Goal: Information Seeking & Learning: Find contact information

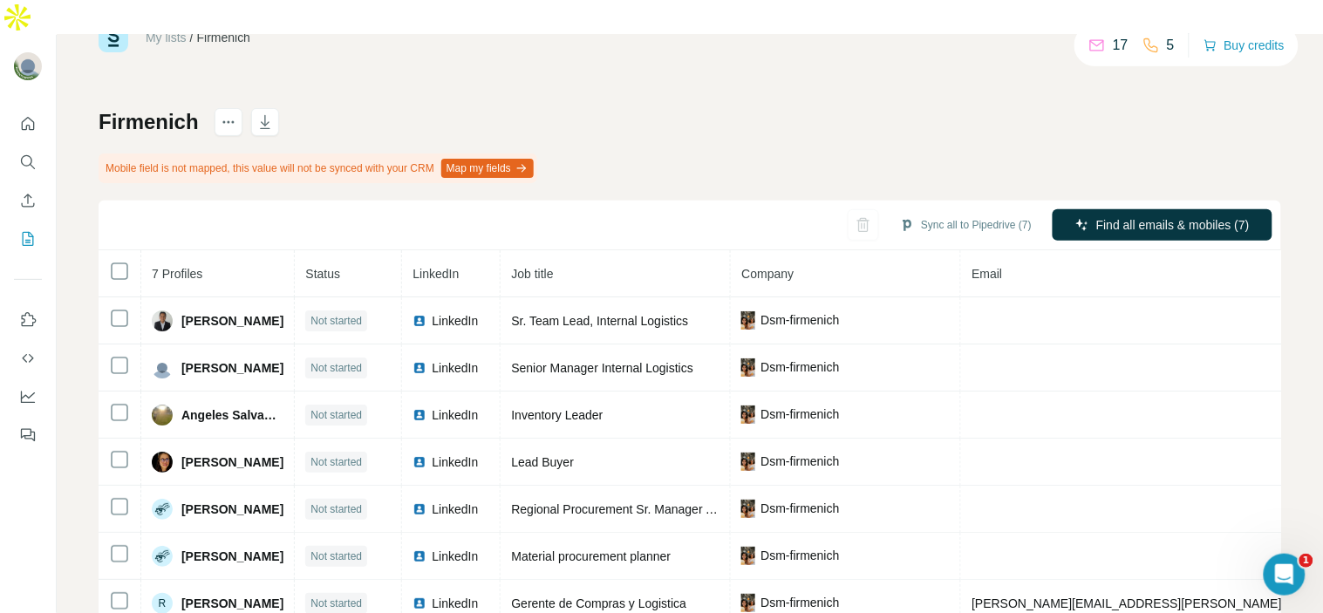
scroll to position [89, 0]
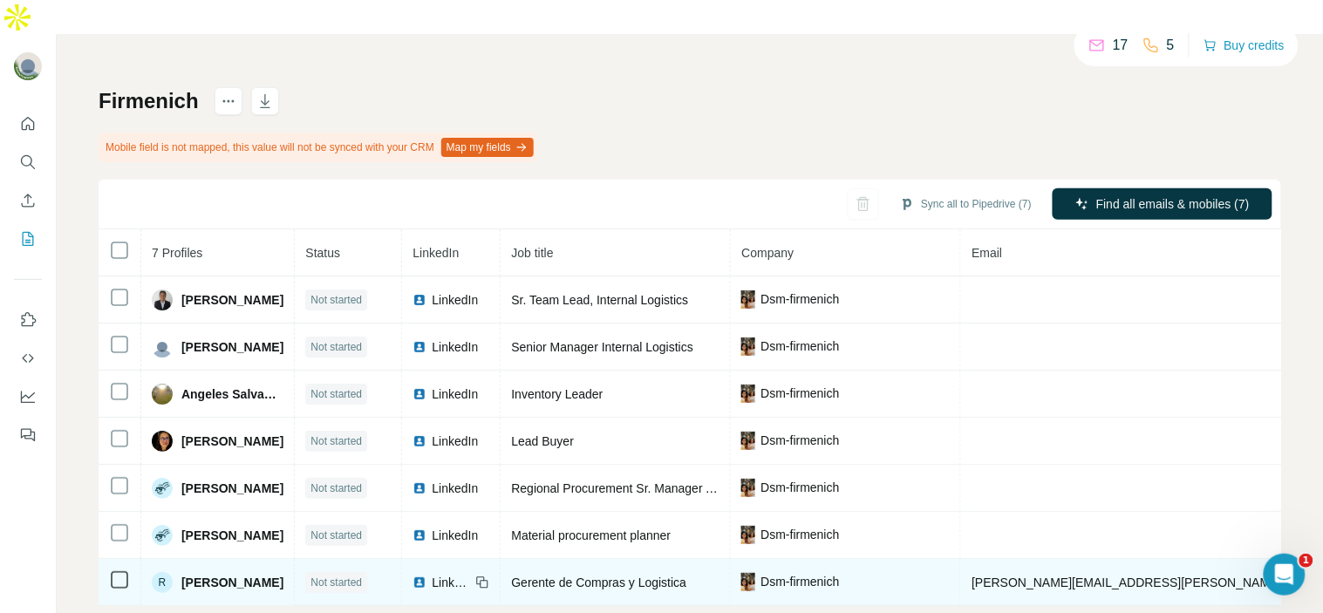
click at [427, 576] on img at bounding box center [420, 583] width 14 height 14
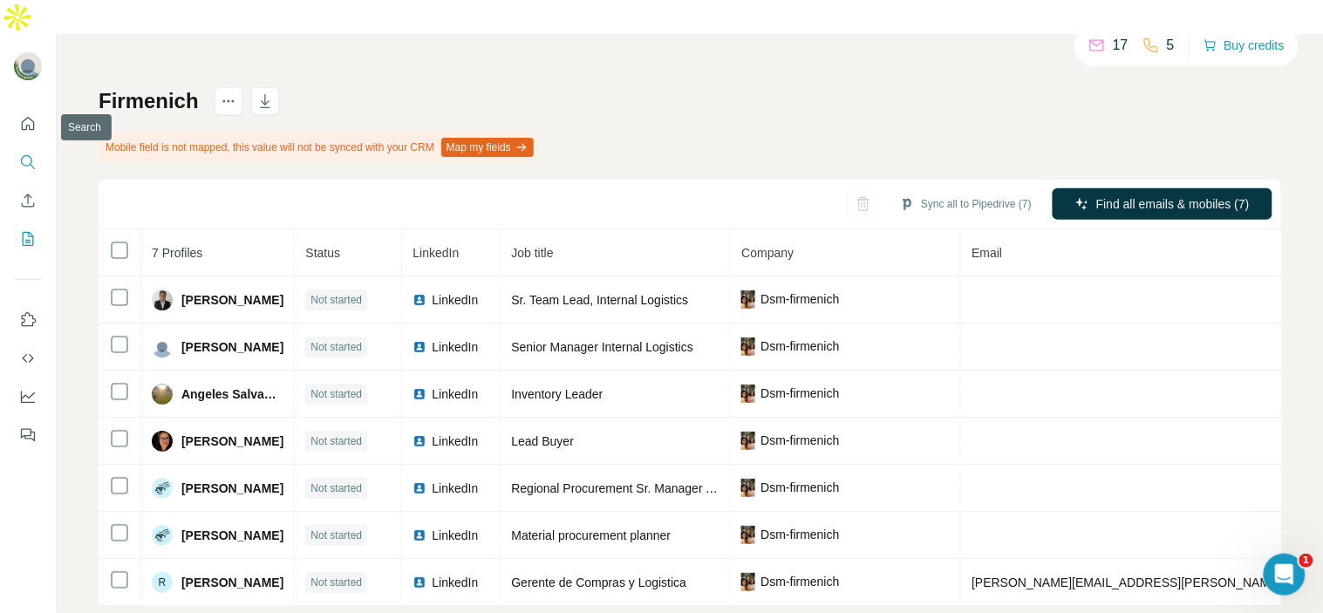
click at [19, 154] on icon "Search" at bounding box center [27, 162] width 17 height 17
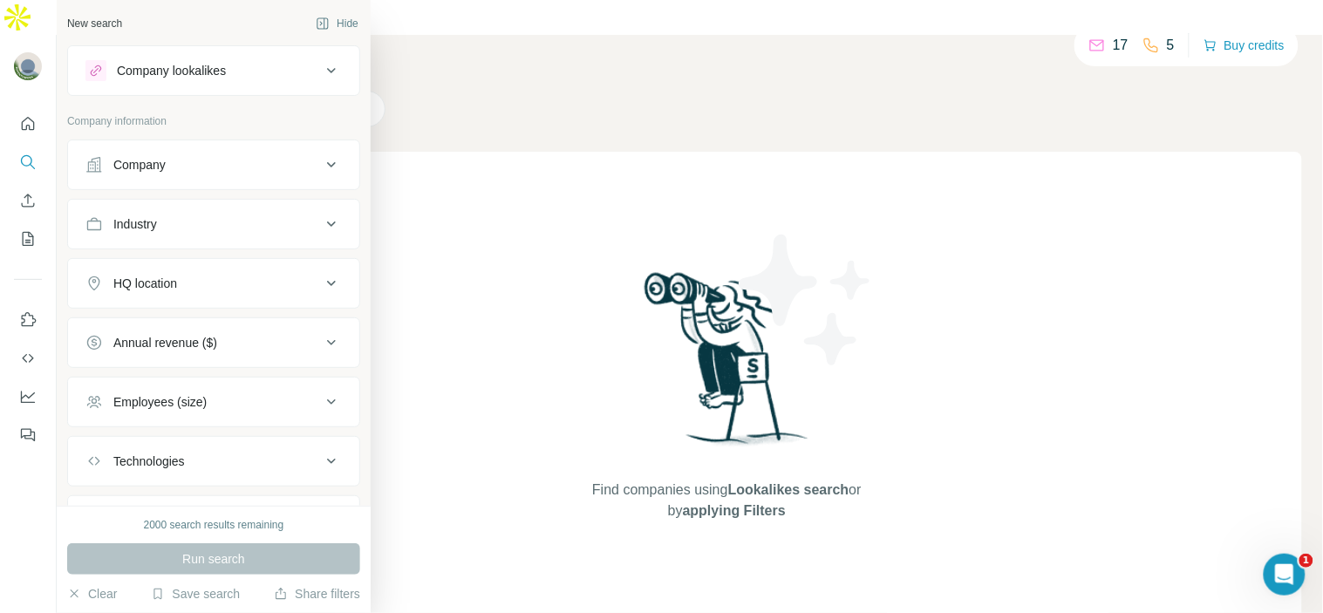
click at [193, 158] on div "Company" at bounding box center [202, 164] width 235 height 17
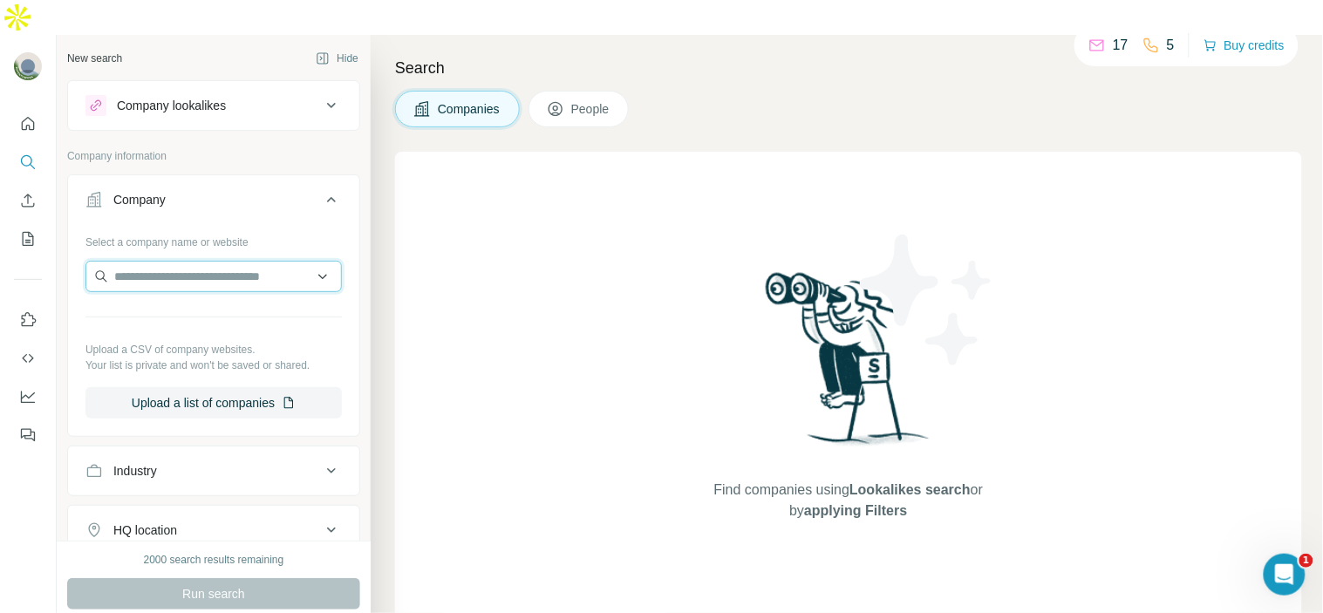
click at [211, 261] on input "text" at bounding box center [213, 276] width 256 height 31
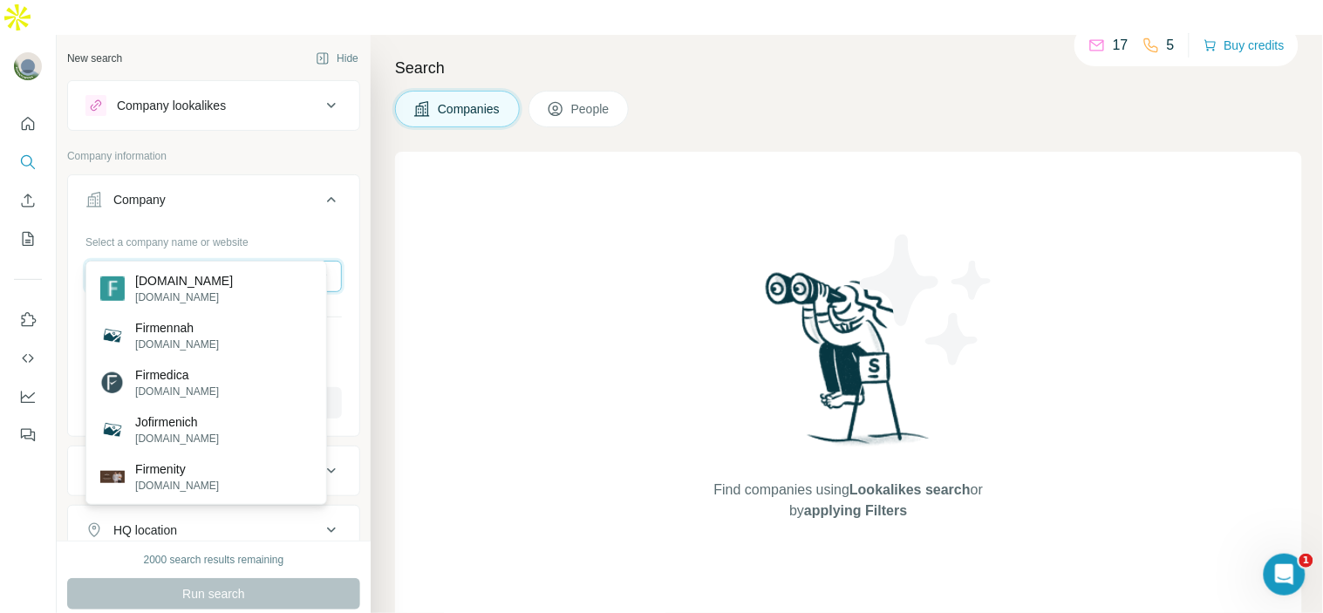
click at [206, 261] on input "*********" at bounding box center [213, 276] width 256 height 31
paste input "**********"
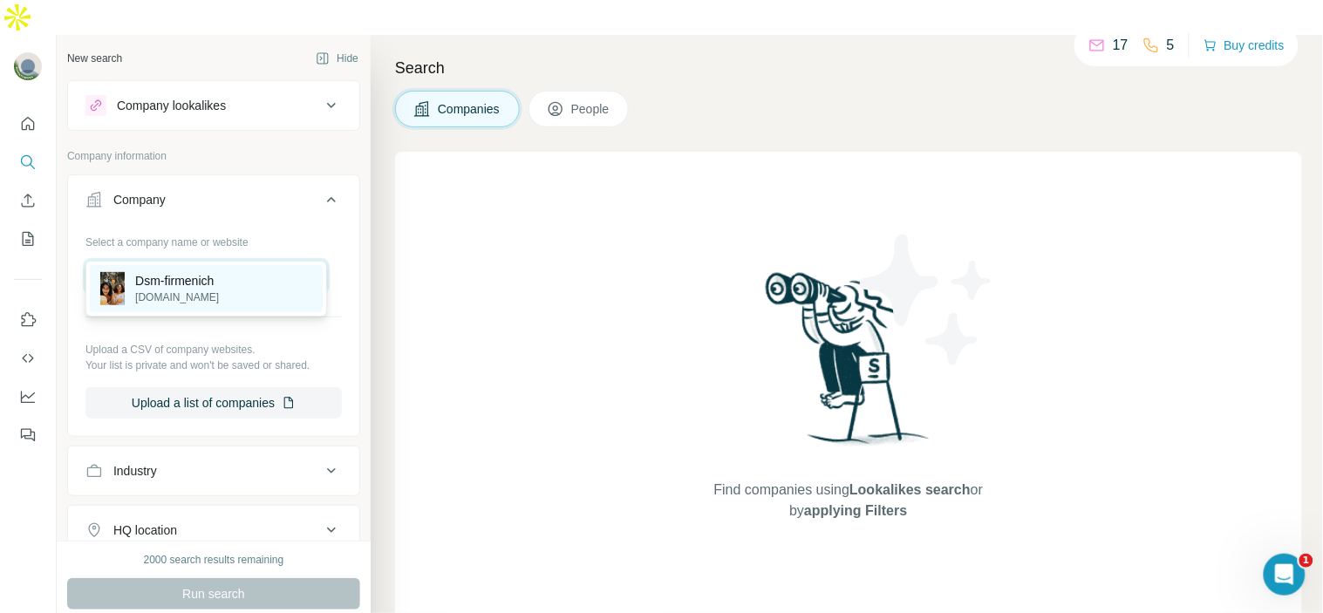
type input "**********"
click at [189, 269] on div "Dsm-firmenich [DOMAIN_NAME]" at bounding box center [206, 288] width 233 height 47
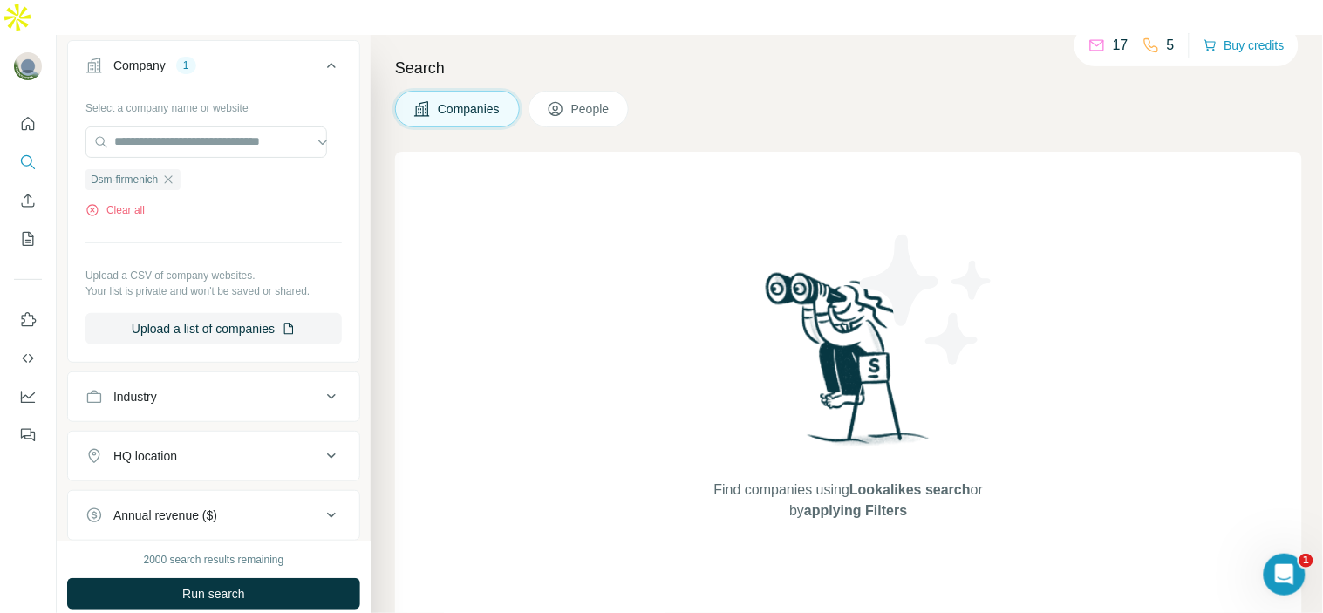
scroll to position [140, 0]
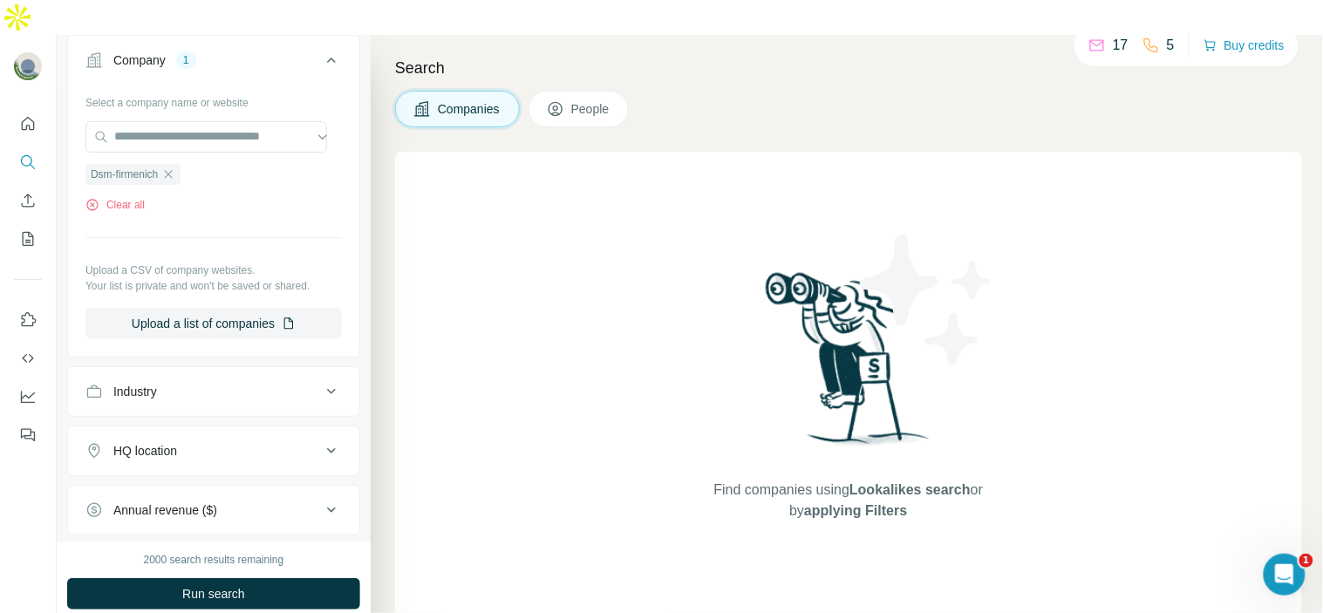
click at [560, 100] on icon at bounding box center [555, 108] width 17 height 17
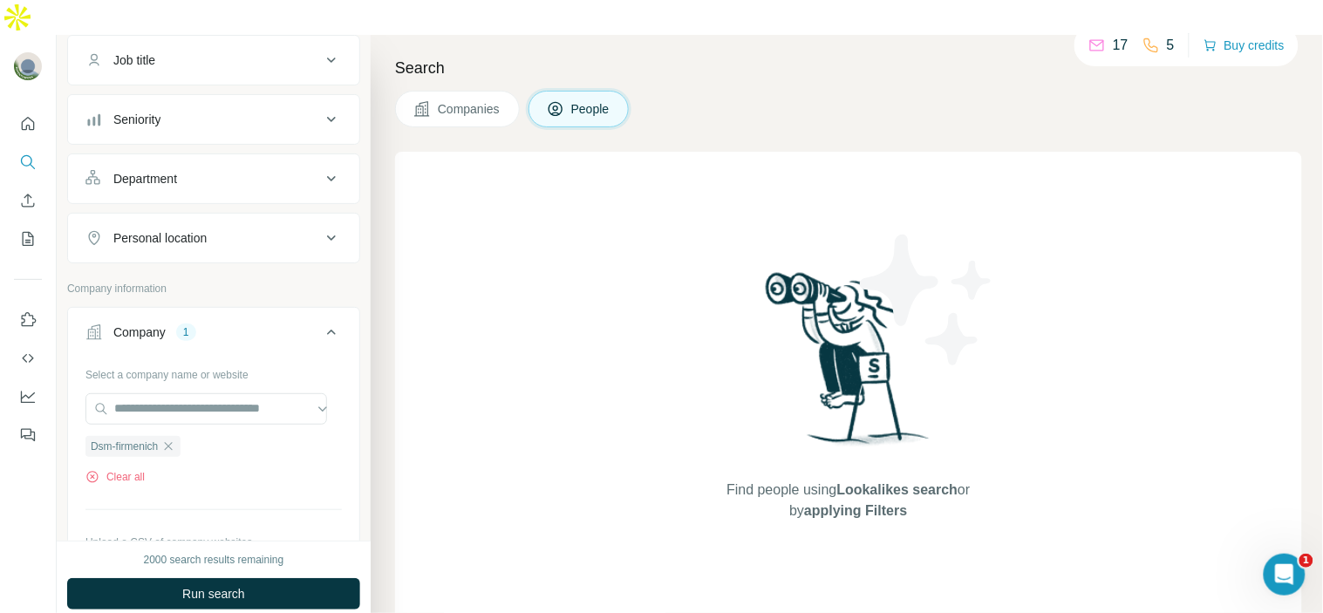
scroll to position [413, 0]
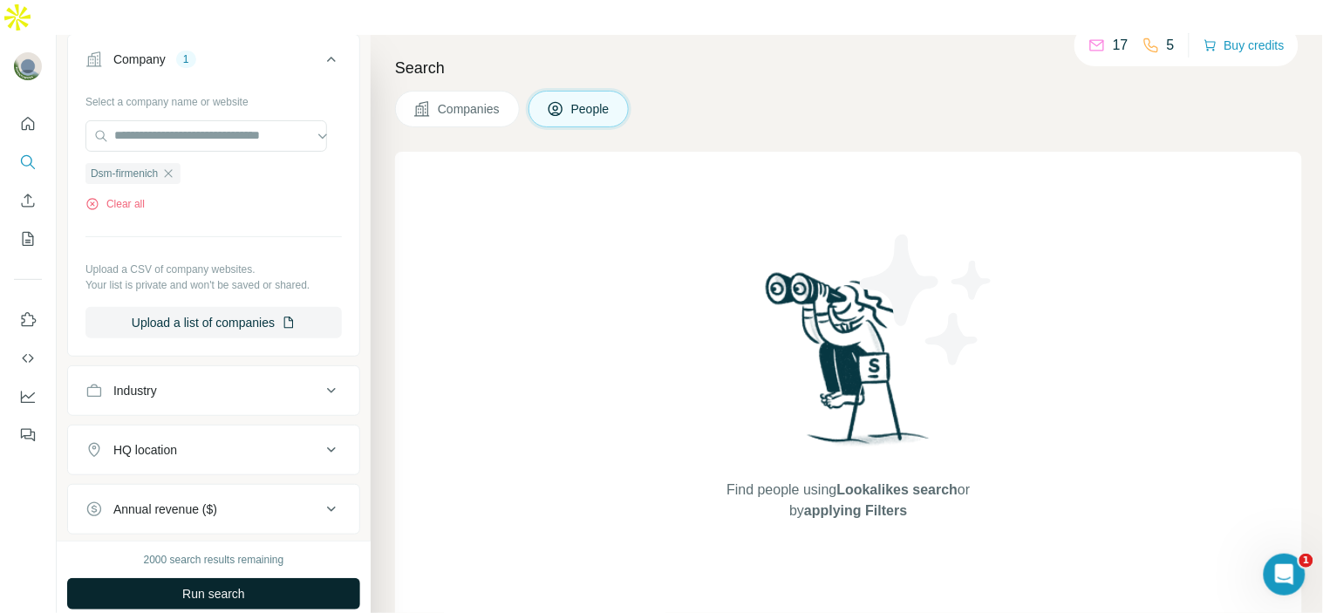
click at [204, 578] on button "Run search" at bounding box center [213, 593] width 293 height 31
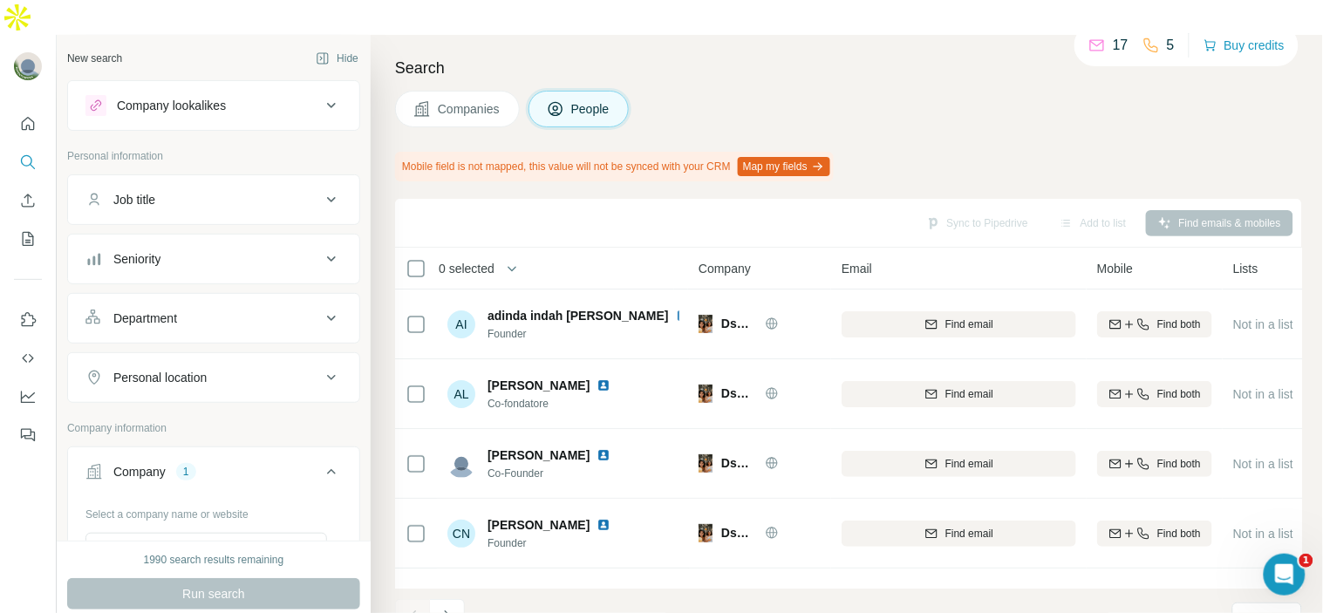
click at [240, 369] on div "Personal location" at bounding box center [202, 377] width 235 height 17
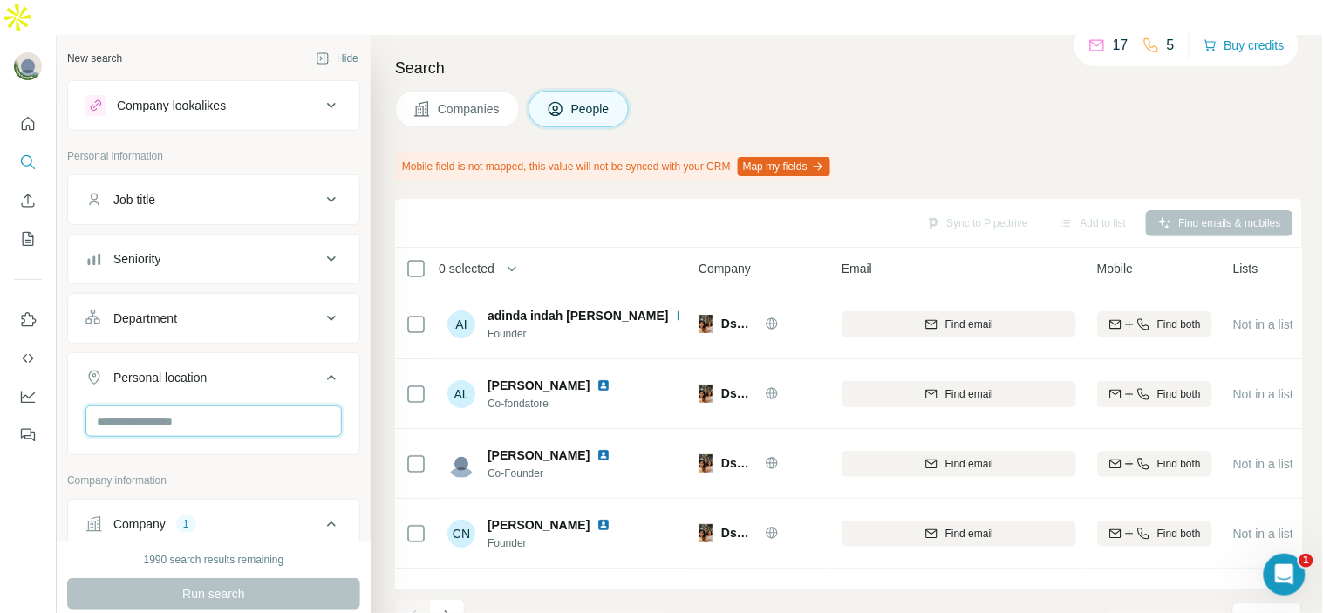
click at [214, 406] on input "text" at bounding box center [213, 421] width 256 height 31
type input "***"
click at [201, 428] on div "🇲🇽 [GEOGRAPHIC_DATA]" at bounding box center [206, 433] width 212 height 21
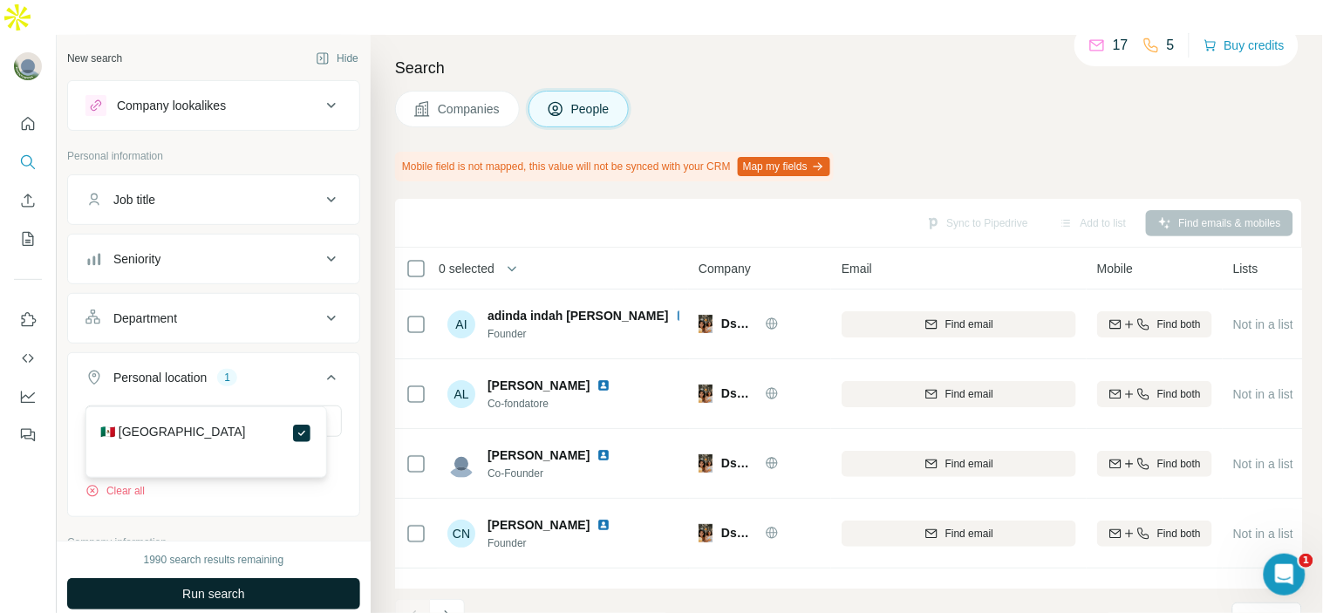
click at [276, 578] on button "Run search" at bounding box center [213, 593] width 293 height 31
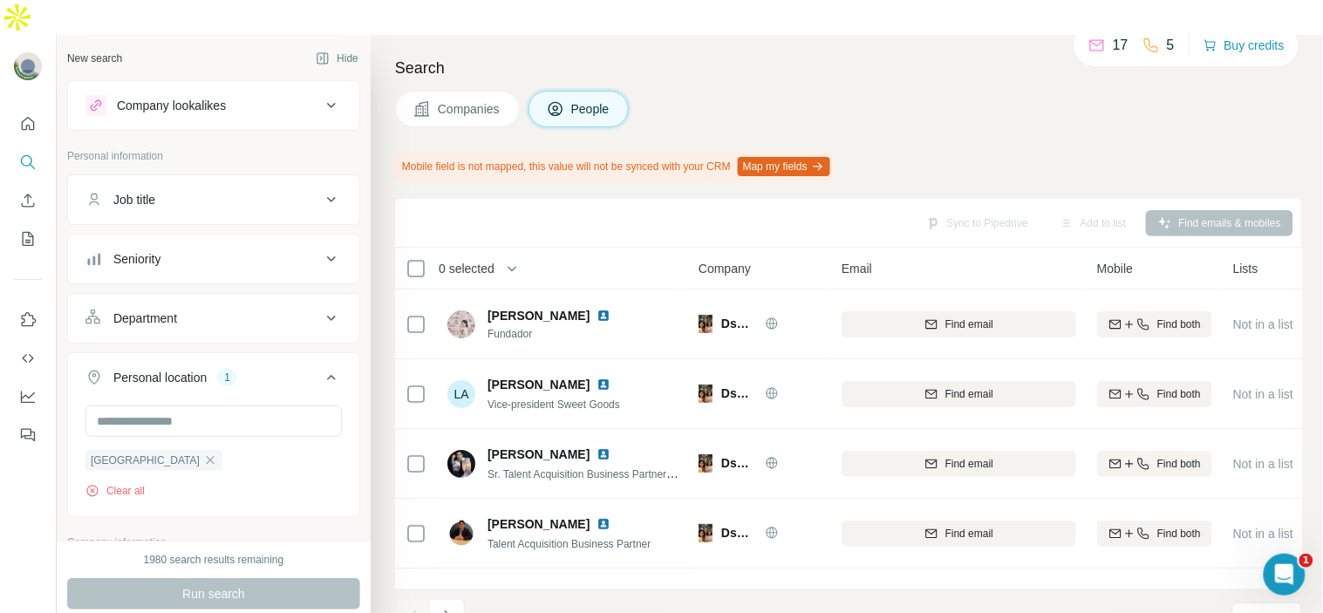
click at [244, 310] on div "Department" at bounding box center [202, 318] width 235 height 17
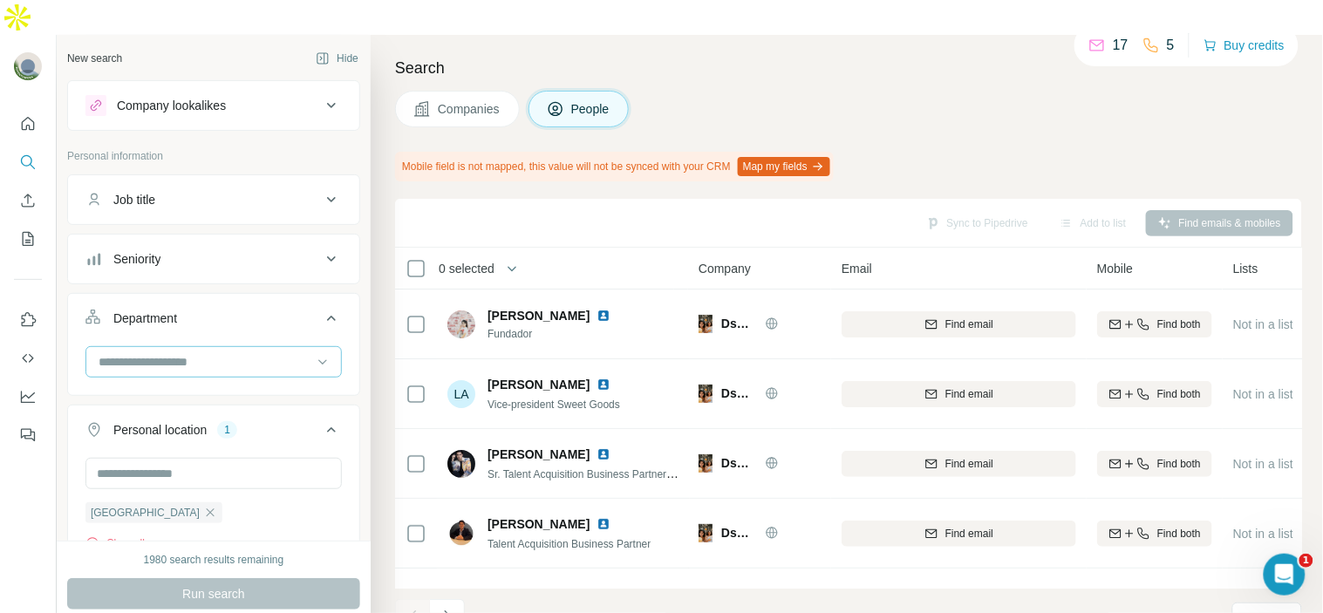
click at [247, 352] on input at bounding box center [204, 361] width 215 height 19
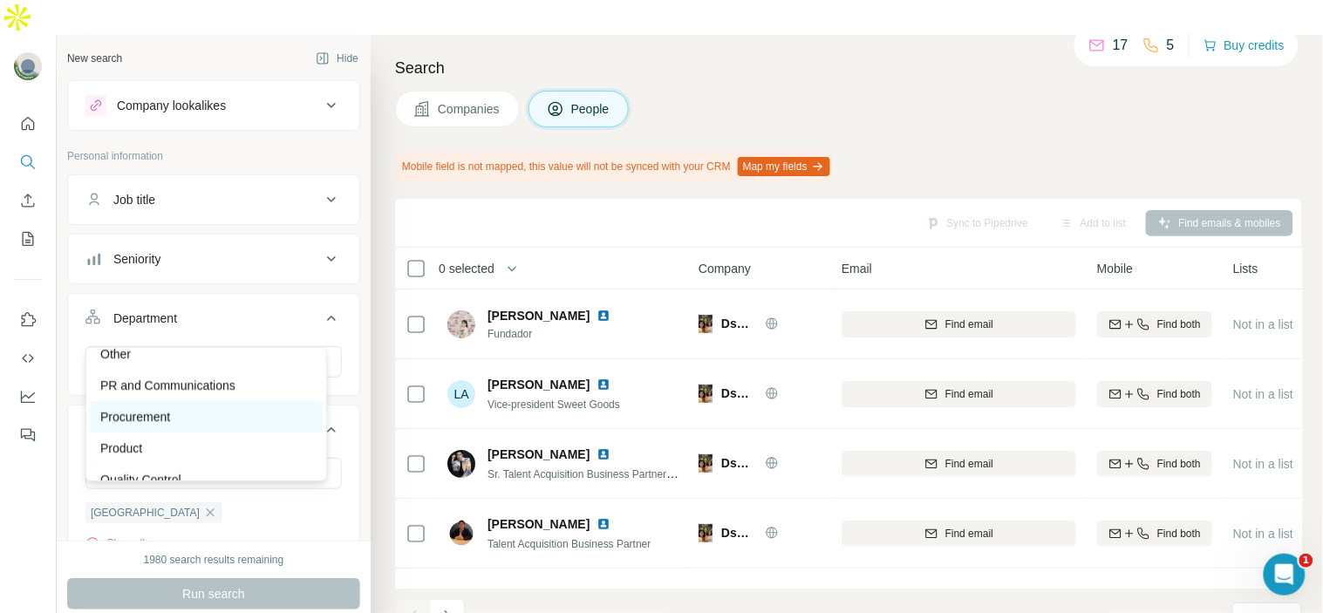
click at [211, 412] on div "Procurement" at bounding box center [206, 416] width 212 height 17
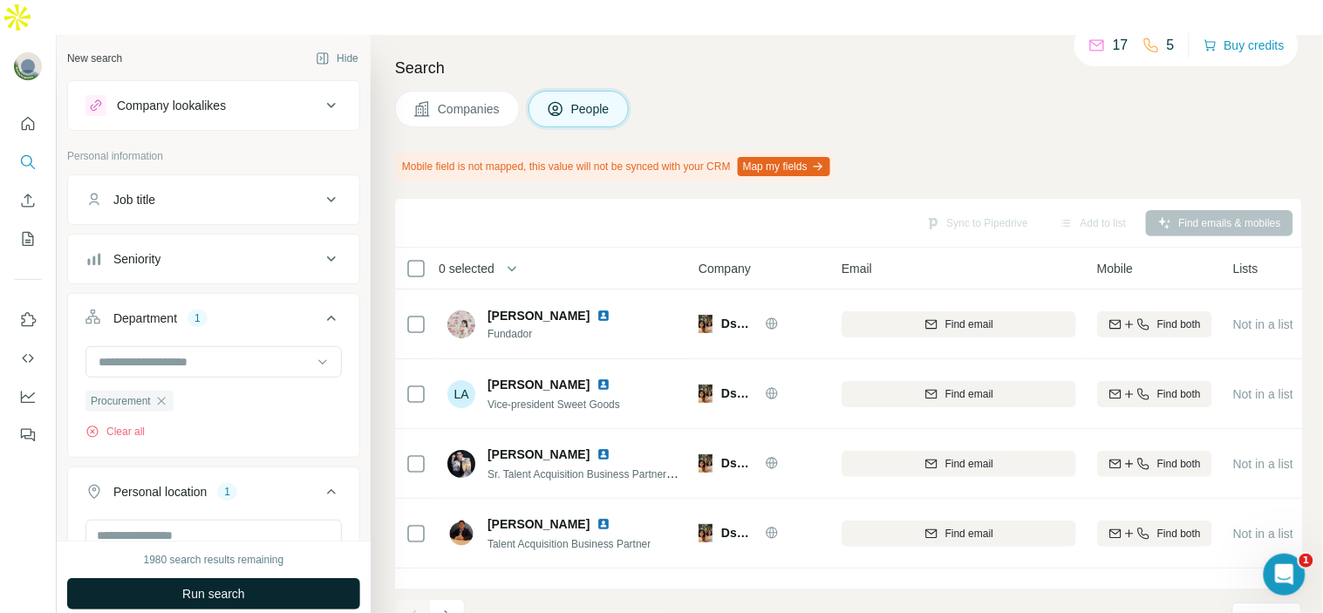
click at [239, 578] on button "Run search" at bounding box center [213, 593] width 293 height 31
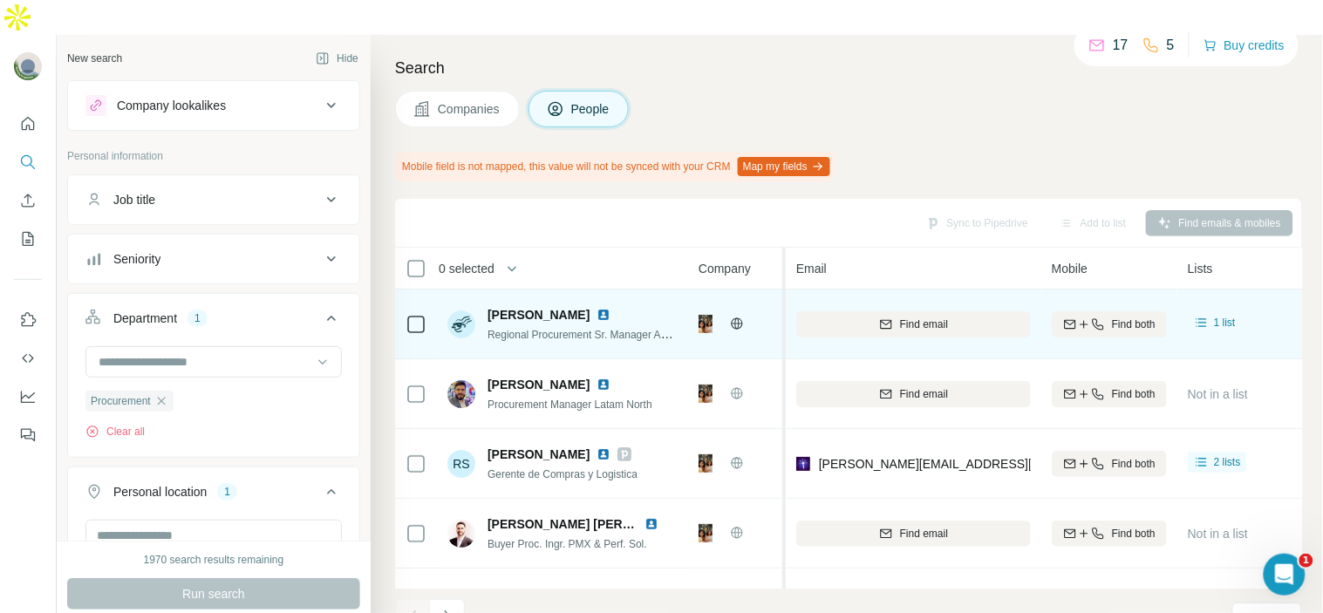
drag, startPoint x: 830, startPoint y: 290, endPoint x: 786, endPoint y: 300, distance: 45.5
click at [786, 300] on table "0 selected People Company Email Mobile Lists Personal location Seniority Depart…" at bounding box center [1156, 618] width 1522 height 740
click at [597, 308] on img at bounding box center [604, 315] width 14 height 14
click at [923, 317] on span "Find email" at bounding box center [924, 325] width 48 height 16
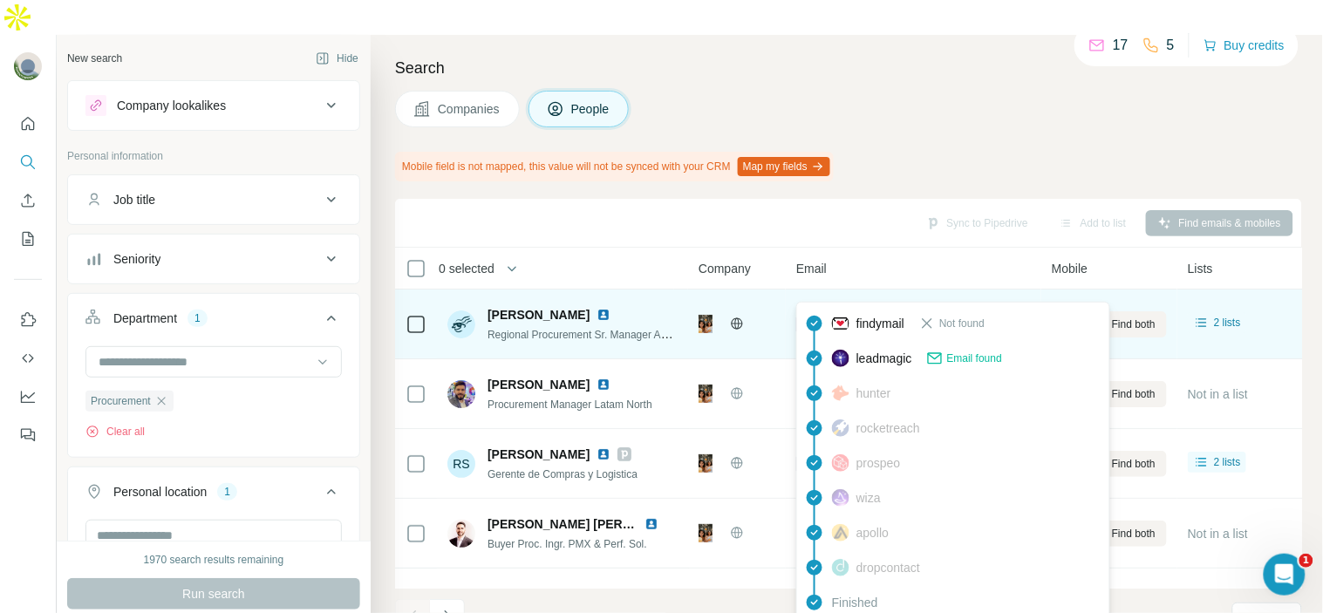
drag, startPoint x: 966, startPoint y: 281, endPoint x: 816, endPoint y: 297, distance: 150.8
click at [816, 300] on div "[PERSON_NAME][EMAIL_ADDRESS][DOMAIN_NAME]" at bounding box center [913, 324] width 235 height 48
copy span "[PERSON_NAME][EMAIL_ADDRESS][DOMAIN_NAME]"
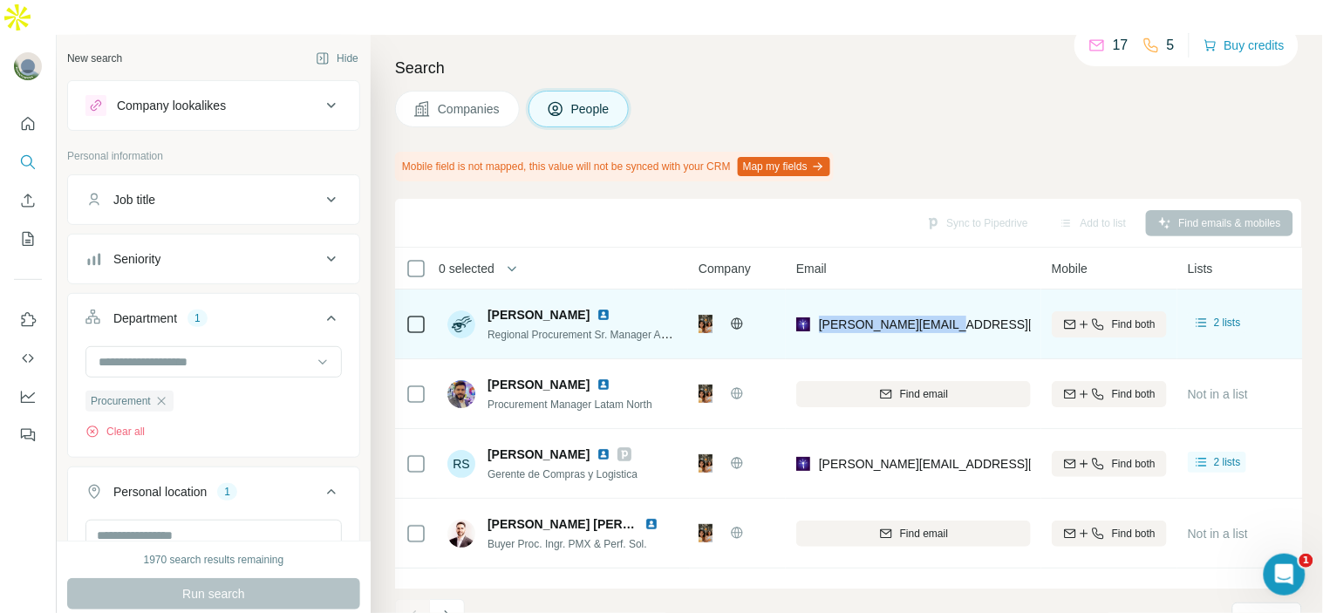
click at [954, 300] on div "[PERSON_NAME][EMAIL_ADDRESS][DOMAIN_NAME]" at bounding box center [913, 324] width 235 height 48
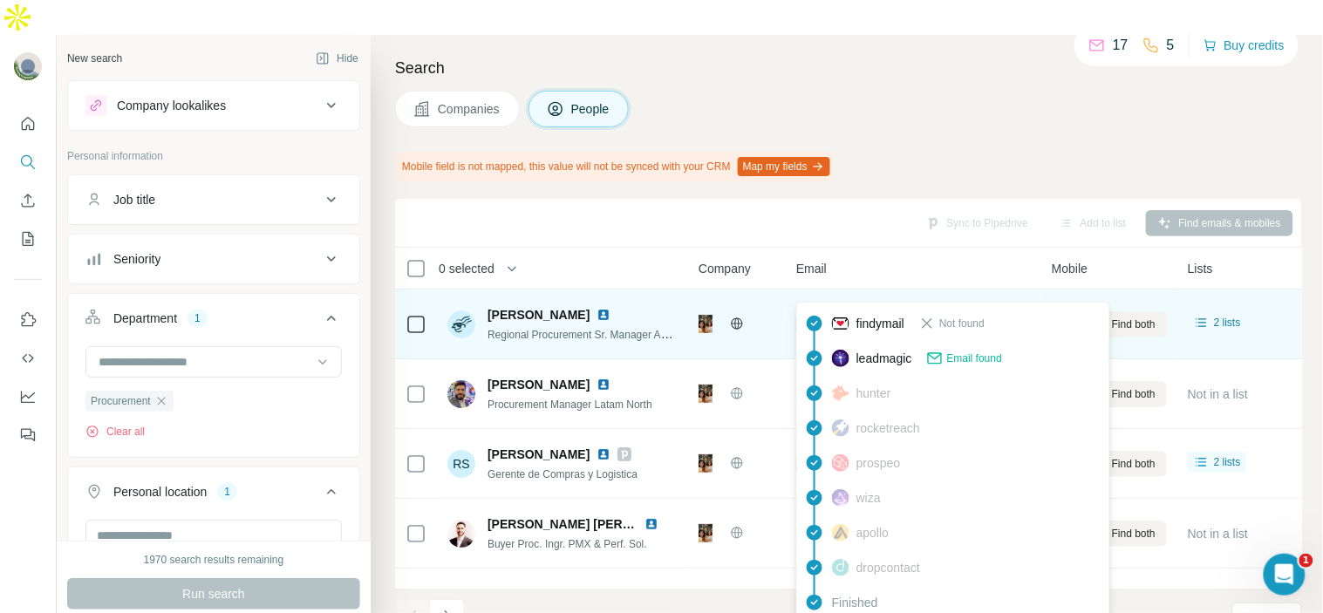
drag, startPoint x: 955, startPoint y: 286, endPoint x: 811, endPoint y: 292, distance: 144.0
click at [811, 300] on div "[PERSON_NAME][EMAIL_ADDRESS][DOMAIN_NAME]" at bounding box center [913, 324] width 235 height 48
copy div "[PERSON_NAME][EMAIL_ADDRESS][DOMAIN_NAME]"
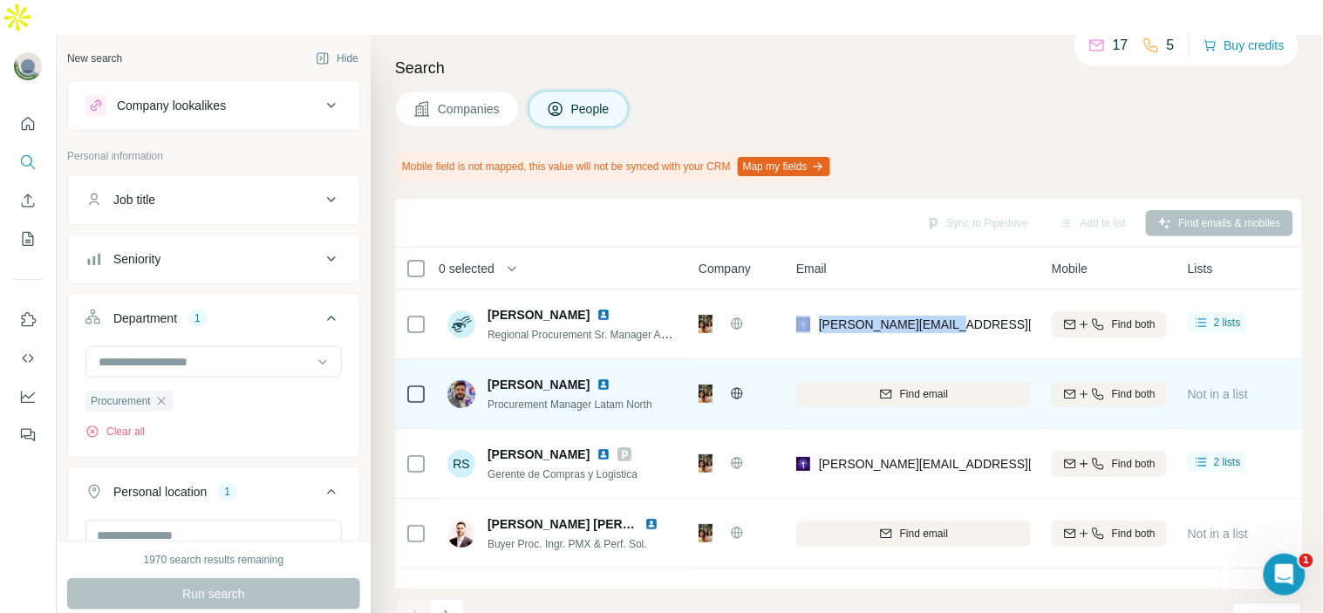
click at [597, 378] on img at bounding box center [604, 385] width 14 height 14
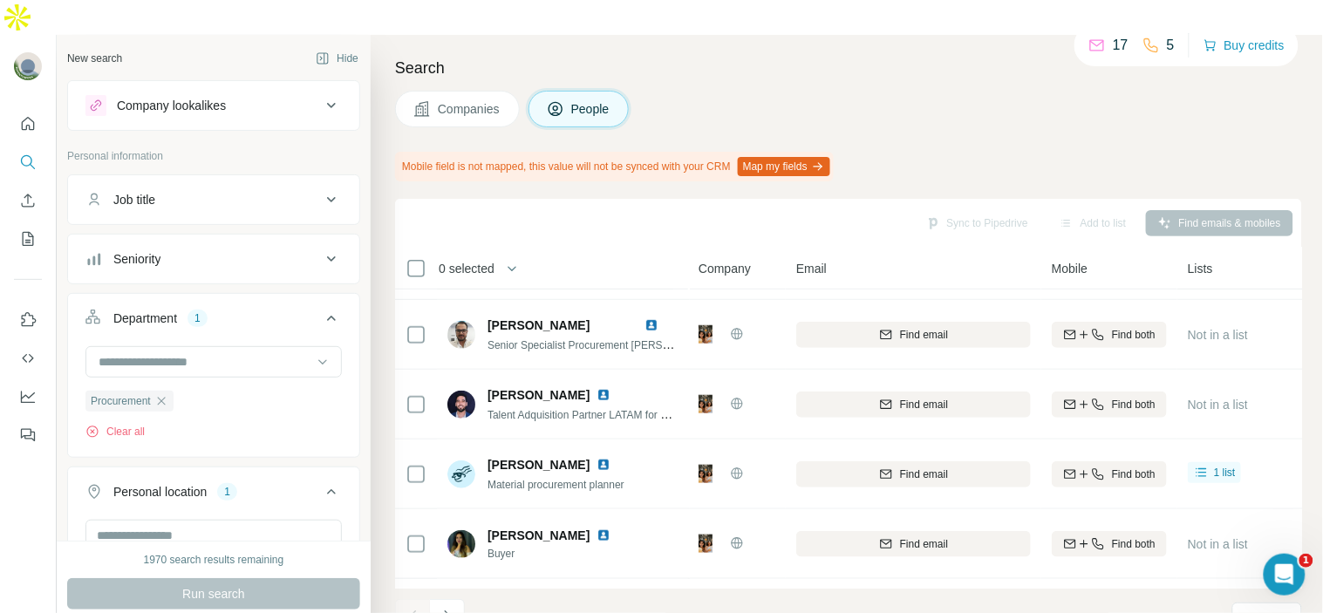
scroll to position [407, 0]
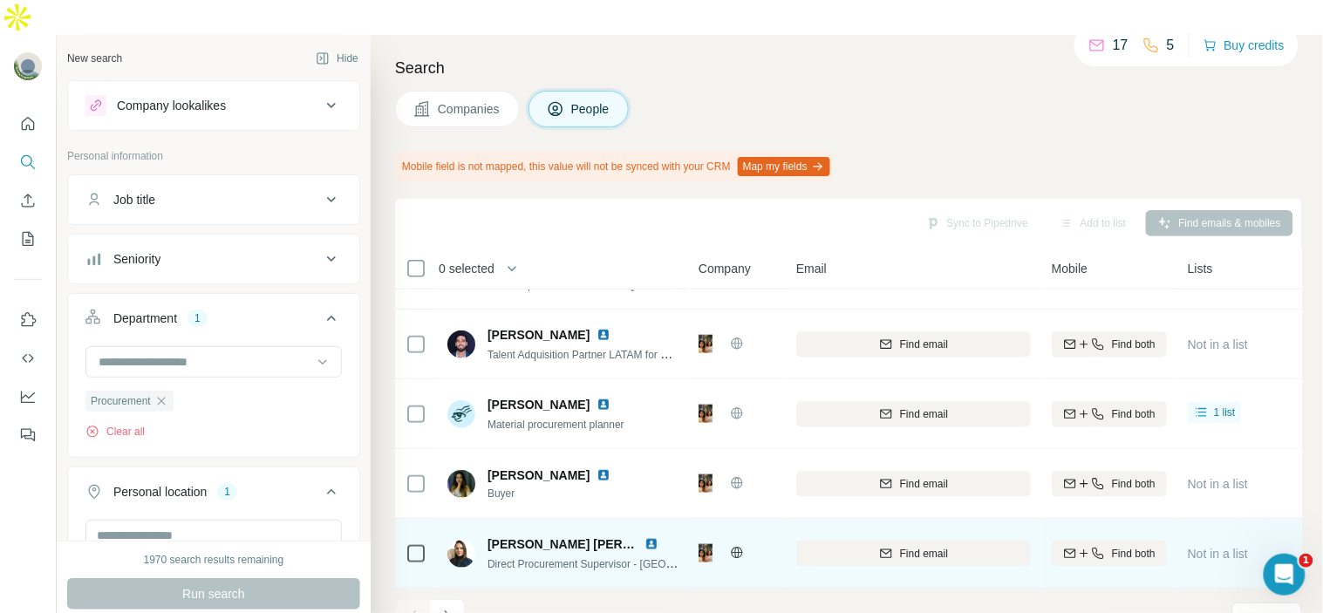
click at [646, 537] on img at bounding box center [652, 544] width 14 height 14
click at [656, 537] on img at bounding box center [652, 544] width 14 height 14
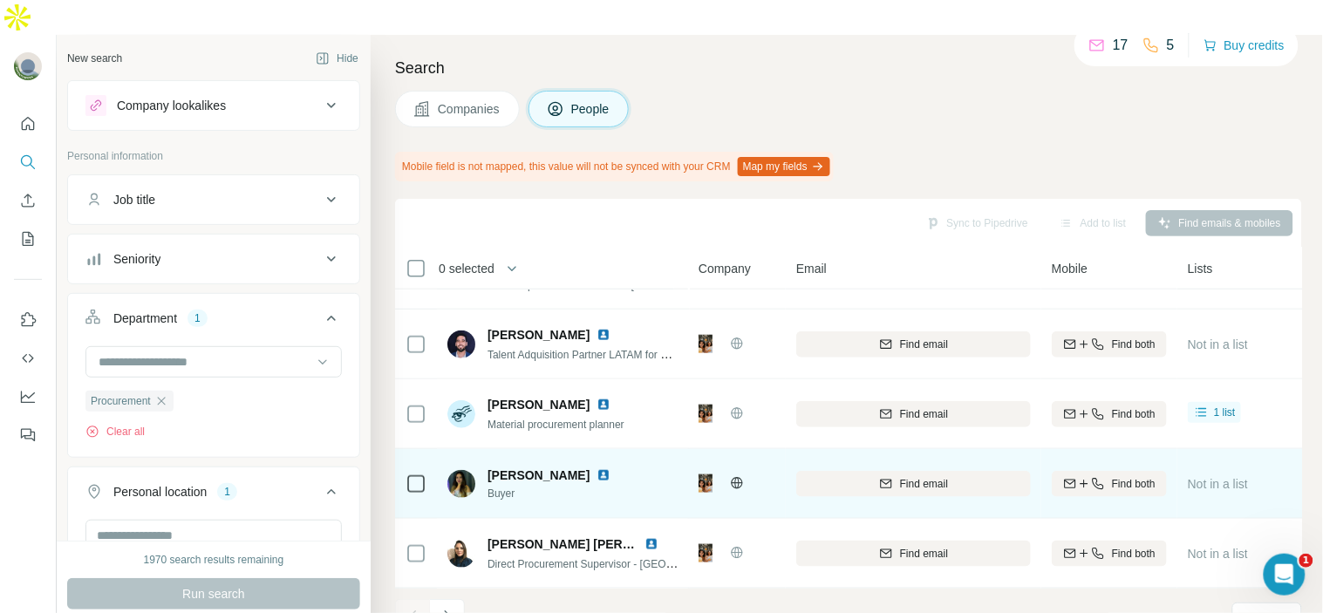
click at [597, 468] on img at bounding box center [604, 475] width 14 height 14
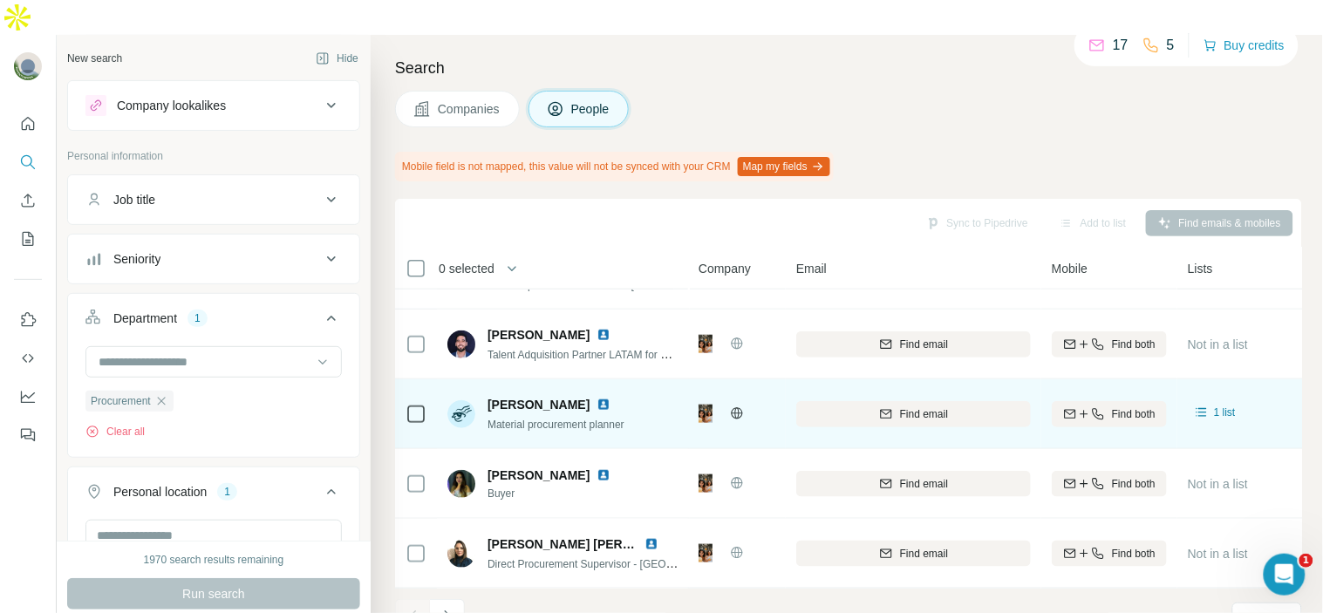
click at [598, 398] on img at bounding box center [604, 405] width 14 height 14
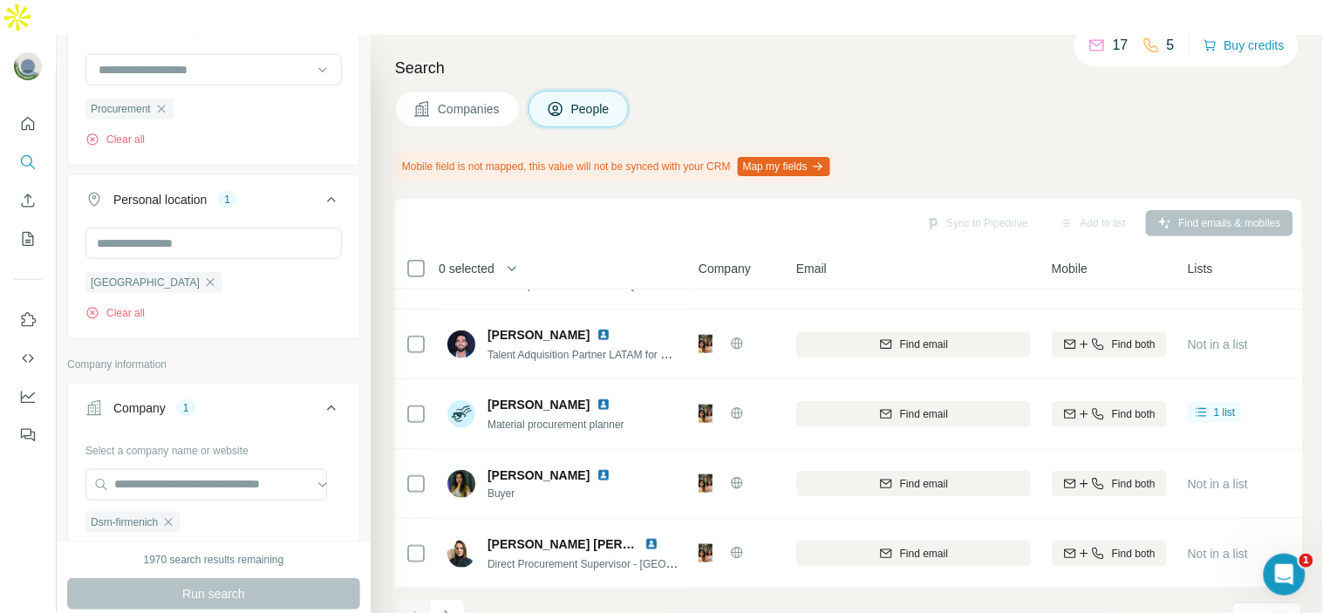
scroll to position [387, 0]
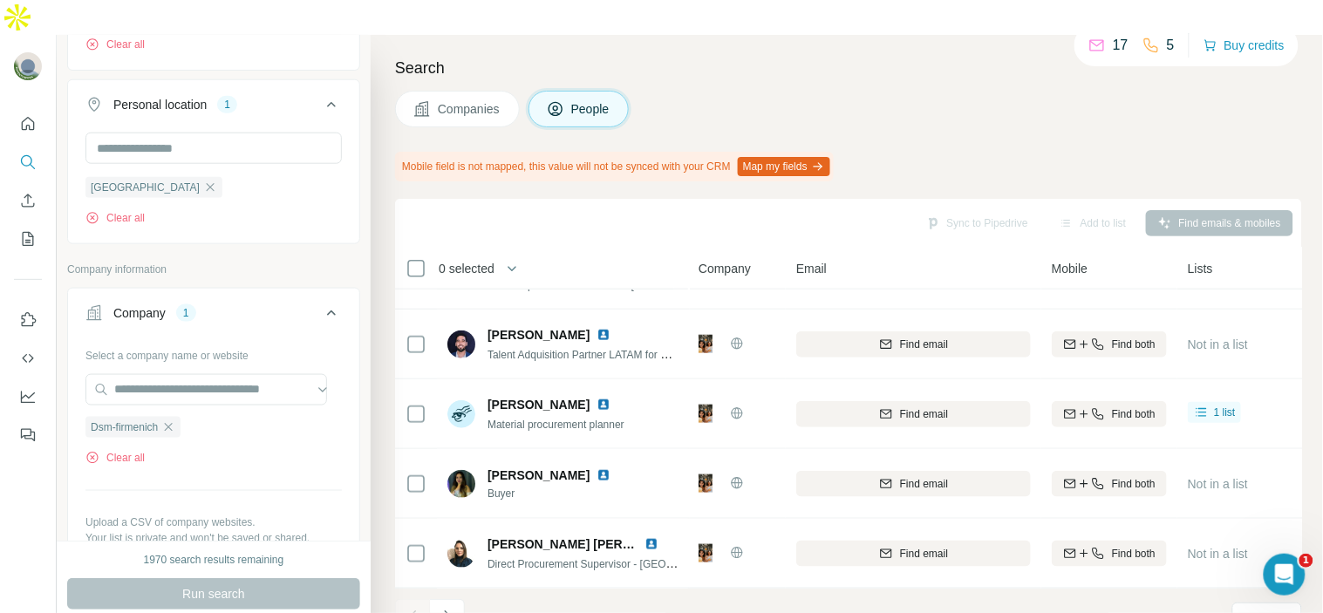
click at [175, 420] on icon "button" at bounding box center [168, 427] width 14 height 14
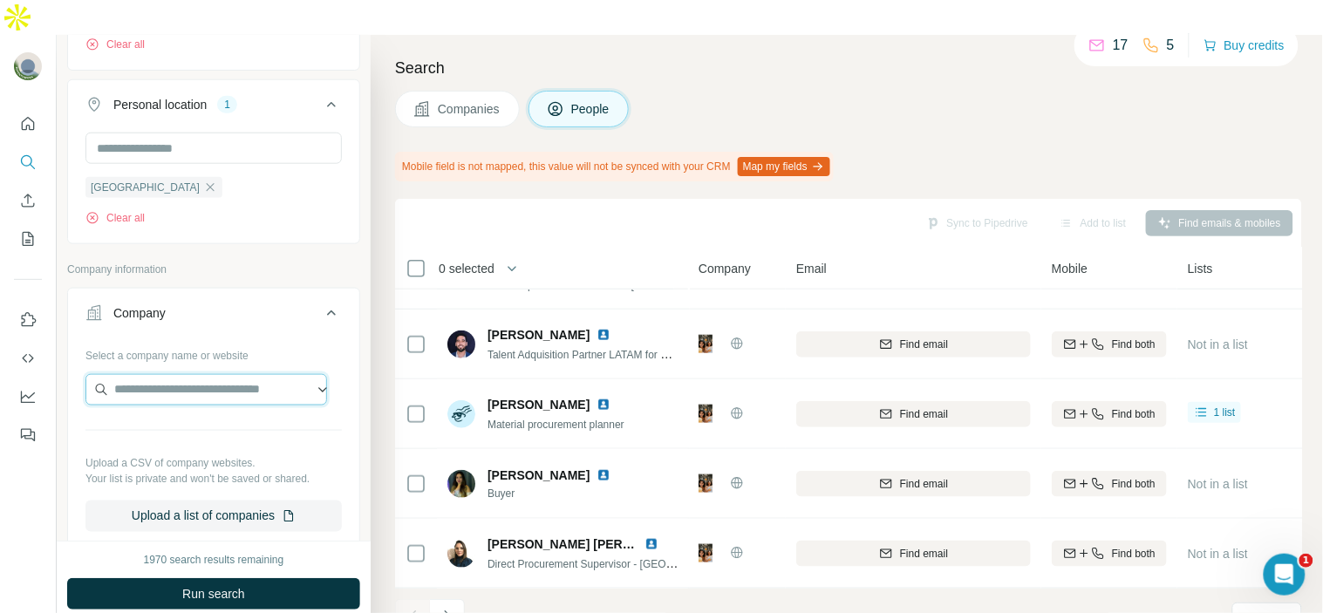
click at [177, 374] on input "text" at bounding box center [206, 389] width 242 height 31
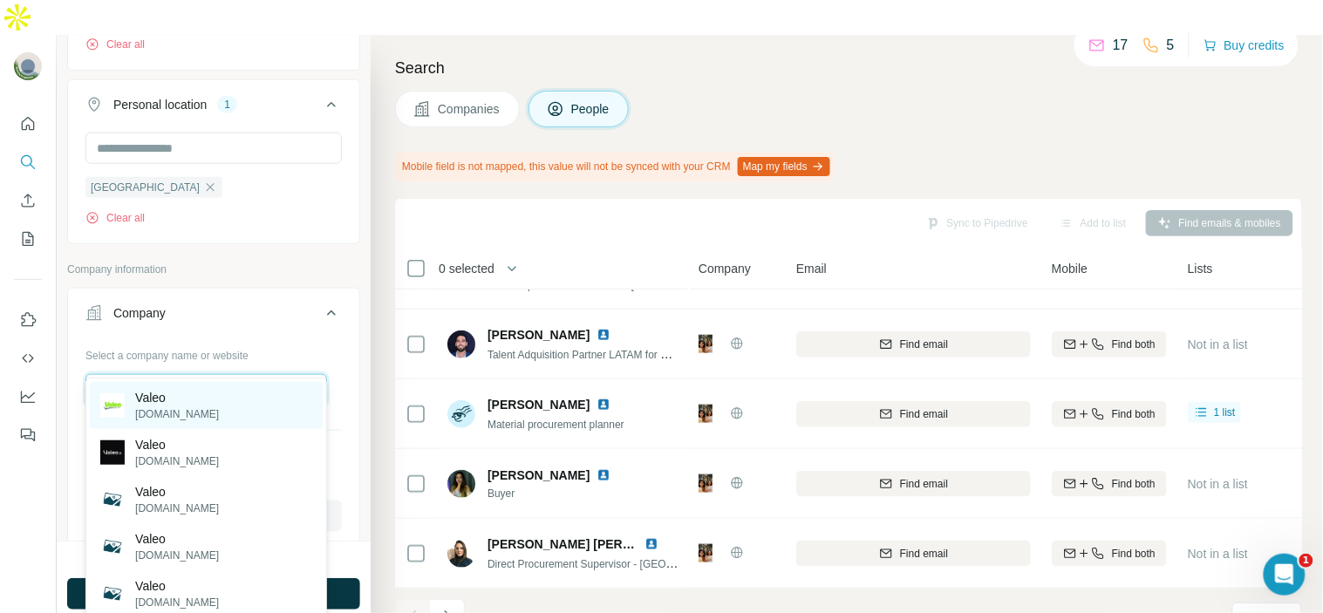
type input "*****"
click at [256, 420] on div "[PERSON_NAME][DOMAIN_NAME]" at bounding box center [206, 405] width 233 height 47
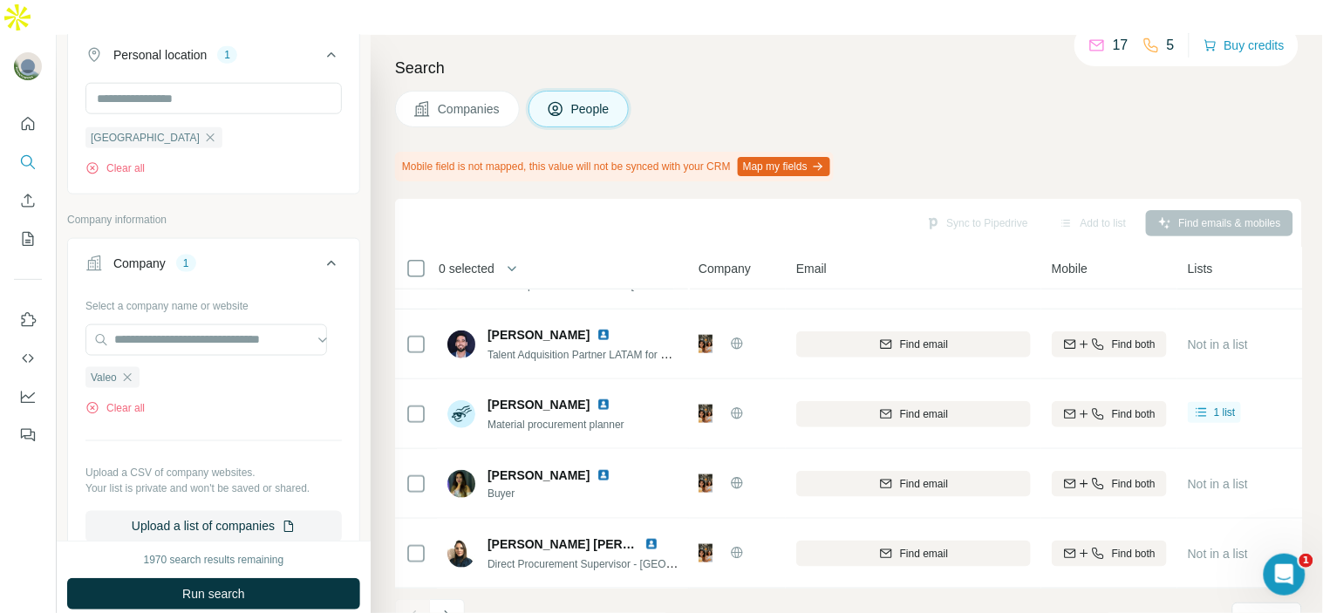
scroll to position [484, 0]
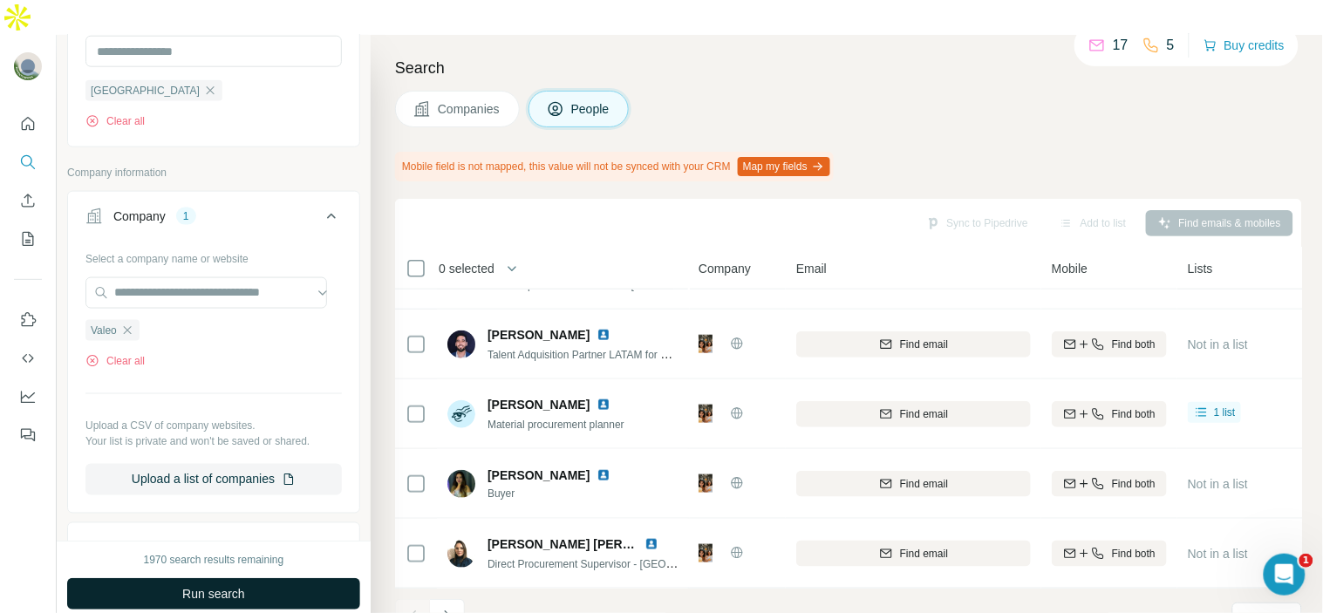
click at [224, 585] on span "Run search" at bounding box center [213, 593] width 63 height 17
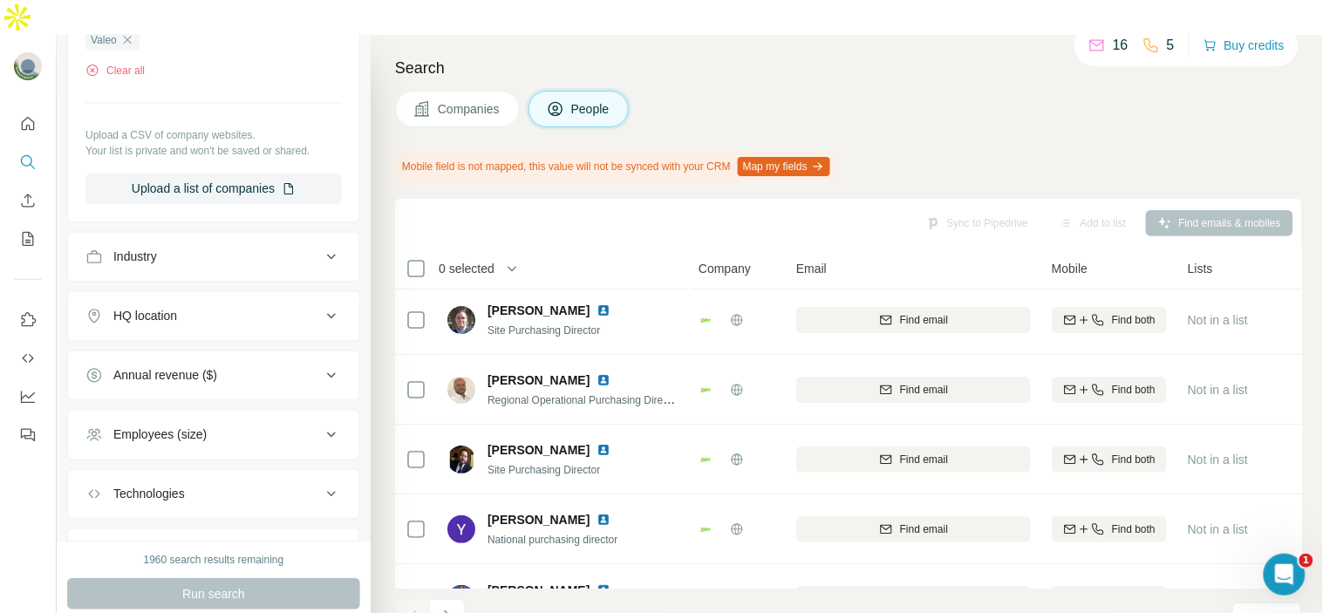
scroll to position [0, 0]
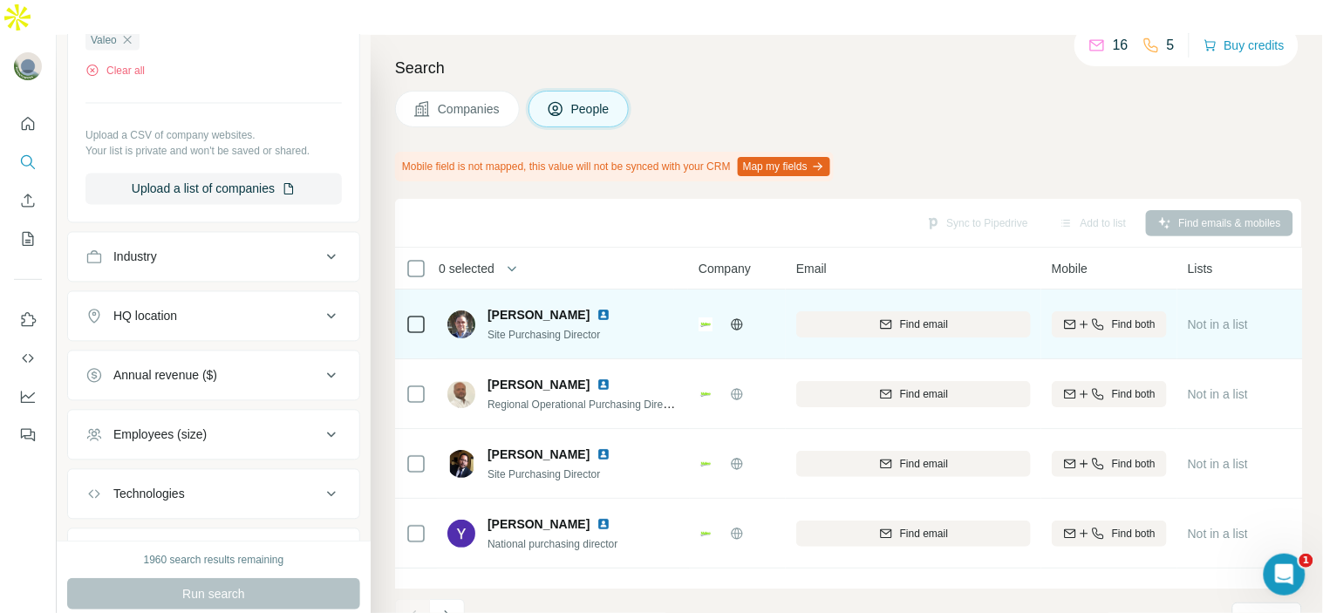
click at [597, 308] on img at bounding box center [604, 315] width 14 height 14
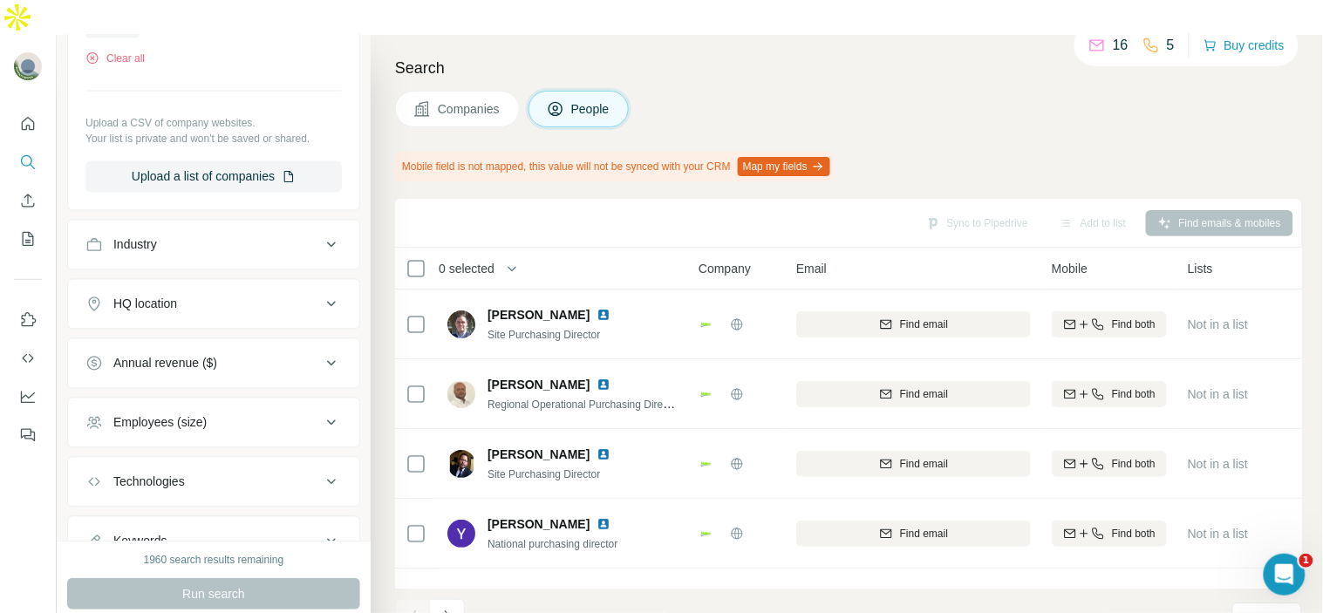
scroll to position [840, 0]
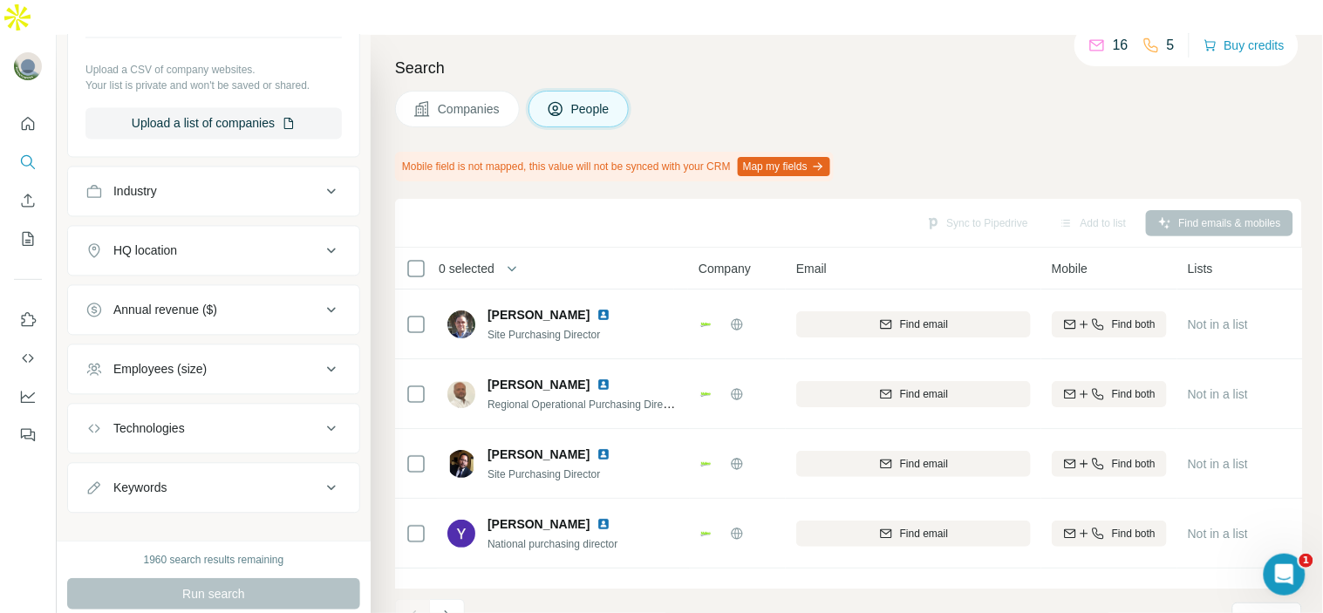
click at [216, 242] on div "HQ location" at bounding box center [202, 250] width 235 height 17
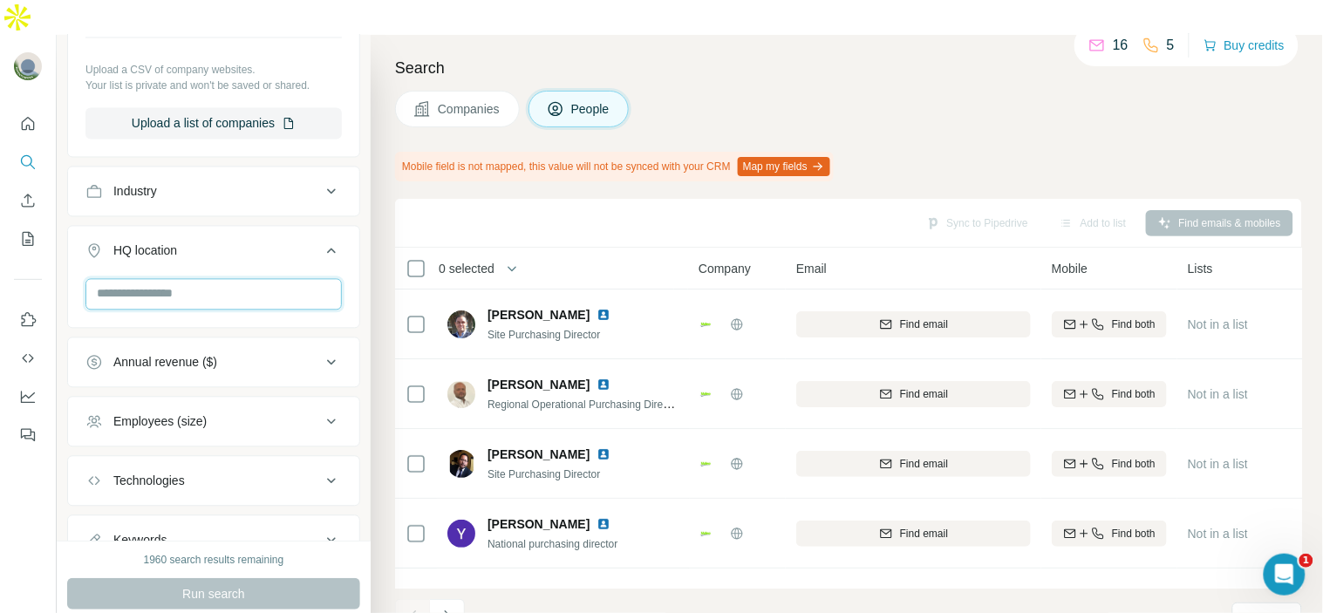
click at [206, 279] on input "text" at bounding box center [213, 294] width 256 height 31
type input "*"
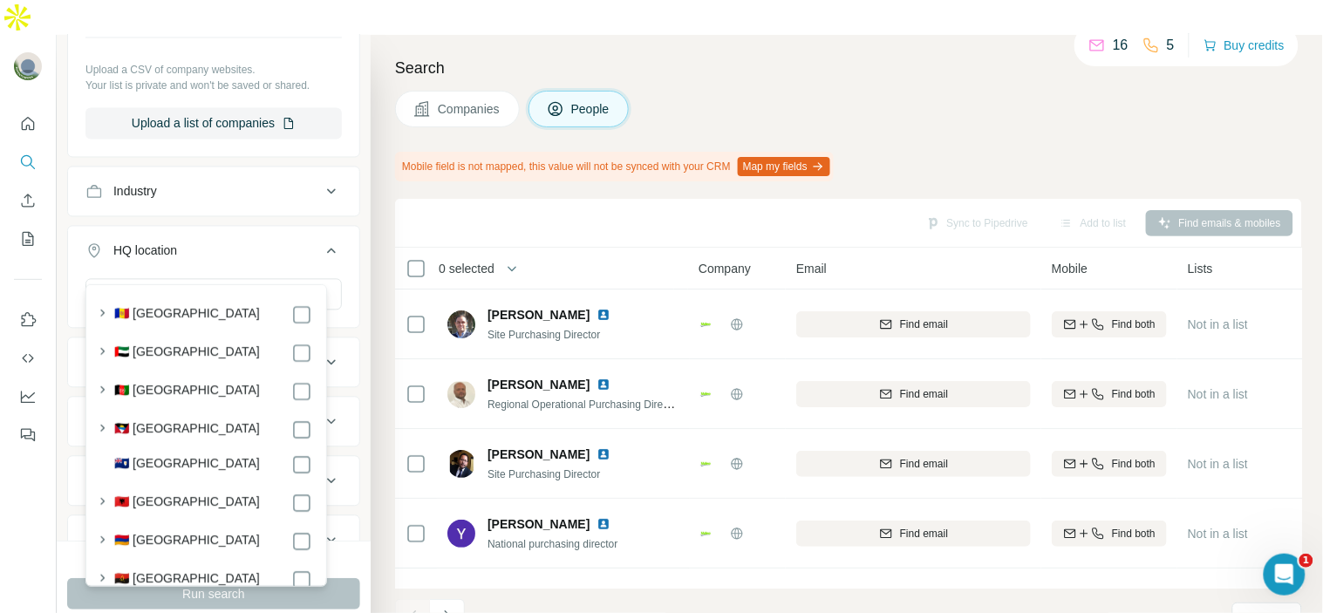
click at [751, 91] on div "Companies People" at bounding box center [848, 109] width 907 height 37
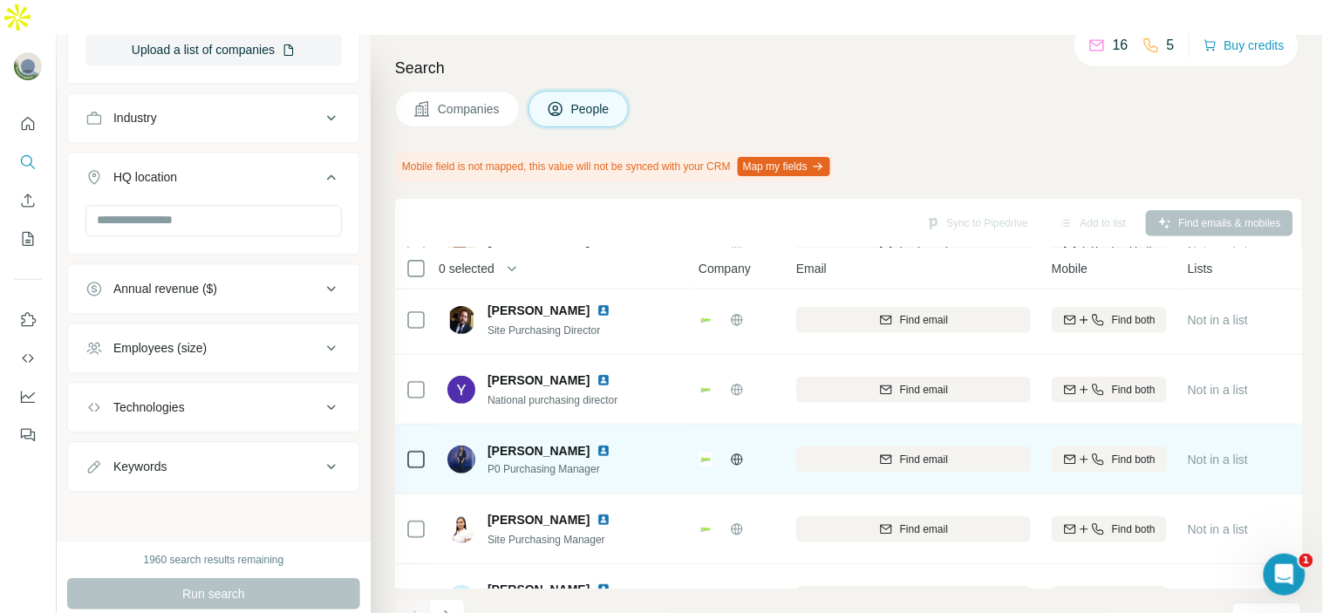
scroll to position [0, 0]
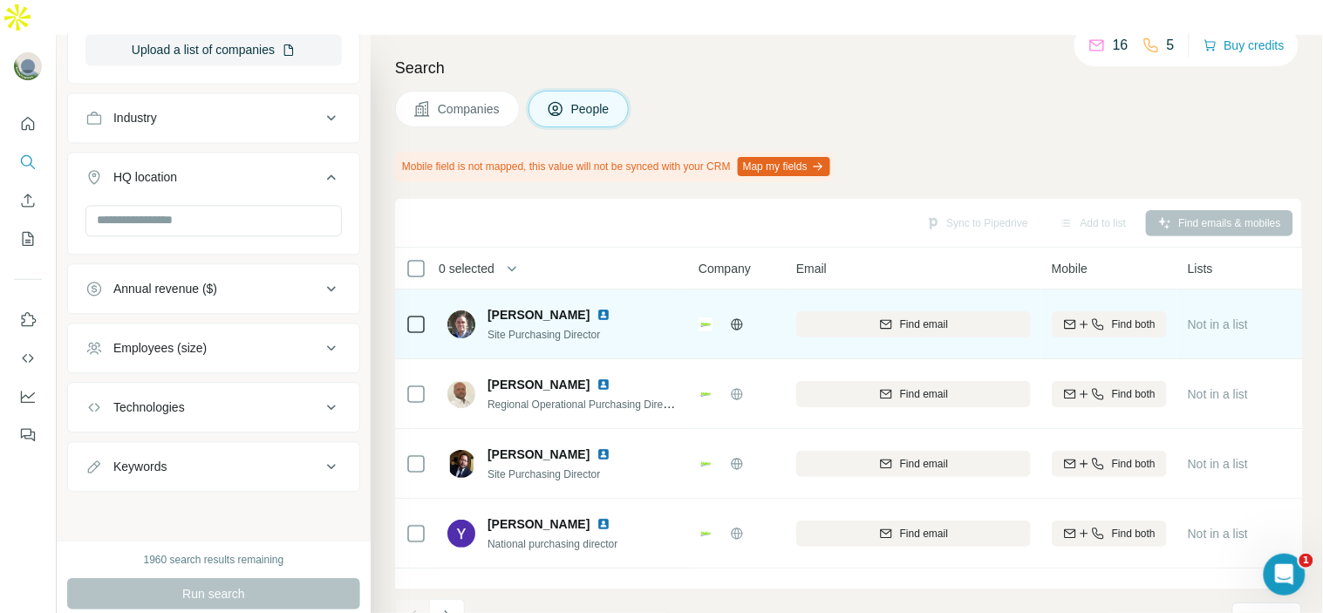
click at [597, 308] on img at bounding box center [604, 315] width 14 height 14
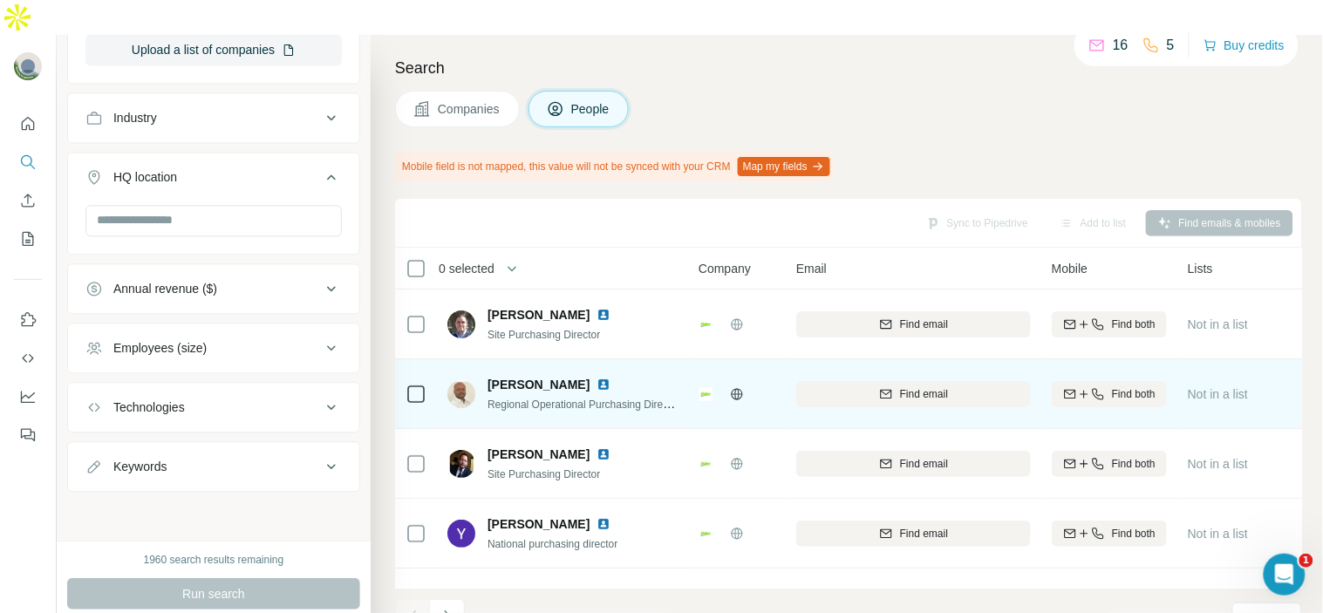
click at [611, 378] on img at bounding box center [604, 385] width 14 height 14
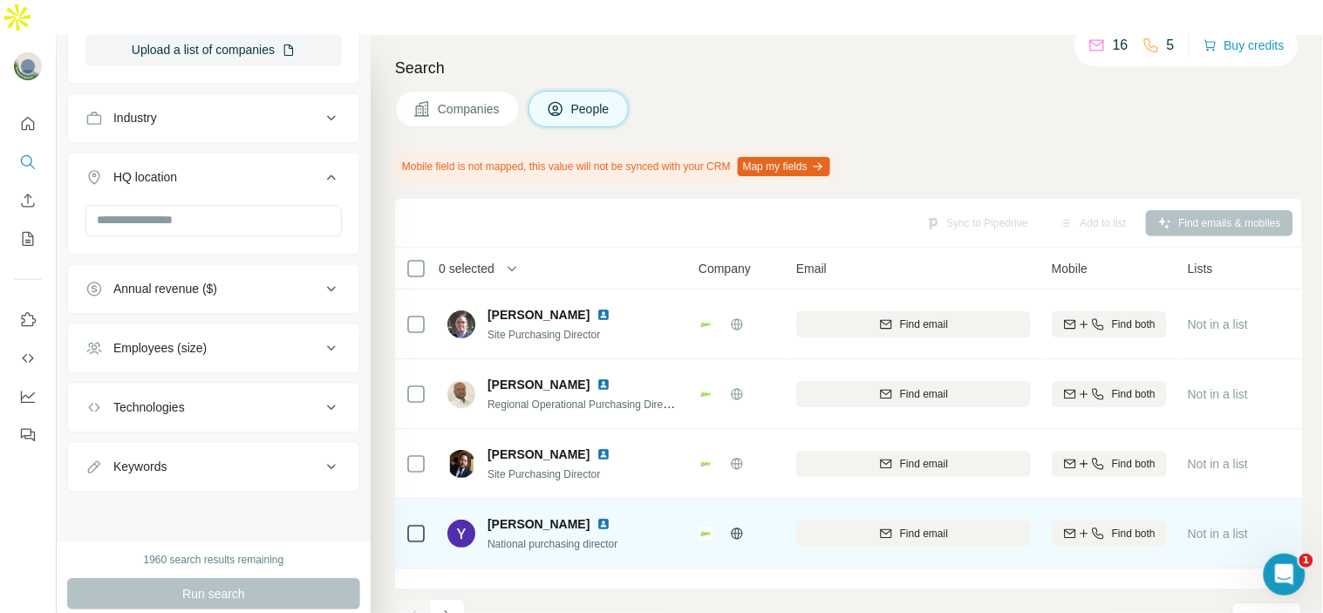
scroll to position [97, 0]
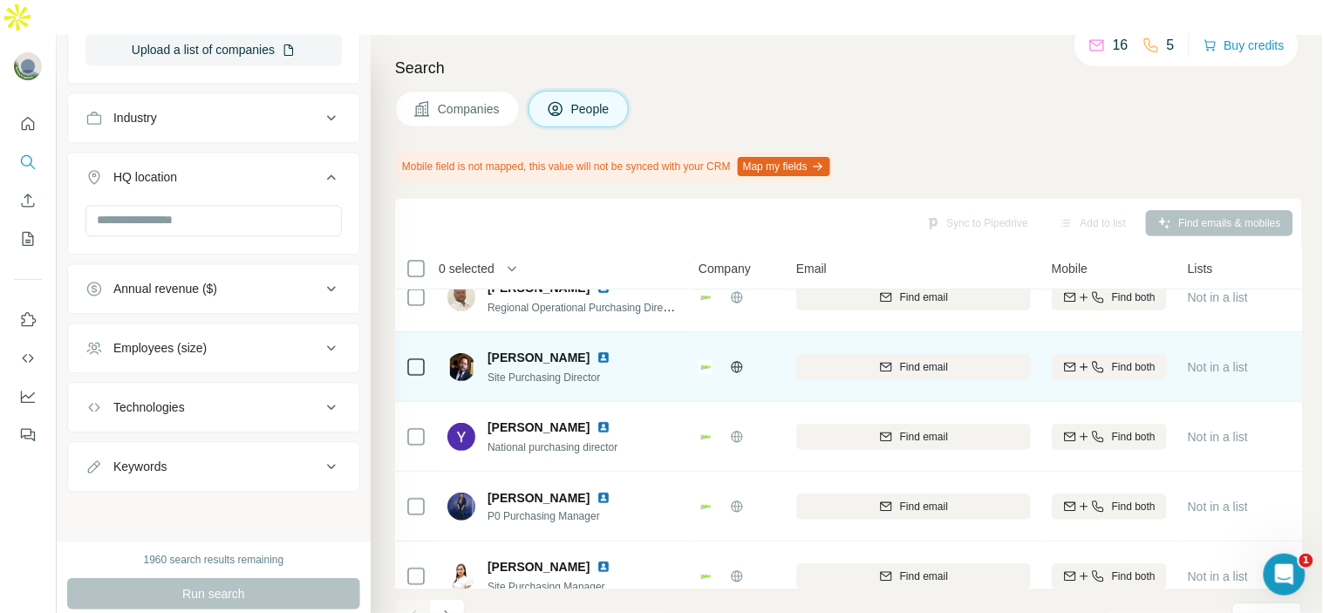
click at [611, 351] on img at bounding box center [604, 358] width 14 height 14
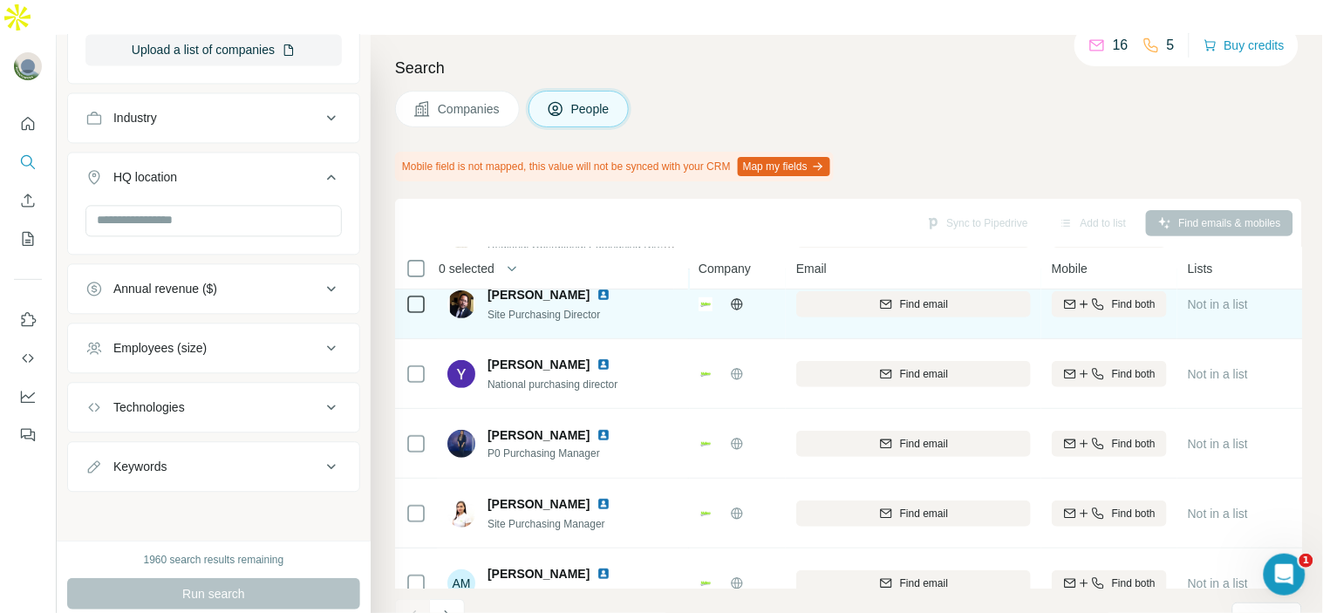
scroll to position [194, 0]
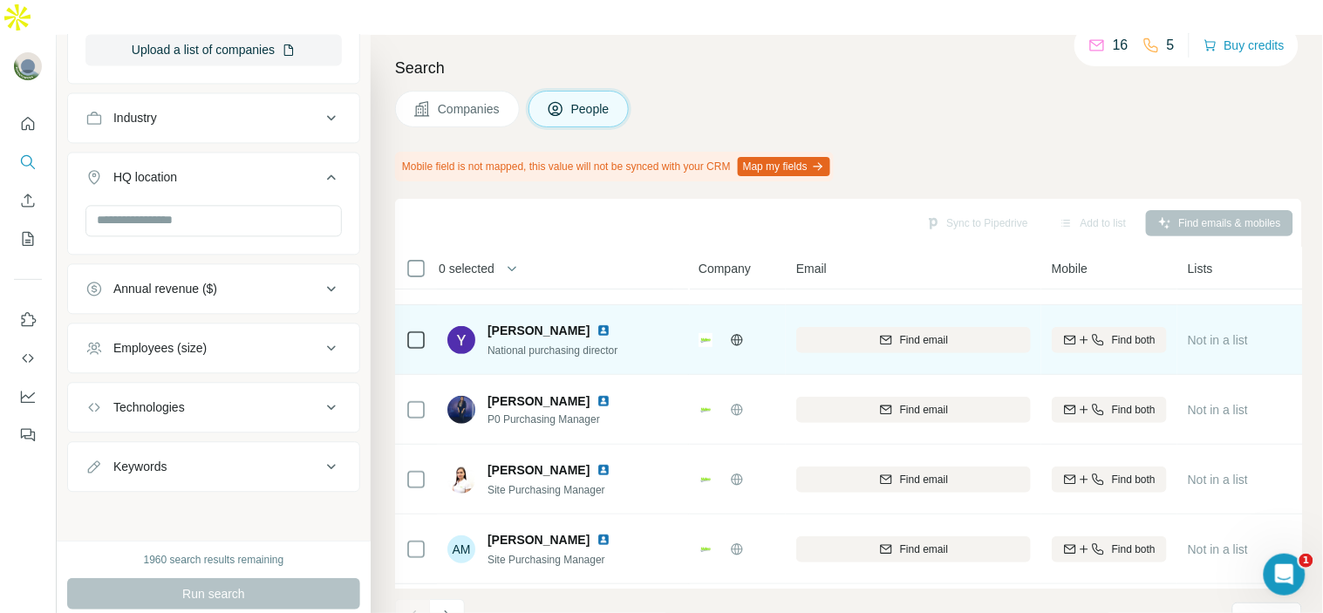
click at [597, 324] on img at bounding box center [604, 331] width 14 height 14
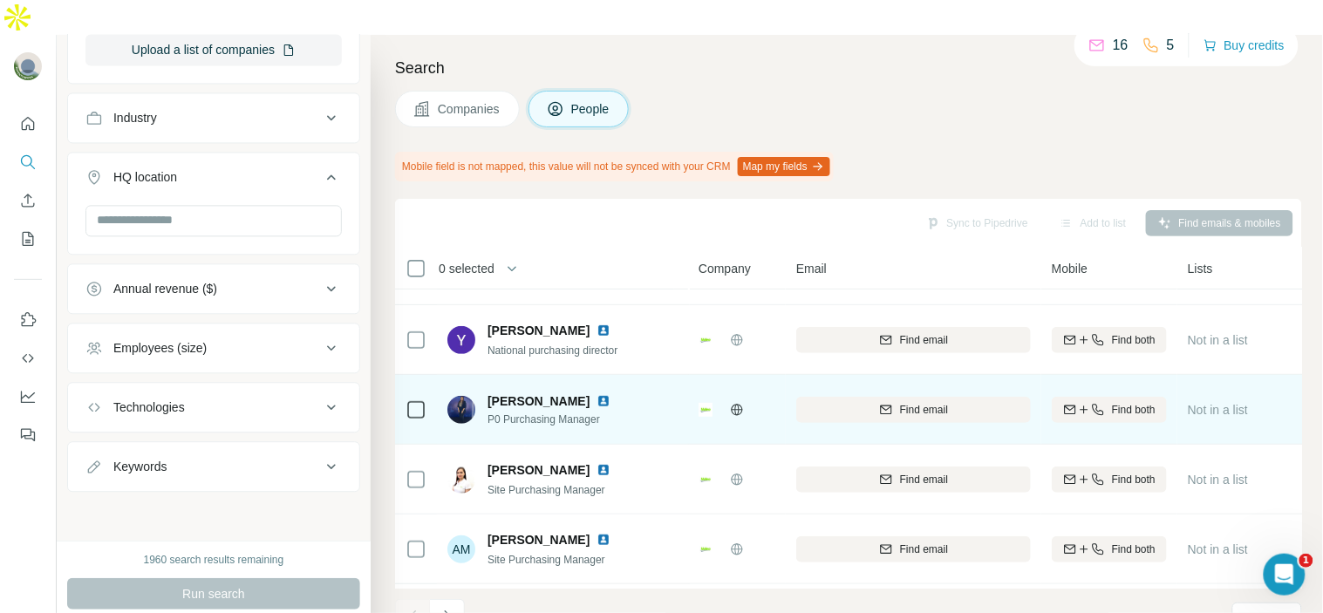
click at [597, 394] on img at bounding box center [604, 401] width 14 height 14
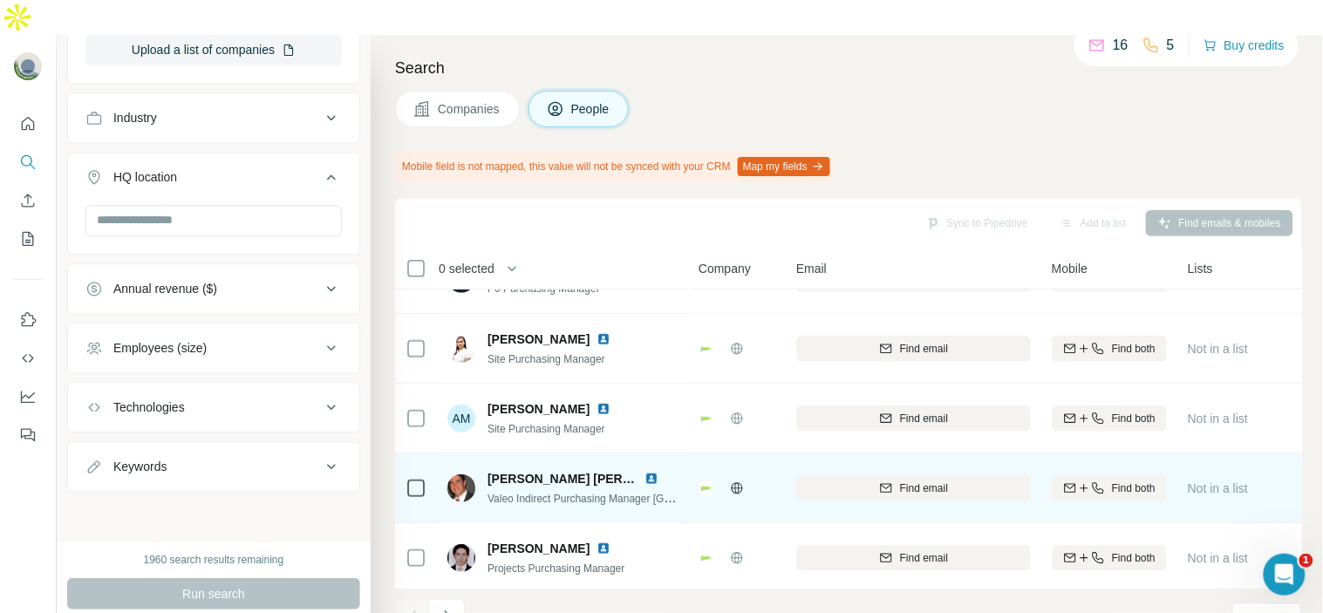
scroll to position [290, 0]
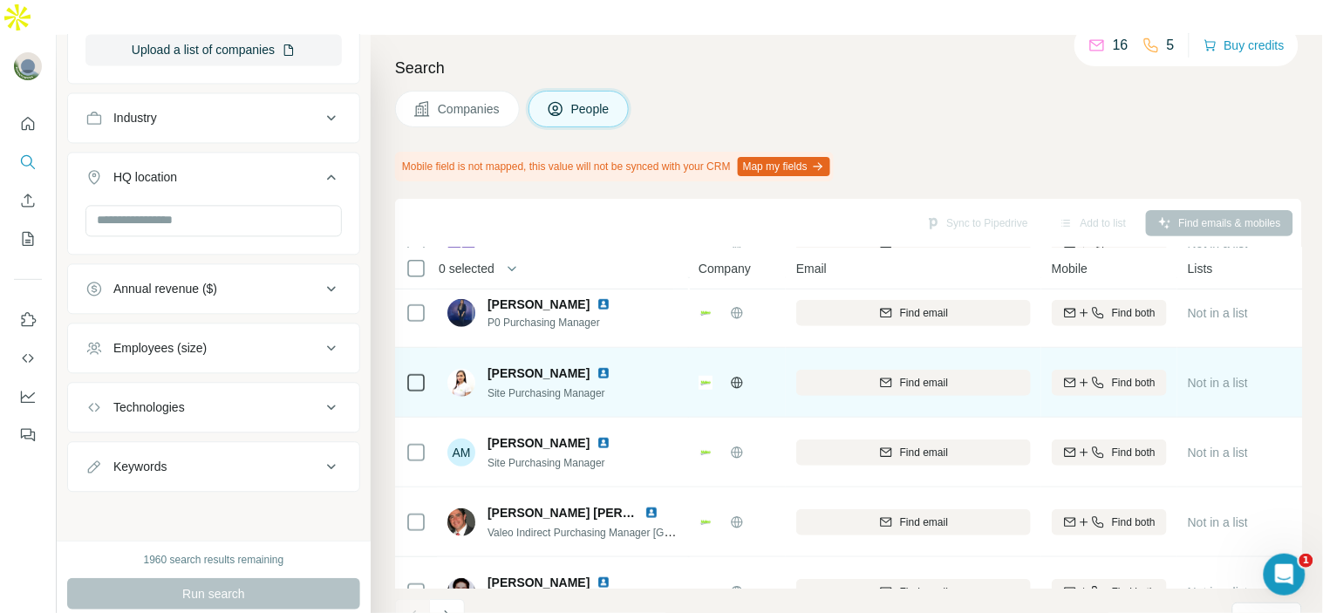
click at [597, 366] on img at bounding box center [604, 373] width 14 height 14
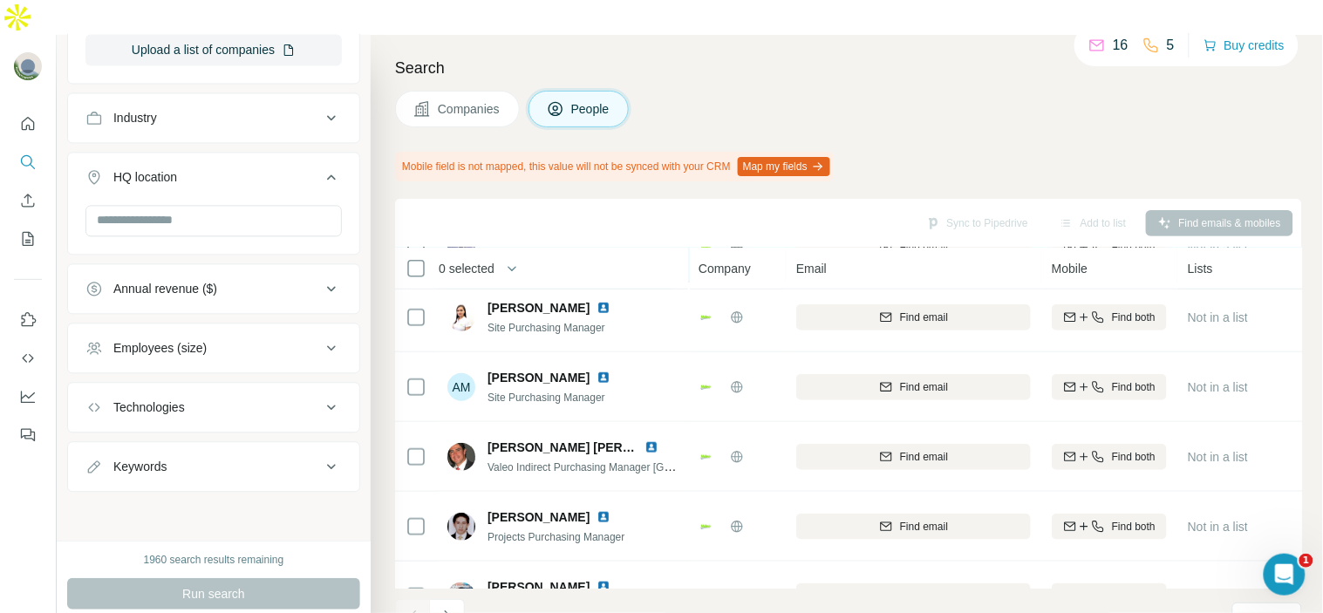
scroll to position [387, 0]
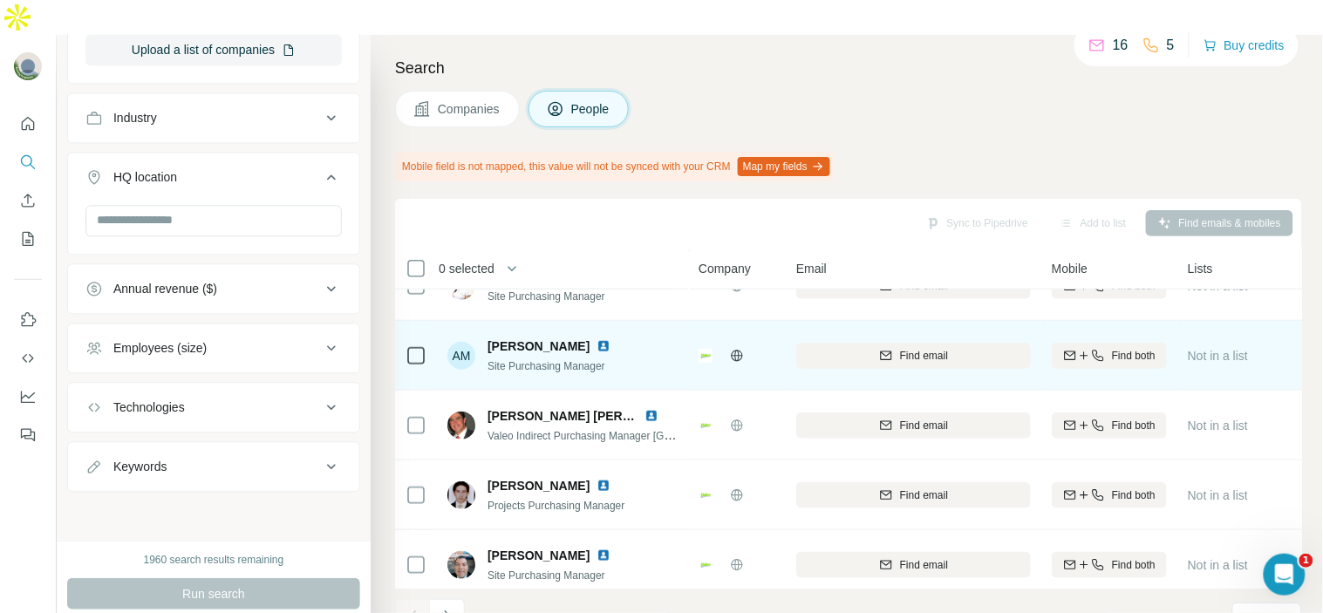
click at [611, 339] on img at bounding box center [604, 346] width 14 height 14
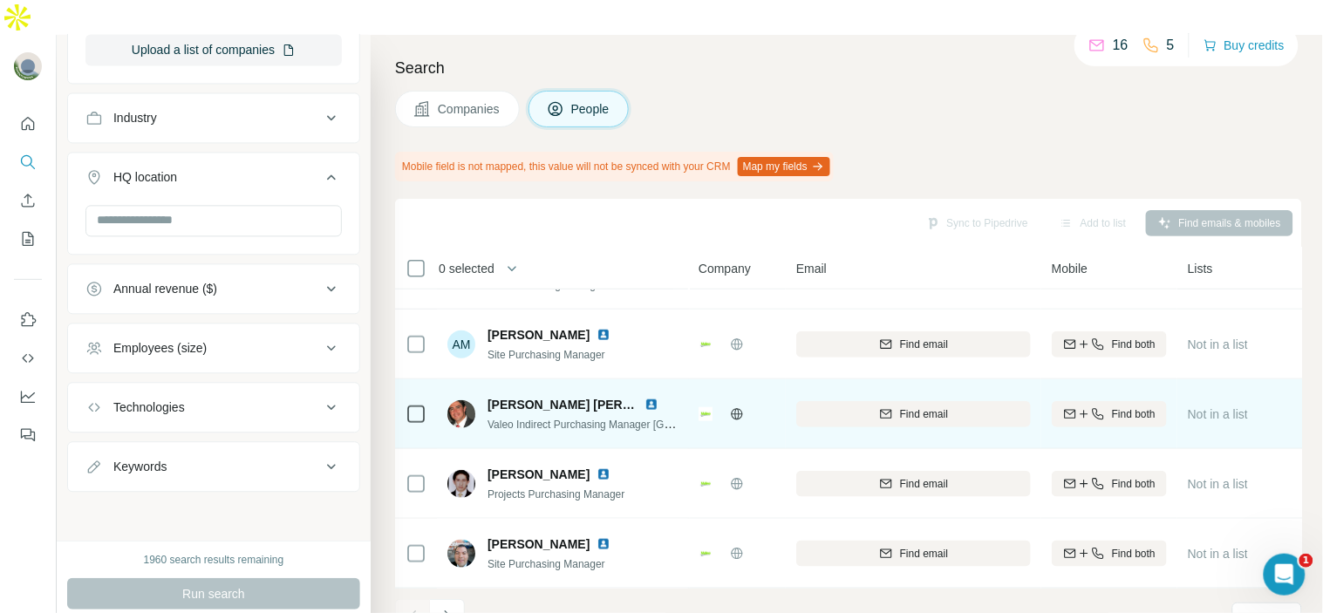
scroll to position [407, 0]
click at [656, 398] on img at bounding box center [652, 405] width 14 height 14
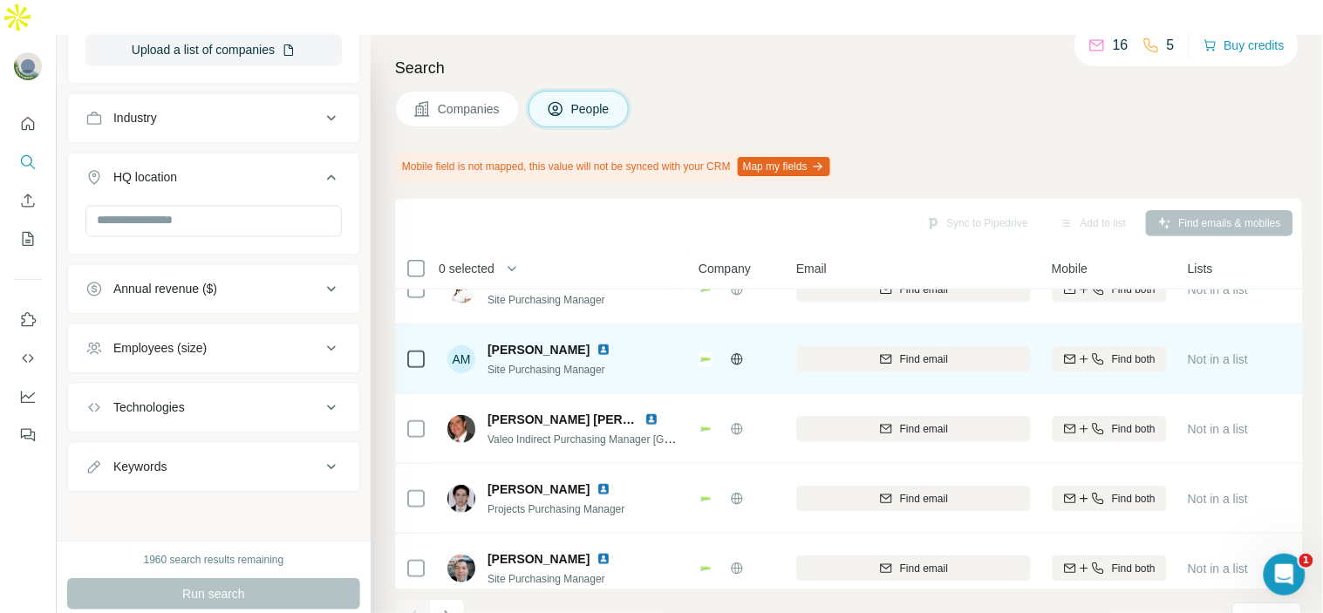
scroll to position [311, 0]
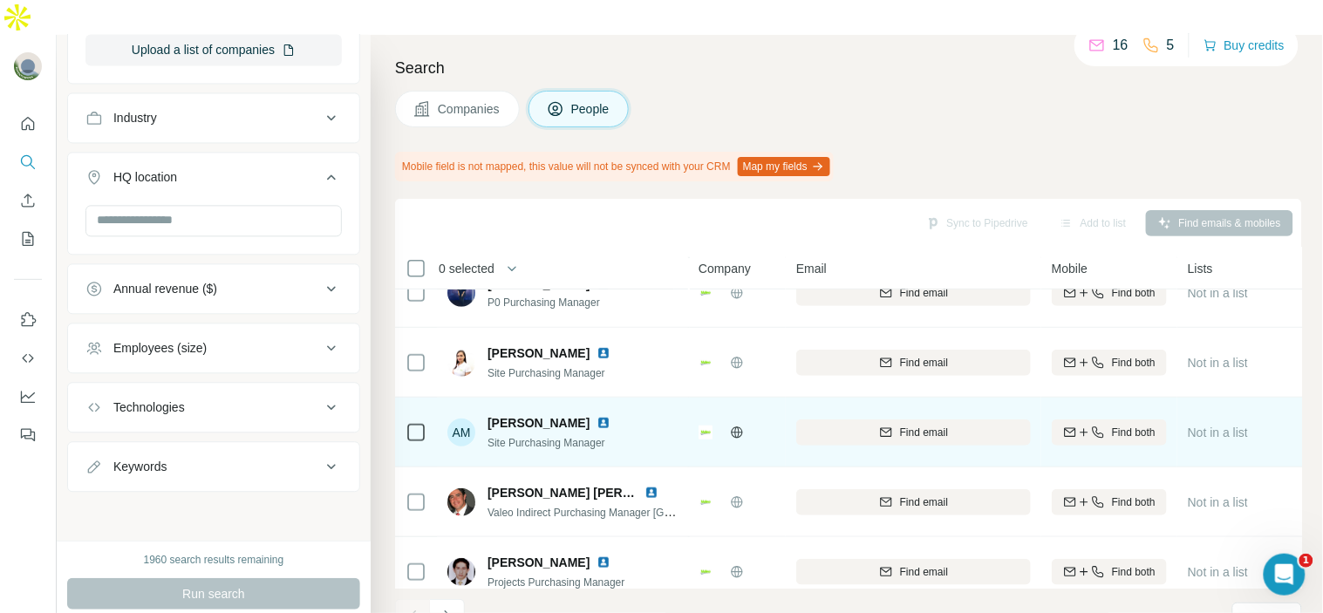
click at [611, 416] on img at bounding box center [604, 423] width 14 height 14
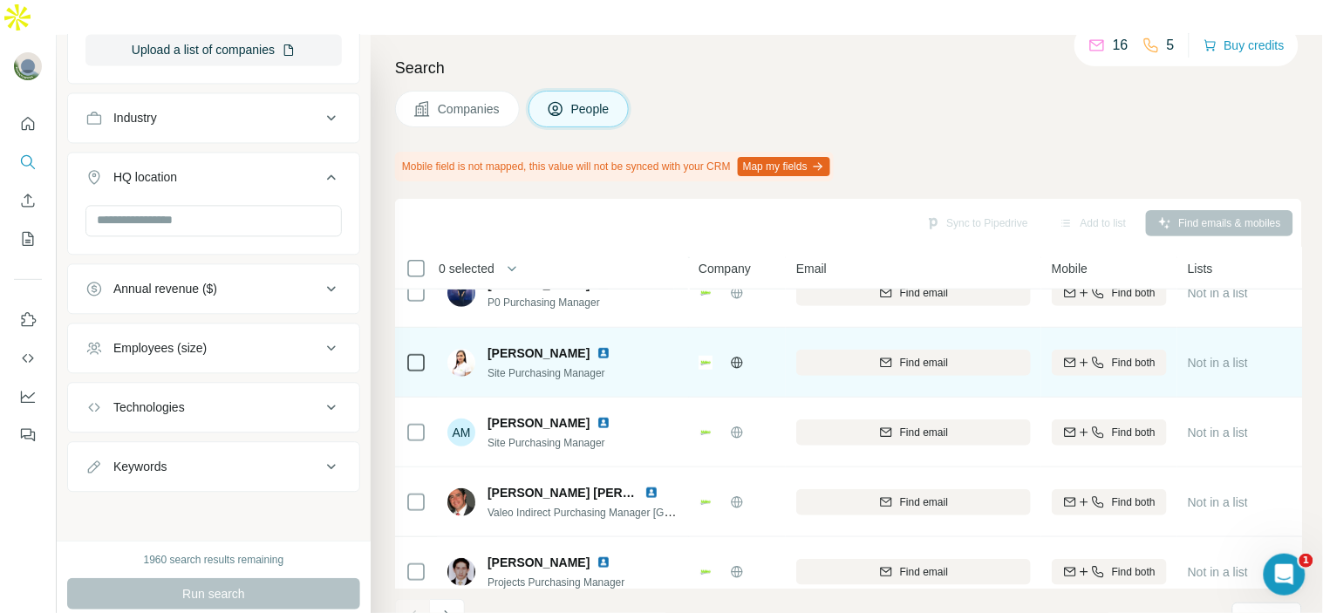
scroll to position [407, 0]
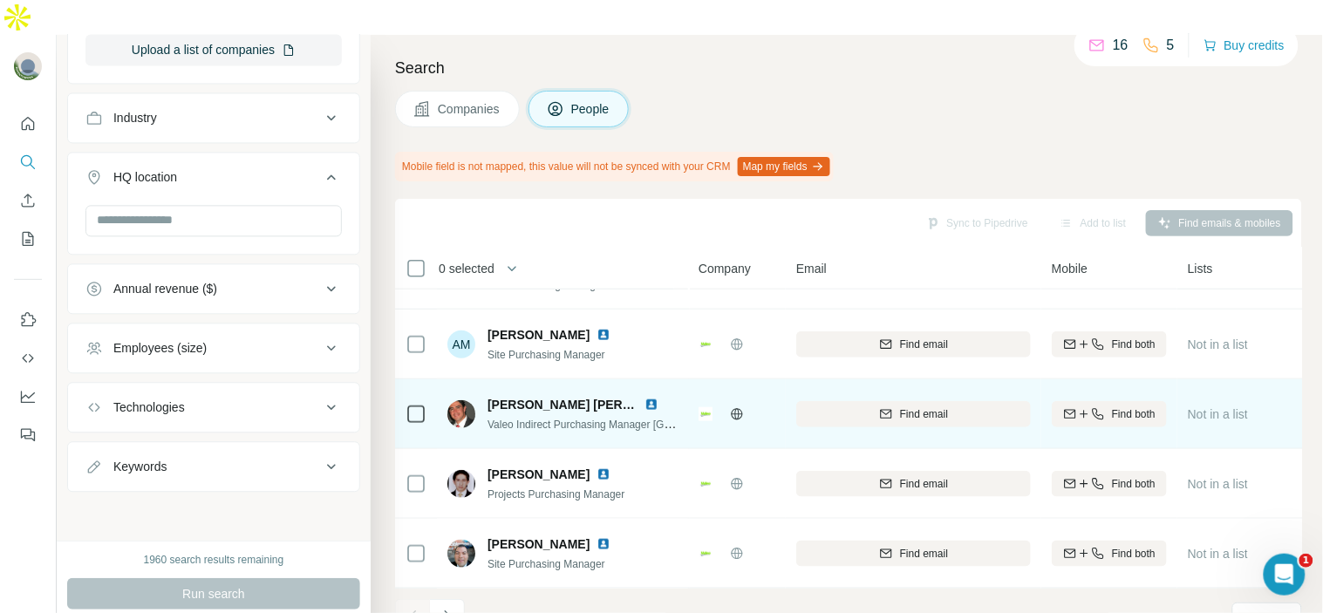
click at [654, 398] on img at bounding box center [652, 405] width 14 height 14
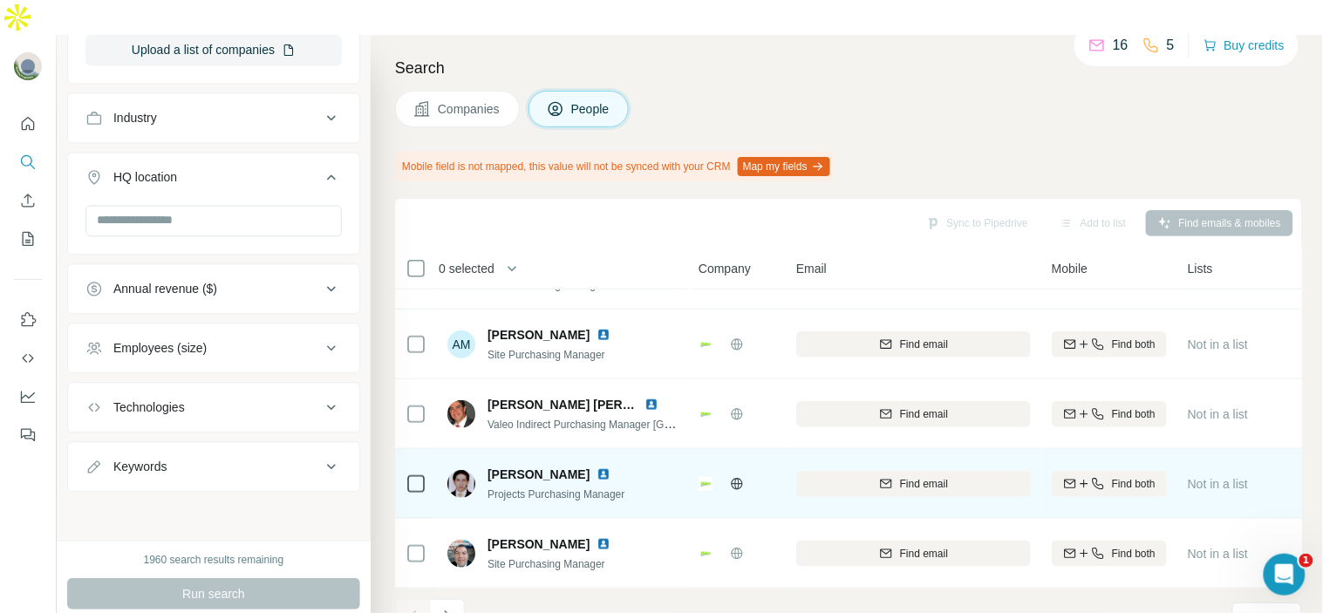
click at [597, 468] on img at bounding box center [604, 475] width 14 height 14
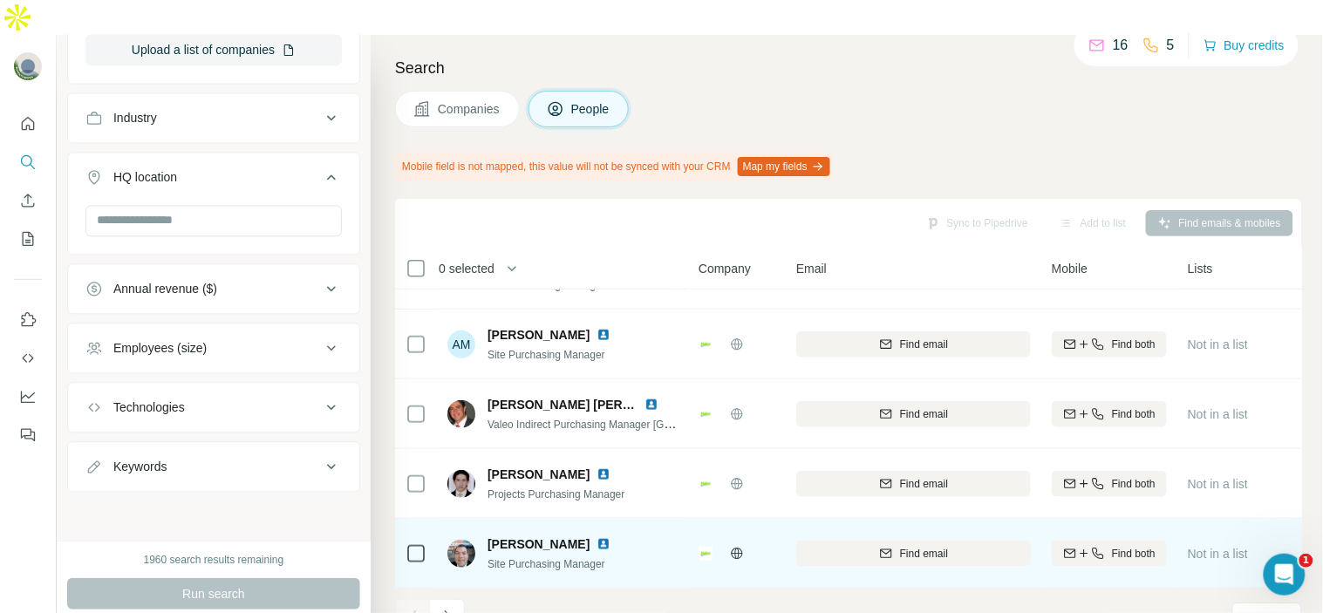
click at [611, 537] on img at bounding box center [604, 544] width 14 height 14
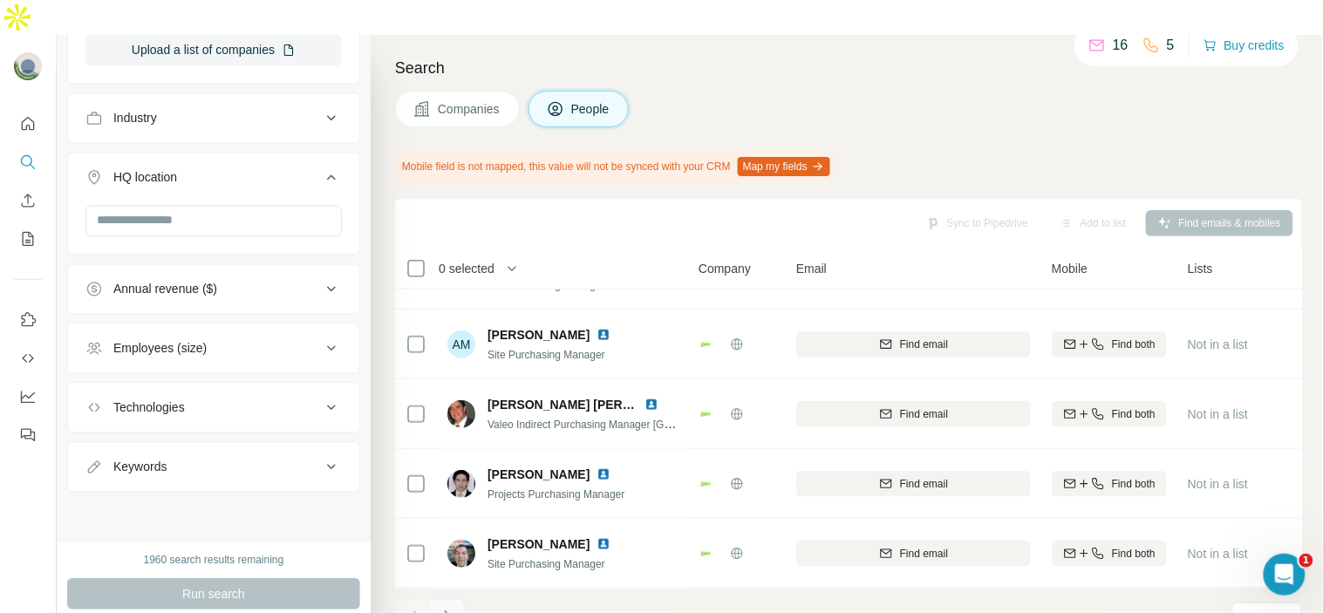
click at [440, 608] on icon "Navigate to next page" at bounding box center [447, 616] width 17 height 17
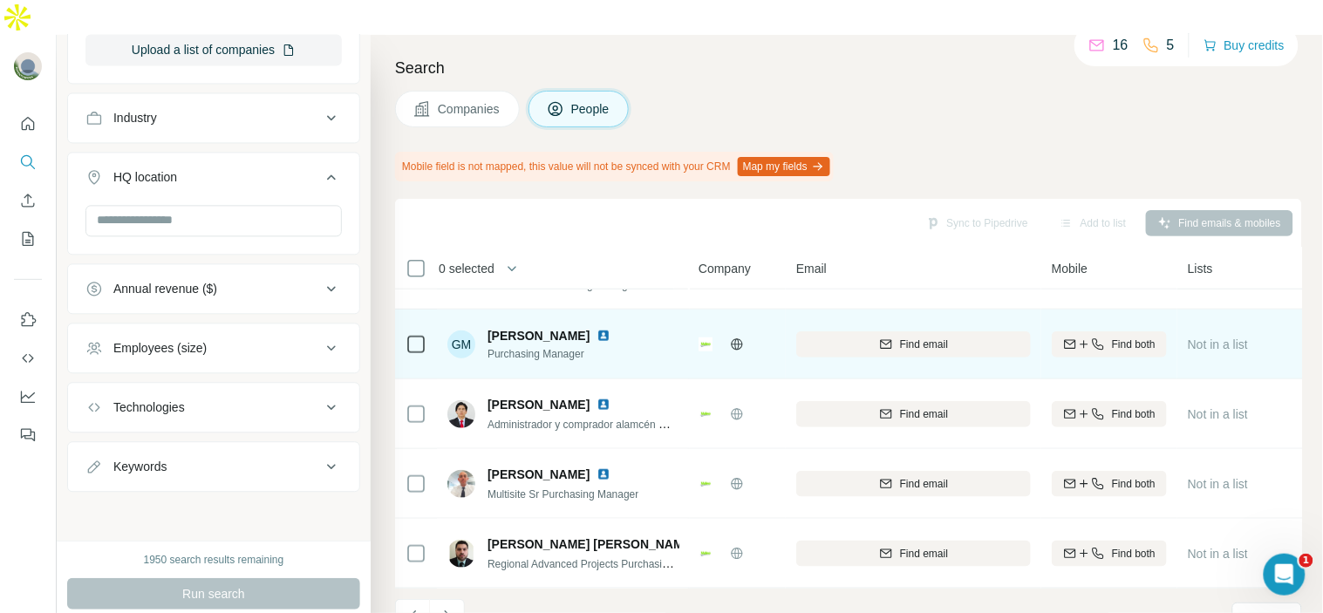
click at [611, 329] on img at bounding box center [604, 336] width 14 height 14
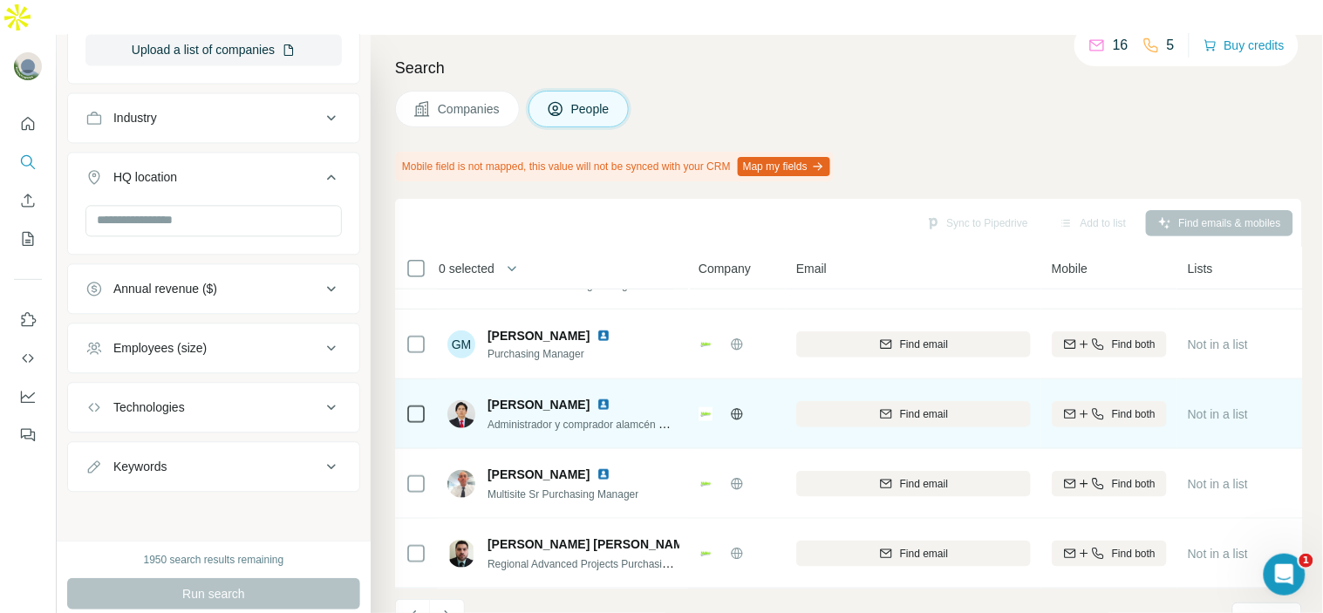
click at [597, 398] on img at bounding box center [604, 405] width 14 height 14
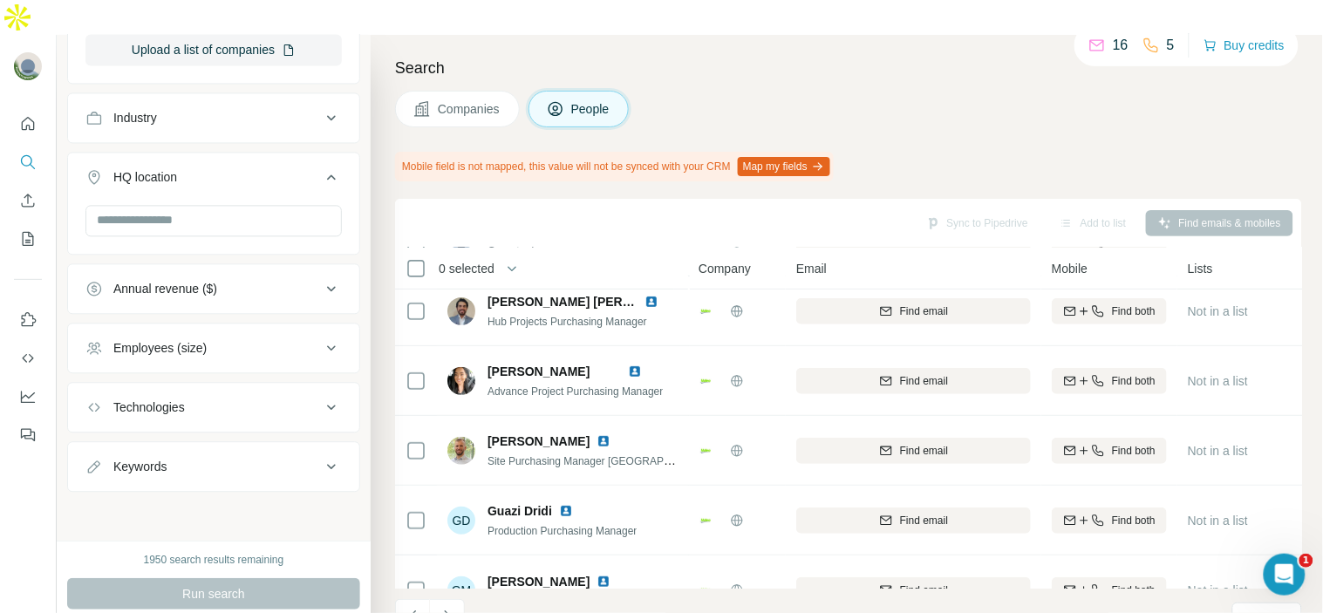
scroll to position [0, 0]
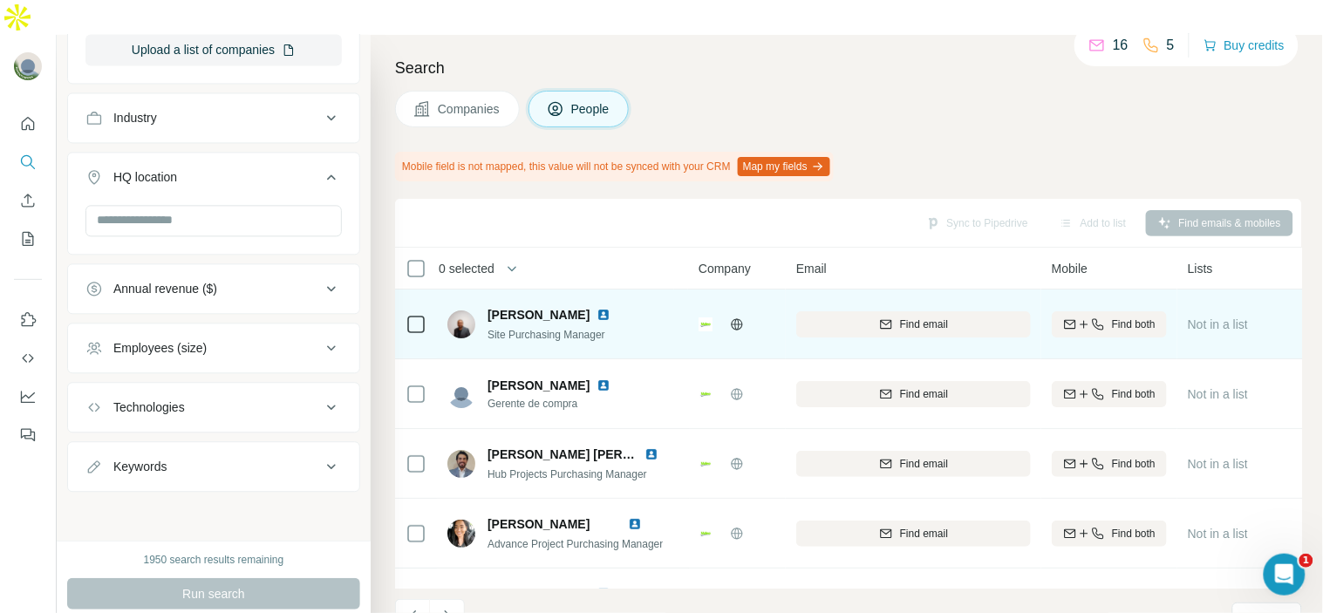
click at [611, 308] on img at bounding box center [604, 315] width 14 height 14
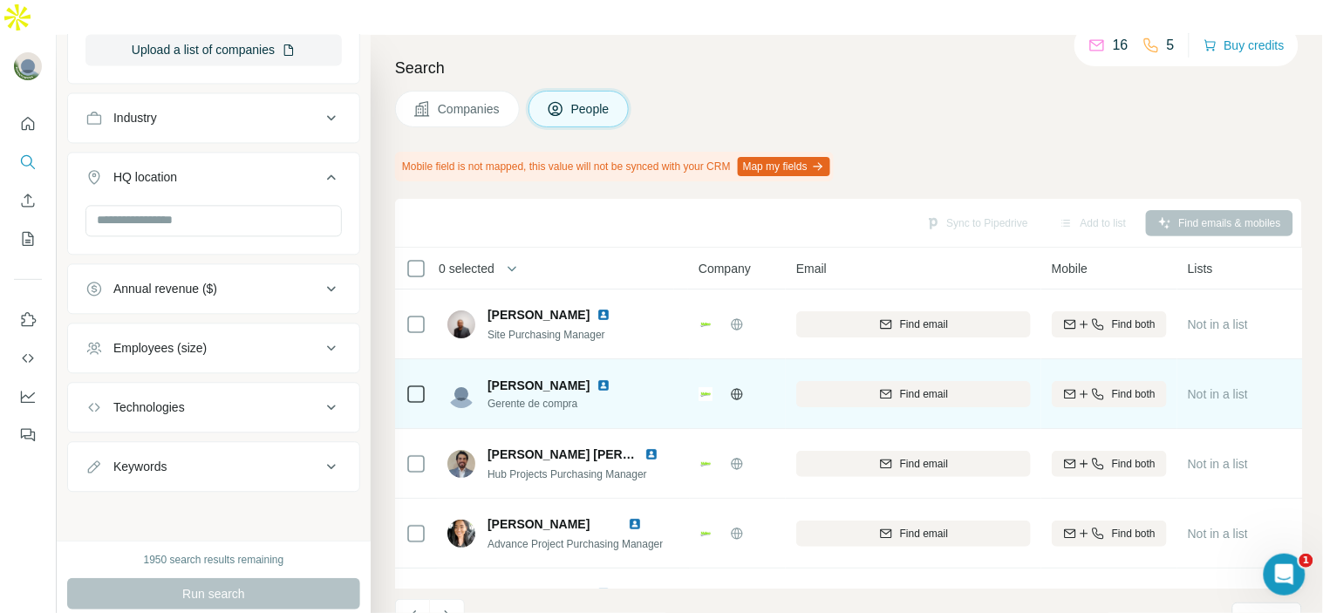
click at [597, 379] on img at bounding box center [604, 386] width 14 height 14
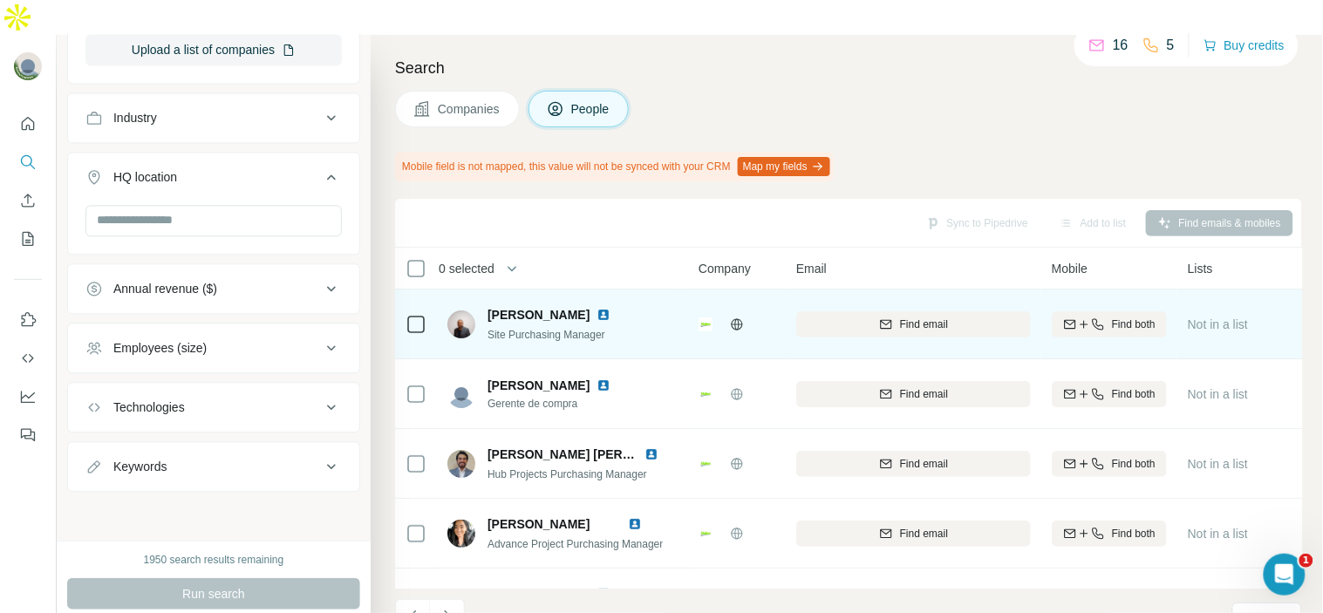
click at [611, 308] on img at bounding box center [604, 315] width 14 height 14
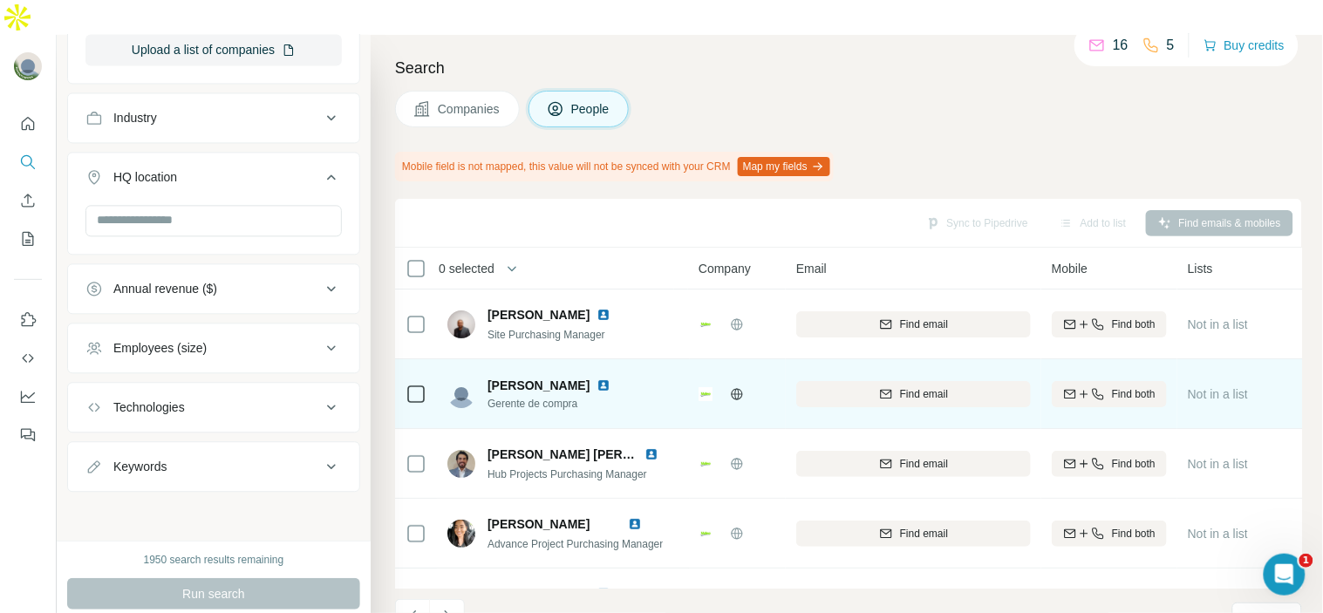
click at [597, 379] on img at bounding box center [604, 386] width 14 height 14
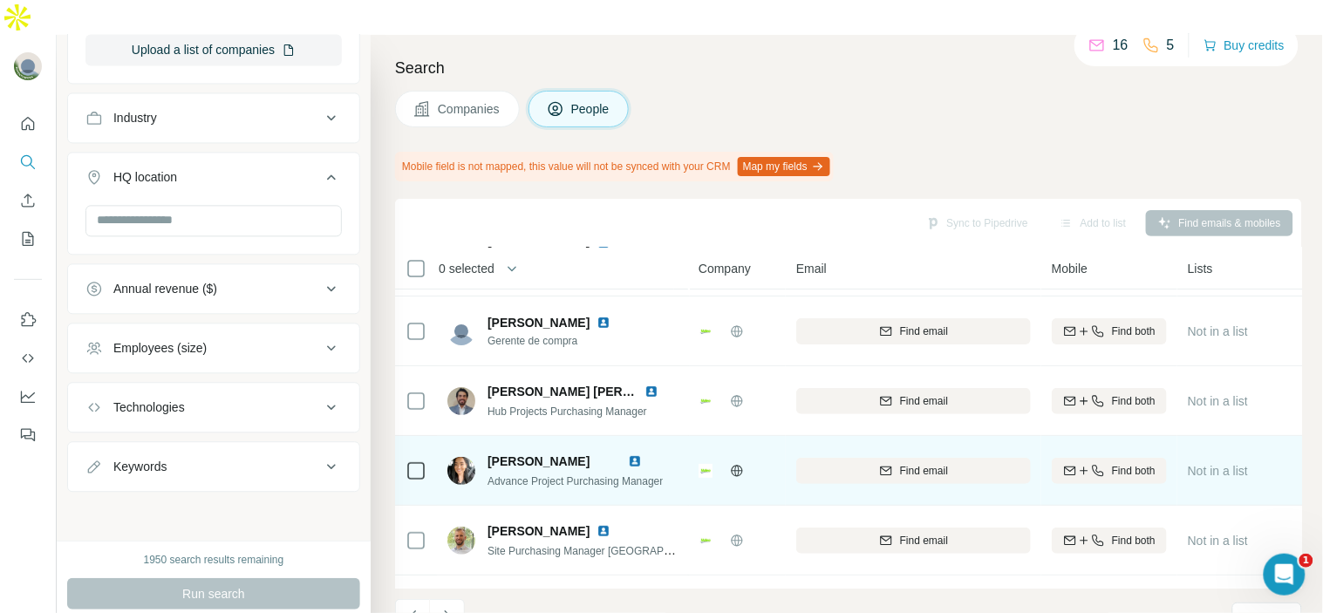
scroll to position [97, 0]
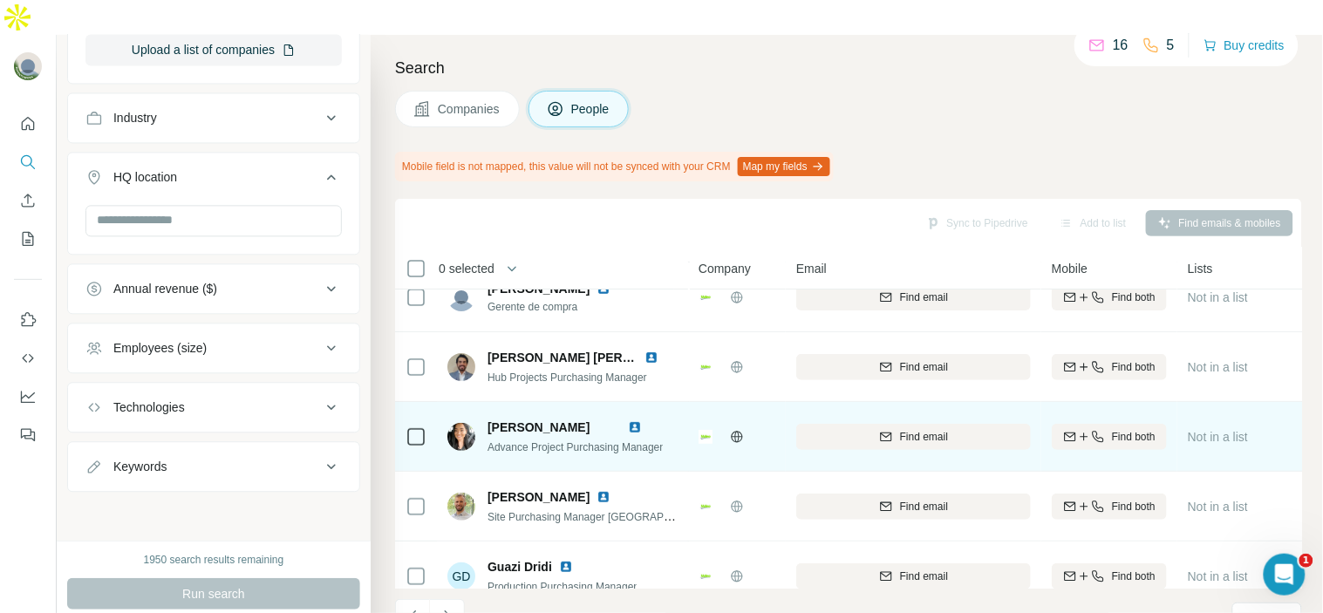
click at [642, 420] on img at bounding box center [635, 427] width 14 height 14
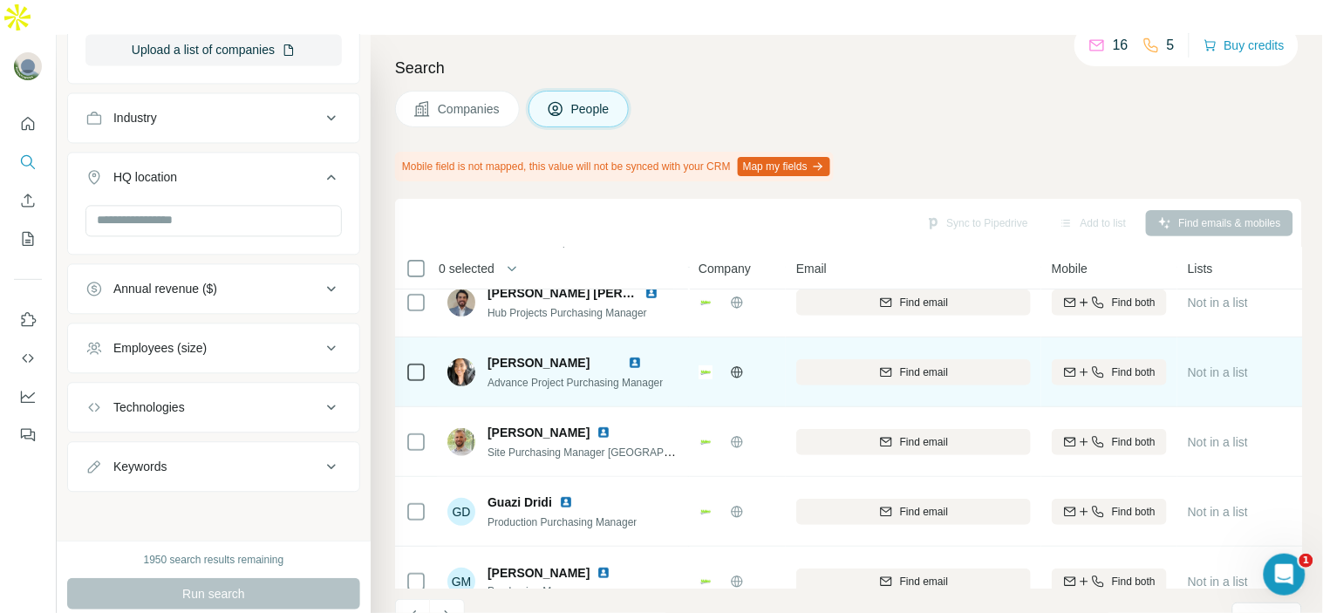
scroll to position [194, 0]
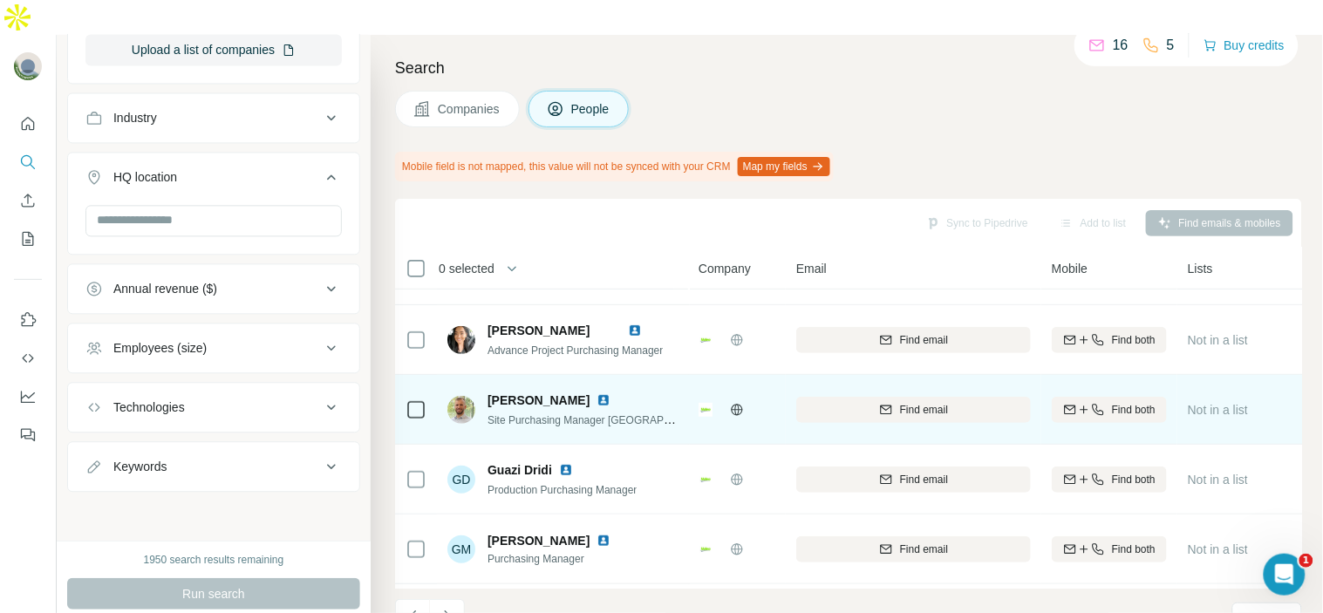
click at [597, 393] on img at bounding box center [604, 400] width 14 height 14
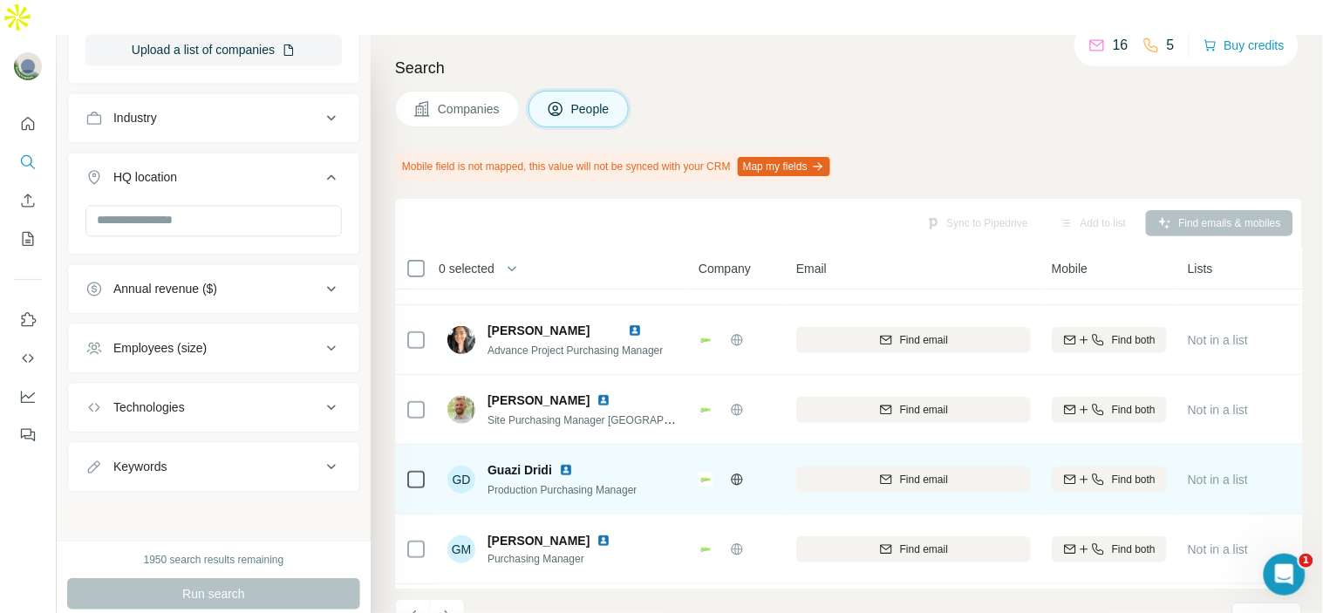
scroll to position [290, 0]
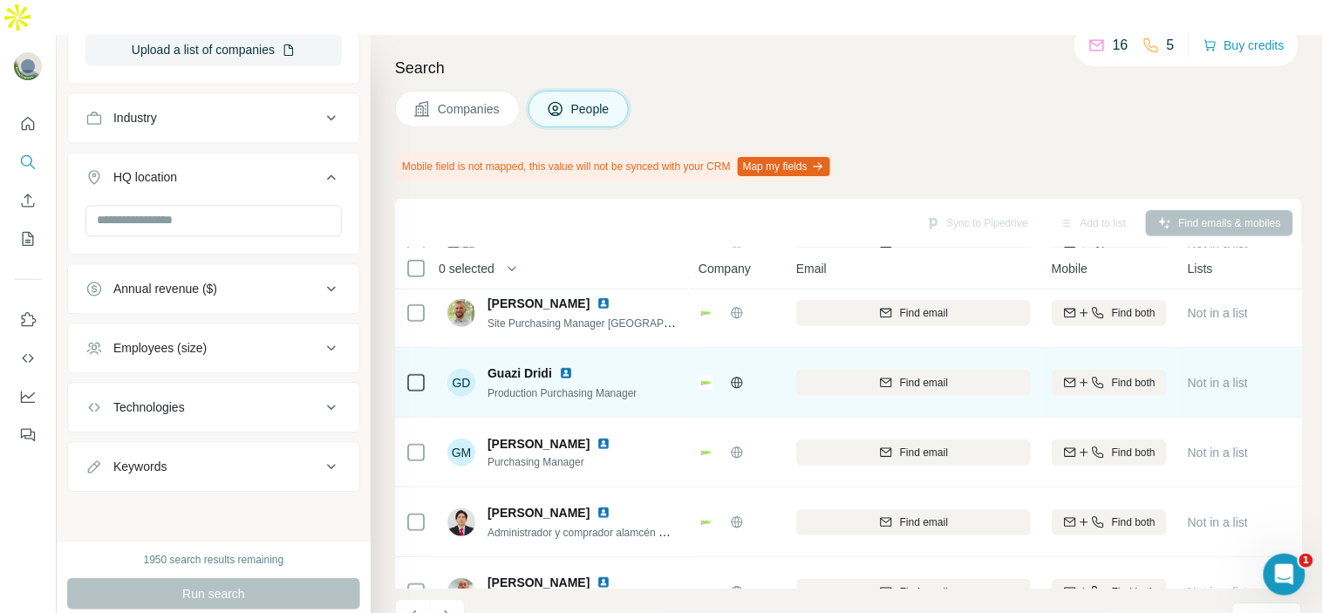
click at [564, 366] on img at bounding box center [566, 373] width 14 height 14
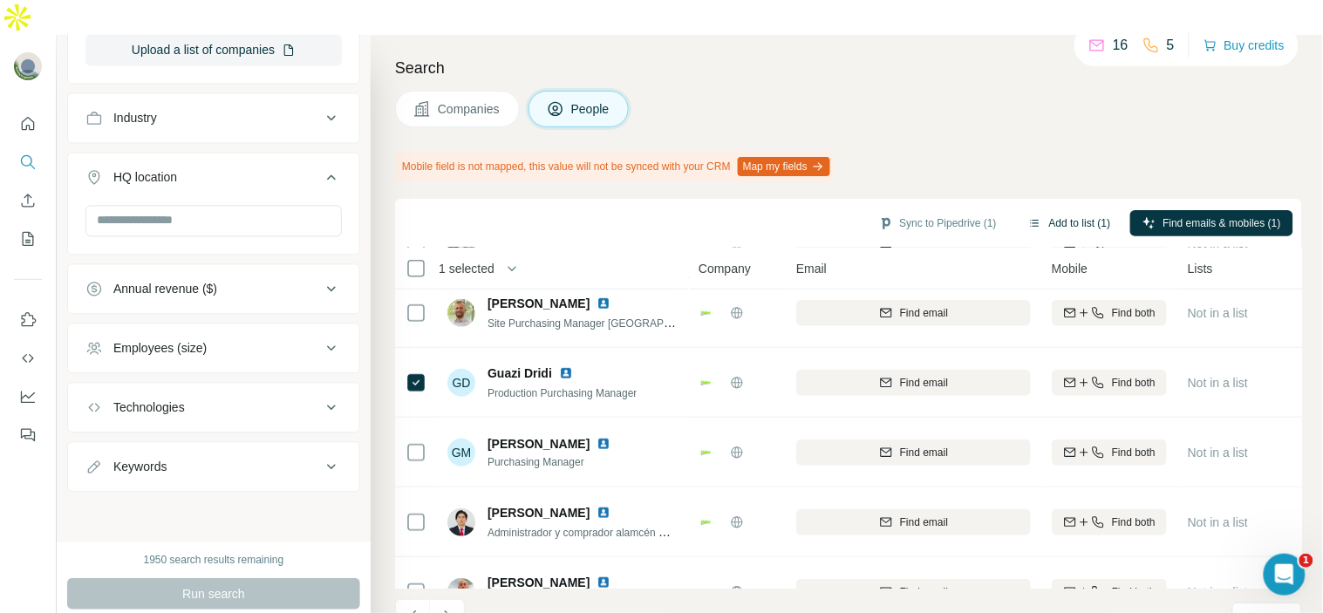
click at [1053, 210] on button "Add to list (1)" at bounding box center [1069, 223] width 107 height 26
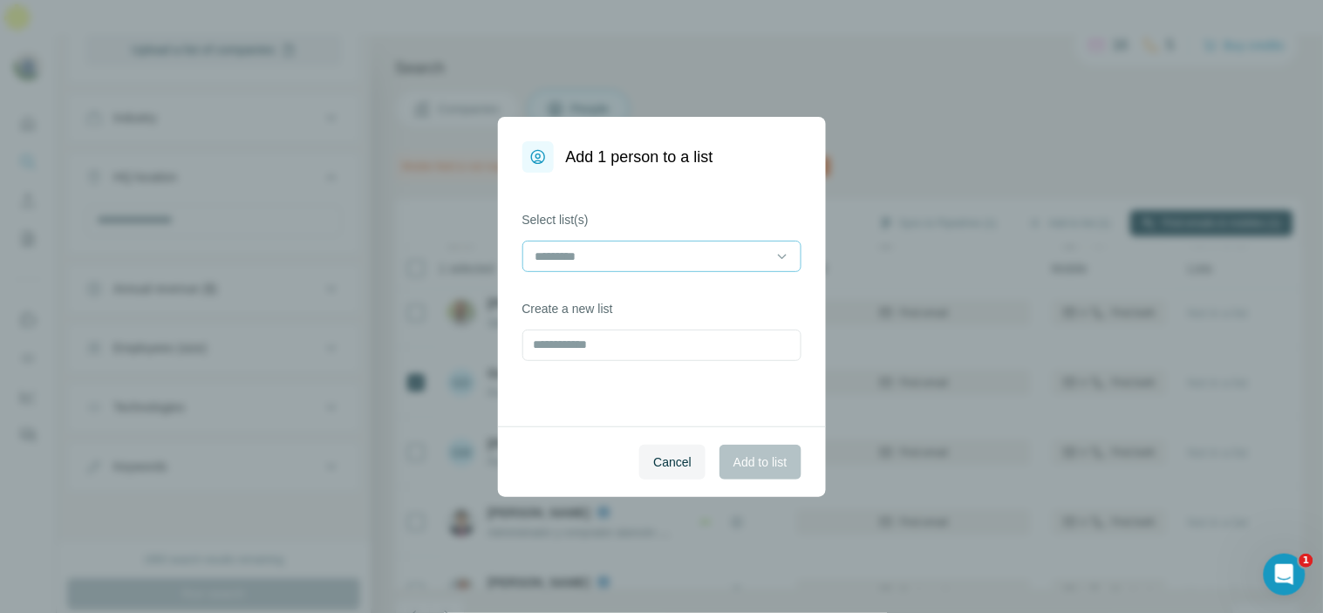
click at [725, 256] on input at bounding box center [651, 256] width 235 height 19
click at [740, 179] on div "Select list(s) Create a new list" at bounding box center [662, 300] width 328 height 254
click at [661, 338] on input "text" at bounding box center [661, 345] width 279 height 31
type input "*****"
click at [779, 468] on span "Add to list" at bounding box center [760, 462] width 53 height 17
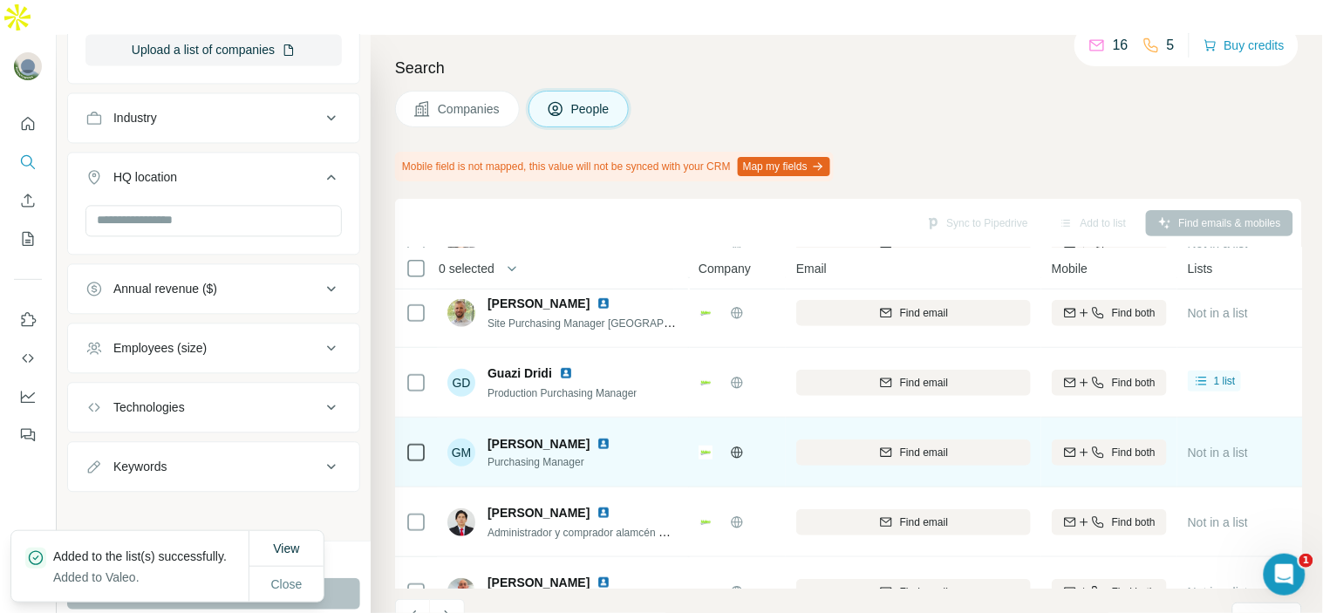
scroll to position [387, 0]
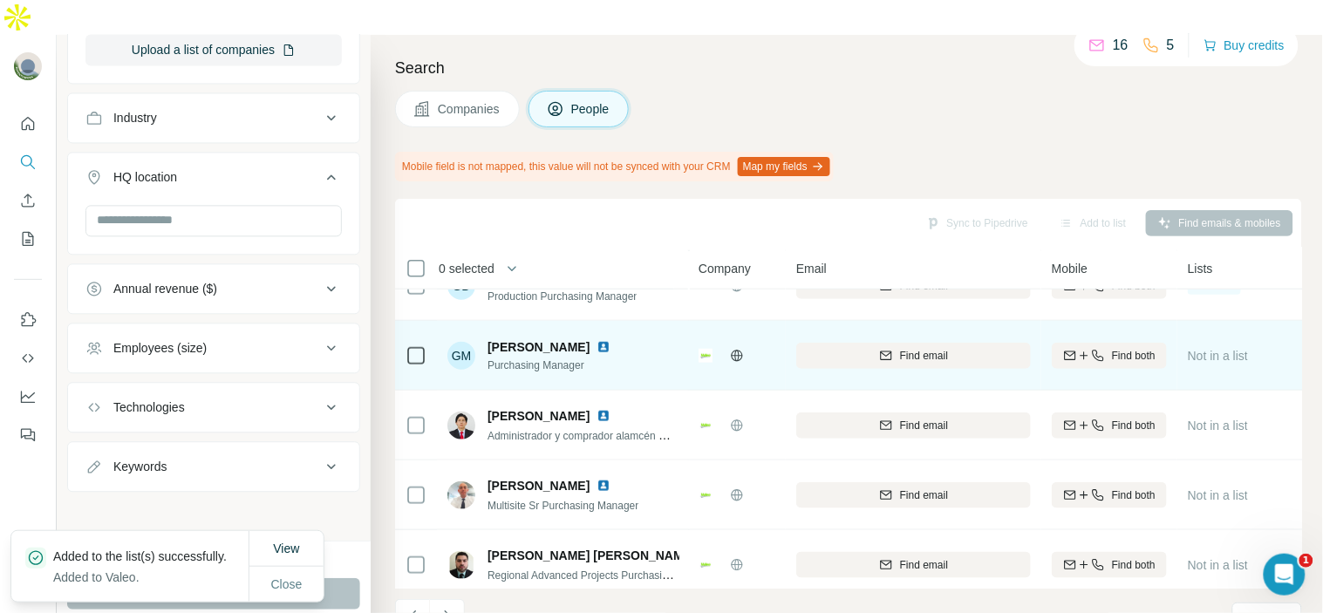
click at [704, 349] on img at bounding box center [706, 356] width 14 height 14
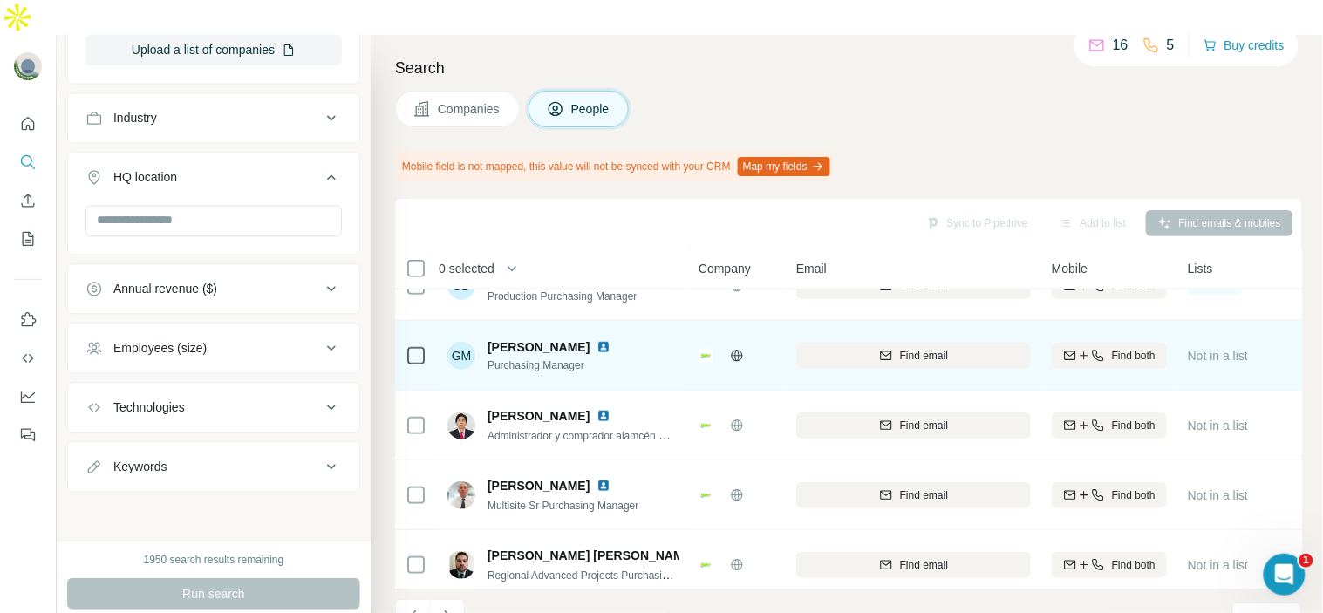
click at [704, 349] on img at bounding box center [706, 356] width 14 height 14
click at [609, 340] on img at bounding box center [604, 347] width 14 height 14
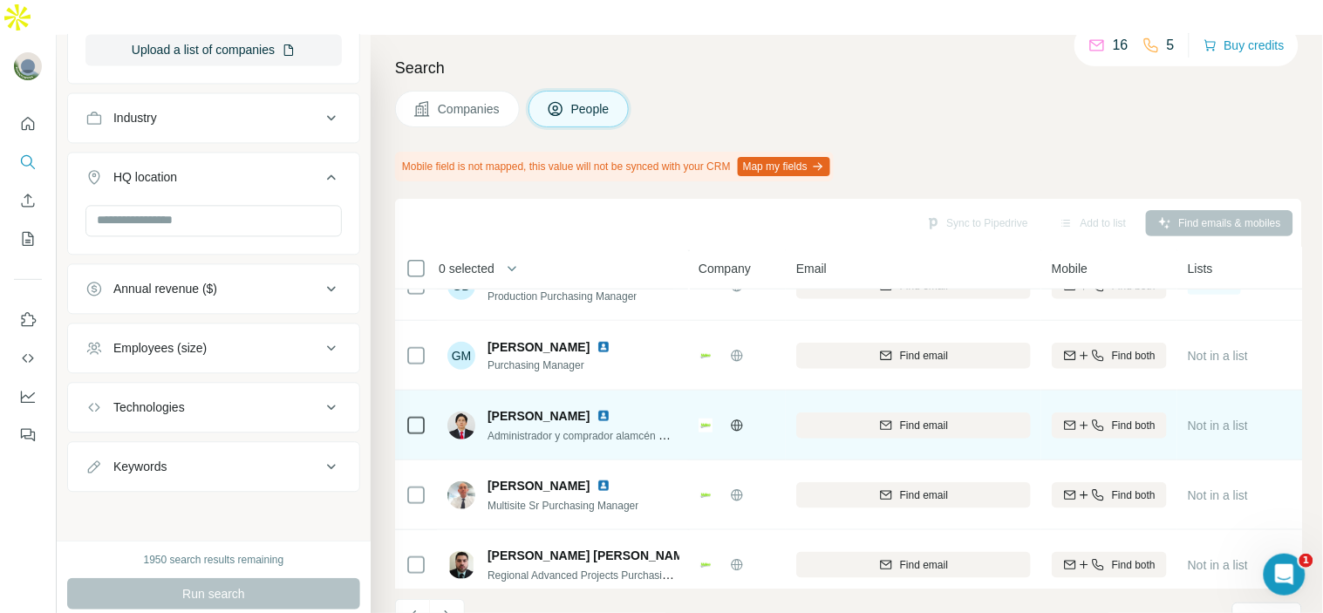
scroll to position [407, 0]
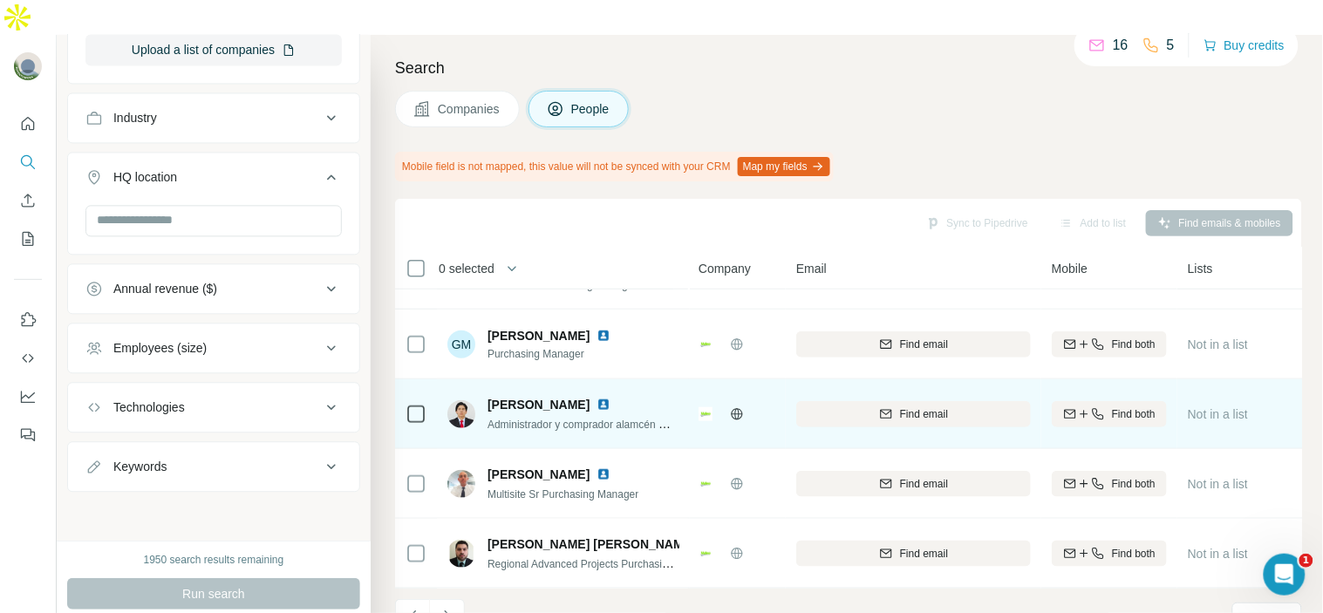
click at [597, 398] on img at bounding box center [604, 405] width 14 height 14
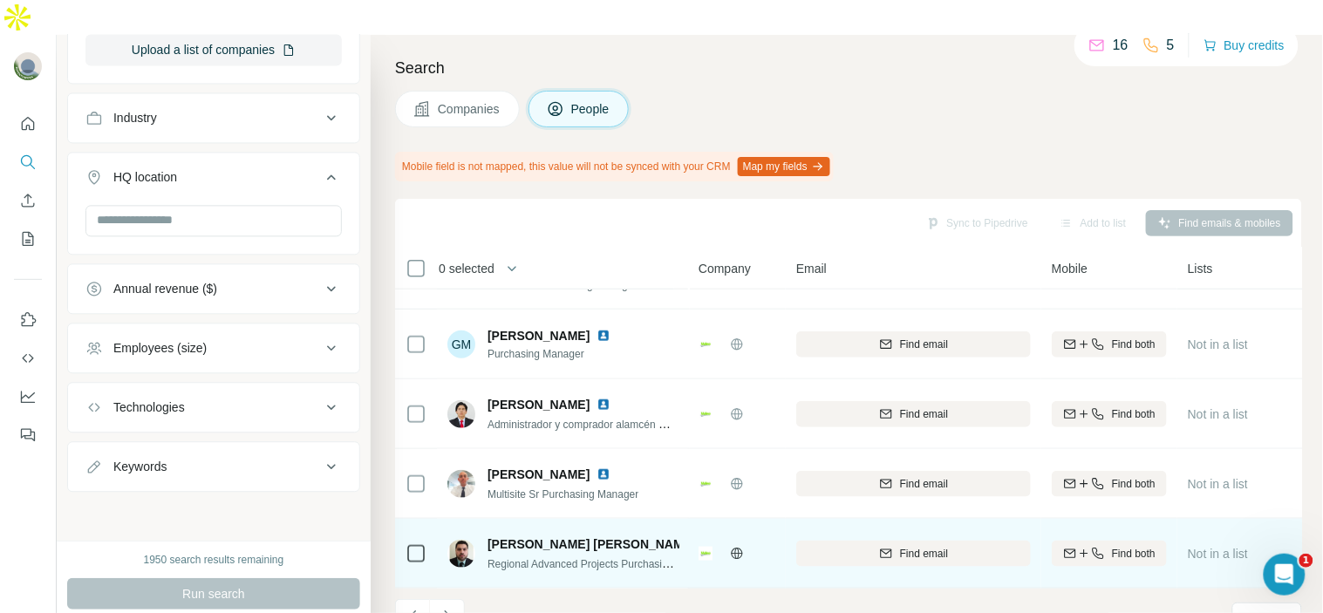
click at [703, 537] on img at bounding box center [710, 544] width 14 height 14
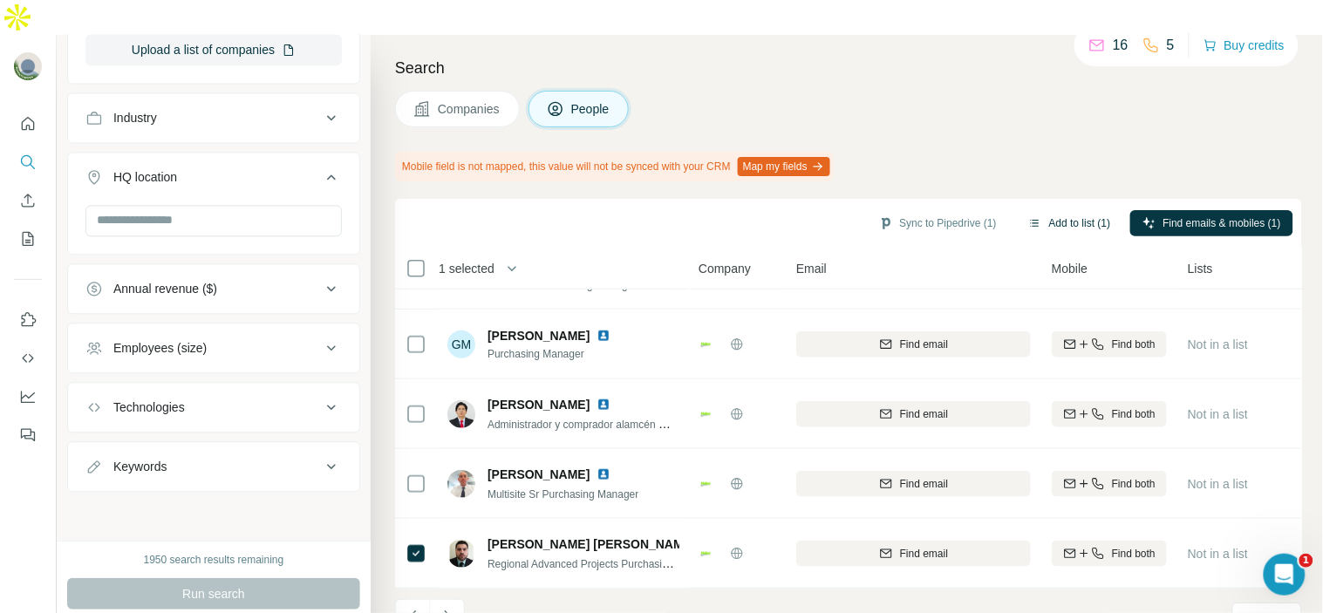
click at [1068, 210] on button "Add to list (1)" at bounding box center [1069, 223] width 107 height 26
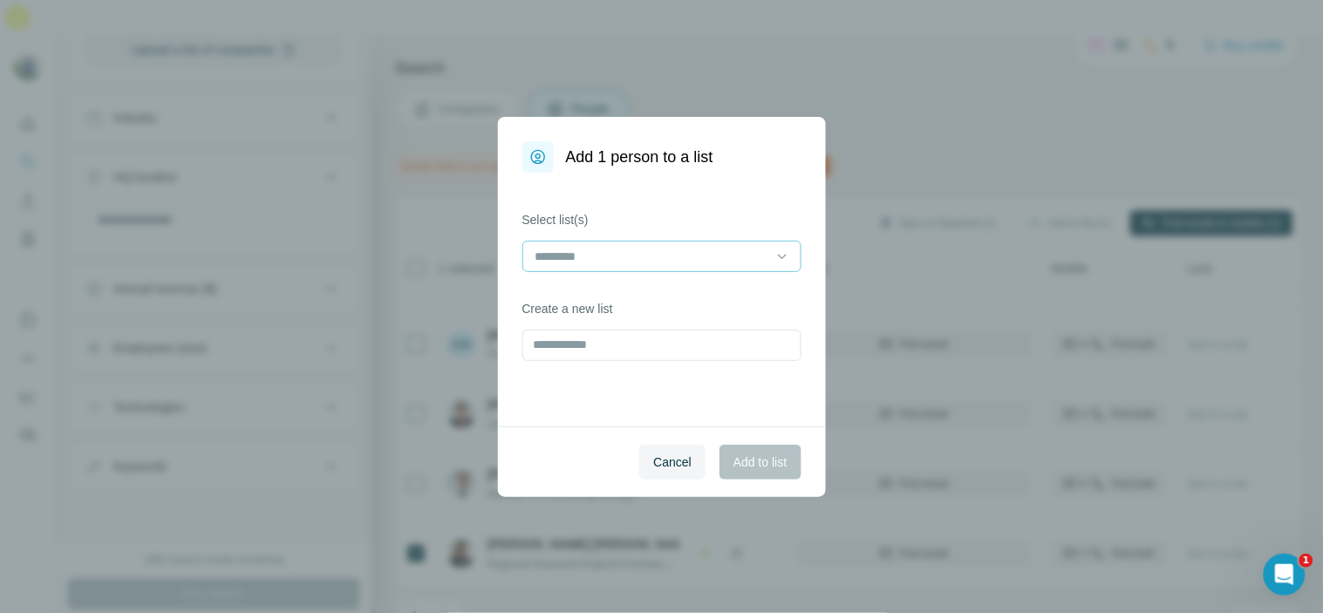
click at [634, 249] on input at bounding box center [651, 256] width 235 height 19
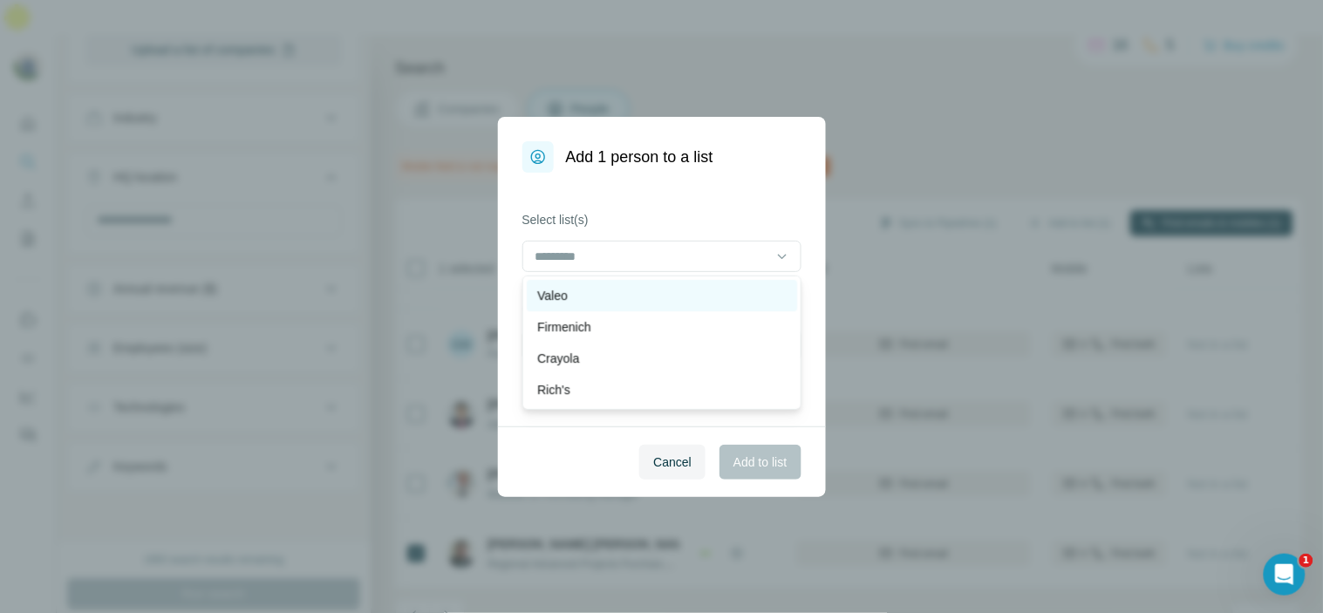
click at [727, 297] on div "Valeo" at bounding box center [661, 295] width 249 height 17
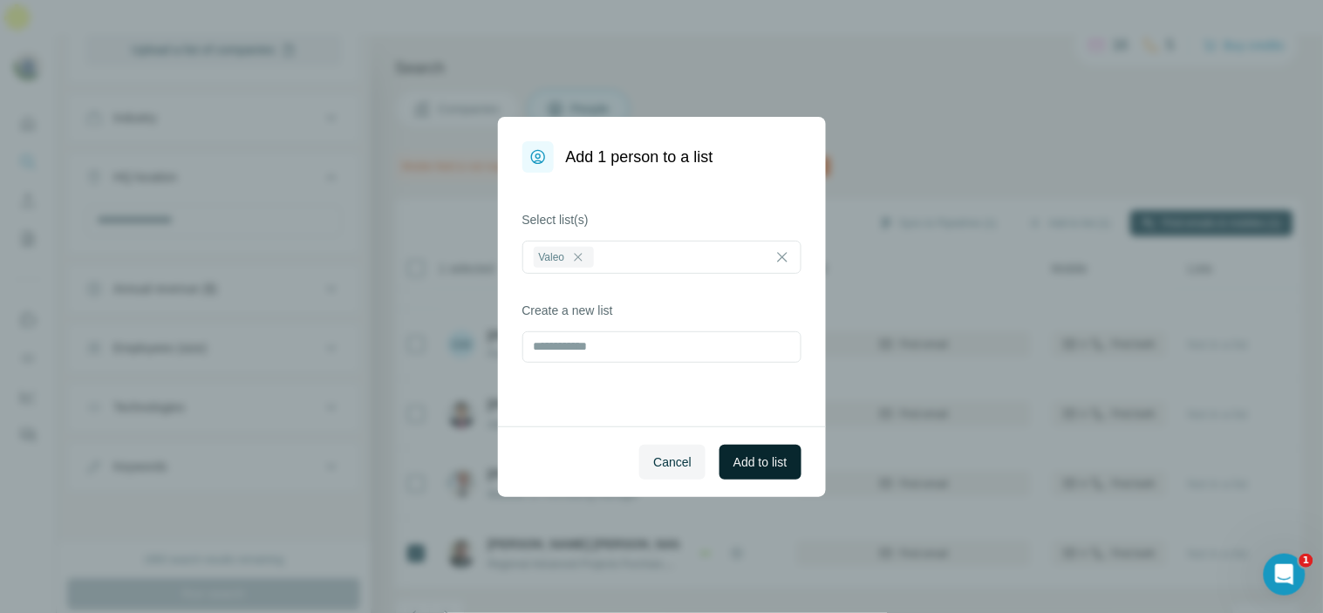
click at [755, 458] on span "Add to list" at bounding box center [760, 462] width 53 height 17
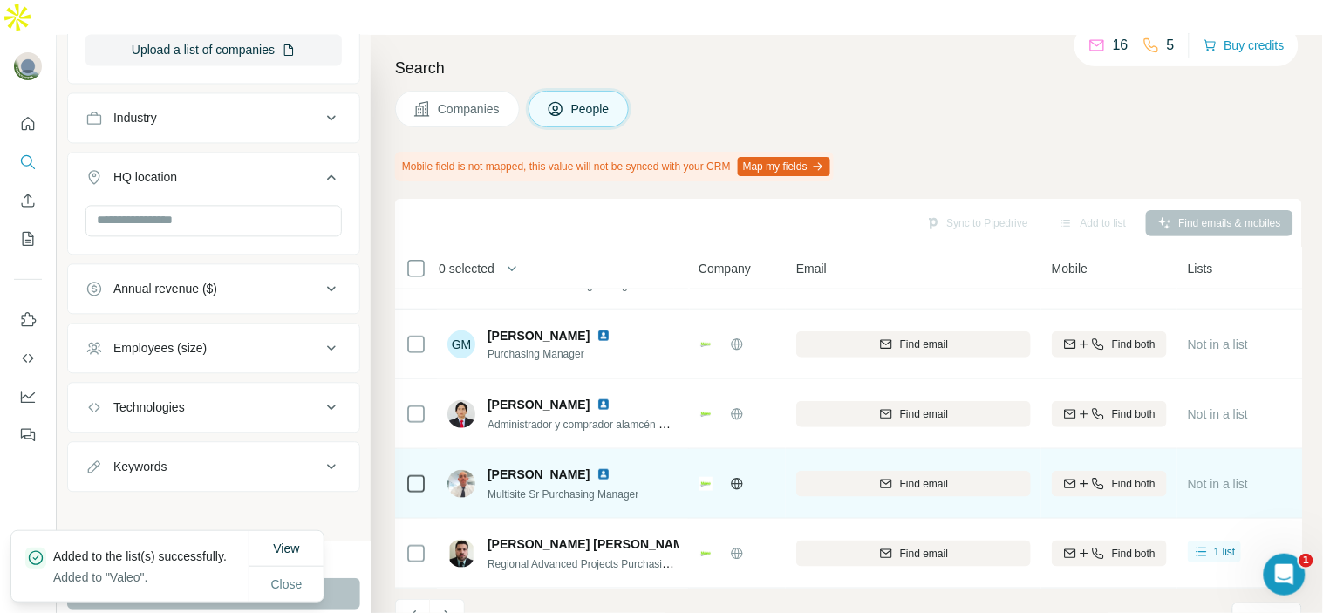
click at [611, 468] on img at bounding box center [604, 475] width 14 height 14
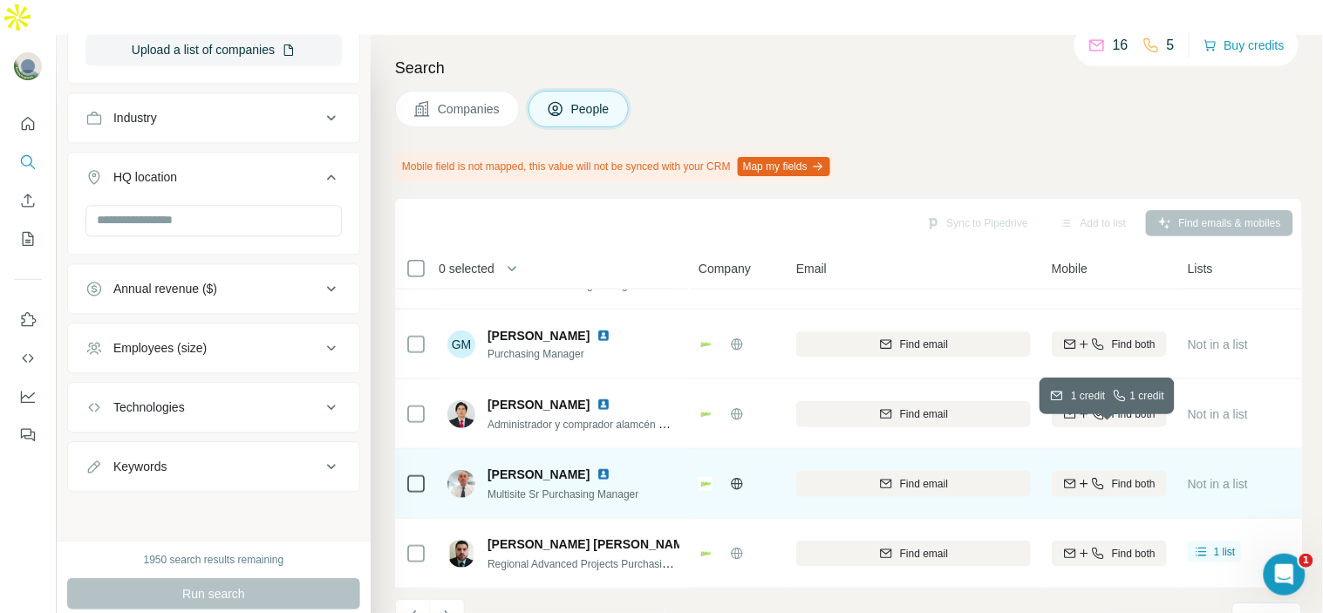
click at [1131, 476] on span "Find both" at bounding box center [1134, 484] width 44 height 16
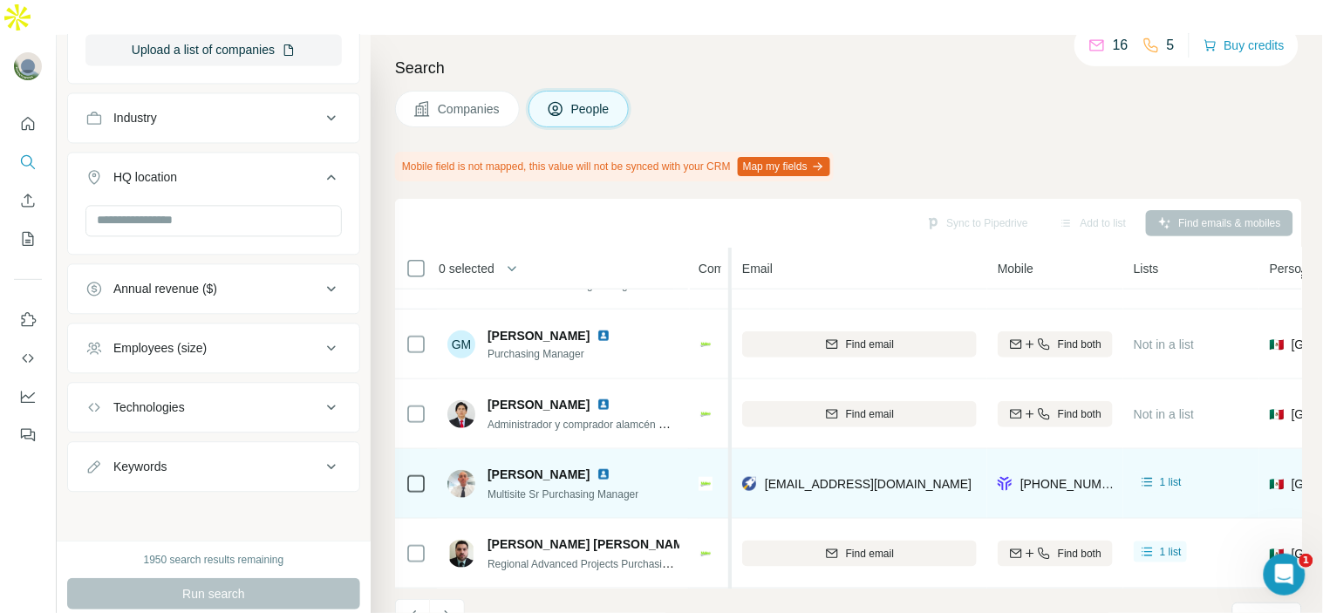
drag, startPoint x: 780, startPoint y: 386, endPoint x: 727, endPoint y: 392, distance: 52.8
click at [727, 392] on div at bounding box center [728, 618] width 7 height 740
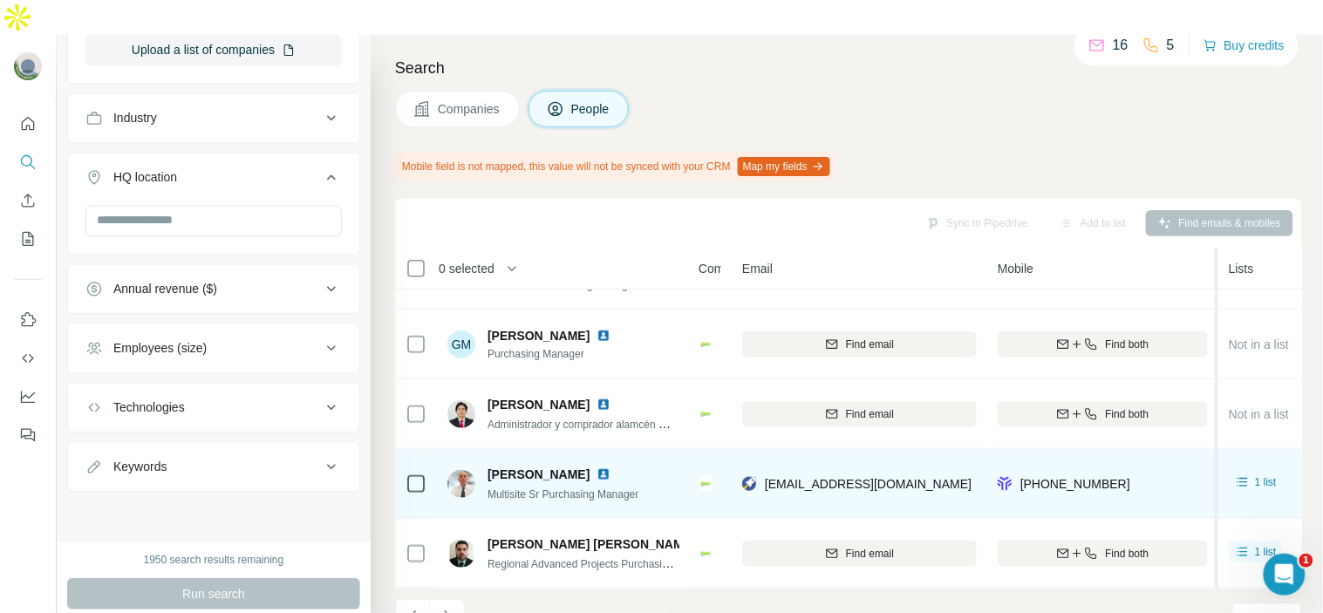
drag, startPoint x: 1119, startPoint y: 413, endPoint x: 1218, endPoint y: 407, distance: 99.6
click at [1218, 407] on table "0 selected People Company Email Mobile Lists Personal location Seniority Depart…" at bounding box center [1176, 219] width 1563 height 740
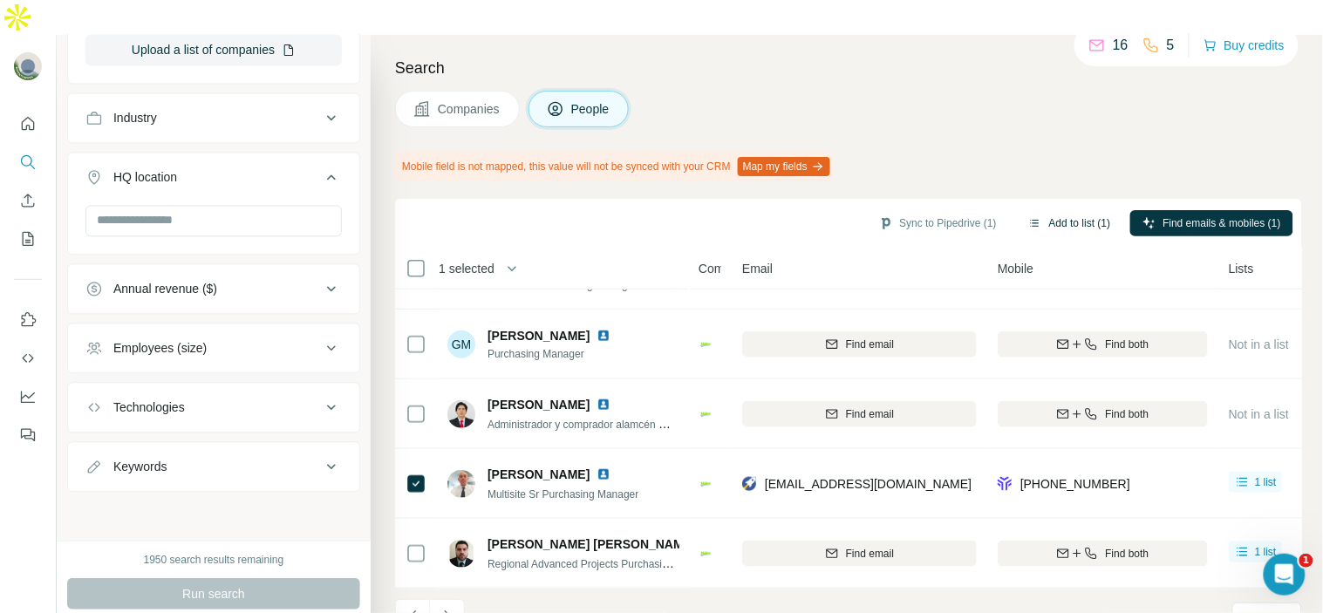
click at [1060, 210] on button "Add to list (1)" at bounding box center [1069, 223] width 107 height 26
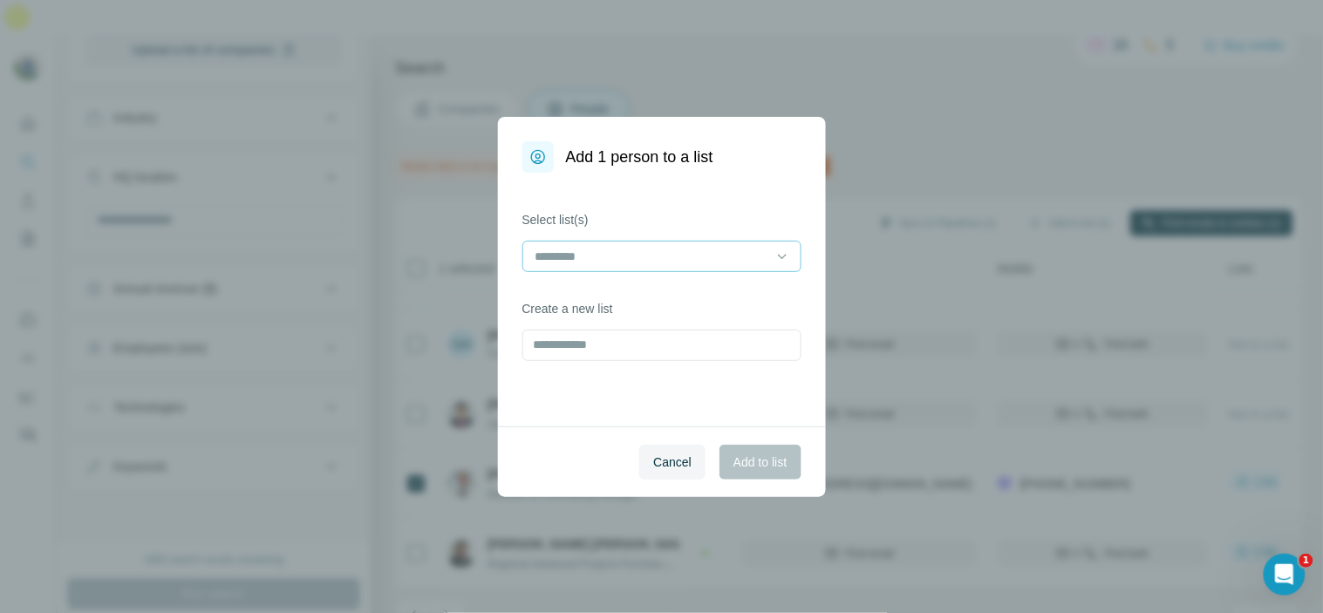
click at [700, 251] on input at bounding box center [651, 256] width 235 height 19
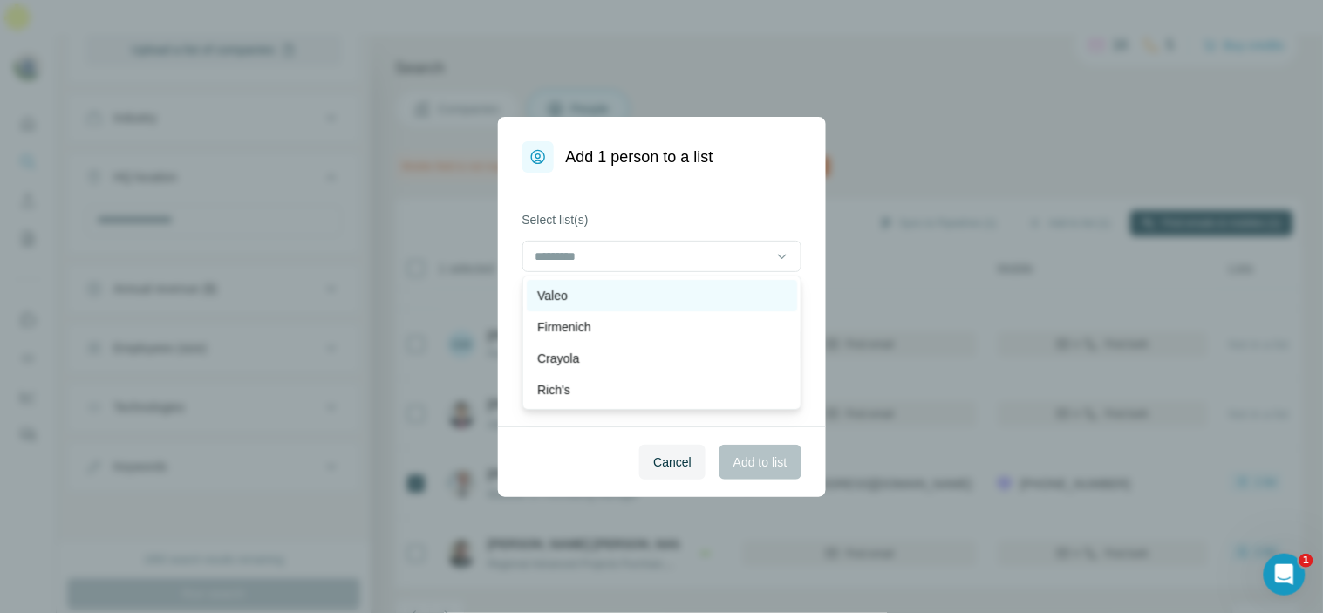
click at [681, 289] on div "Valeo" at bounding box center [661, 295] width 249 height 17
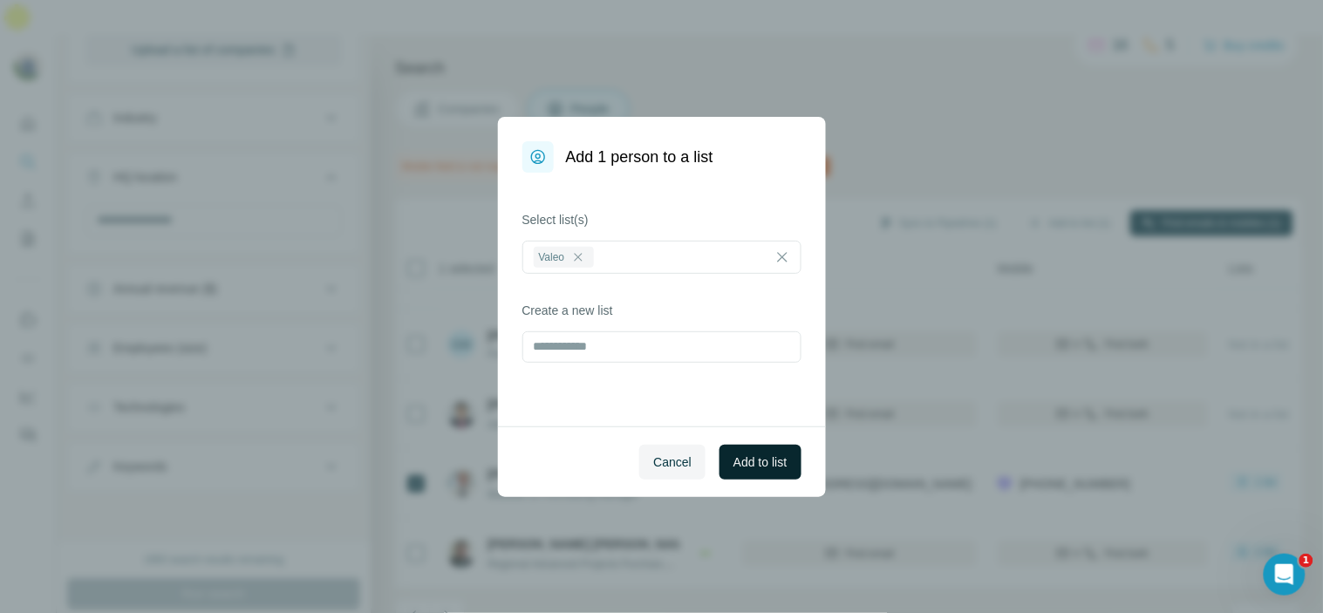
click at [763, 472] on button "Add to list" at bounding box center [760, 462] width 81 height 35
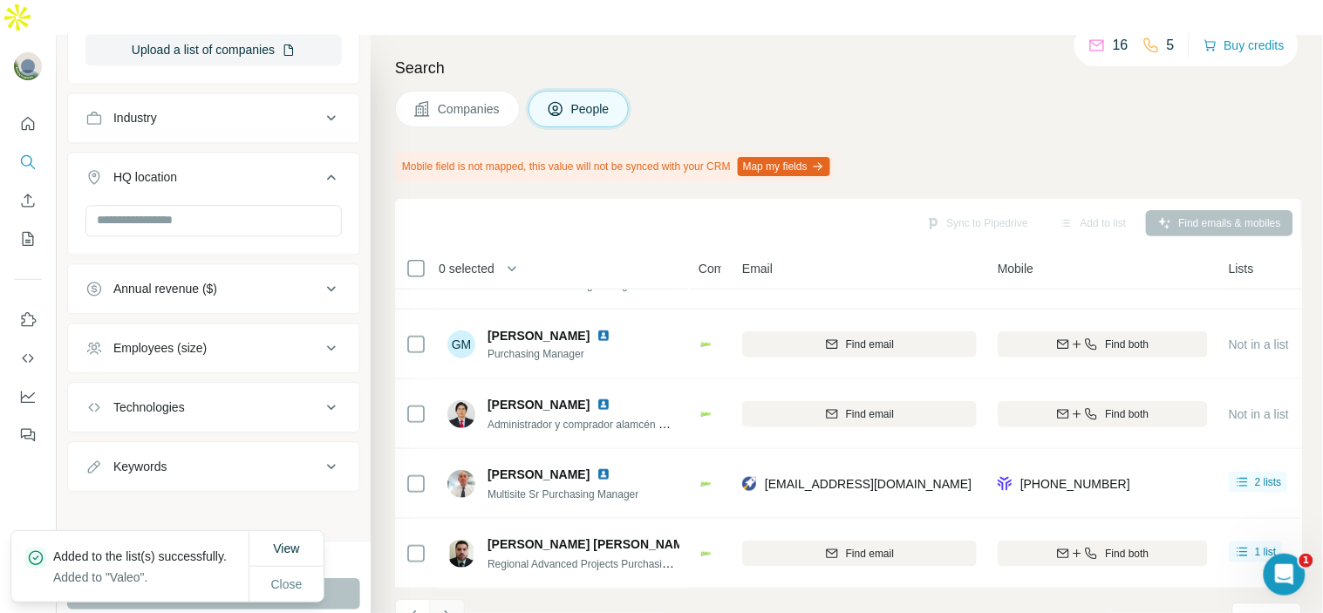
click at [451, 608] on icon "Navigate to next page" at bounding box center [447, 616] width 17 height 17
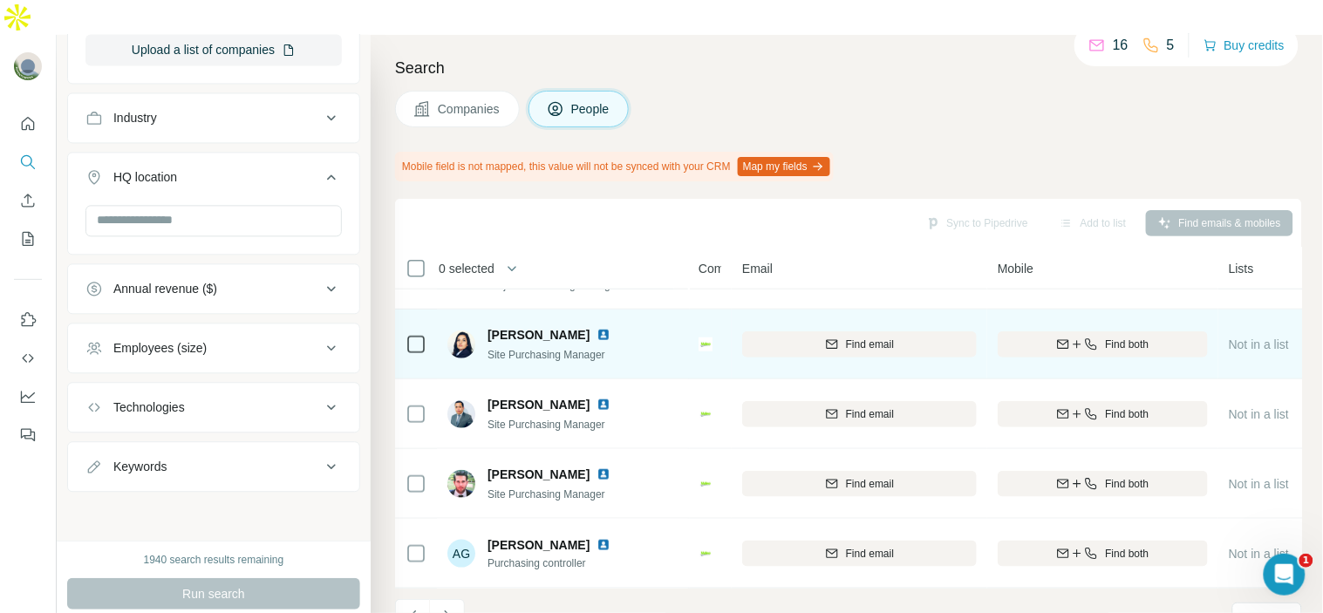
click at [597, 328] on img at bounding box center [604, 335] width 14 height 14
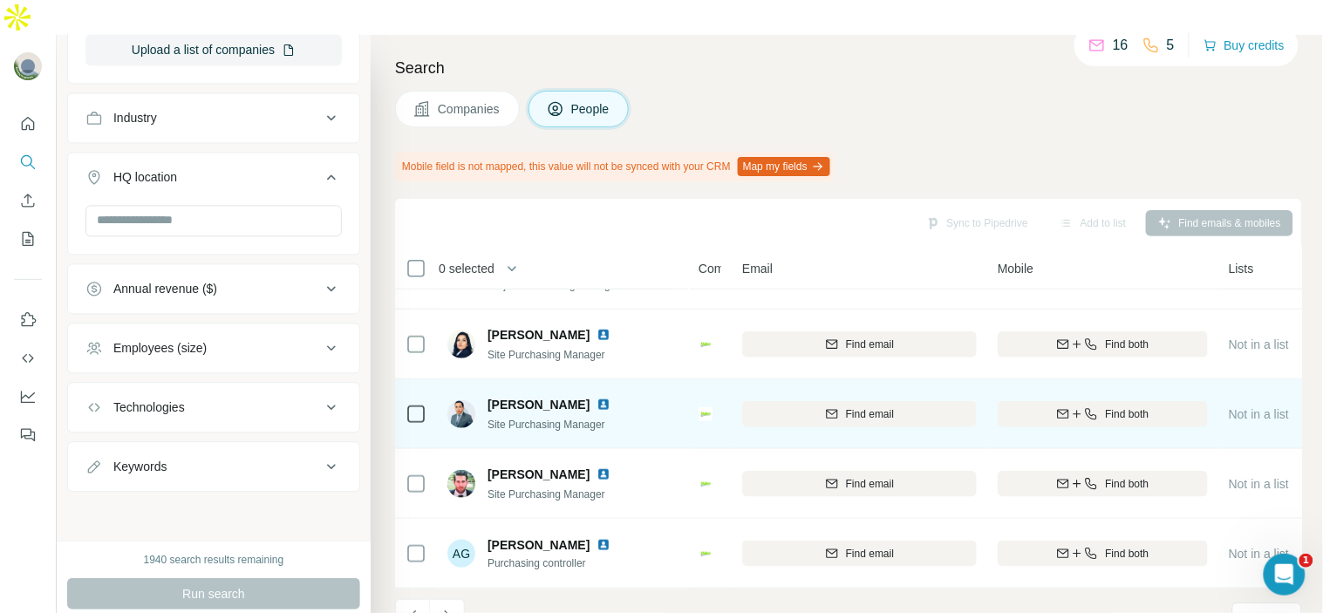
click at [598, 398] on img at bounding box center [604, 405] width 14 height 14
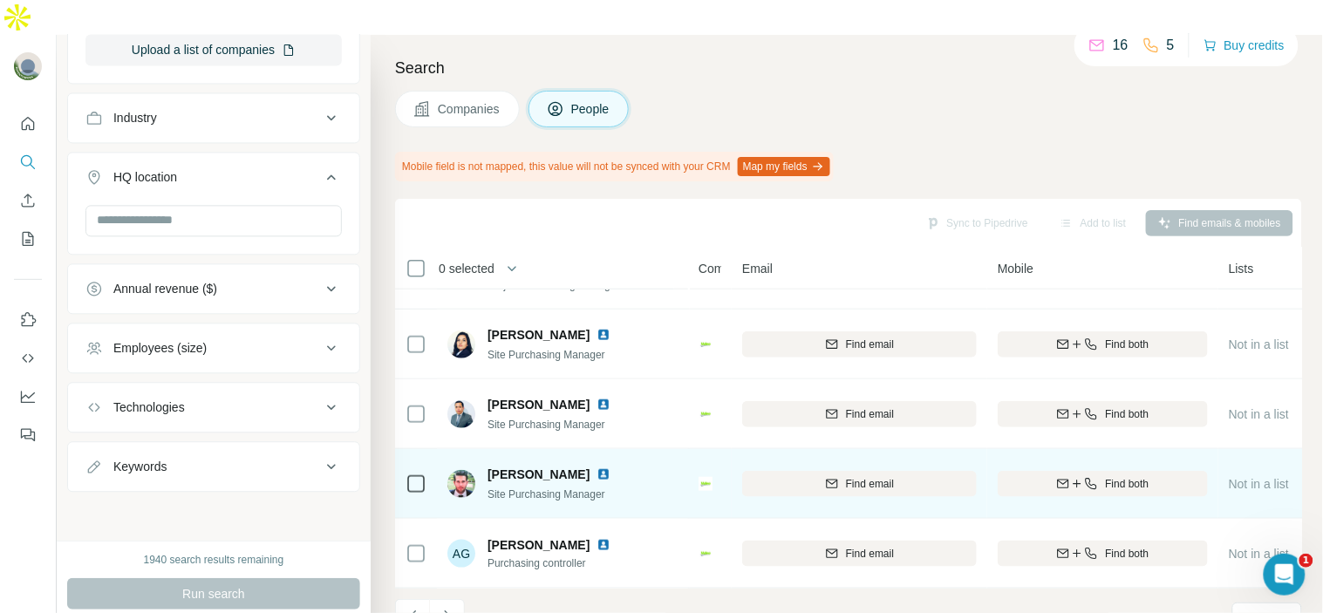
click at [597, 468] on img at bounding box center [604, 475] width 14 height 14
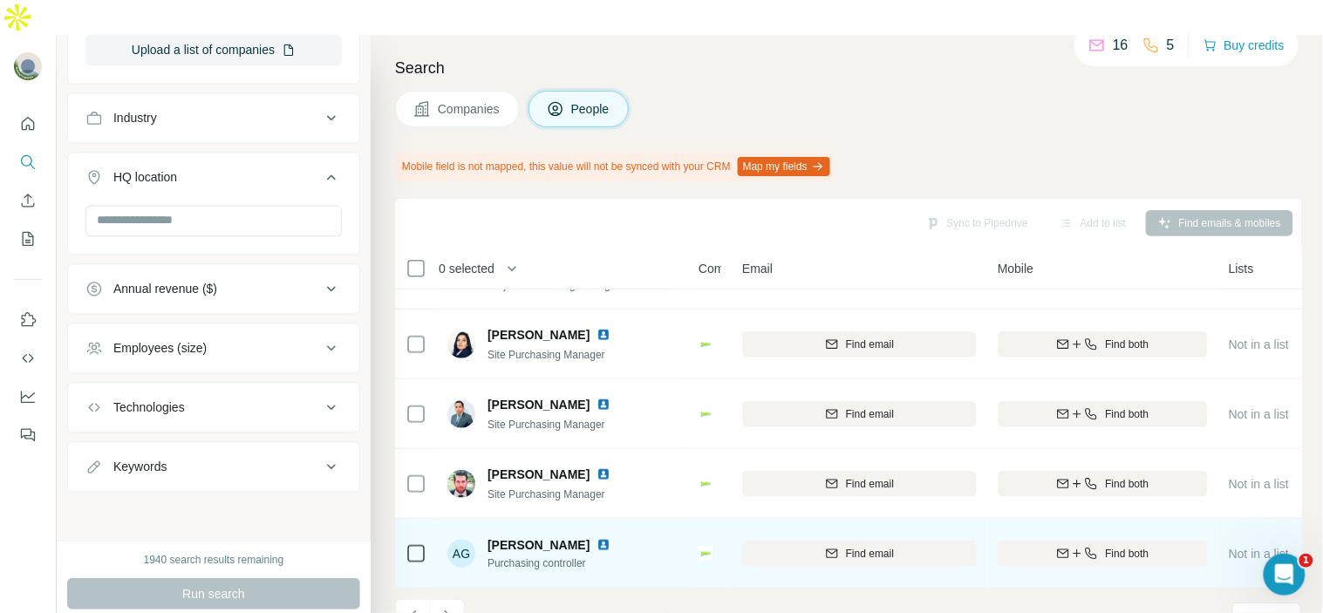
click at [597, 538] on img at bounding box center [604, 545] width 14 height 14
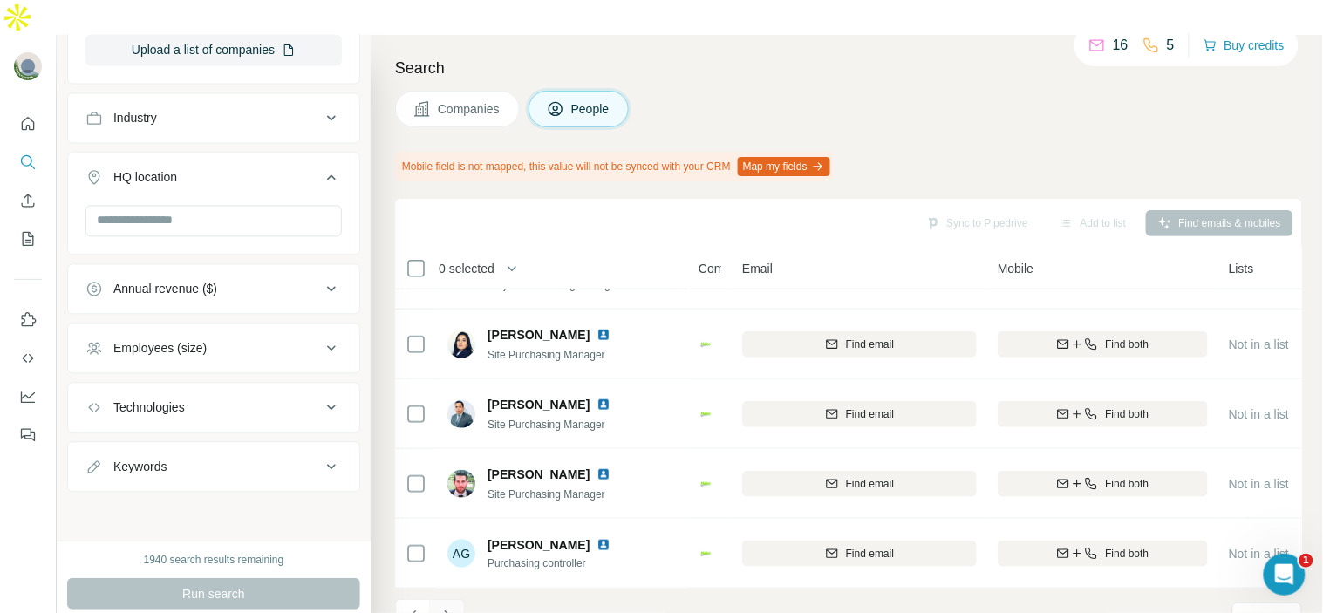
click at [456, 599] on button "Navigate to next page" at bounding box center [447, 616] width 35 height 35
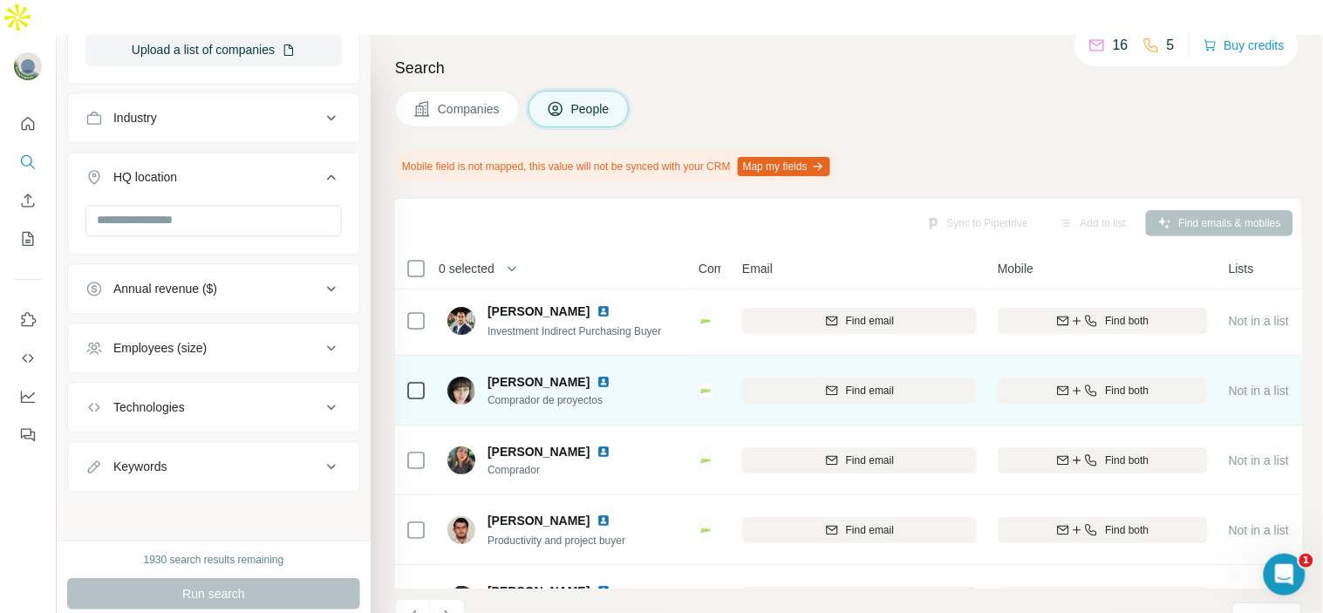
scroll to position [0, 0]
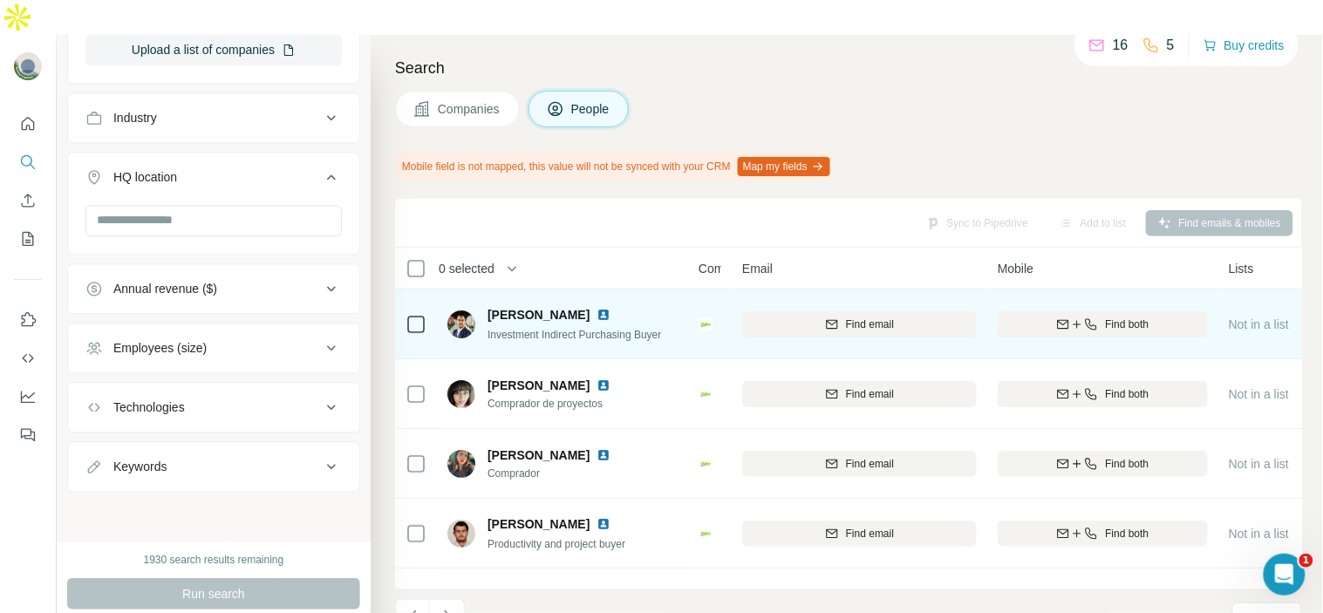
click at [611, 308] on img at bounding box center [604, 315] width 14 height 14
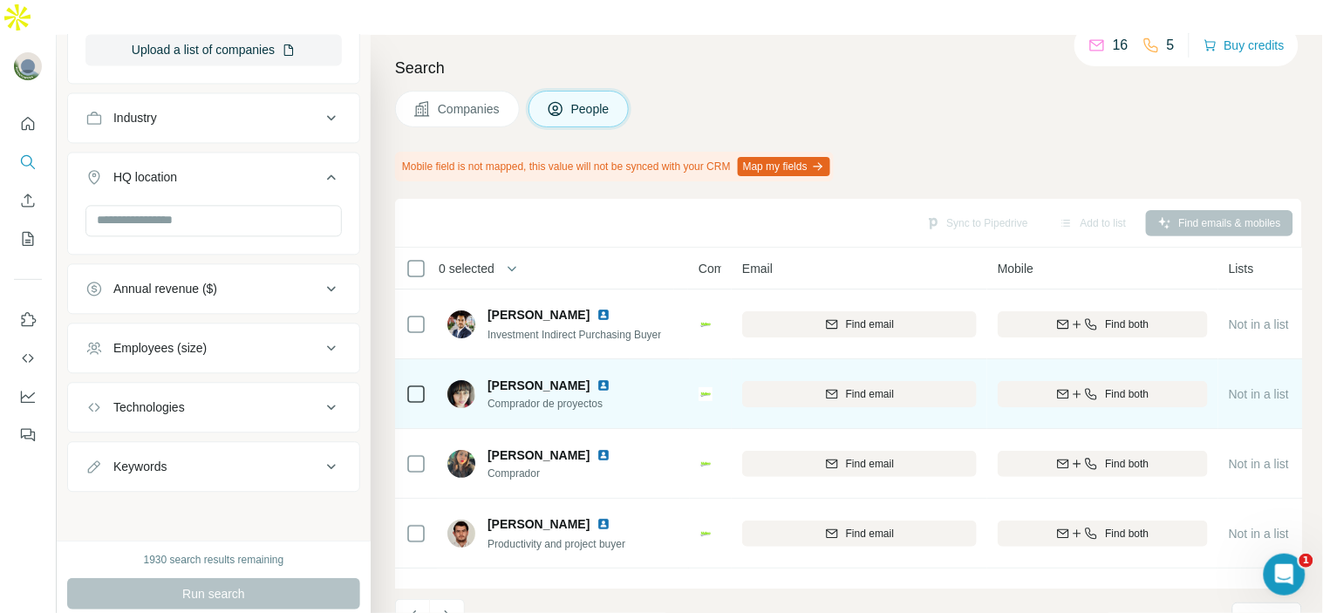
click at [597, 379] on img at bounding box center [604, 386] width 14 height 14
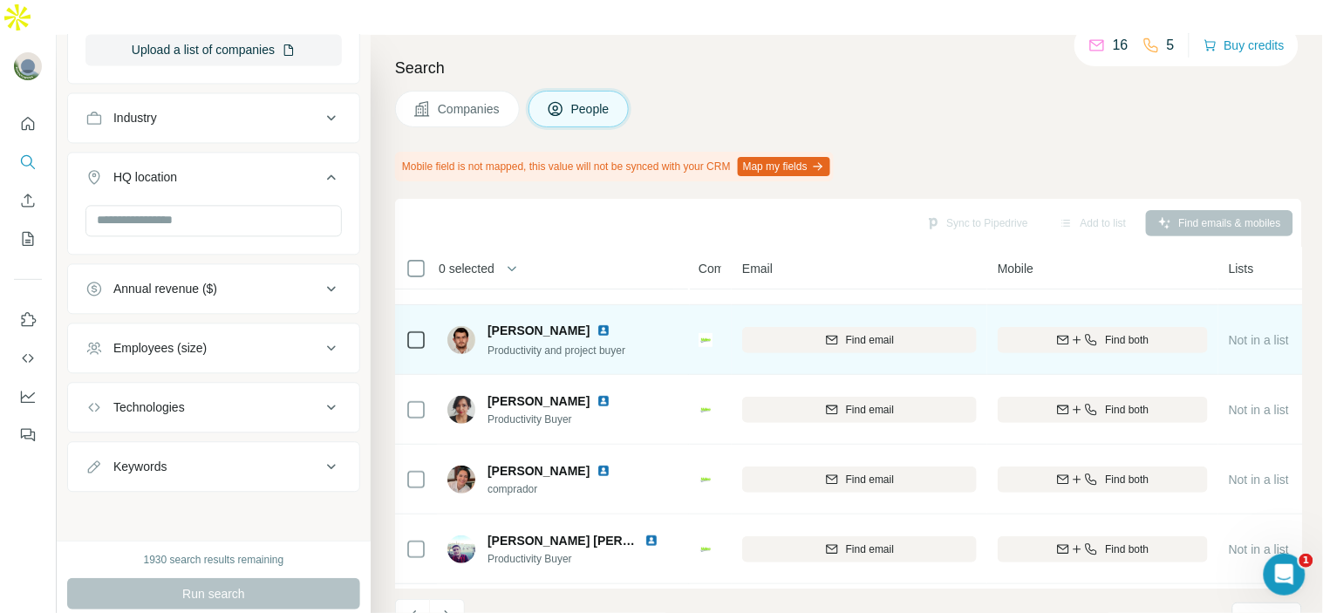
scroll to position [97, 0]
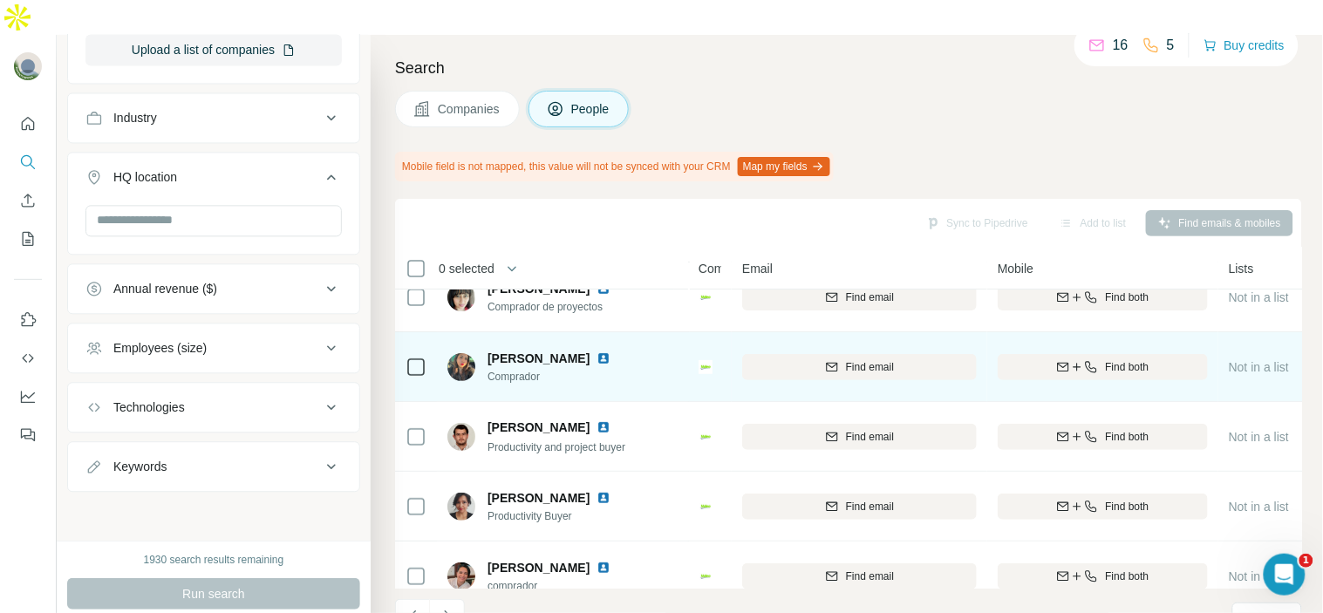
click at [597, 352] on img at bounding box center [604, 359] width 14 height 14
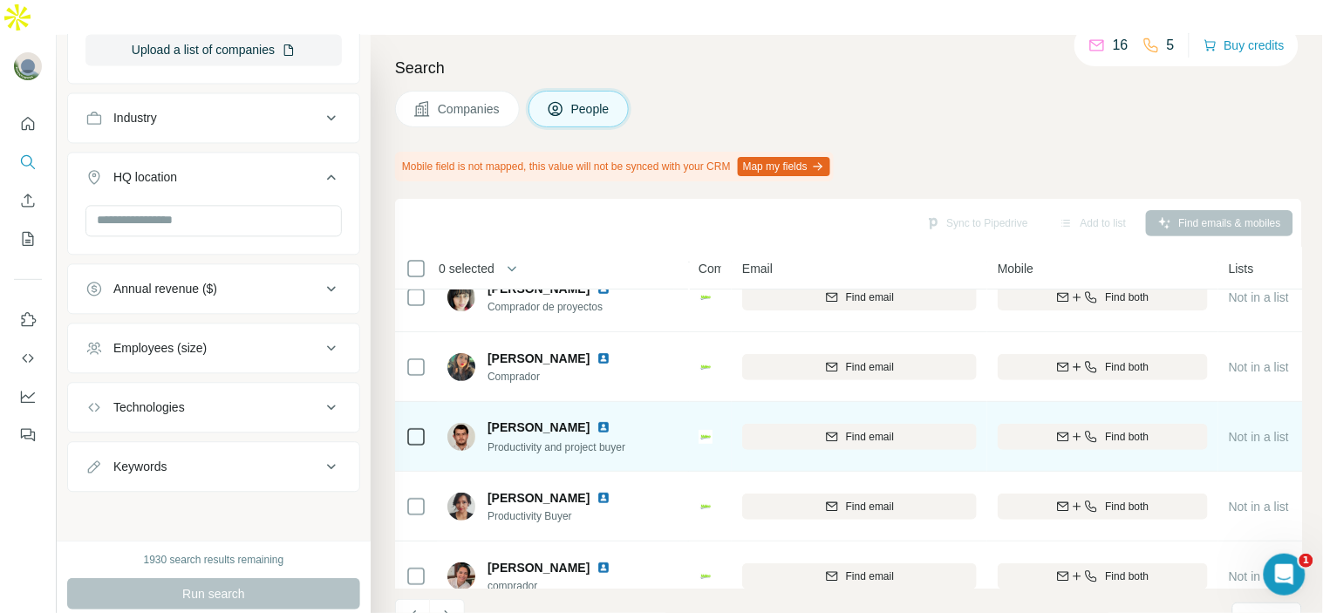
scroll to position [194, 0]
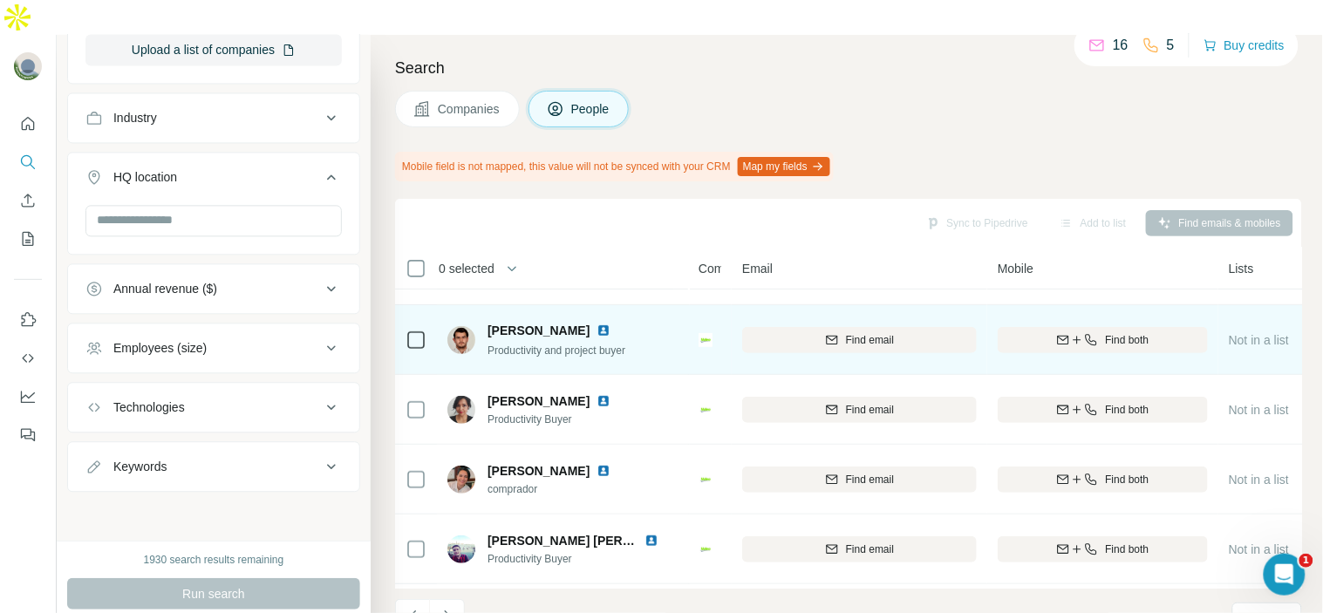
click at [605, 324] on img at bounding box center [604, 331] width 14 height 14
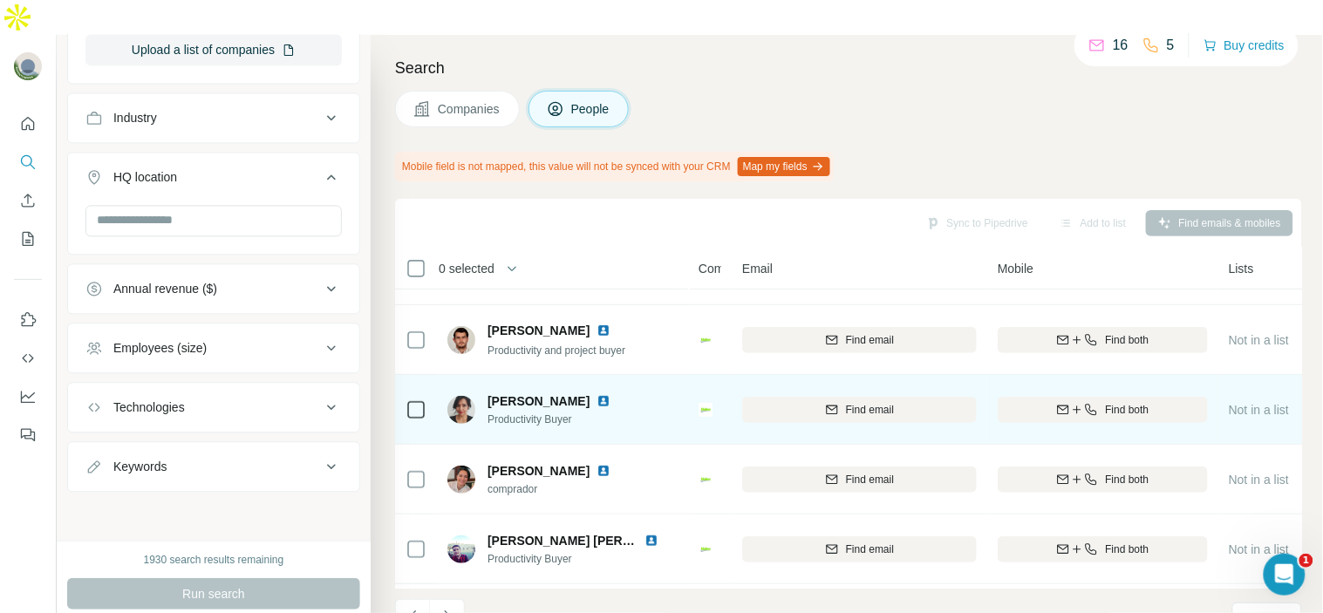
click at [597, 394] on img at bounding box center [604, 401] width 14 height 14
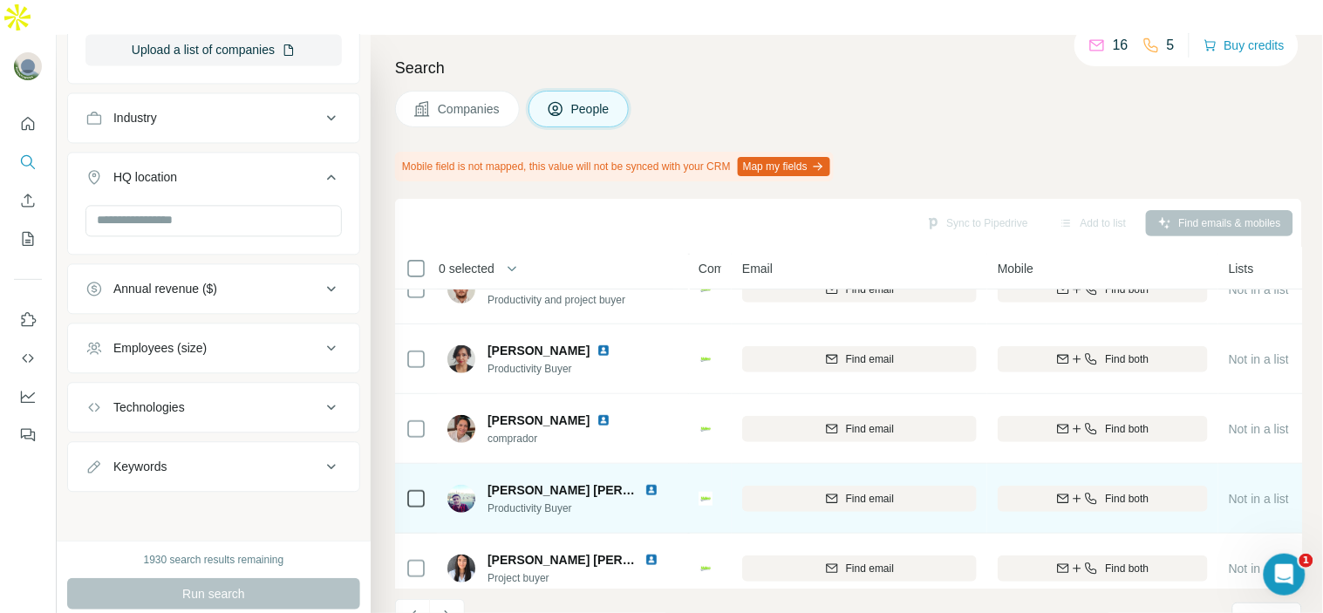
scroll to position [290, 0]
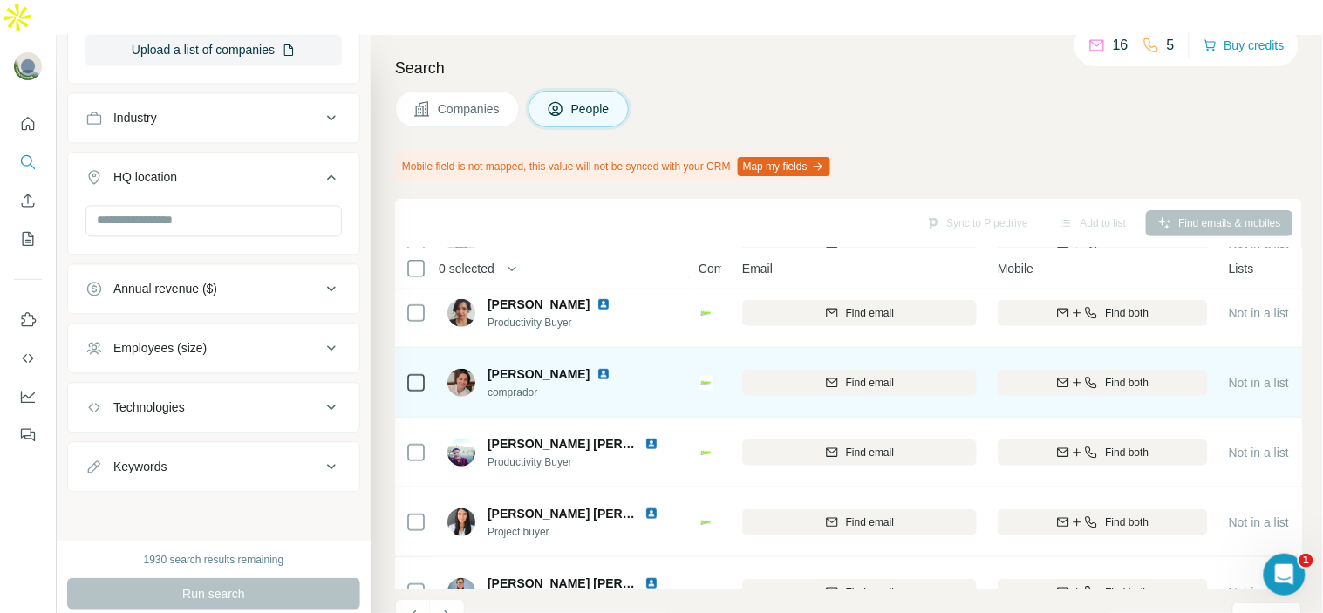
click at [611, 367] on img at bounding box center [604, 374] width 14 height 14
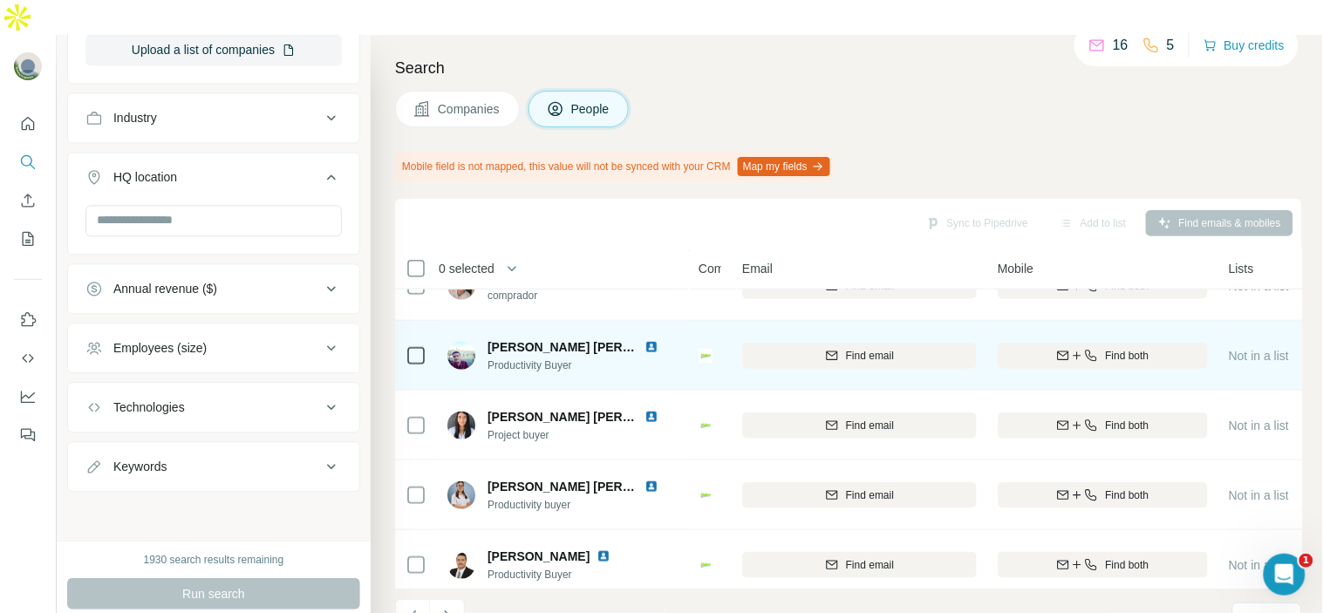
click at [656, 340] on img at bounding box center [652, 347] width 14 height 14
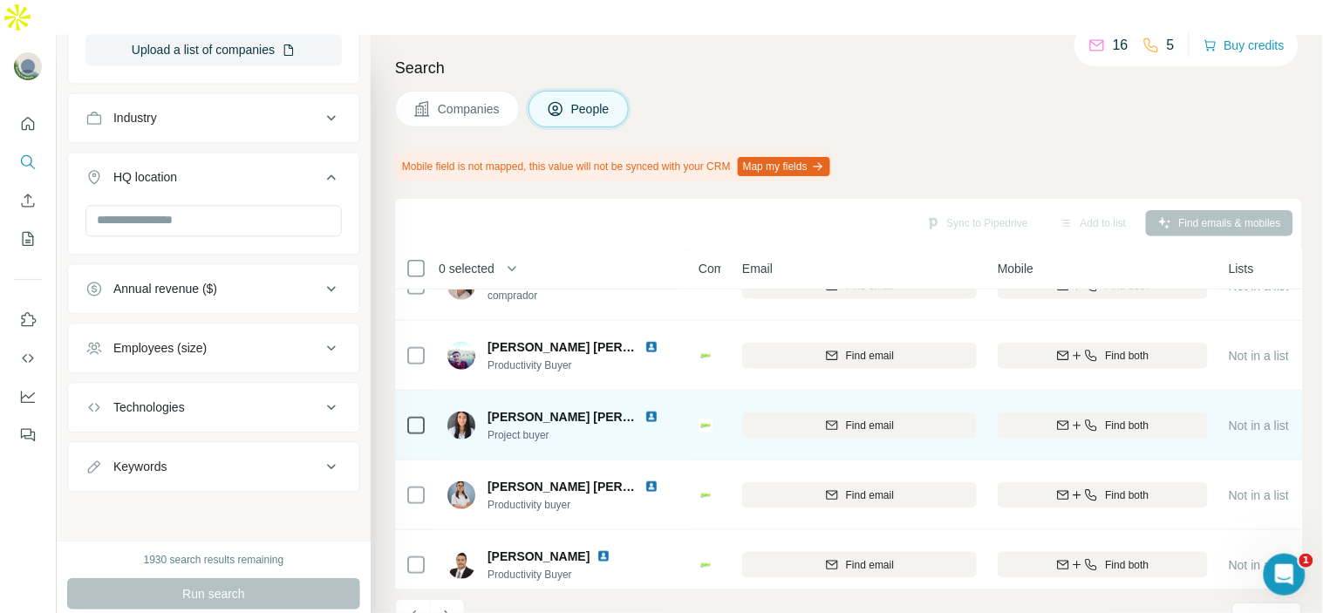
click at [650, 408] on div "[PERSON_NAME] [PERSON_NAME]" at bounding box center [584, 416] width 192 height 17
click at [652, 410] on img at bounding box center [652, 417] width 14 height 14
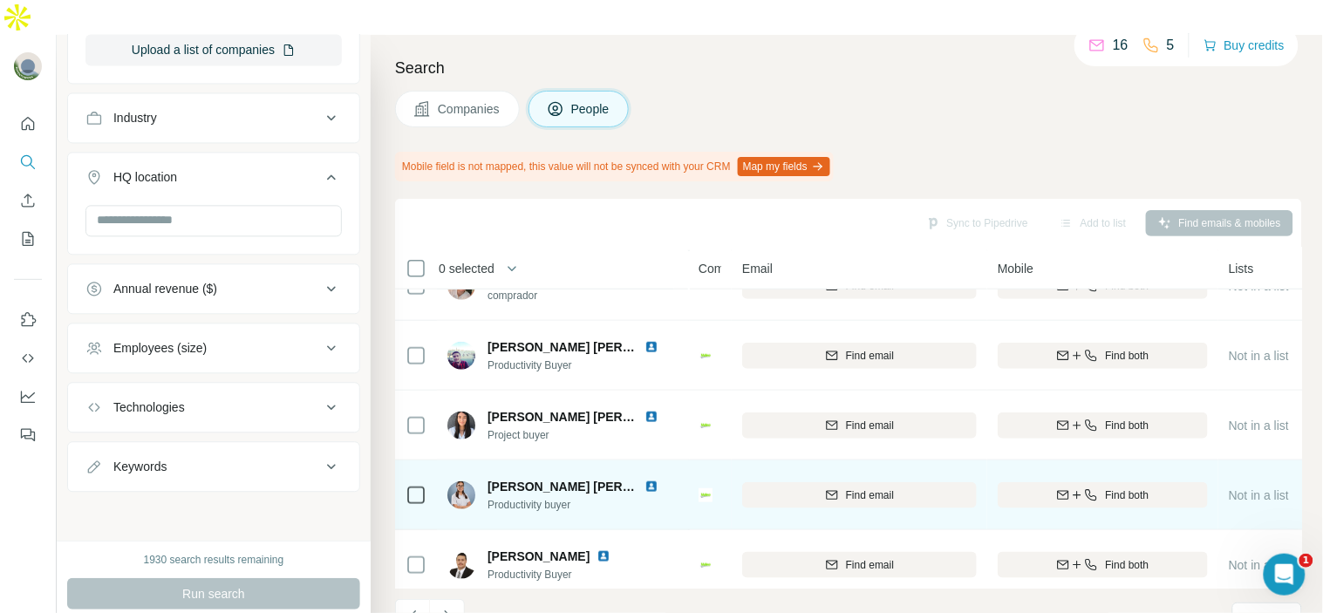
scroll to position [407, 0]
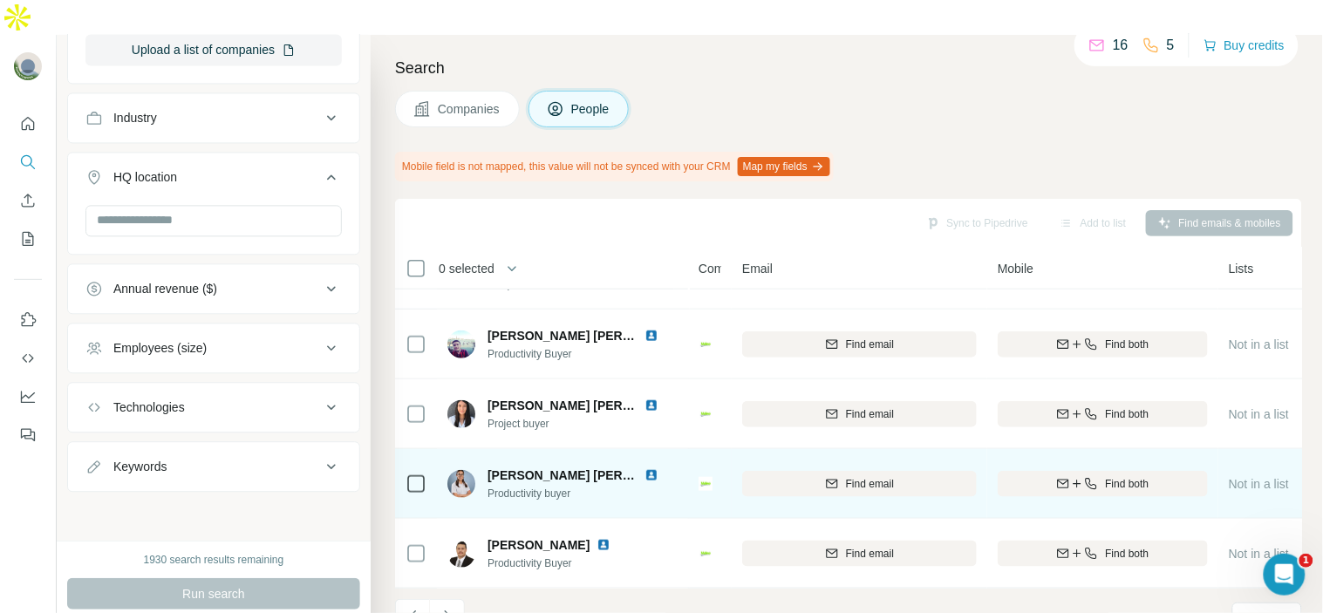
click at [647, 468] on img at bounding box center [652, 475] width 14 height 14
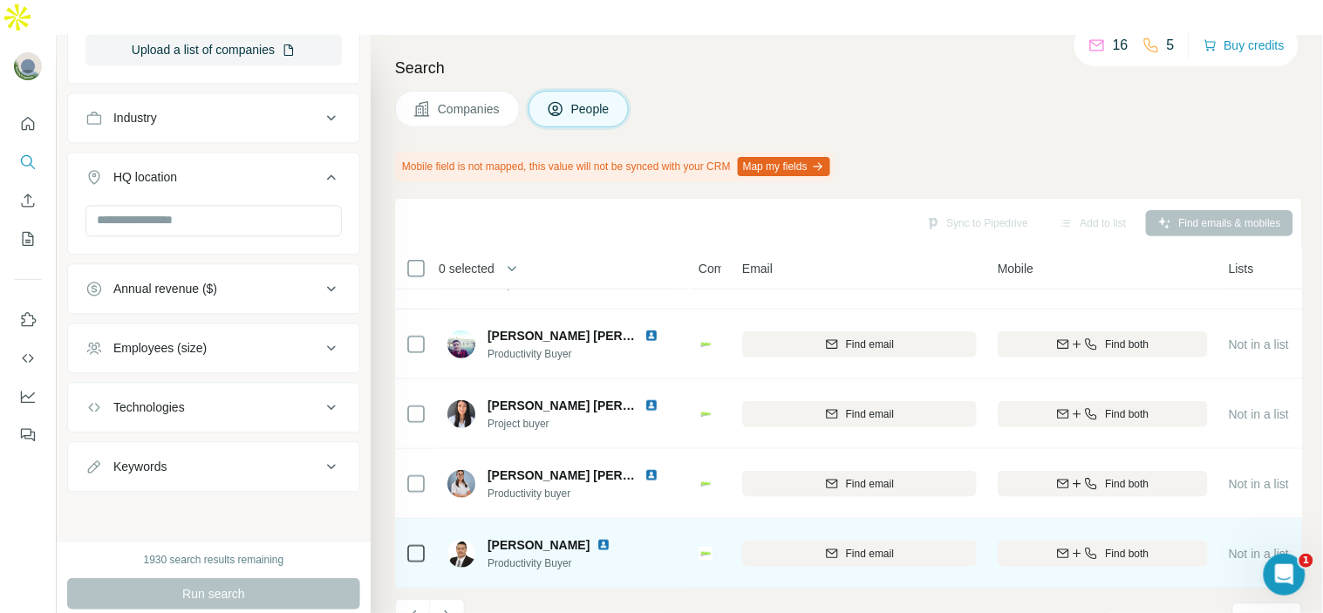
click at [597, 538] on img at bounding box center [604, 545] width 14 height 14
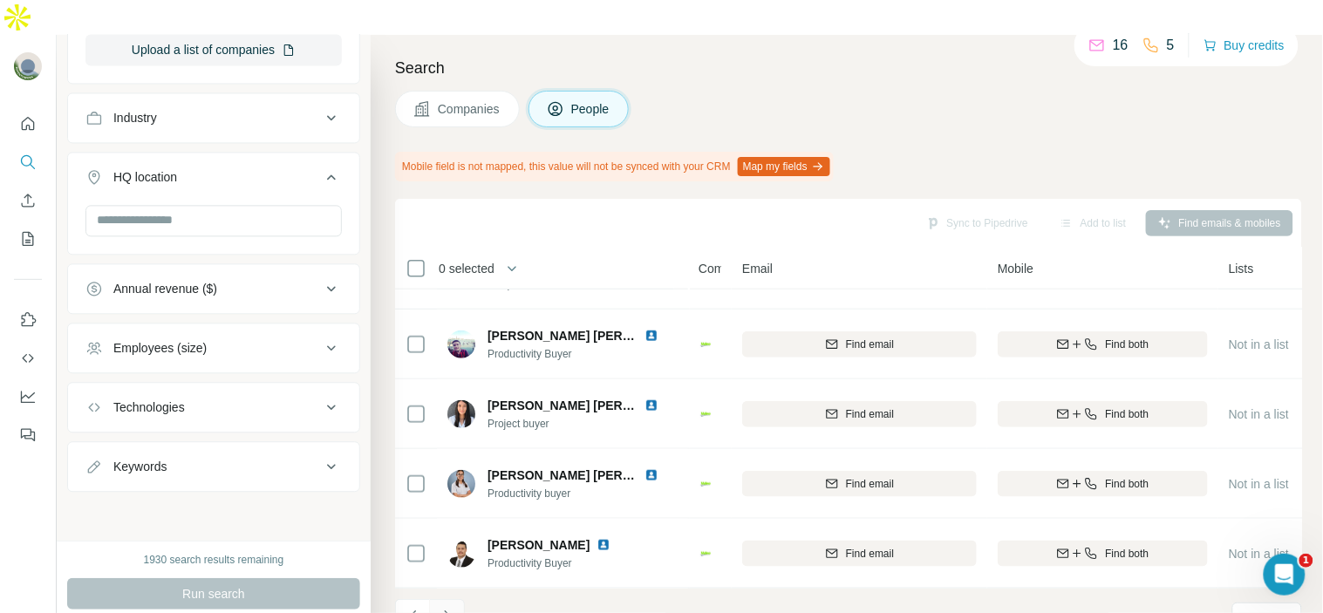
click at [443, 599] on button "Navigate to next page" at bounding box center [447, 616] width 35 height 35
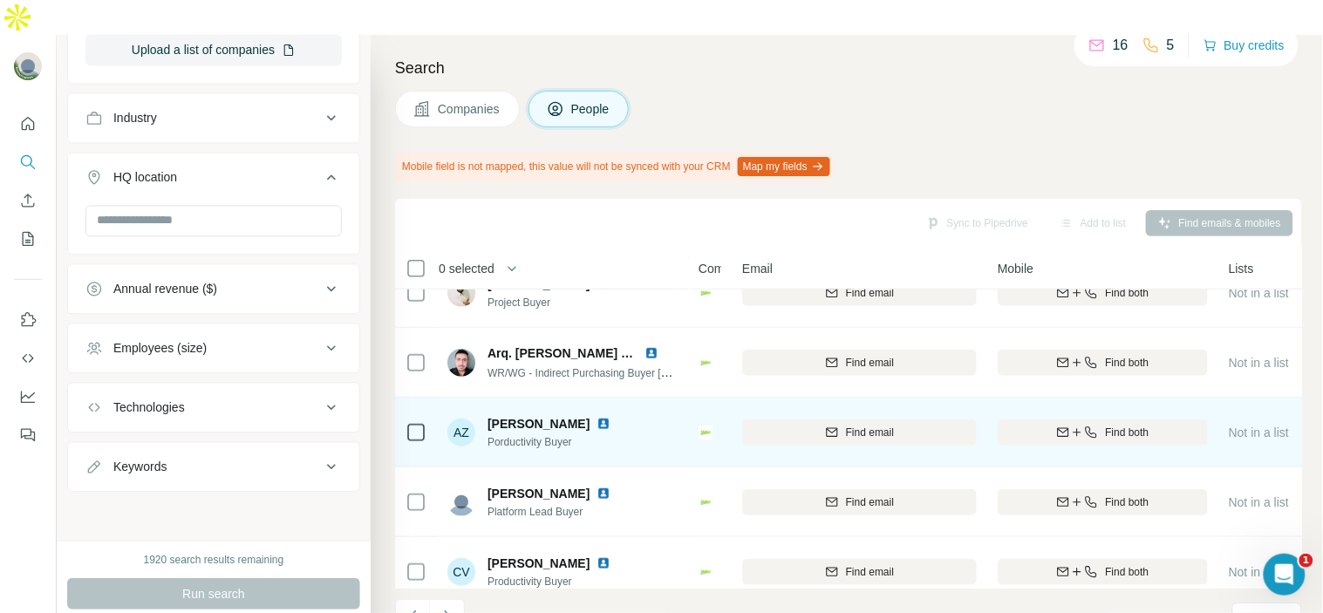
scroll to position [0, 0]
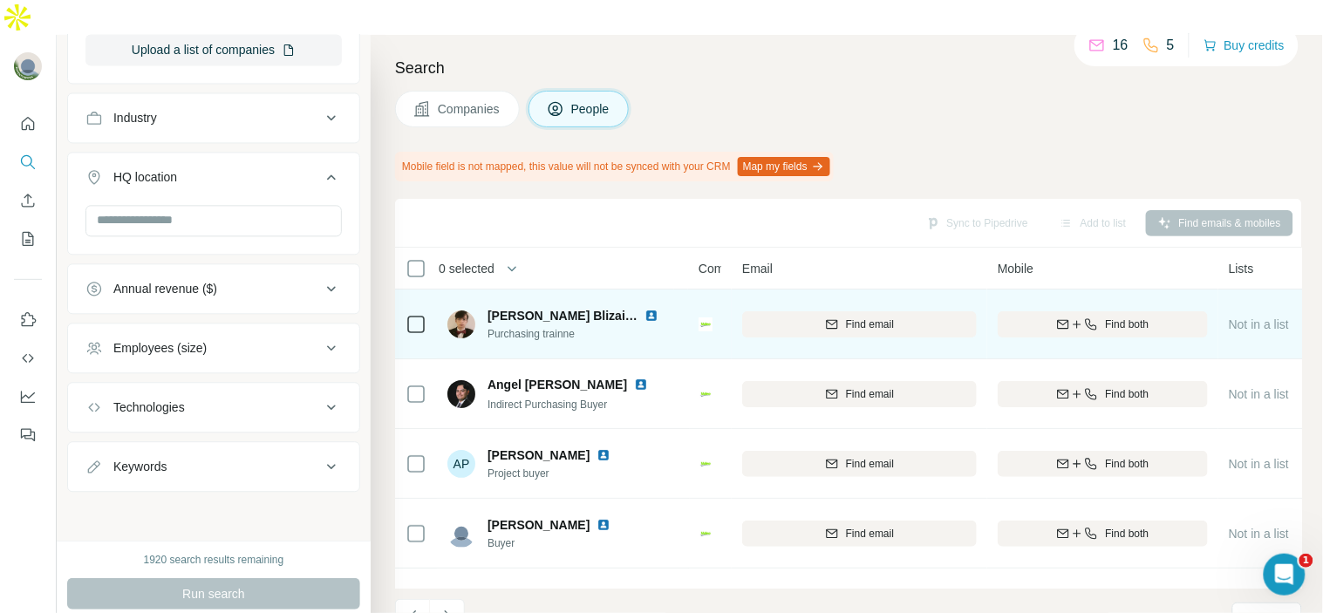
click at [656, 309] on img at bounding box center [652, 316] width 14 height 14
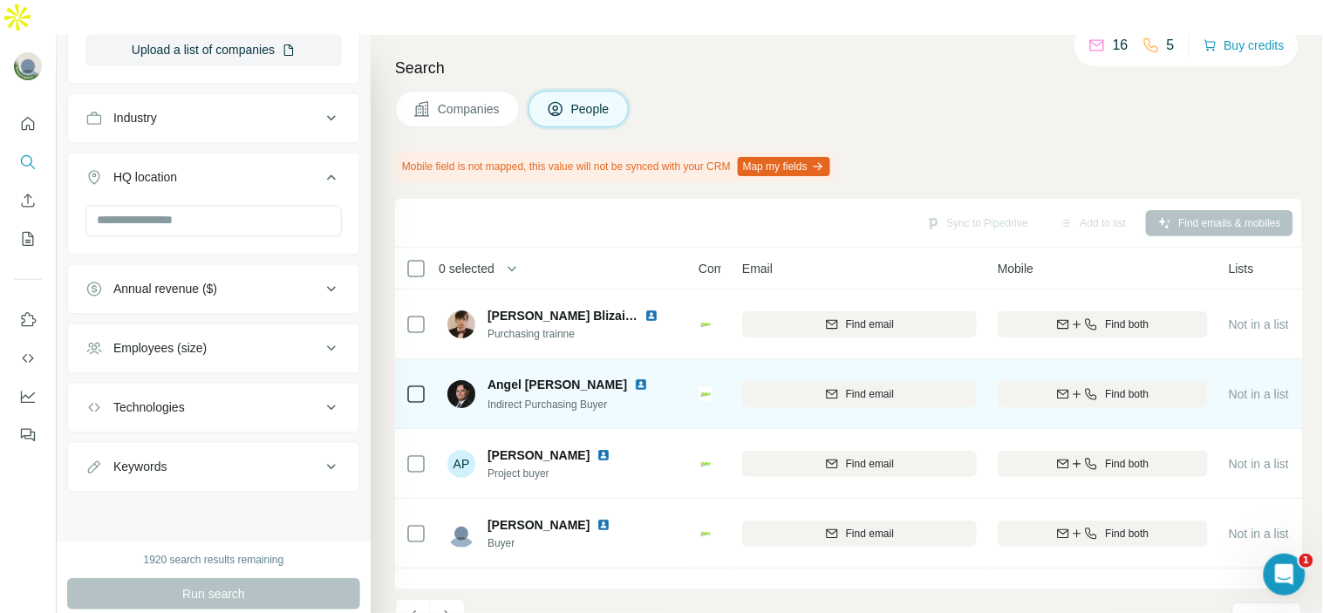
click at [648, 378] on img at bounding box center [641, 385] width 14 height 14
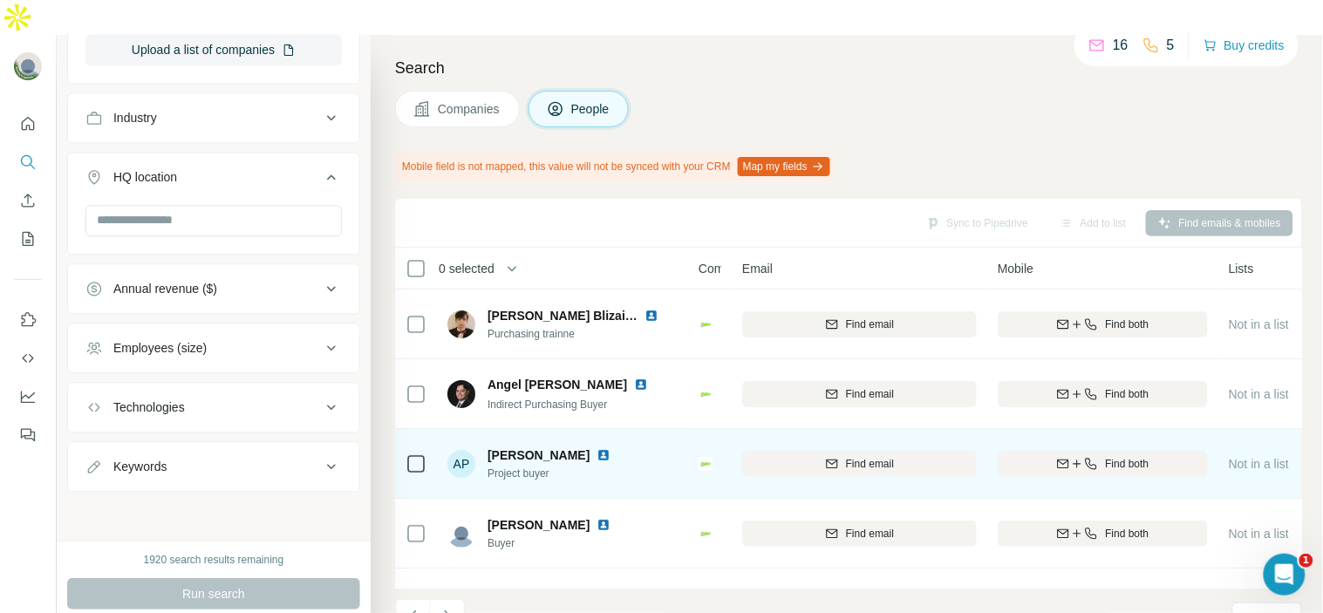
click at [604, 448] on img at bounding box center [604, 455] width 14 height 14
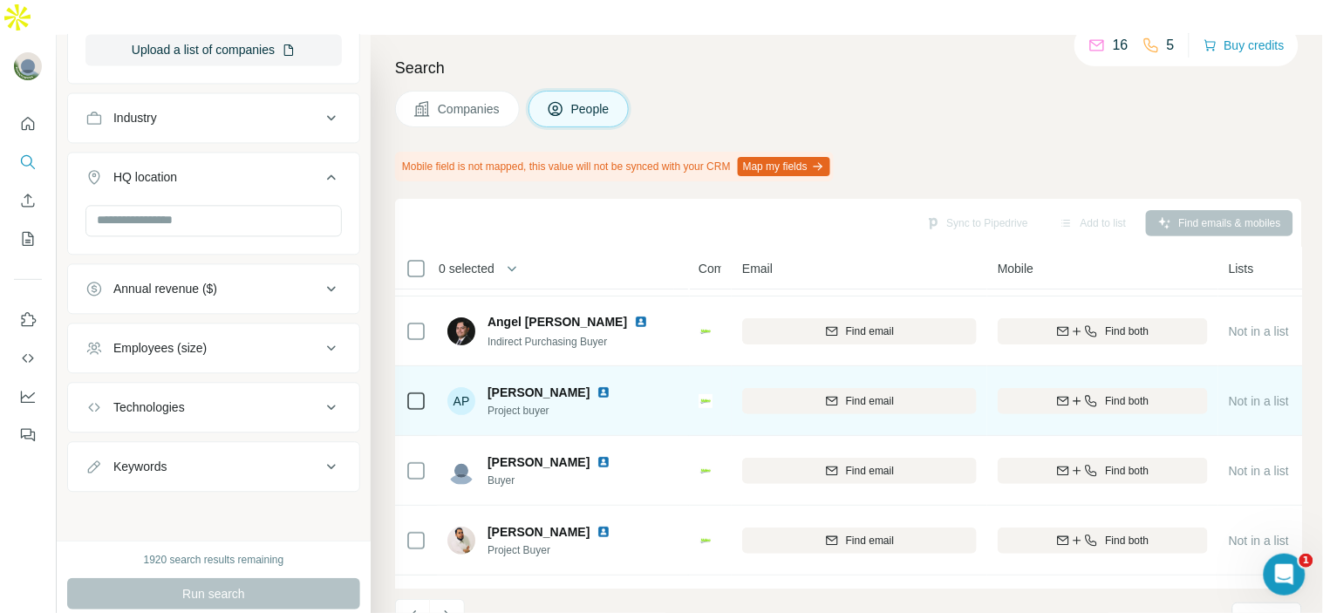
scroll to position [97, 0]
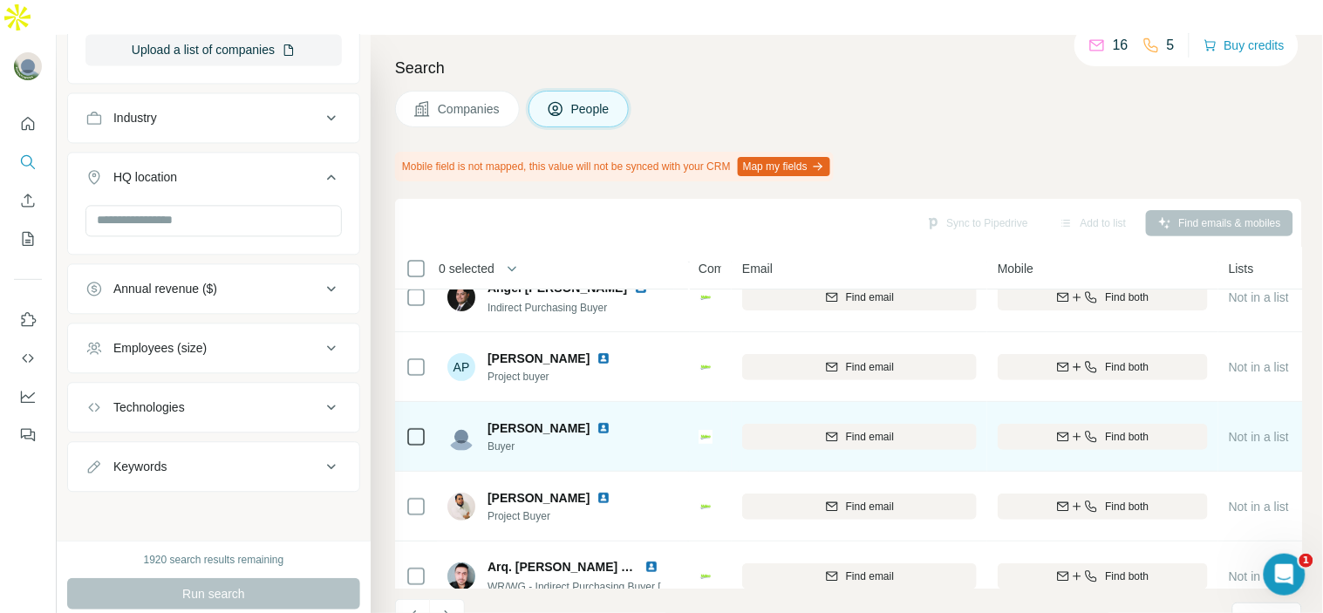
click at [597, 421] on img at bounding box center [604, 428] width 14 height 14
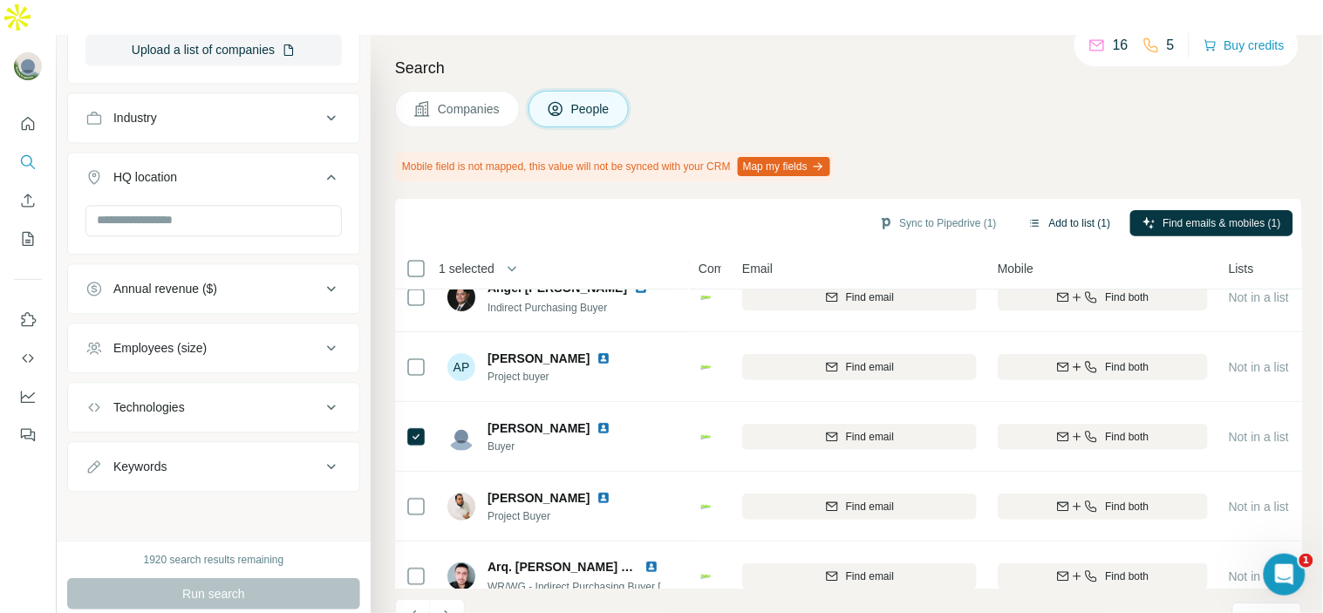
click at [1080, 210] on button "Add to list (1)" at bounding box center [1069, 223] width 107 height 26
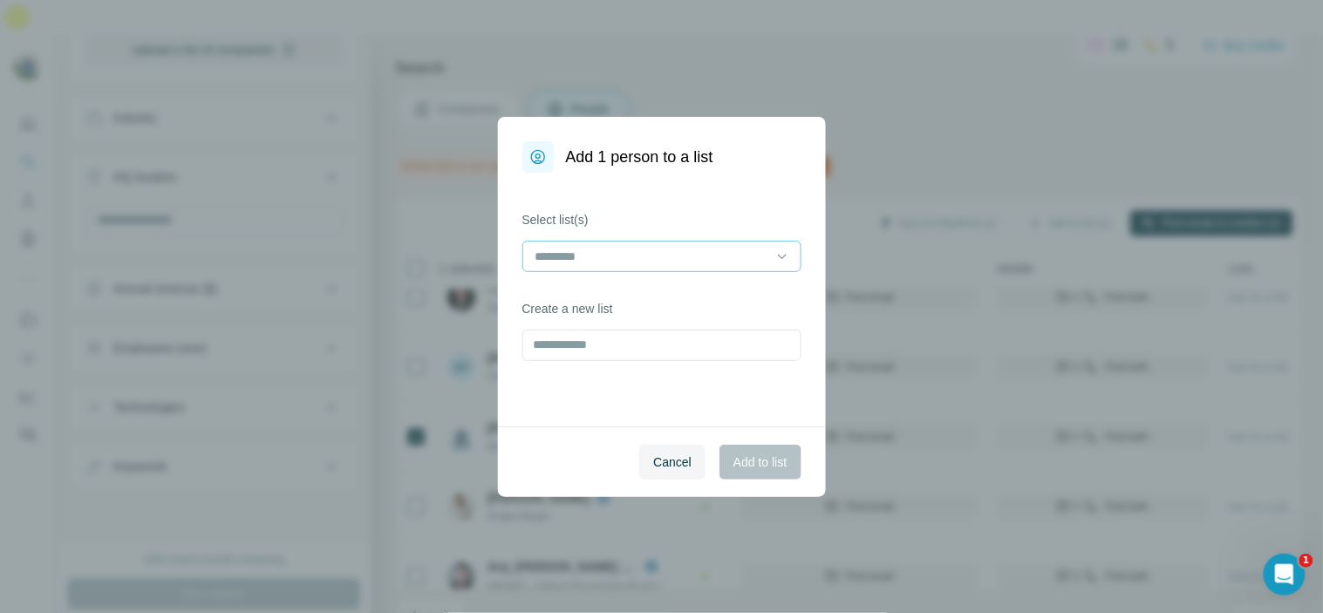
click at [742, 249] on input at bounding box center [651, 256] width 235 height 19
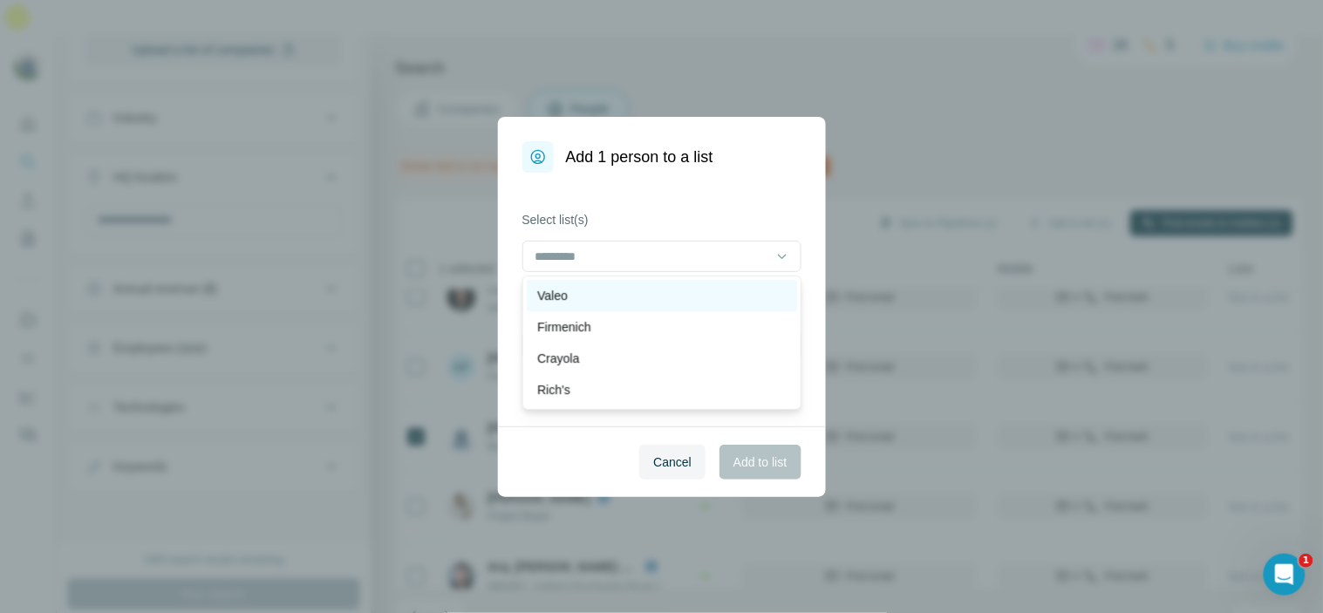
click at [721, 289] on div "Valeo" at bounding box center [661, 295] width 249 height 17
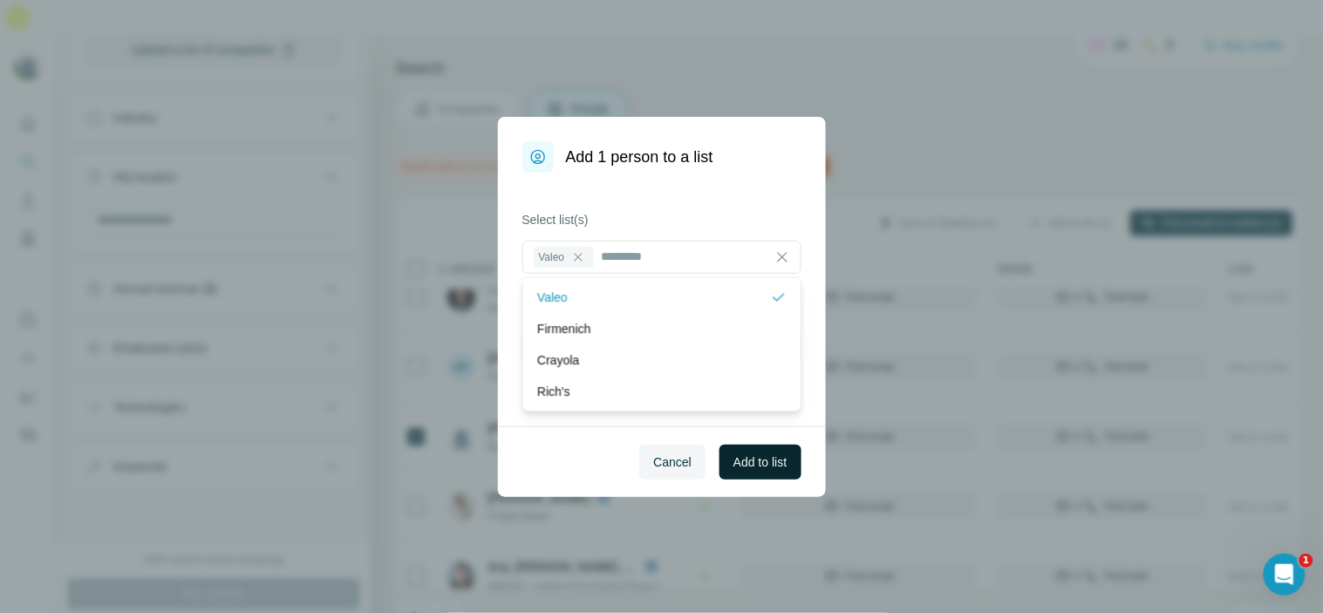
click at [764, 463] on span "Add to list" at bounding box center [760, 462] width 53 height 17
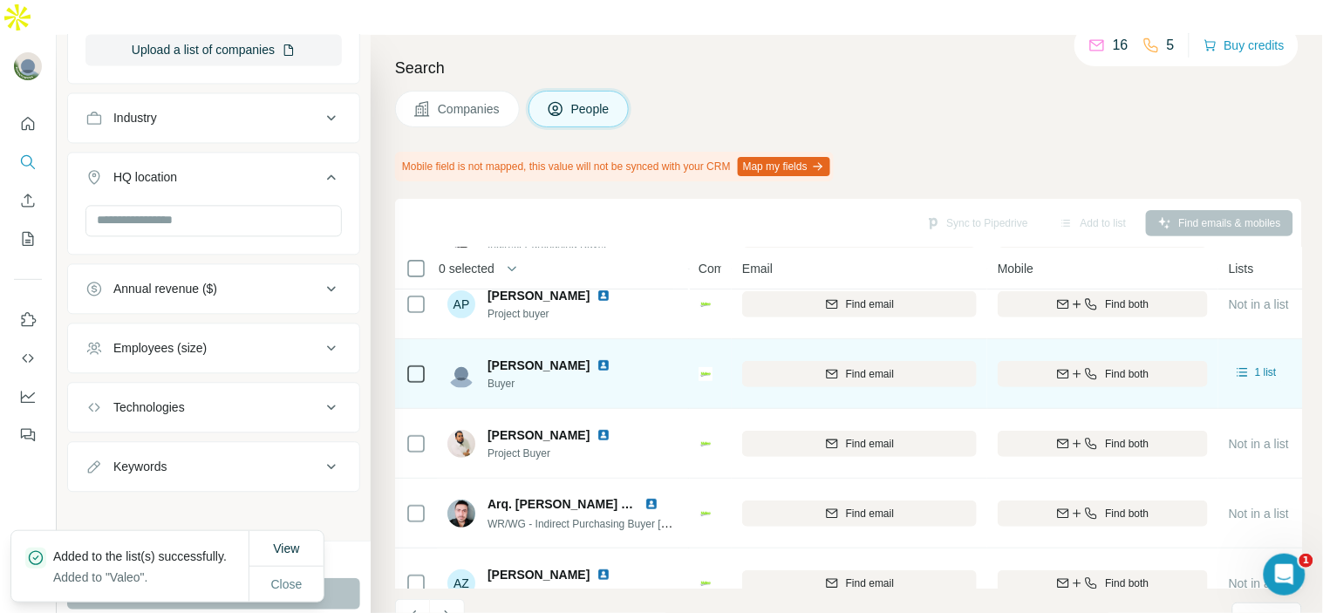
scroll to position [194, 0]
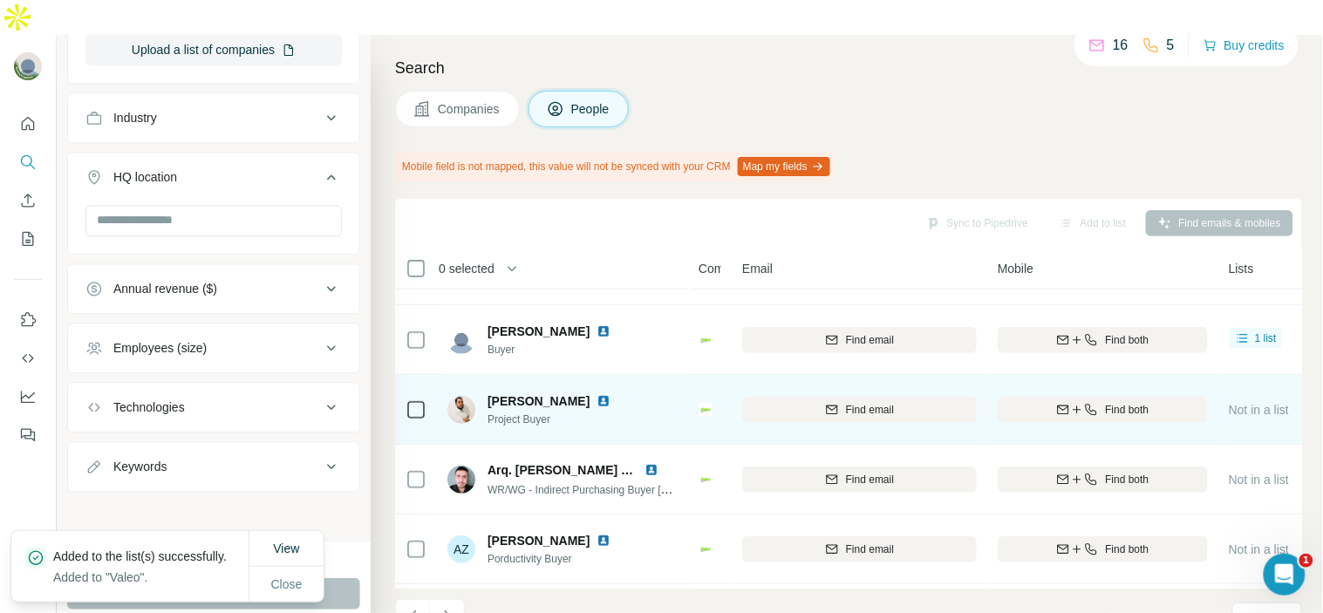
click at [597, 394] on img at bounding box center [604, 401] width 14 height 14
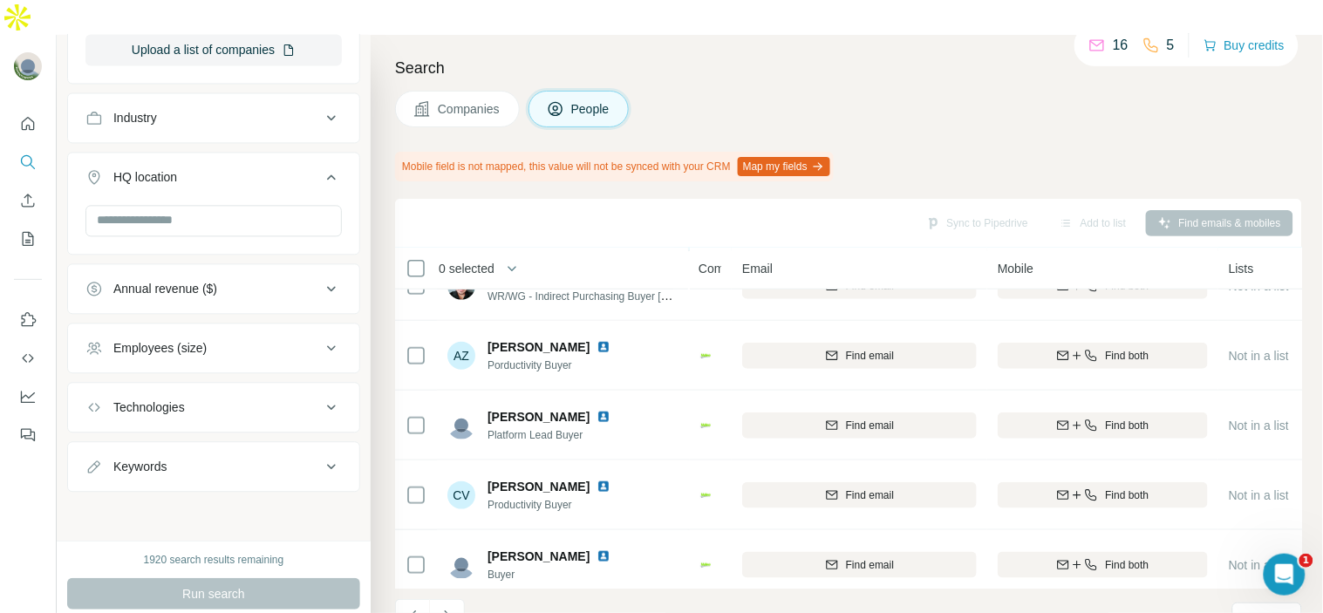
scroll to position [290, 0]
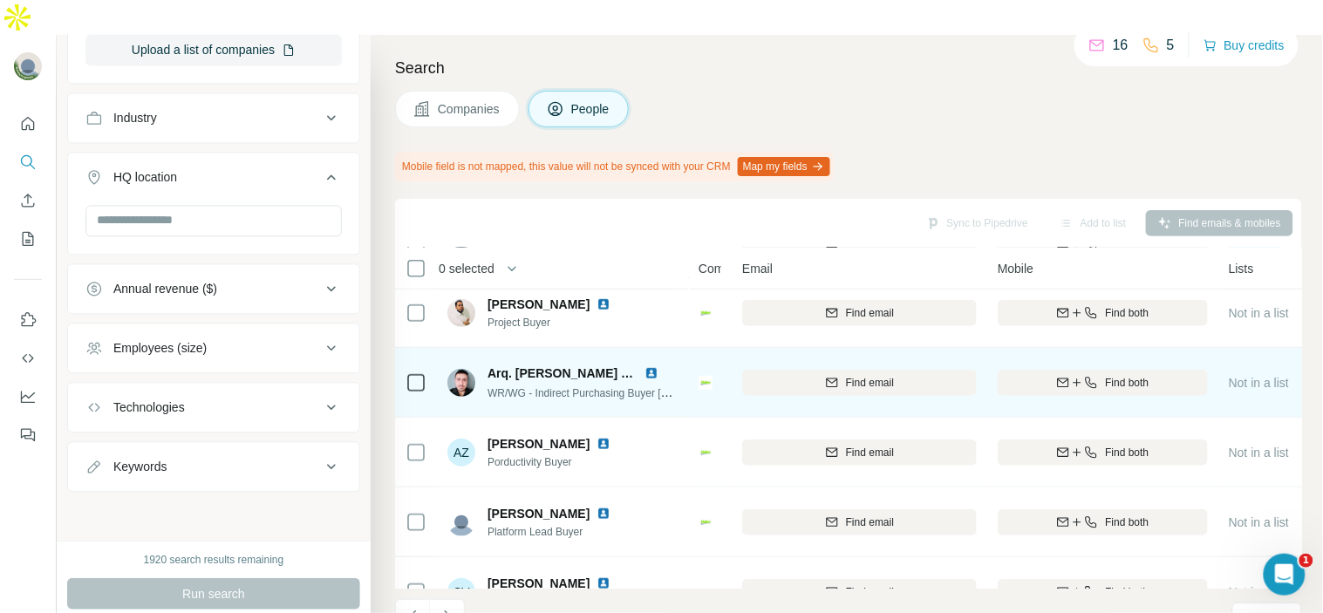
click at [649, 366] on img at bounding box center [652, 373] width 14 height 14
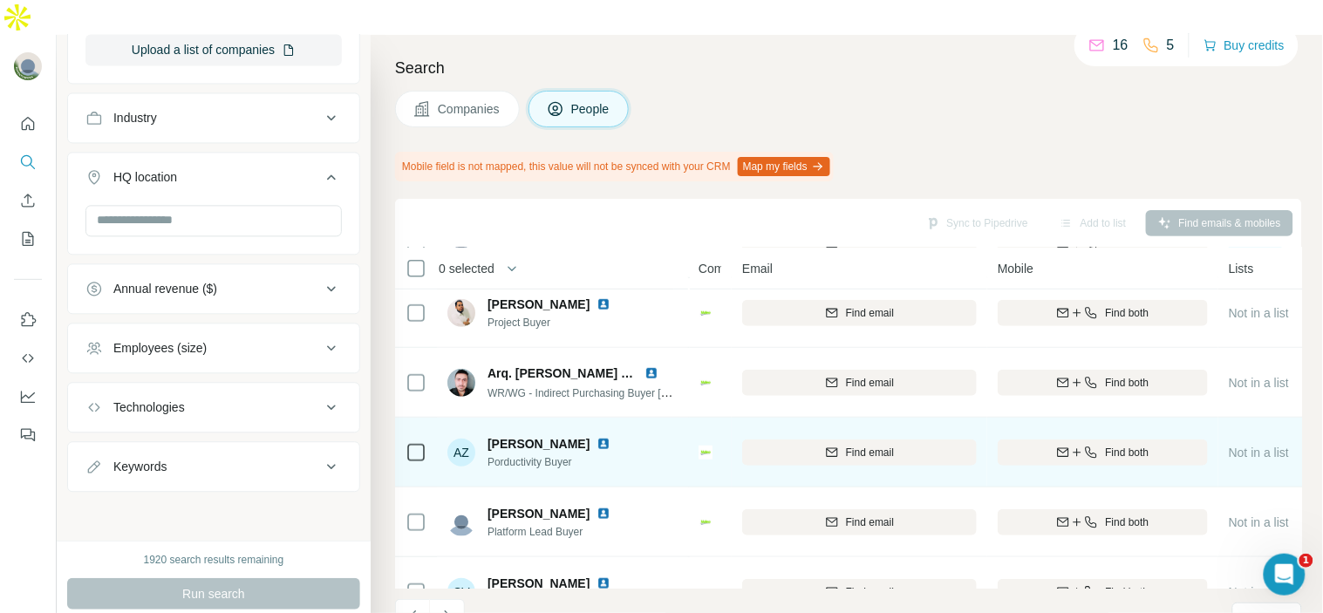
scroll to position [387, 0]
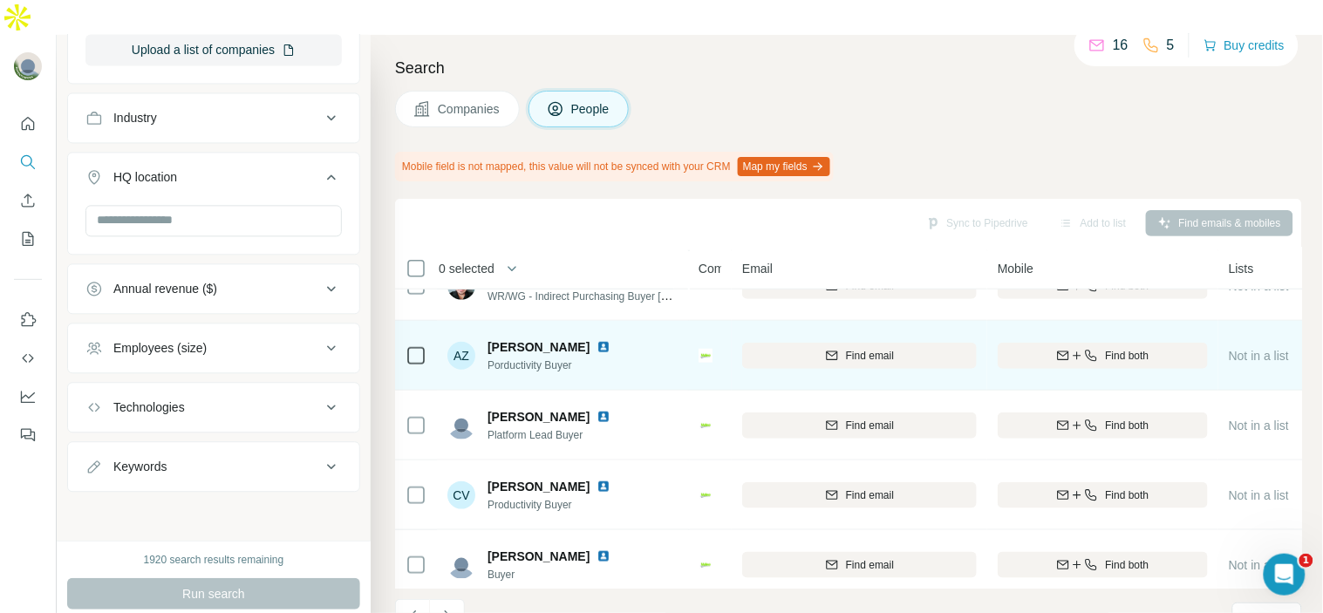
click at [599, 340] on img at bounding box center [604, 347] width 14 height 14
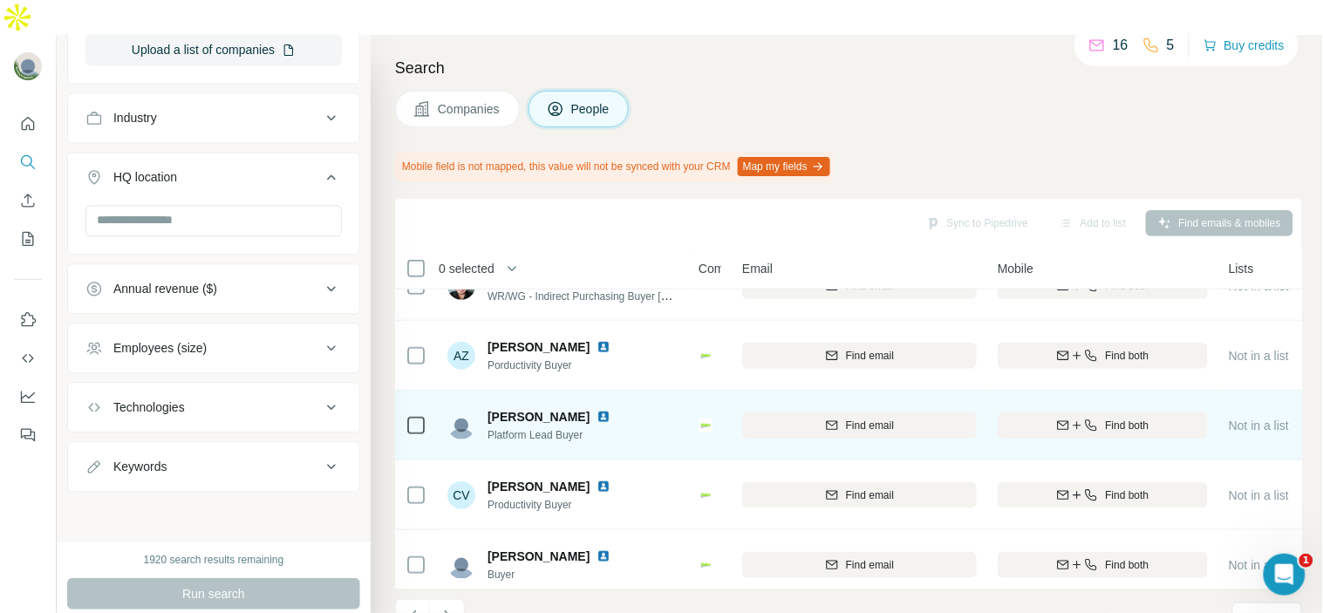
scroll to position [407, 0]
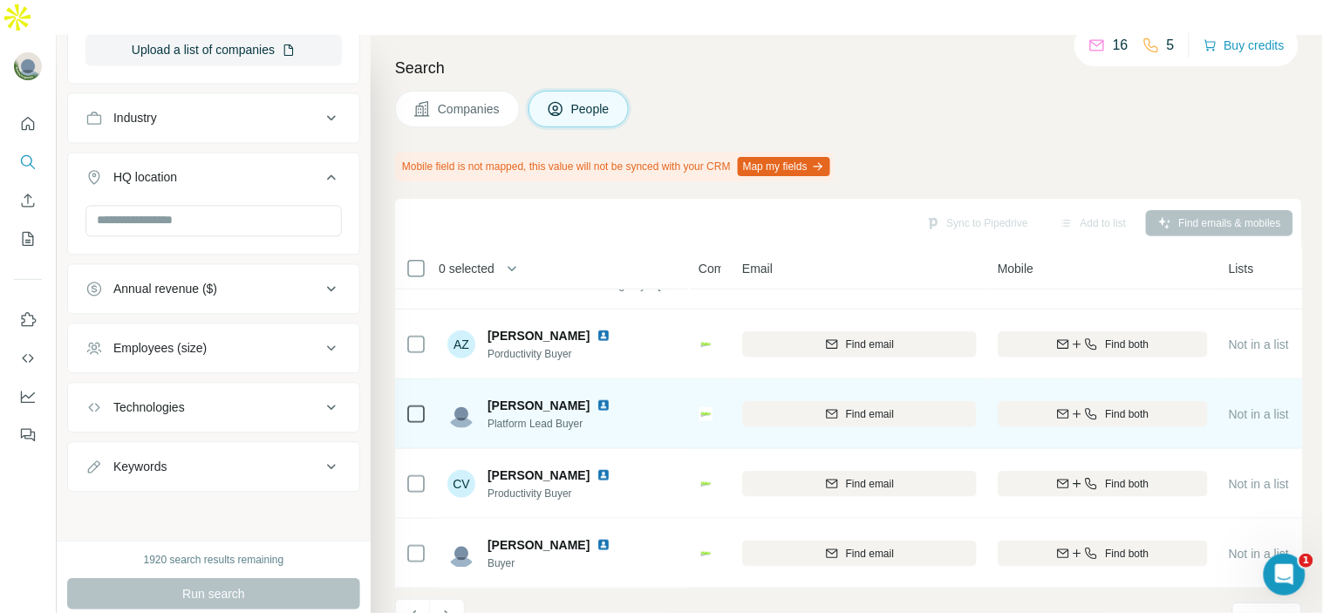
click at [611, 399] on img at bounding box center [604, 406] width 14 height 14
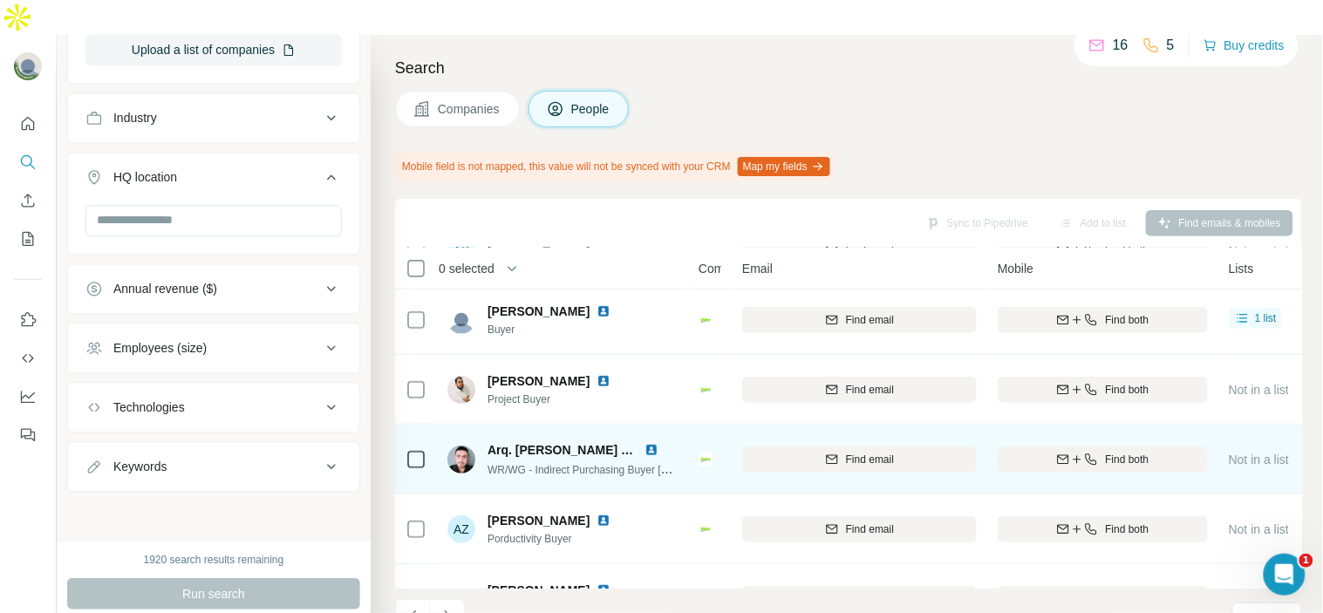
scroll to position [311, 0]
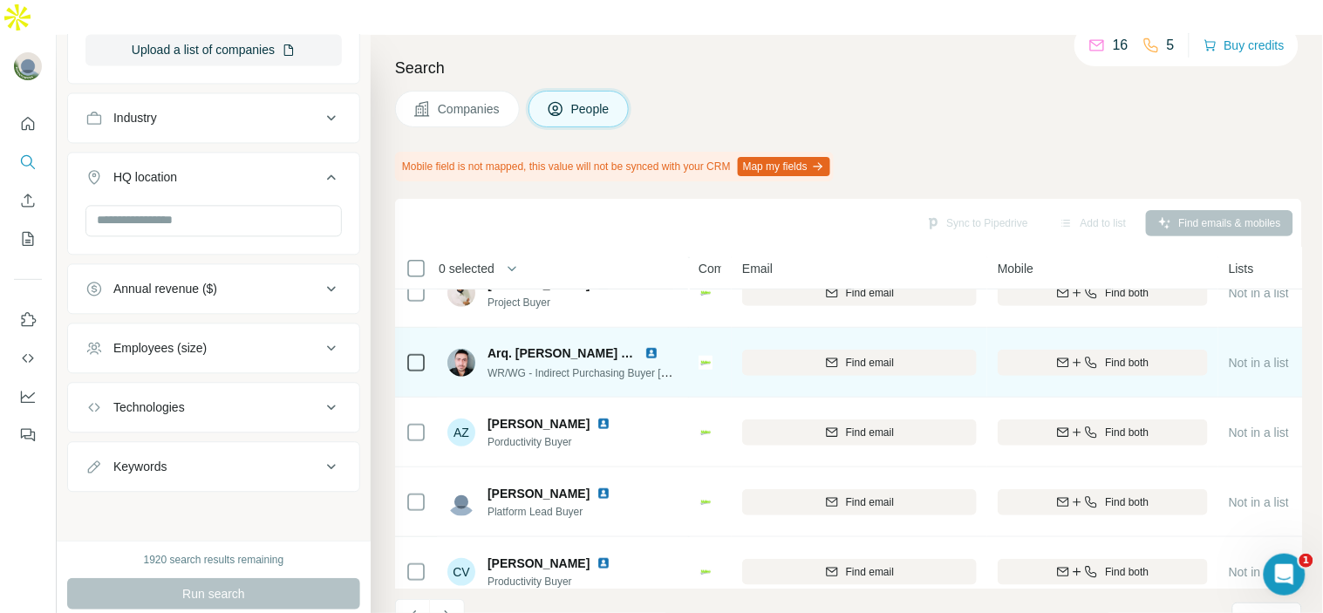
click at [659, 346] on div at bounding box center [662, 353] width 35 height 14
click at [656, 346] on img at bounding box center [652, 353] width 14 height 14
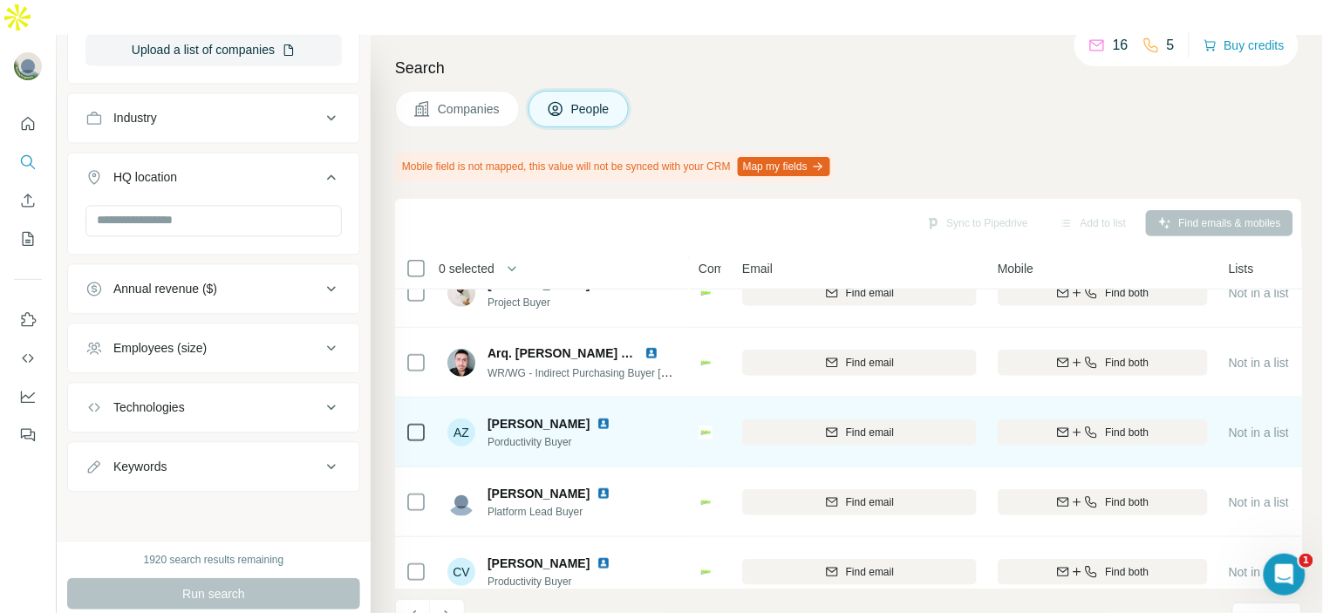
click at [599, 417] on img at bounding box center [604, 424] width 14 height 14
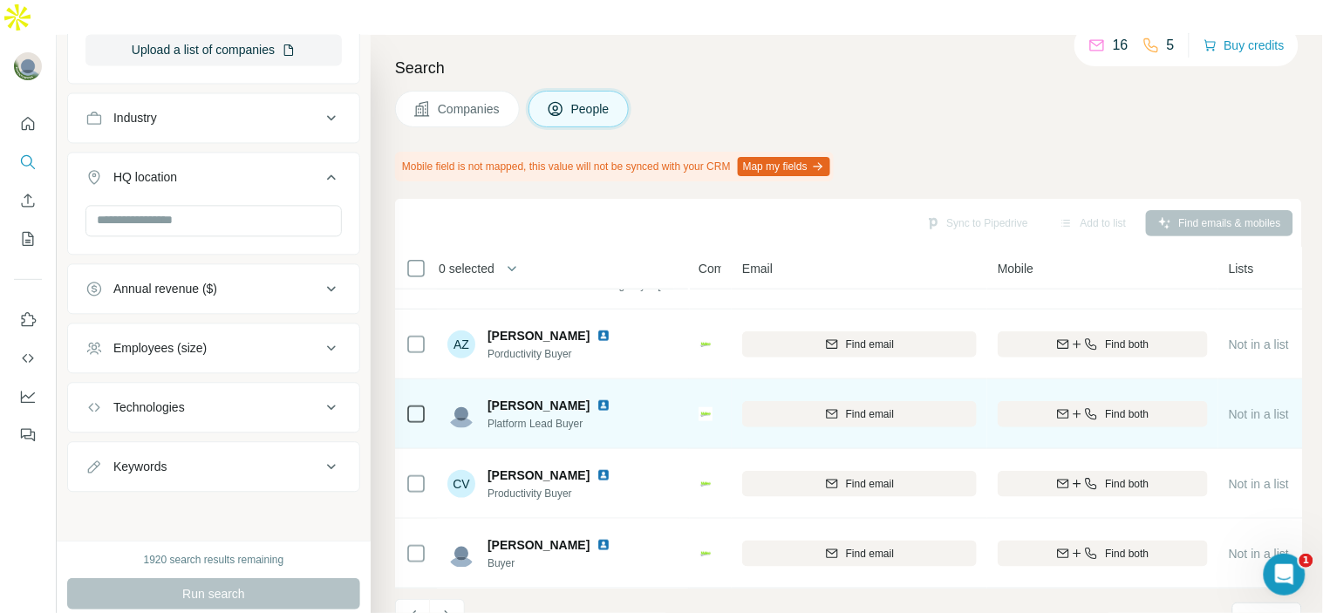
click at [611, 399] on img at bounding box center [604, 406] width 14 height 14
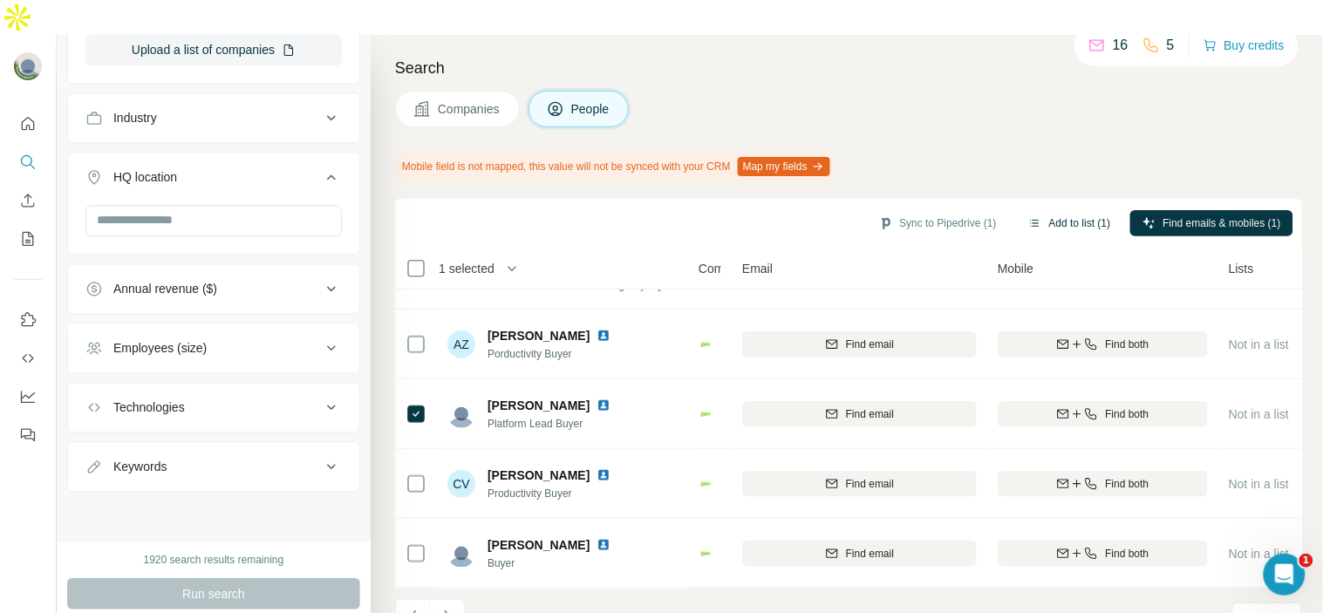
click at [1052, 210] on button "Add to list (1)" at bounding box center [1069, 223] width 107 height 26
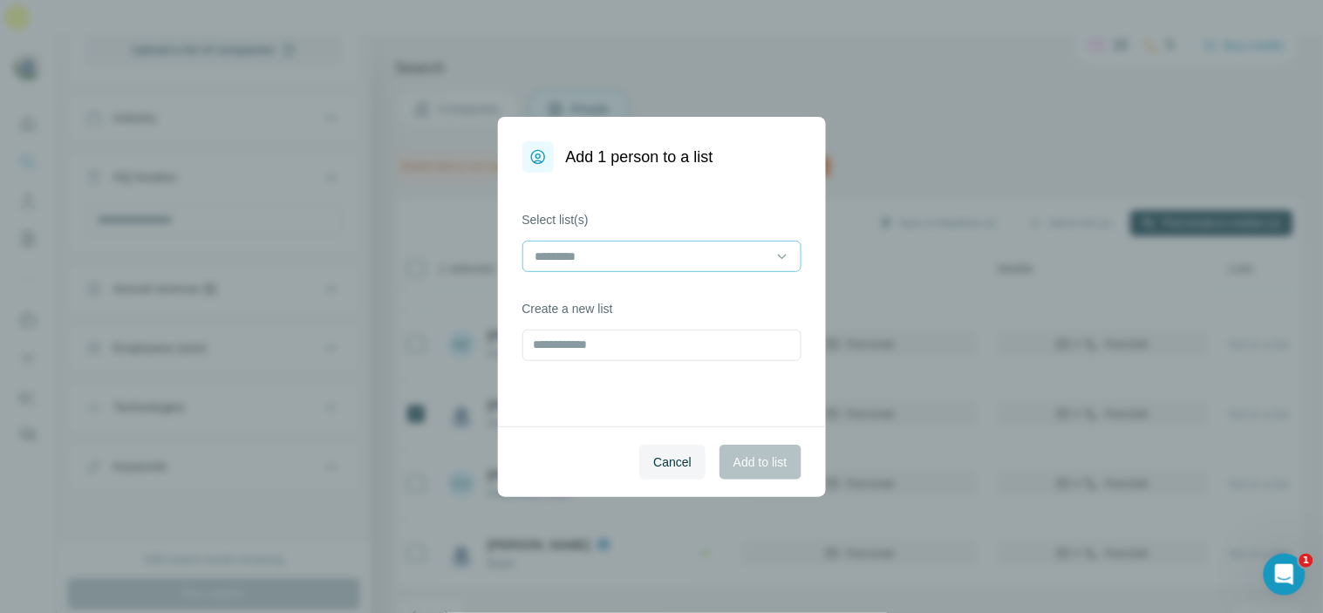
click at [604, 260] on input at bounding box center [651, 256] width 235 height 19
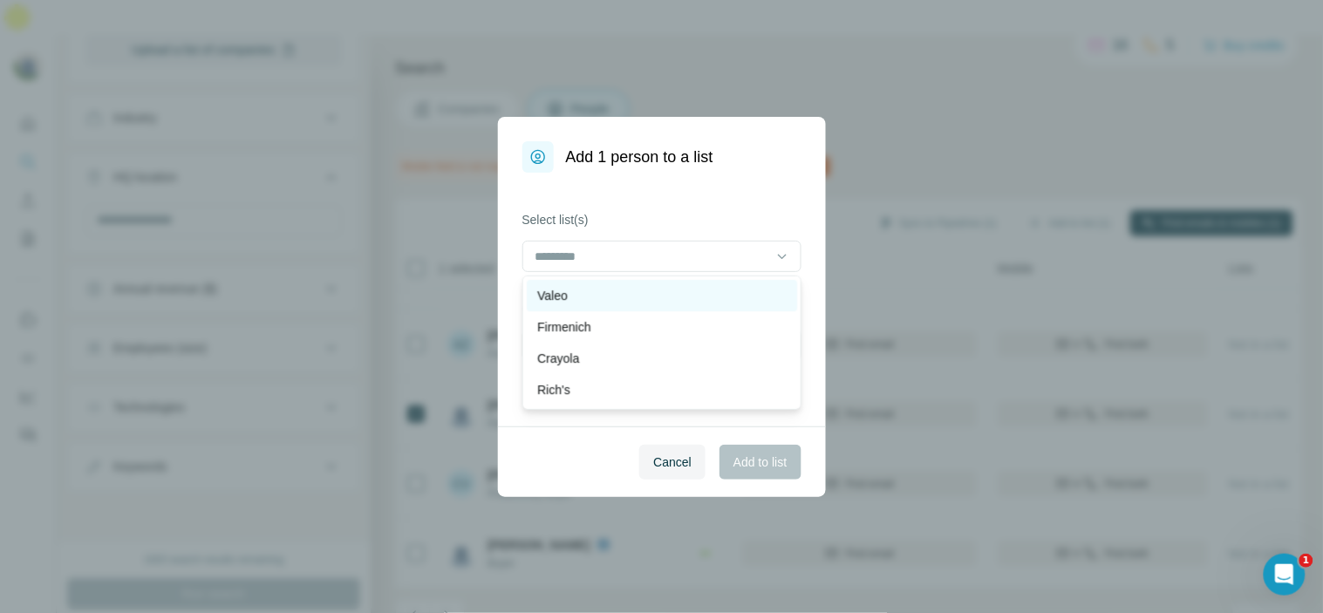
click at [611, 297] on div "Valeo" at bounding box center [661, 295] width 249 height 17
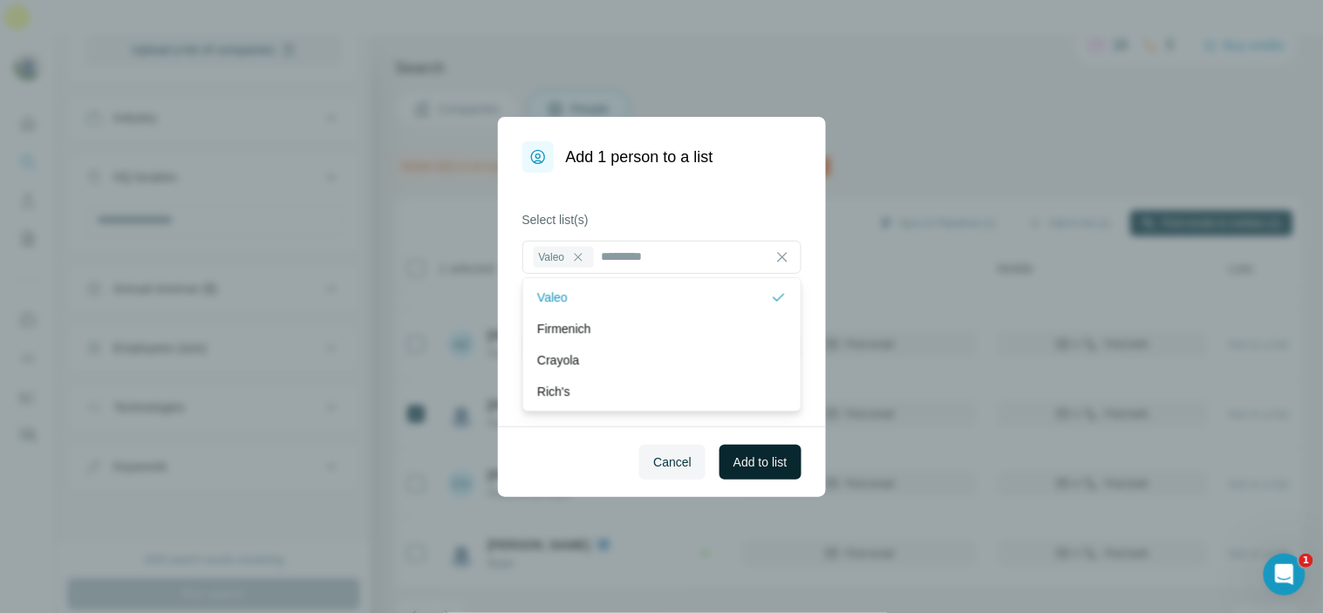
click at [737, 465] on span "Add to list" at bounding box center [760, 462] width 53 height 17
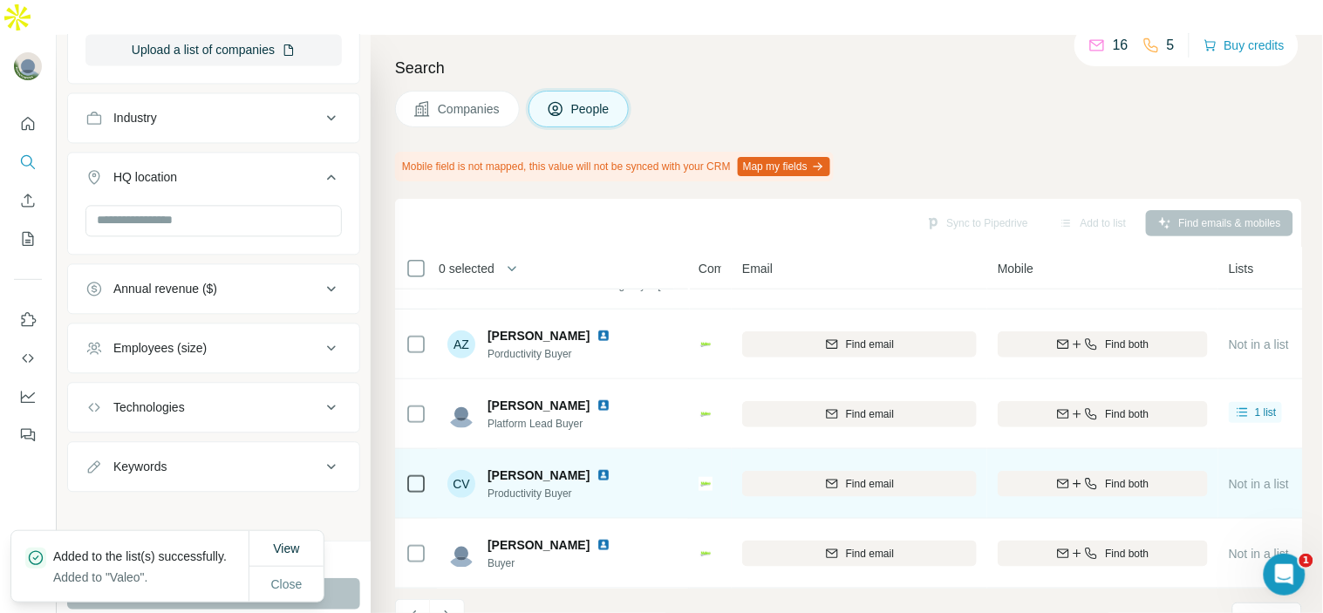
click at [597, 468] on img at bounding box center [604, 475] width 14 height 14
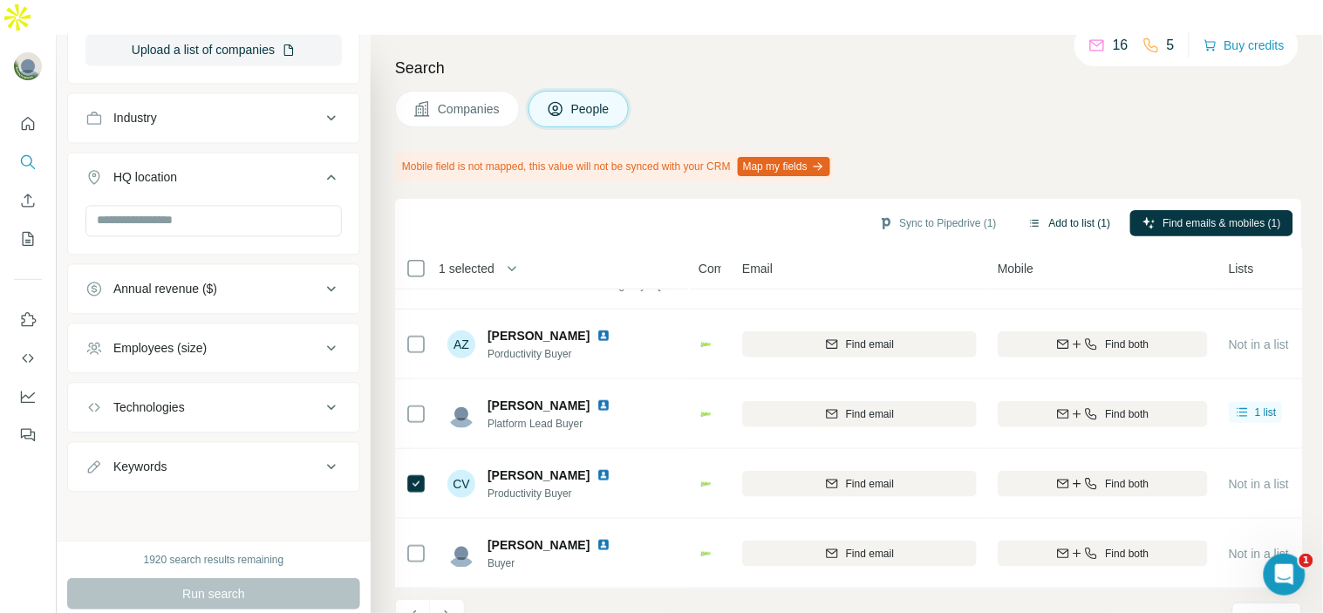
click at [1073, 210] on button "Add to list (1)" at bounding box center [1069, 223] width 107 height 26
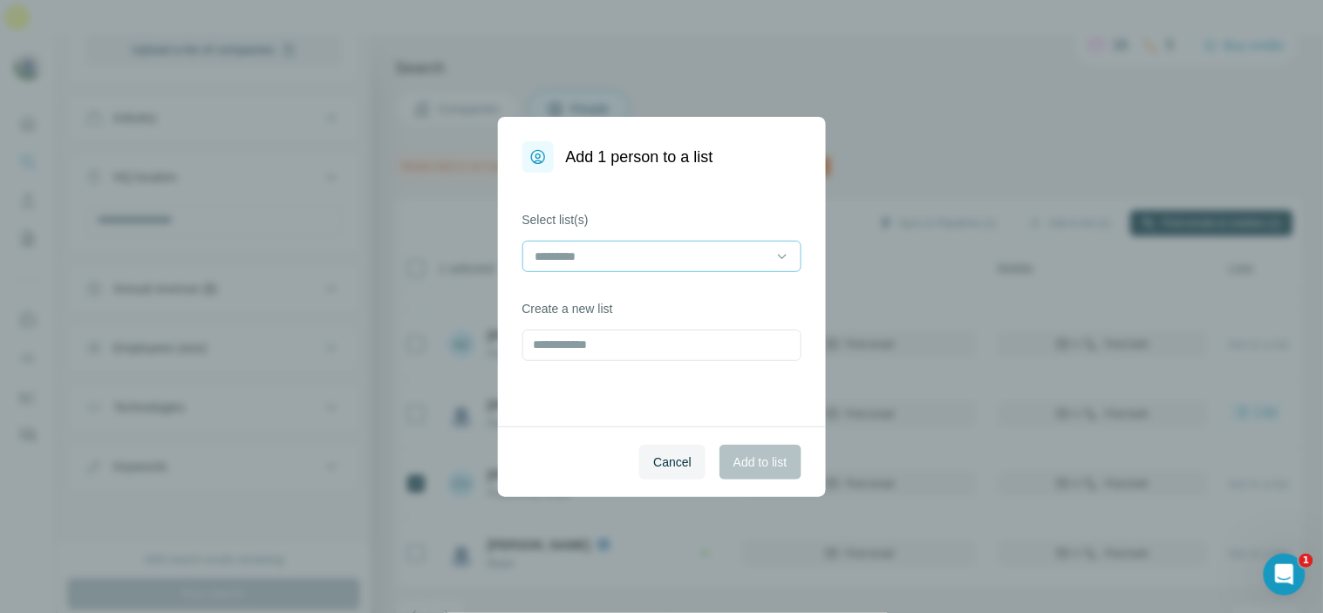
click at [608, 259] on input at bounding box center [651, 256] width 235 height 19
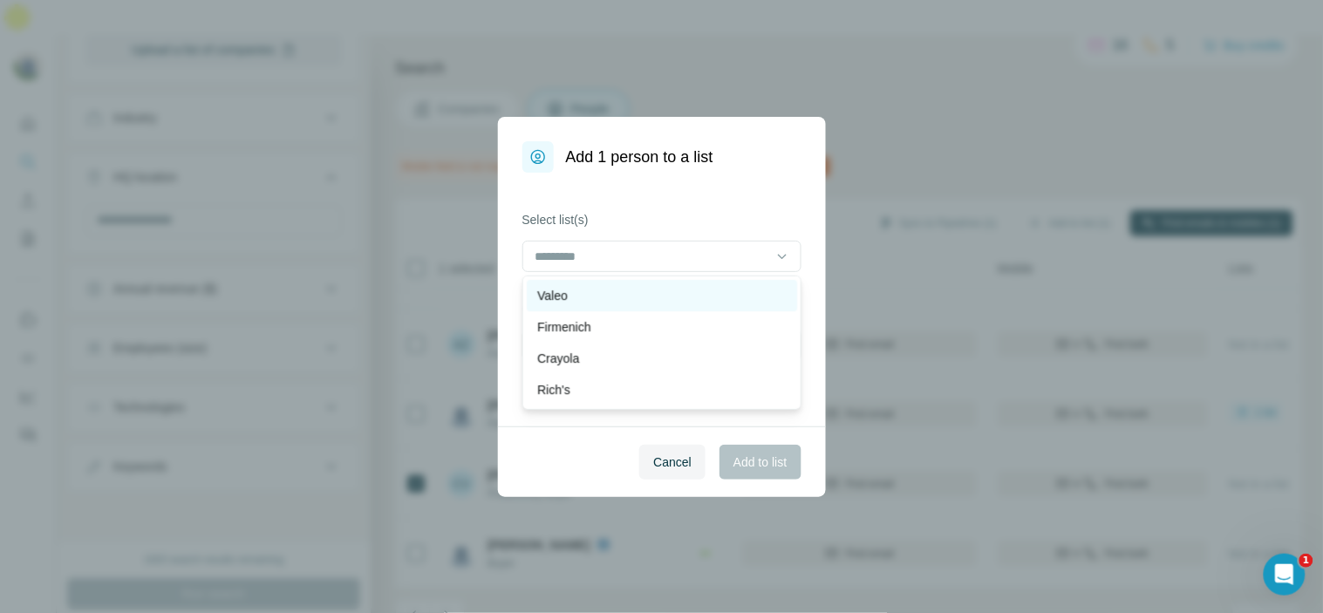
click at [611, 289] on div "Valeo" at bounding box center [661, 295] width 249 height 17
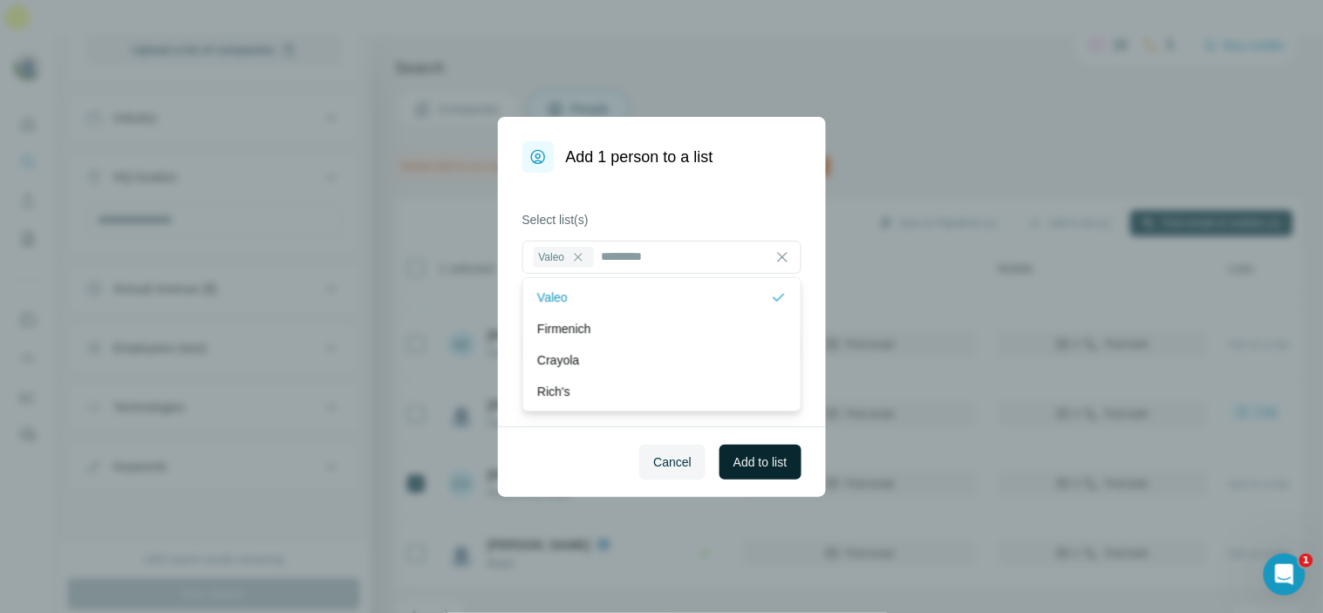
click at [750, 450] on button "Add to list" at bounding box center [760, 462] width 81 height 35
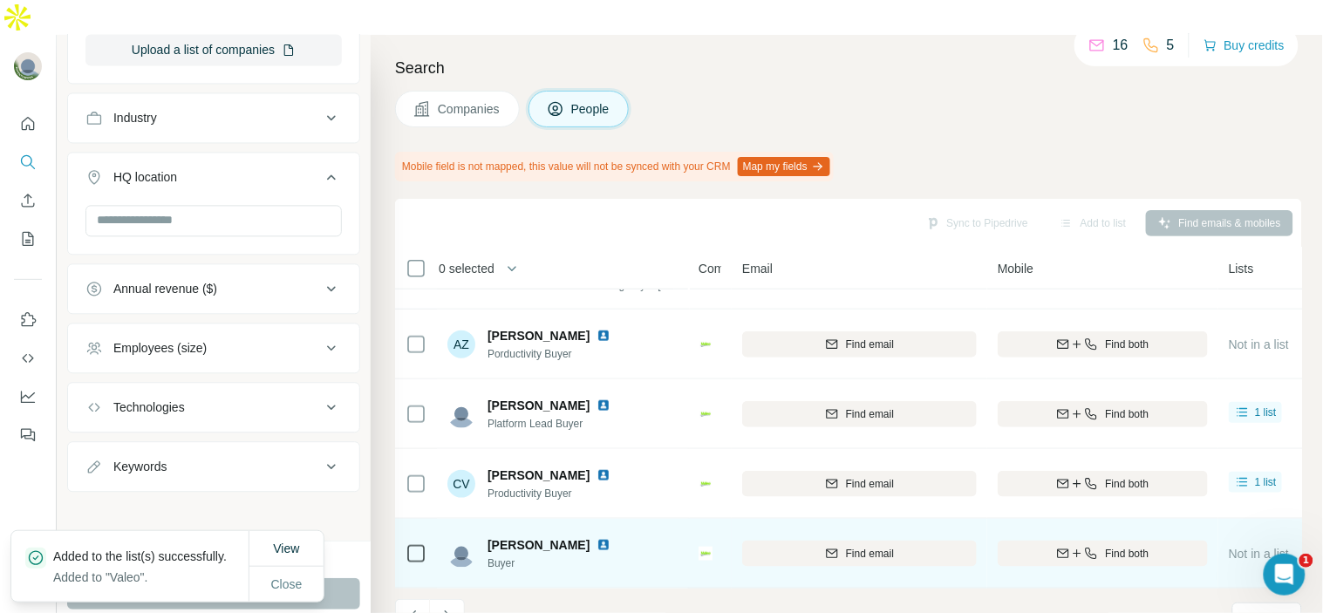
click at [597, 538] on img at bounding box center [604, 545] width 14 height 14
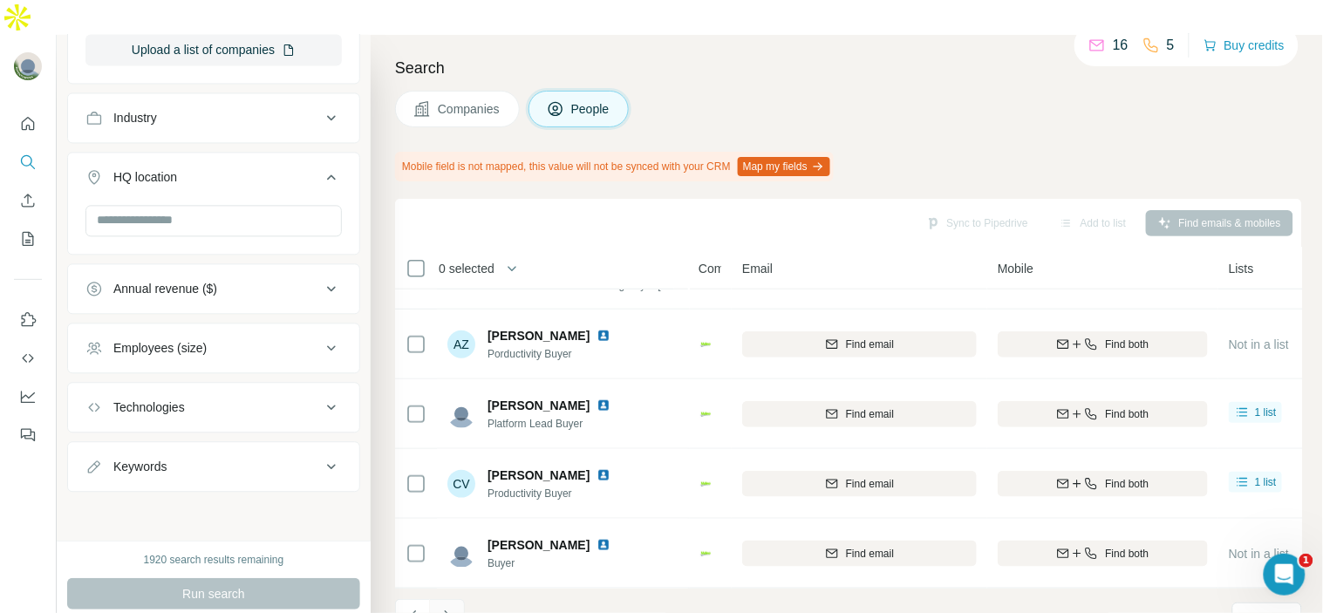
click at [458, 599] on button "Navigate to next page" at bounding box center [447, 616] width 35 height 35
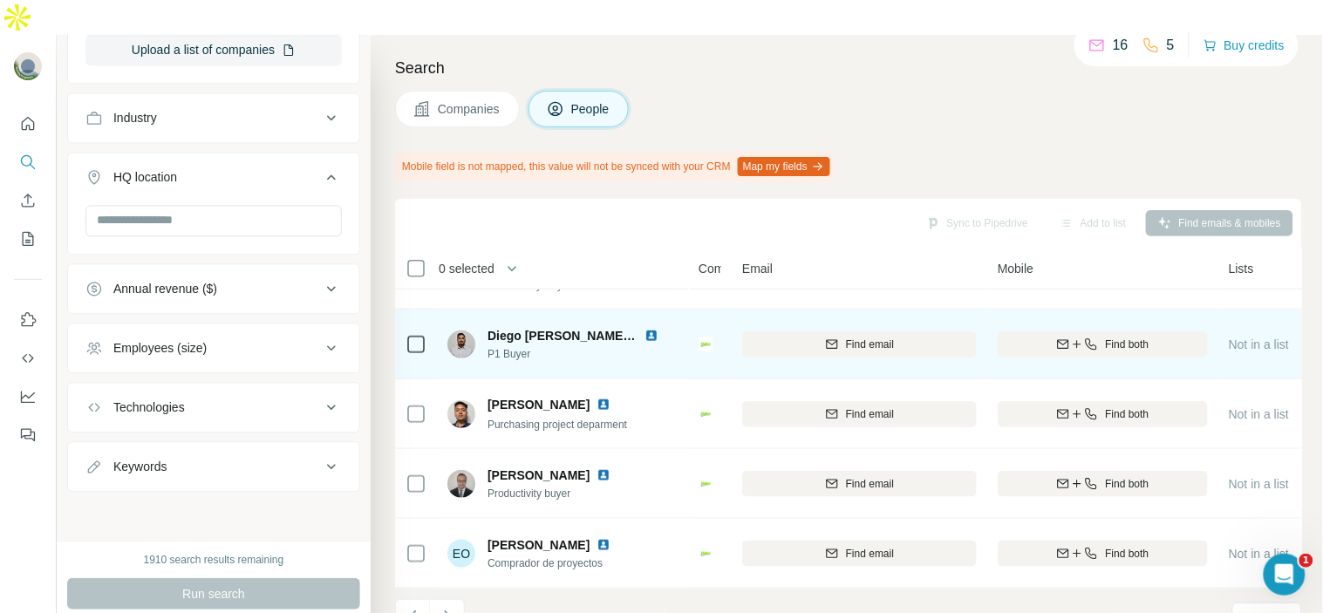
click at [649, 329] on img at bounding box center [652, 336] width 14 height 14
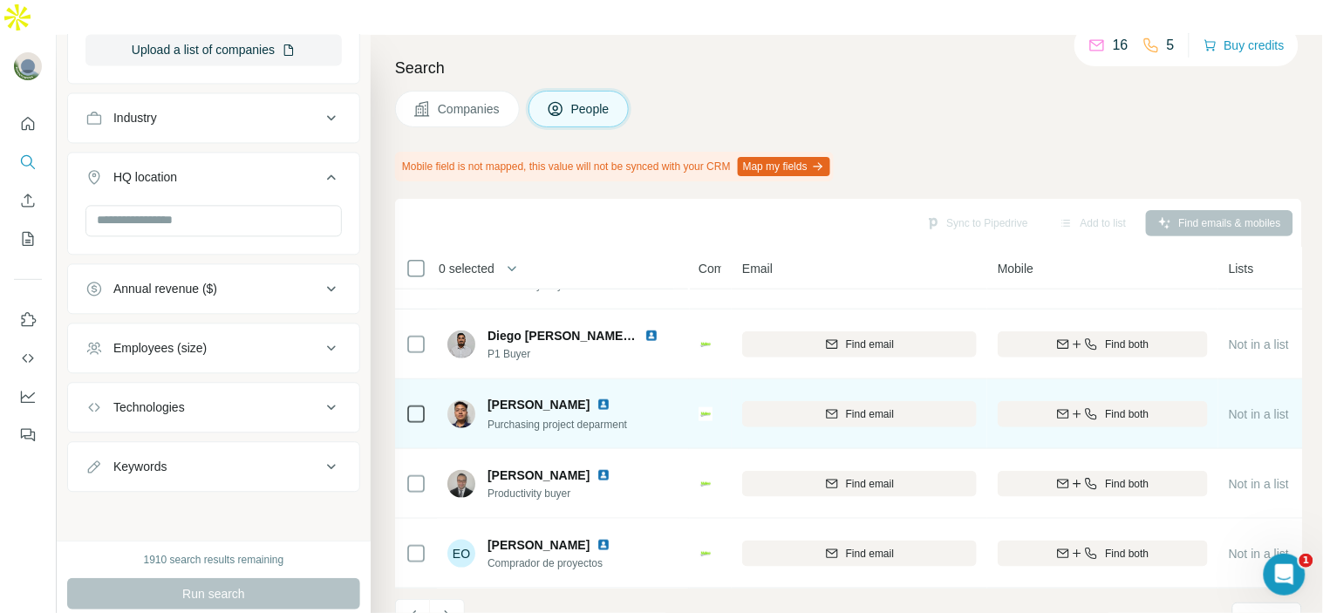
click at [611, 398] on img at bounding box center [604, 405] width 14 height 14
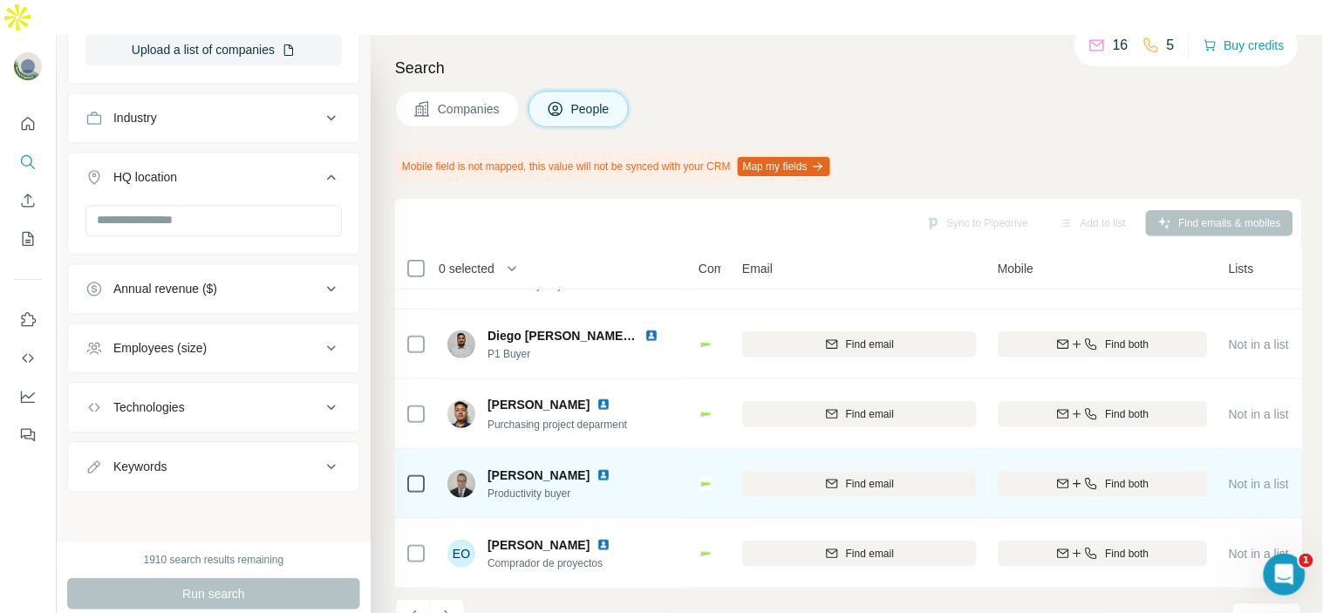
click at [611, 468] on img at bounding box center [604, 475] width 14 height 14
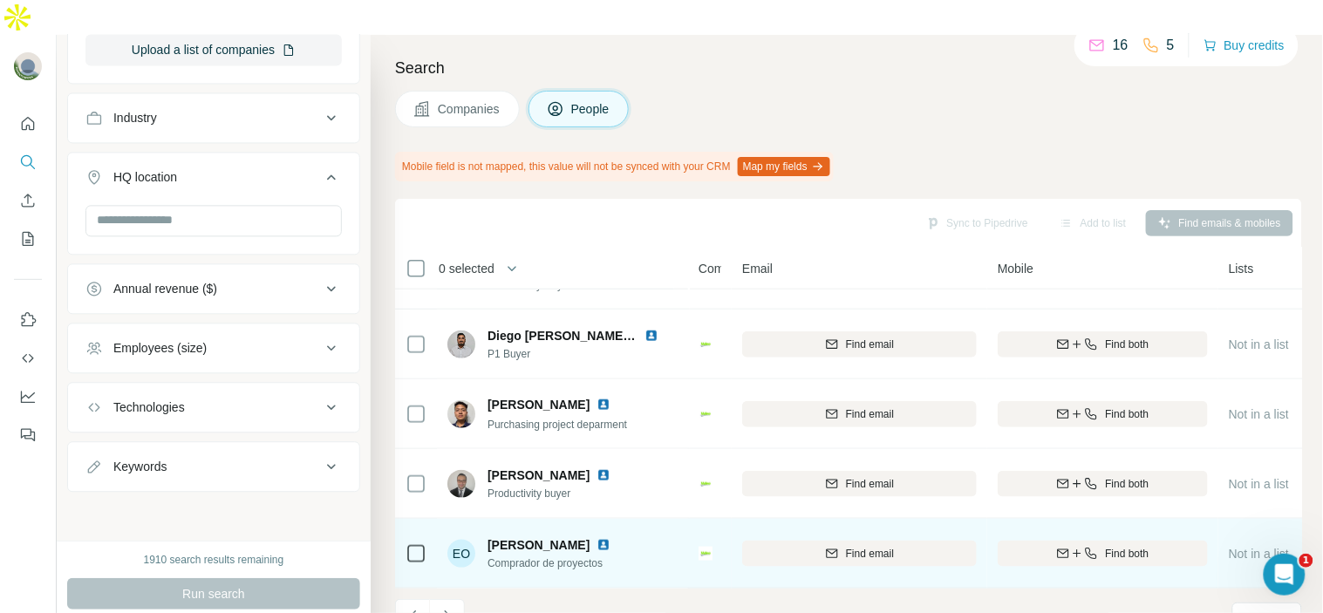
click at [611, 538] on img at bounding box center [604, 545] width 14 height 14
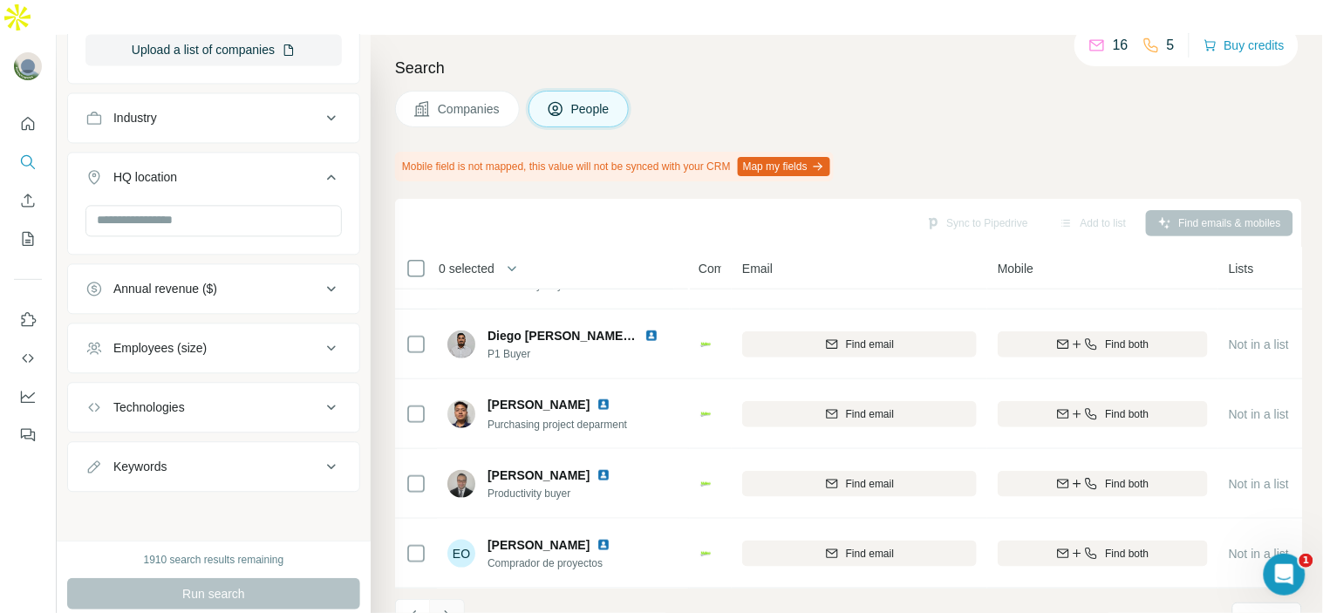
click at [441, 608] on icon "Navigate to next page" at bounding box center [447, 616] width 17 height 17
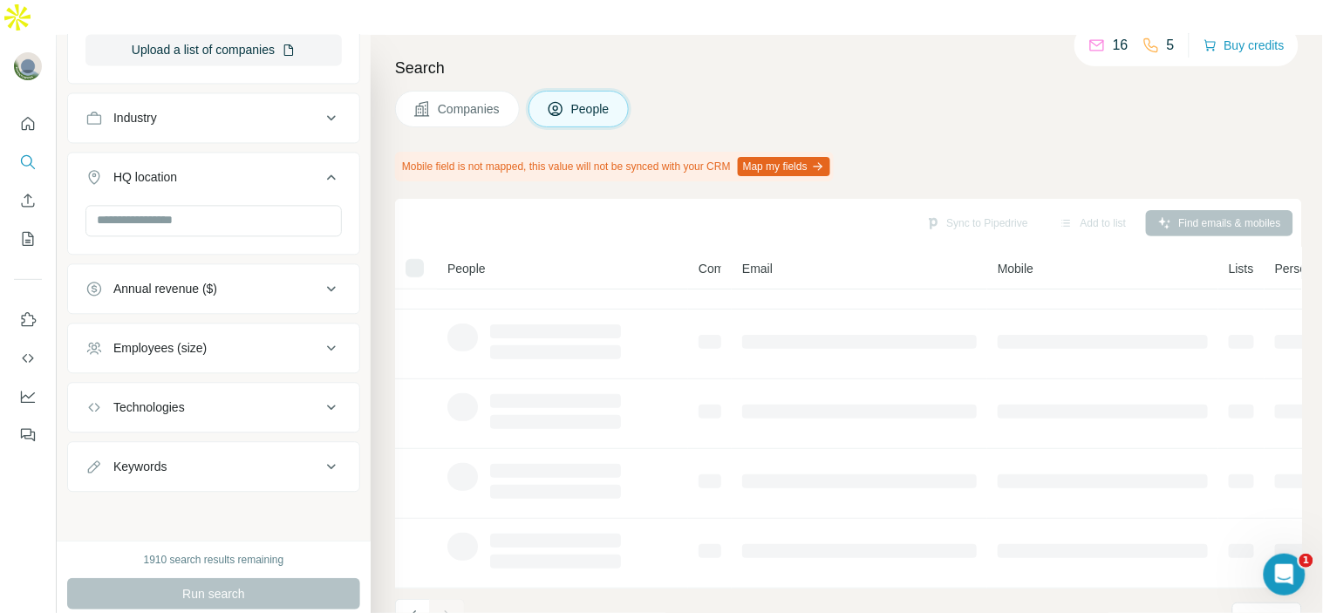
scroll to position [0, 0]
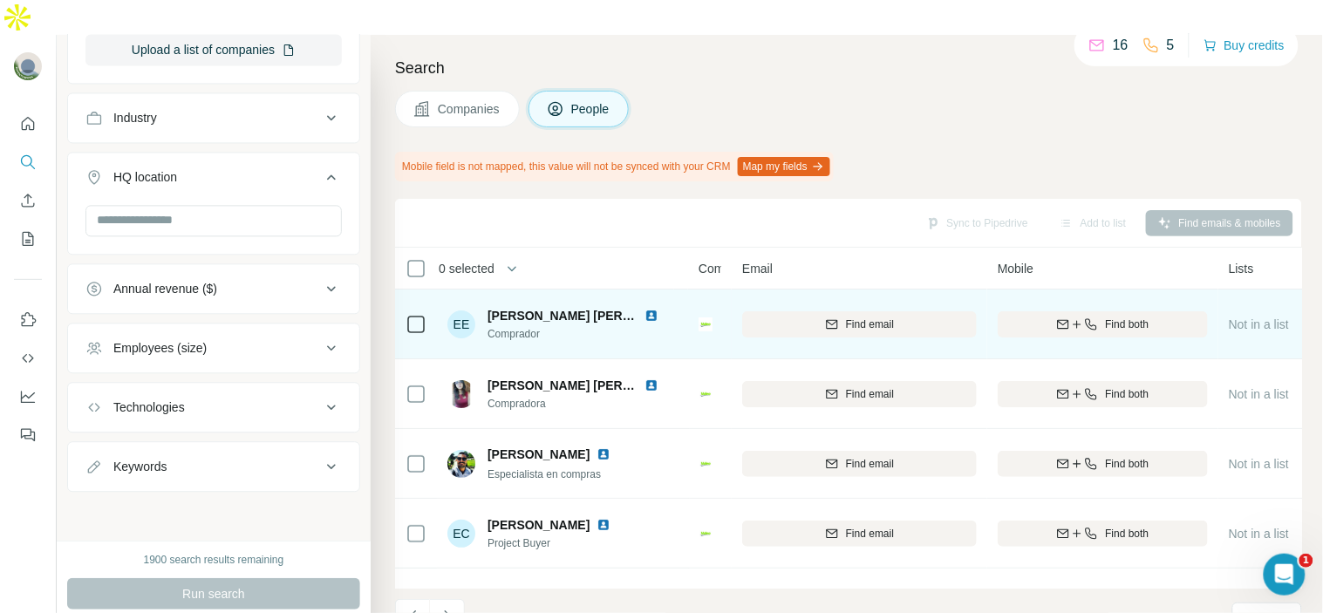
click at [652, 309] on img at bounding box center [652, 316] width 14 height 14
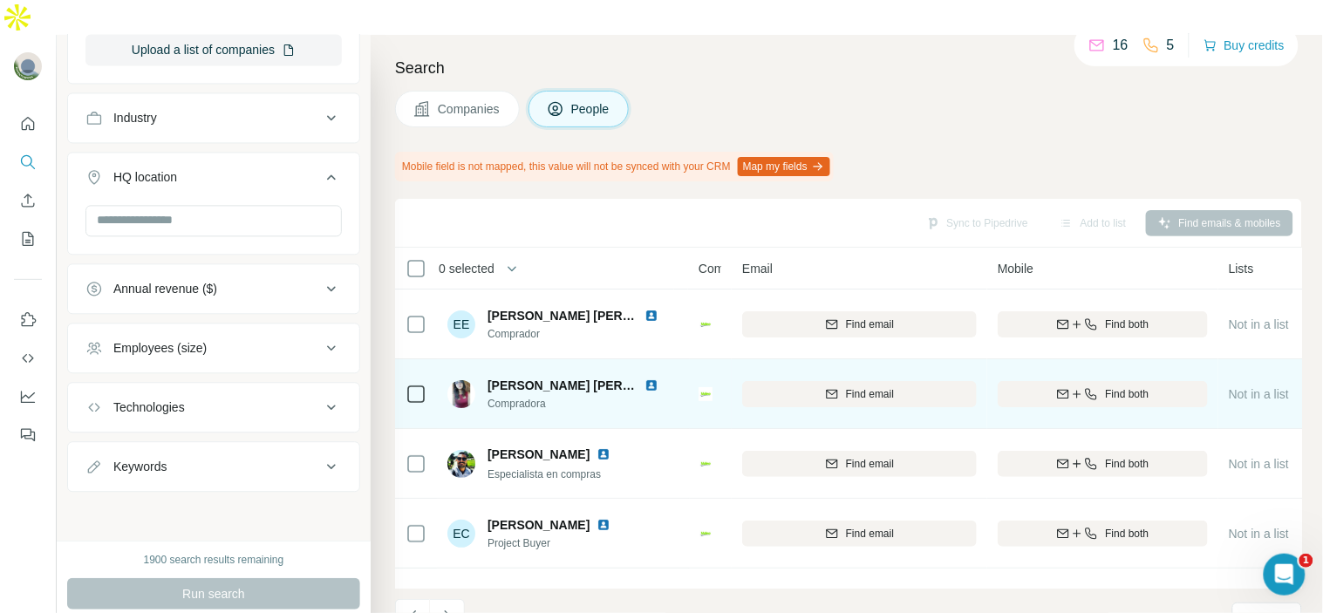
click at [645, 379] on img at bounding box center [652, 386] width 14 height 14
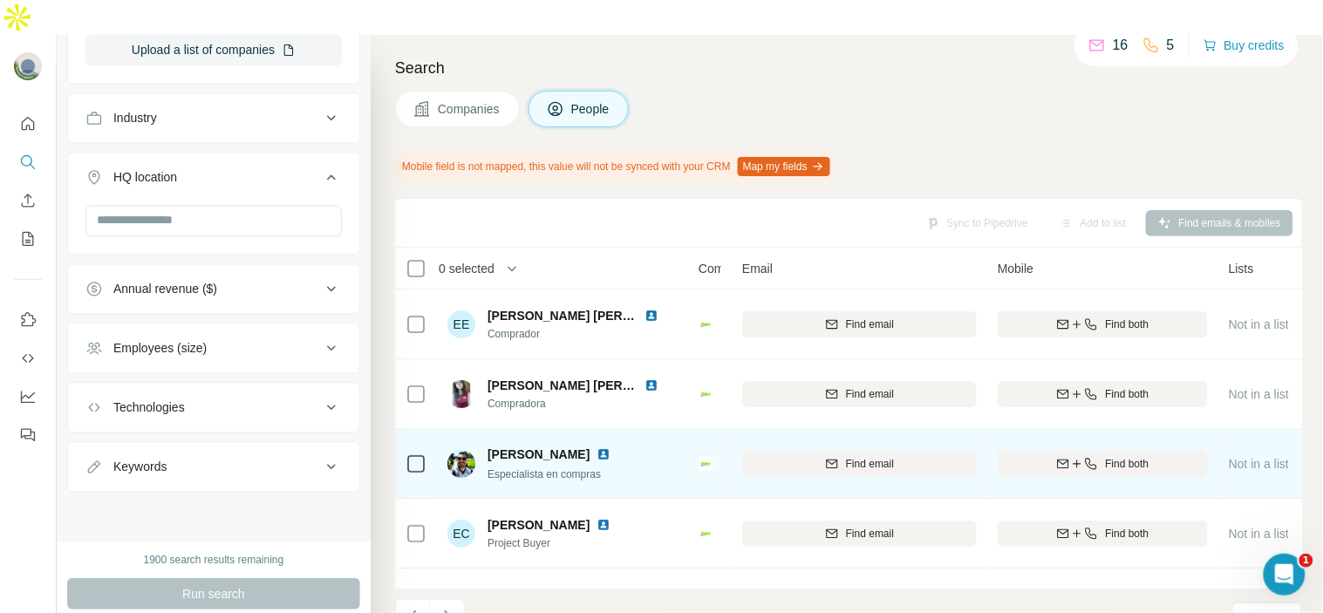
click at [597, 447] on img at bounding box center [604, 454] width 14 height 14
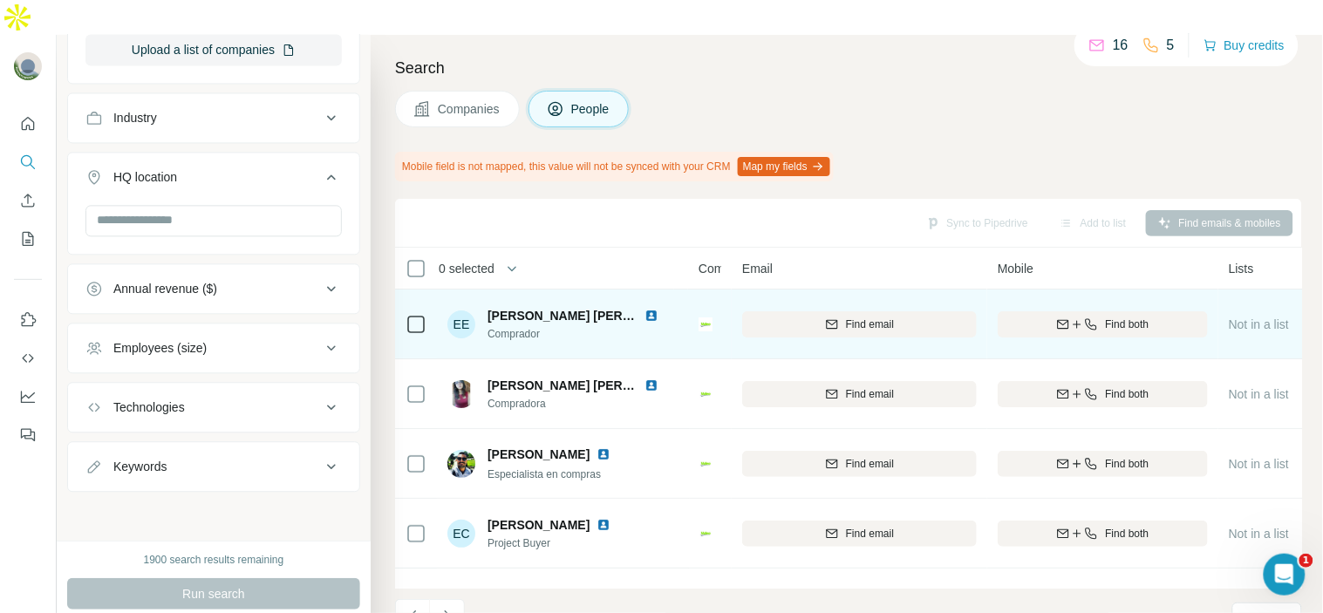
scroll to position [97, 0]
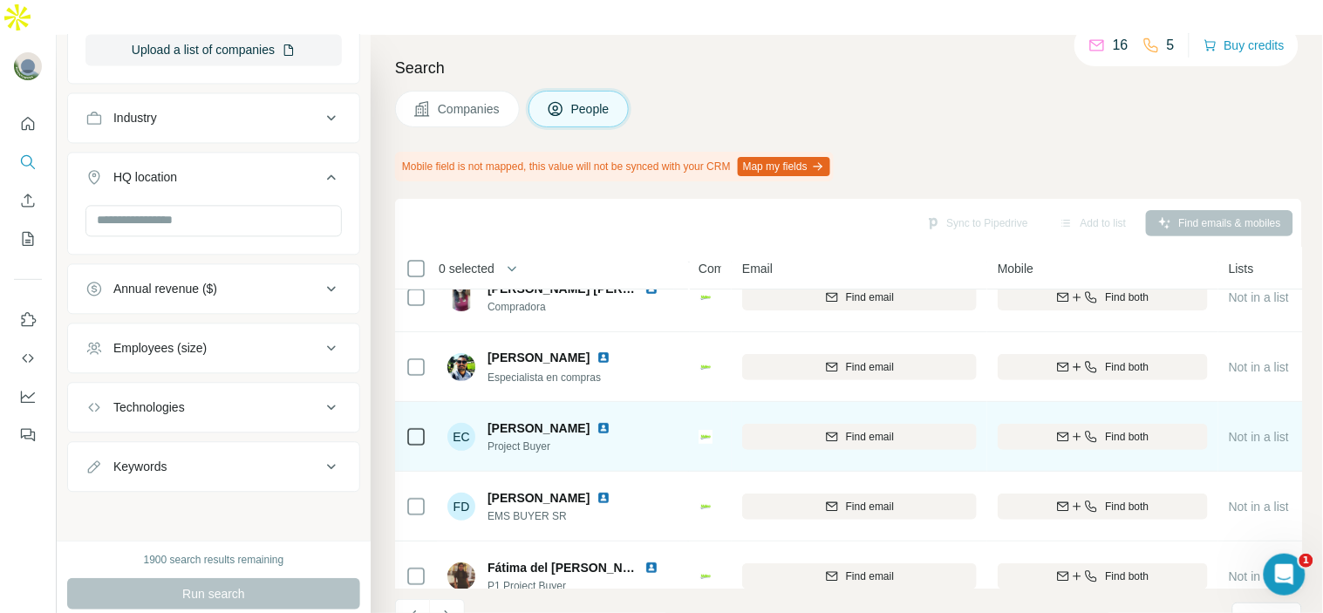
click at [611, 421] on img at bounding box center [604, 428] width 14 height 14
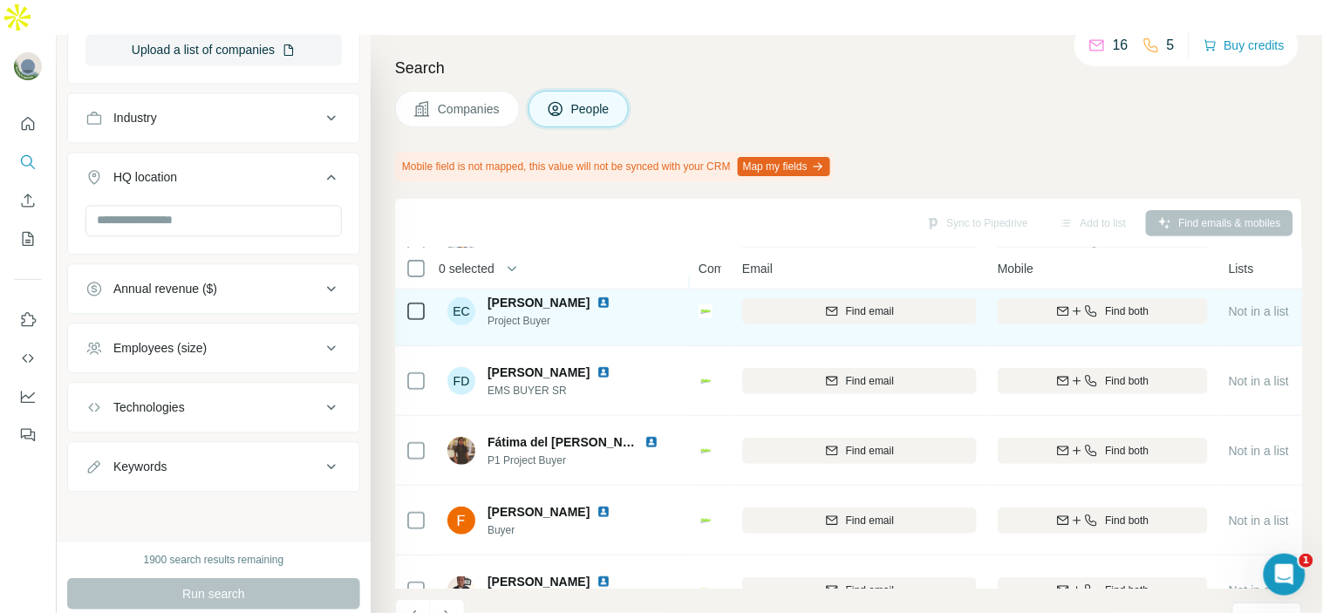
scroll to position [194, 0]
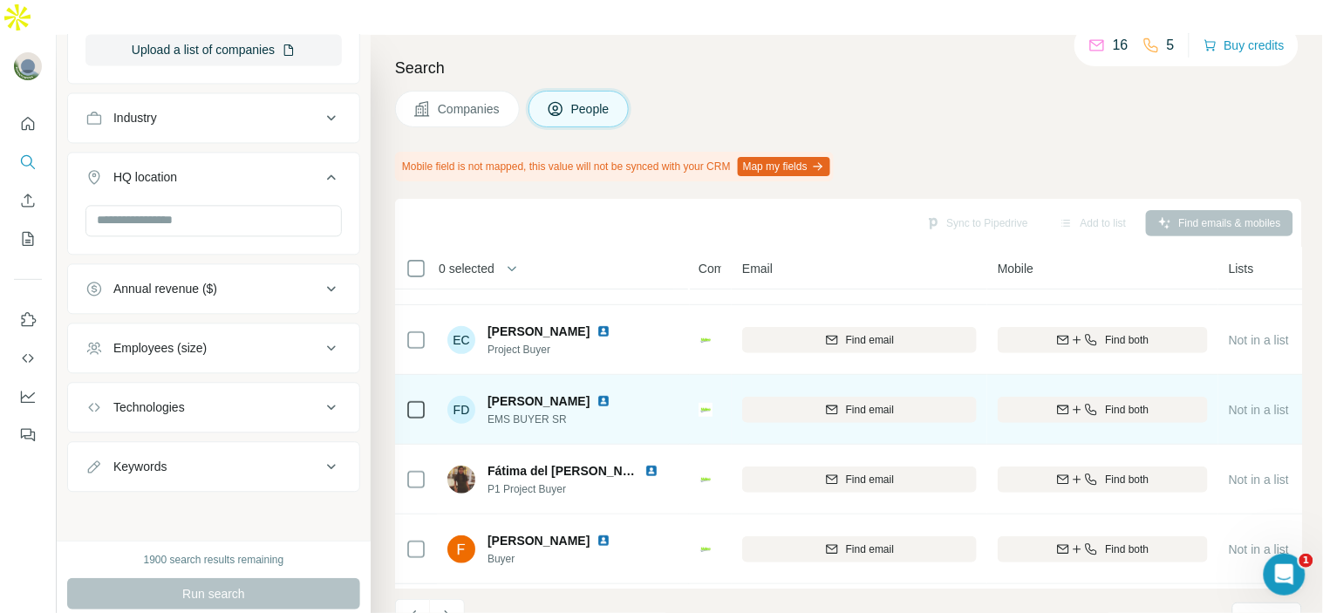
click at [597, 394] on img at bounding box center [604, 401] width 14 height 14
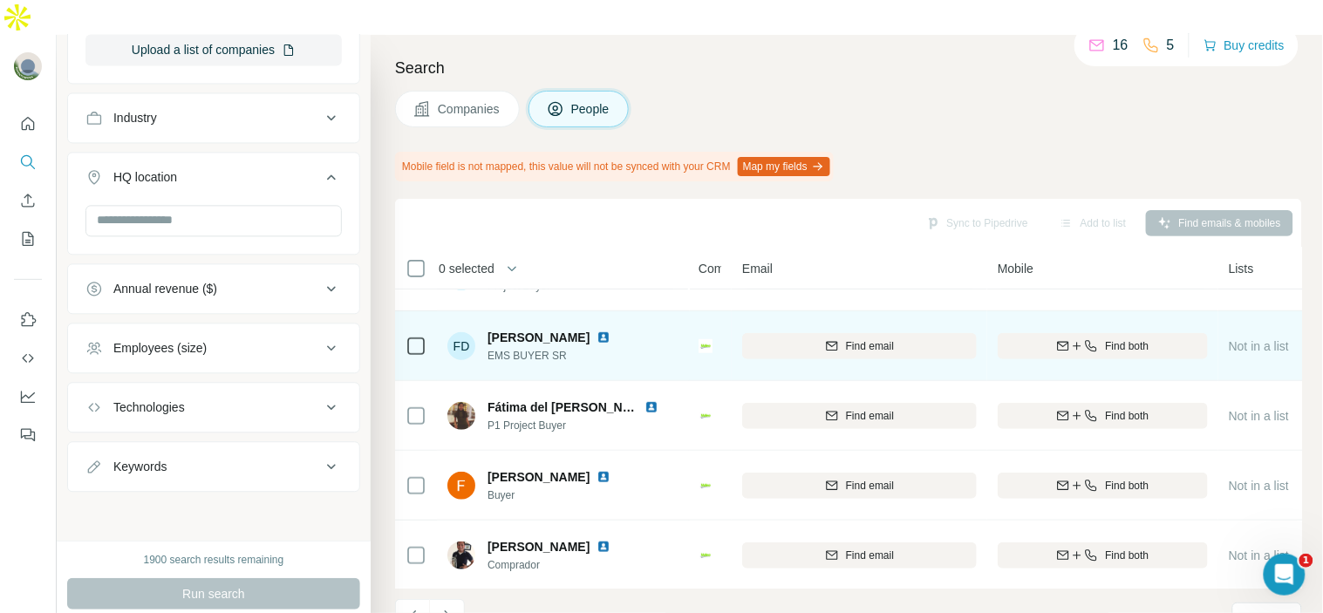
scroll to position [290, 0]
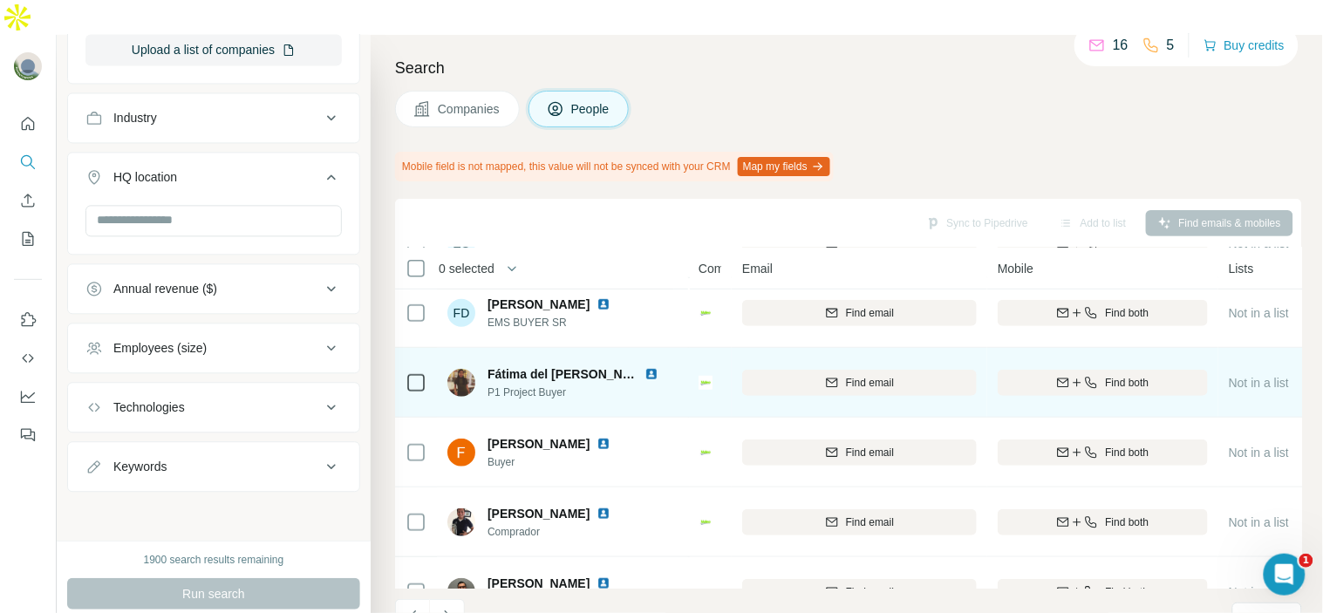
click at [647, 367] on img at bounding box center [652, 374] width 14 height 14
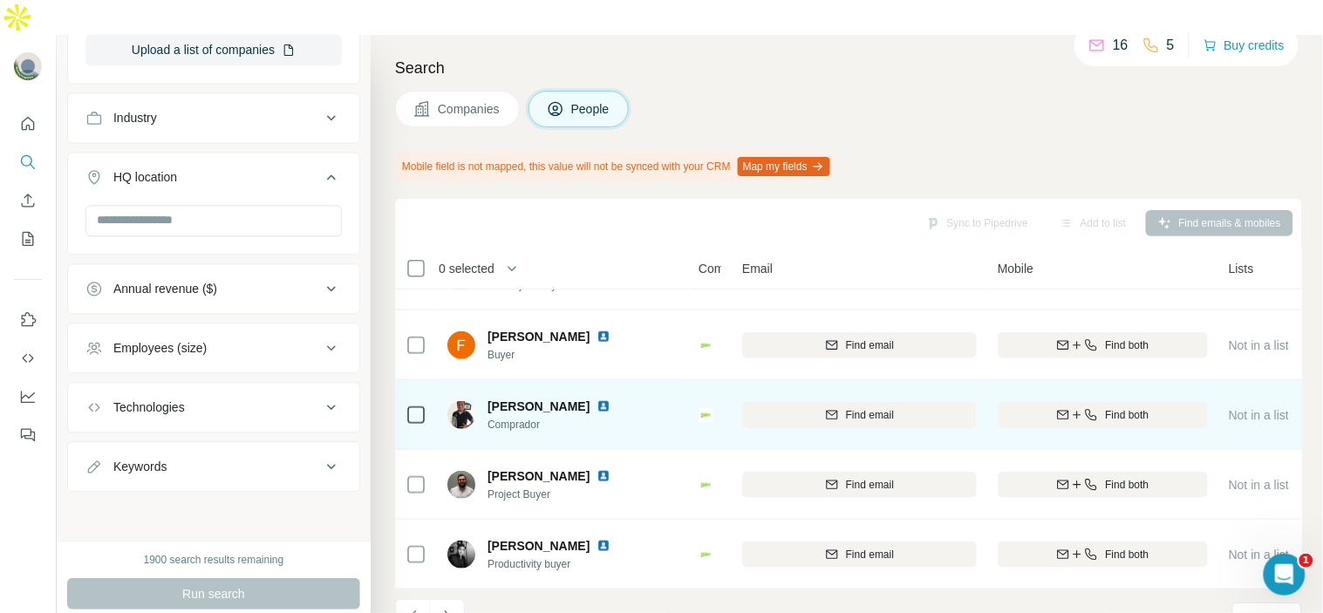
scroll to position [407, 0]
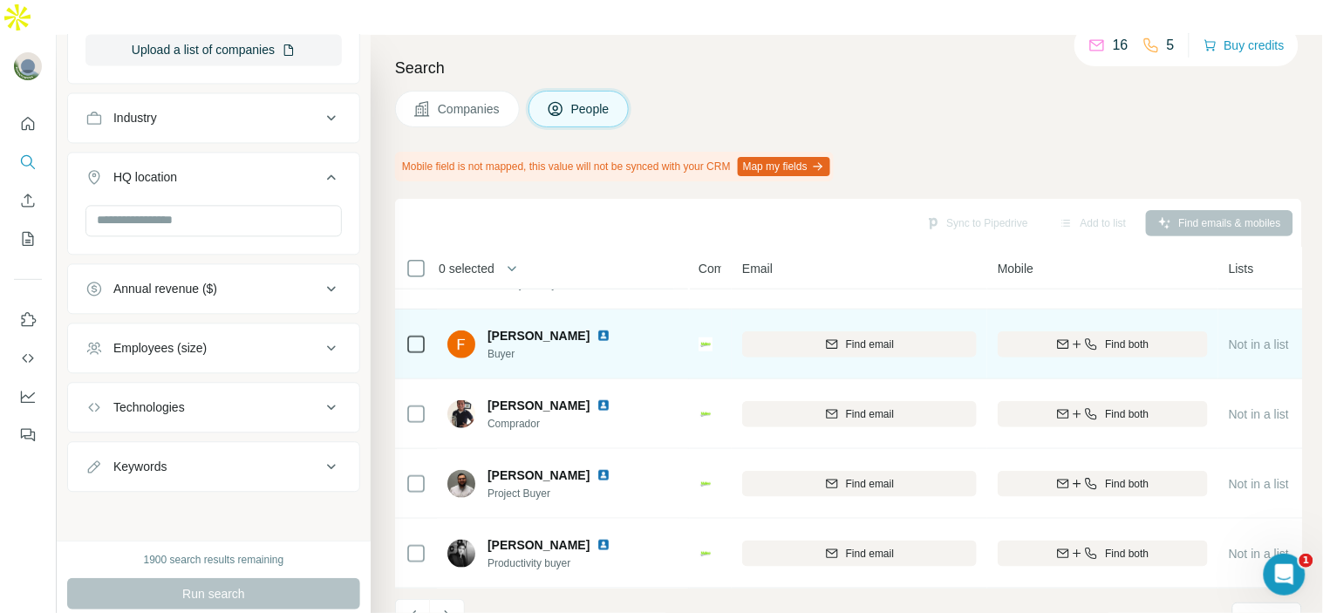
click at [597, 329] on img at bounding box center [604, 336] width 14 height 14
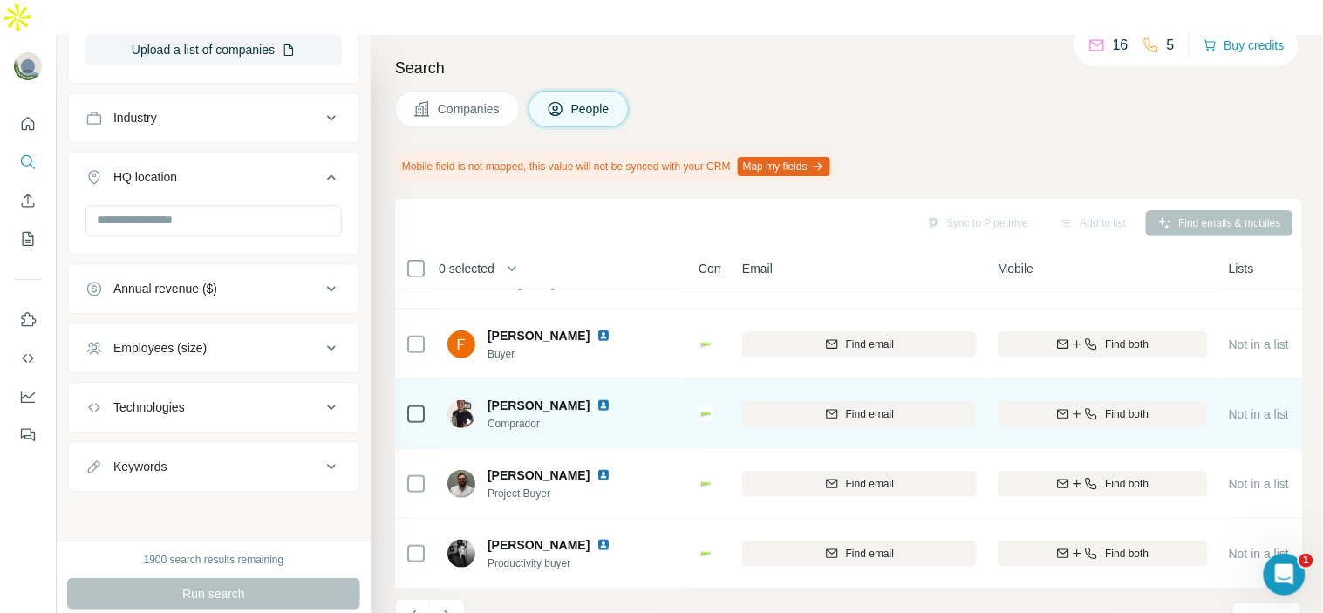
click at [597, 399] on img at bounding box center [604, 406] width 14 height 14
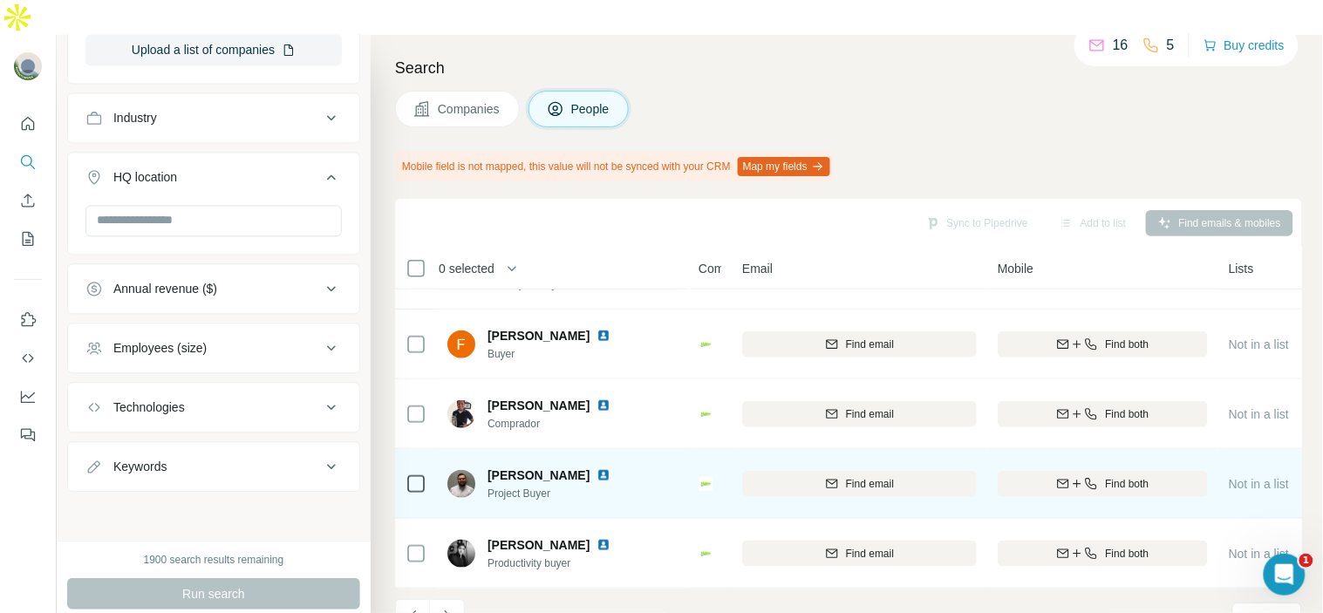
click at [611, 468] on img at bounding box center [604, 475] width 14 height 14
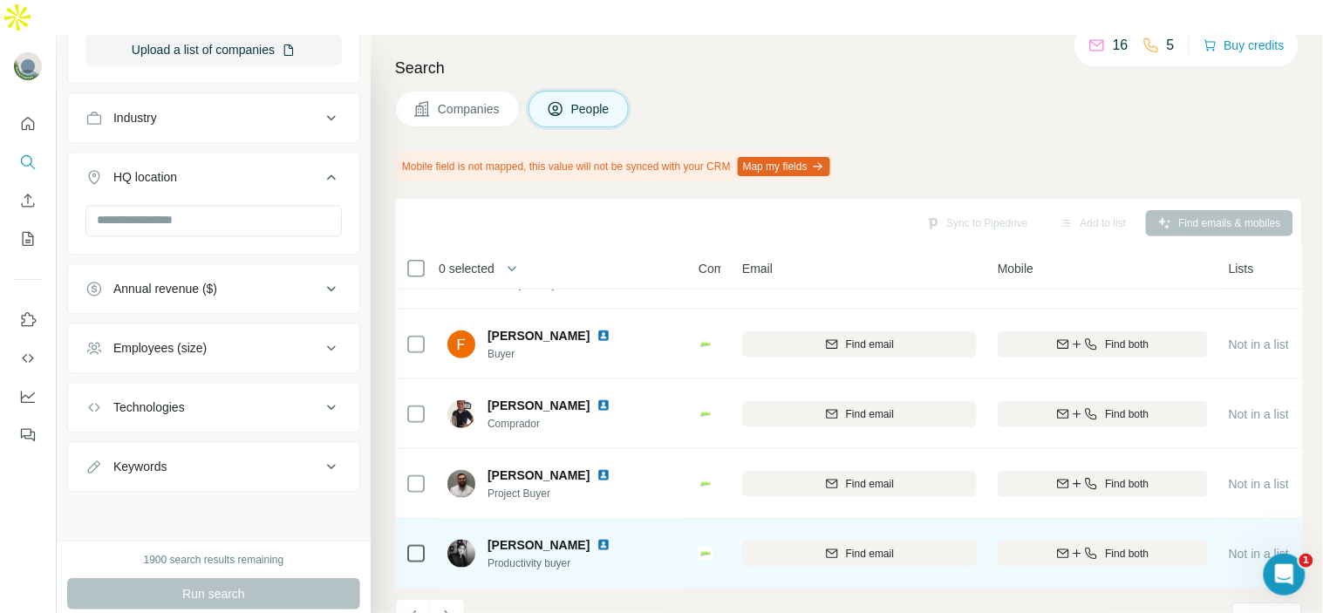
click at [607, 536] on div "[PERSON_NAME]" at bounding box center [560, 544] width 144 height 17
click at [611, 538] on img at bounding box center [604, 545] width 14 height 14
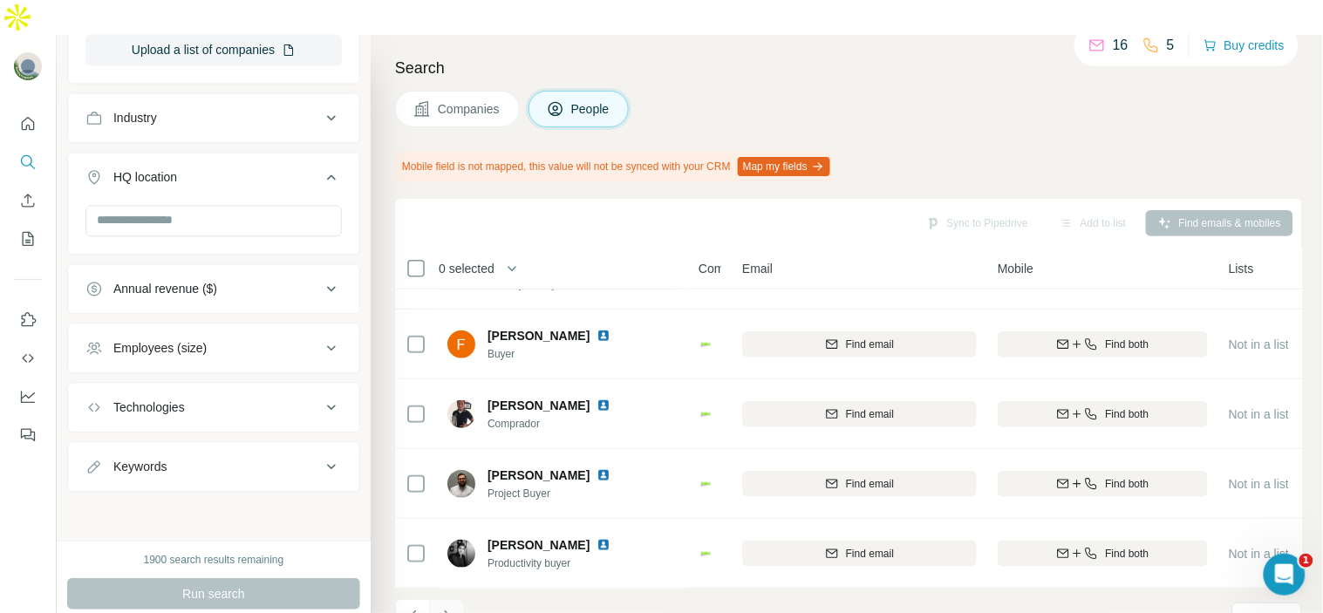
click at [447, 611] on icon "Navigate to next page" at bounding box center [447, 616] width 6 height 11
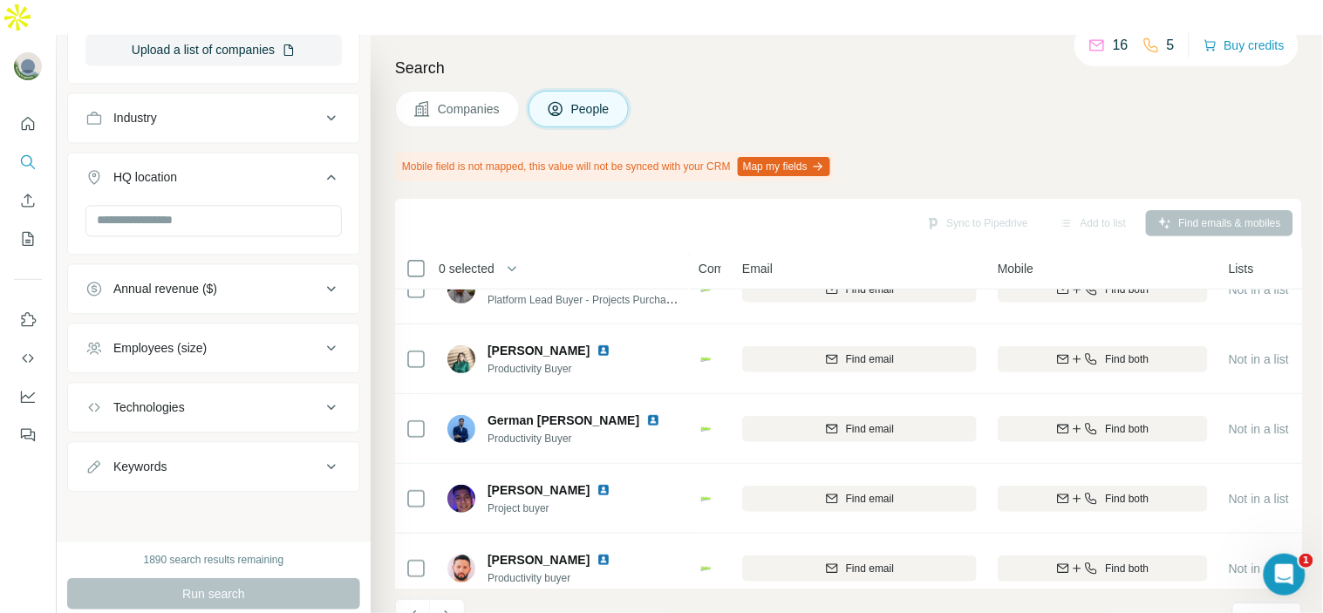
scroll to position [0, 0]
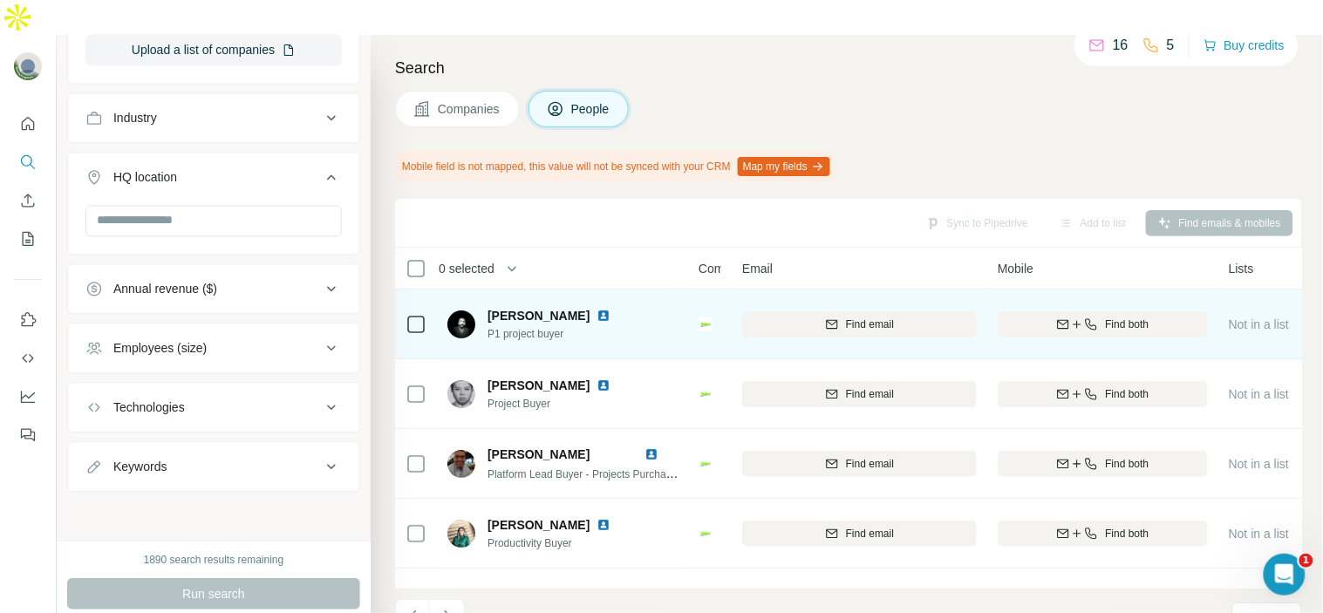
click at [631, 307] on div "[PERSON_NAME]" at bounding box center [560, 315] width 144 height 17
click at [611, 309] on img at bounding box center [604, 316] width 14 height 14
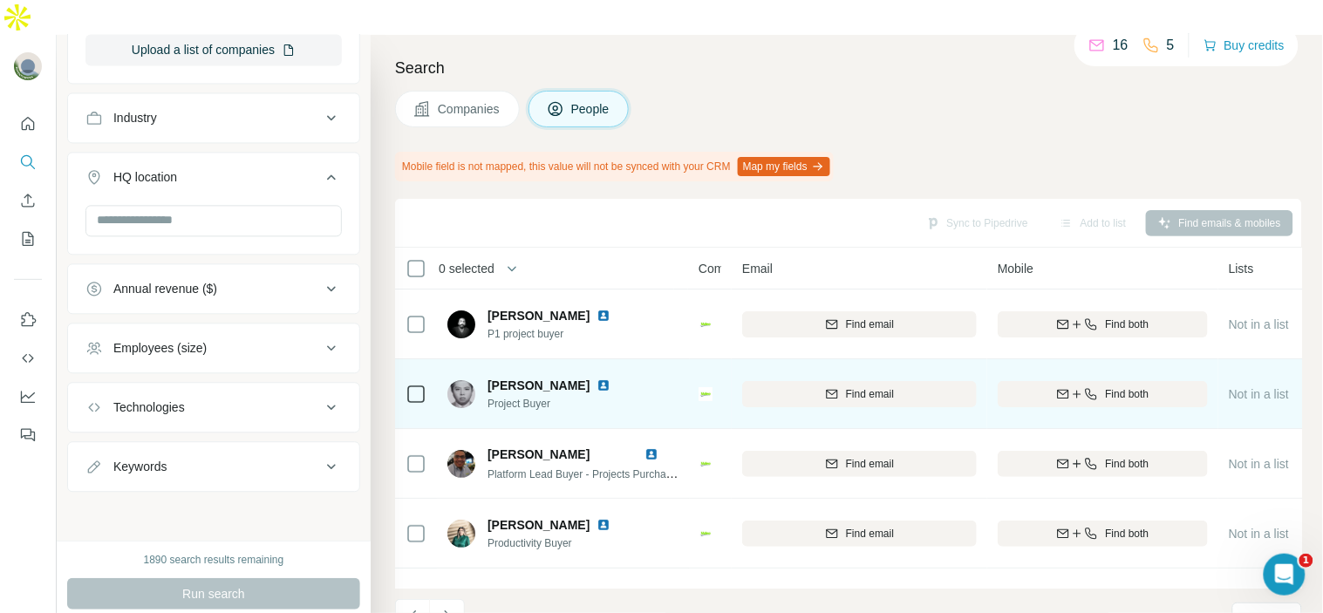
click at [611, 379] on img at bounding box center [604, 386] width 14 height 14
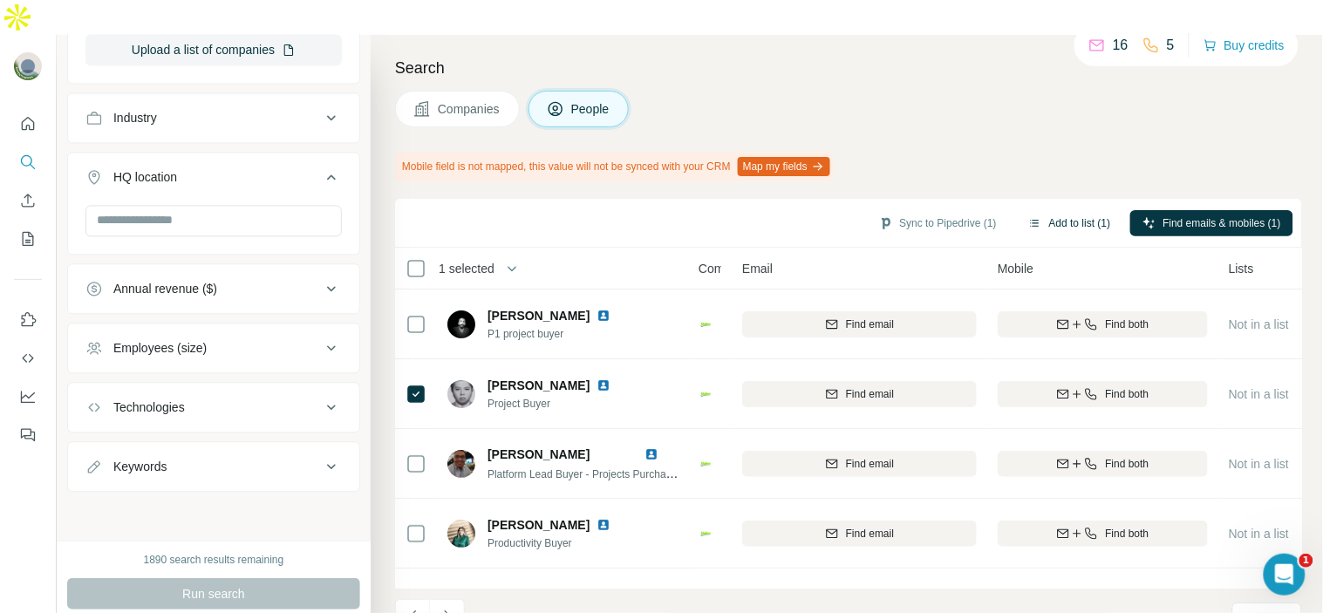
click at [1054, 210] on button "Add to list (1)" at bounding box center [1069, 223] width 107 height 26
click at [1058, 210] on button "Add to list (1)" at bounding box center [1069, 223] width 107 height 26
click at [1064, 210] on button "Add to list (1)" at bounding box center [1069, 223] width 107 height 26
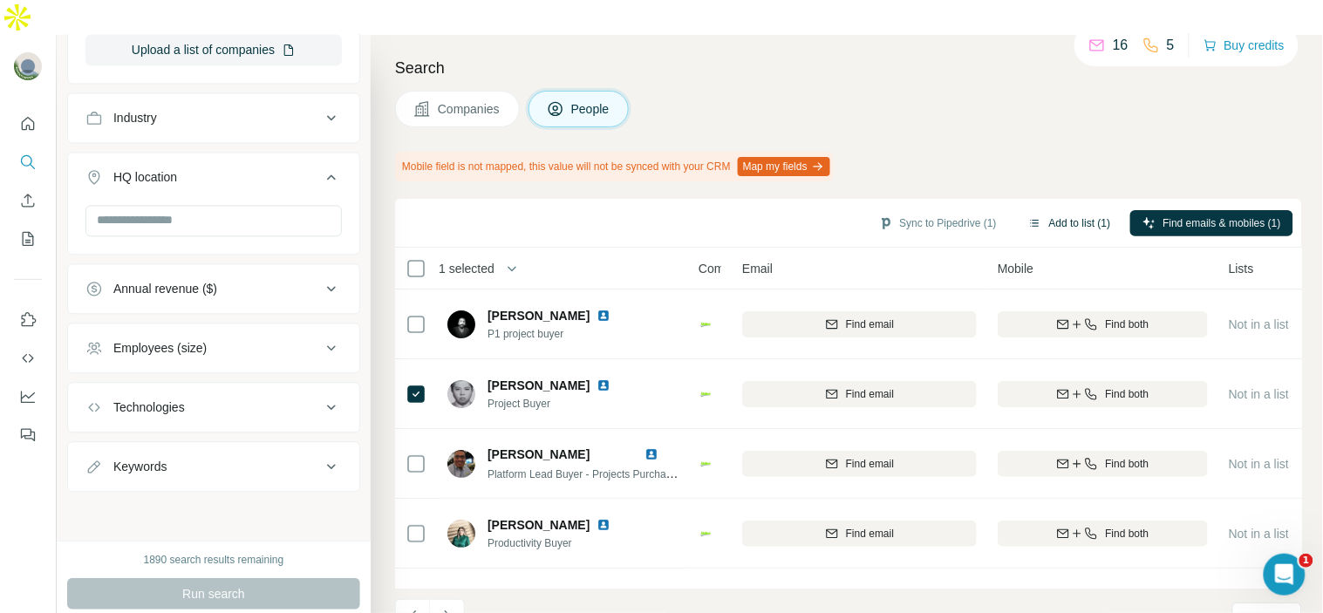
click at [1064, 210] on button "Add to list (1)" at bounding box center [1069, 223] width 107 height 26
click at [1075, 210] on button "Add to list (1)" at bounding box center [1069, 223] width 107 height 26
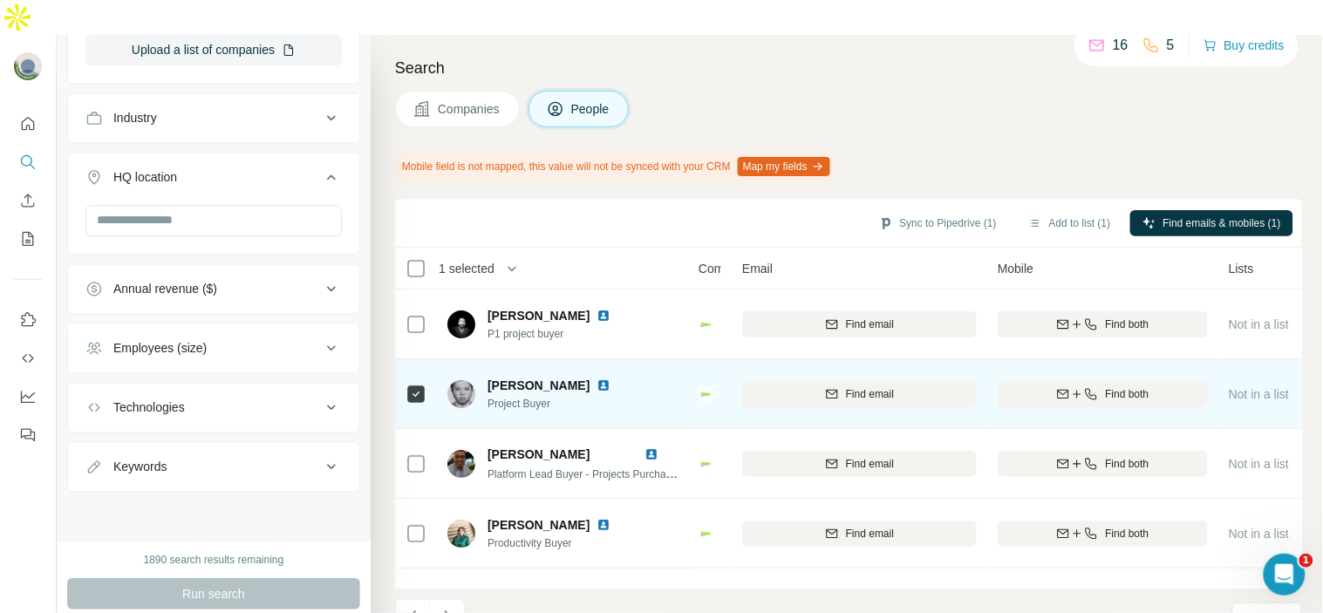
click at [429, 359] on td at bounding box center [416, 394] width 42 height 70
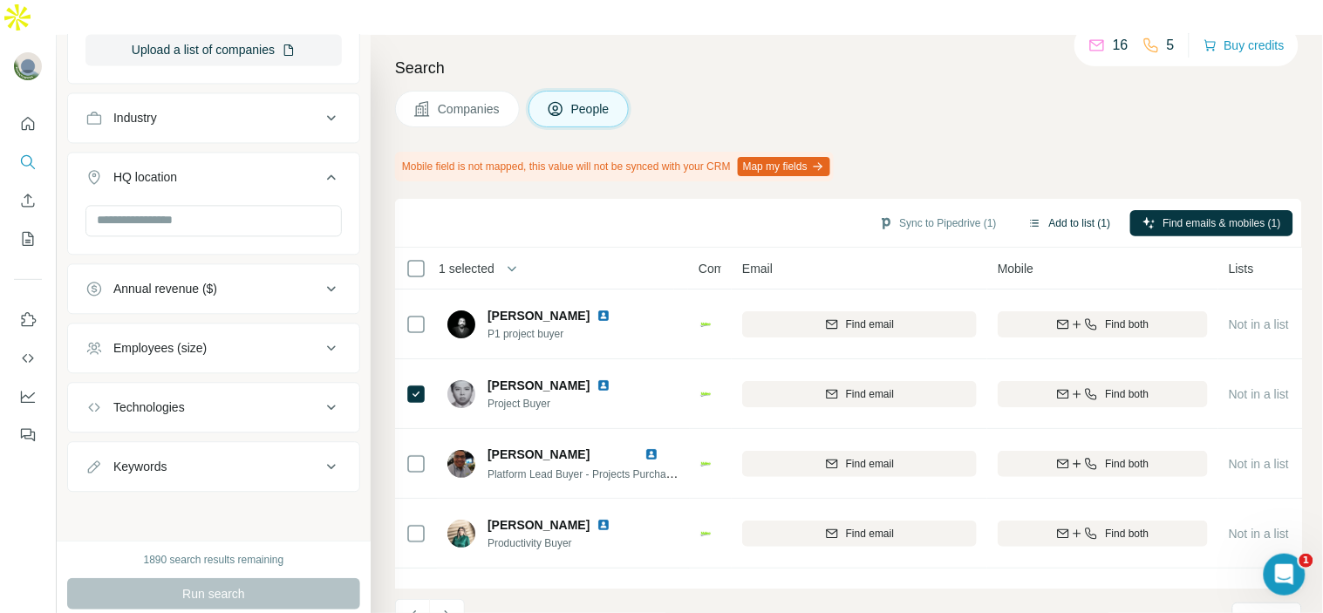
click at [1091, 210] on button "Add to list (1)" at bounding box center [1069, 223] width 107 height 26
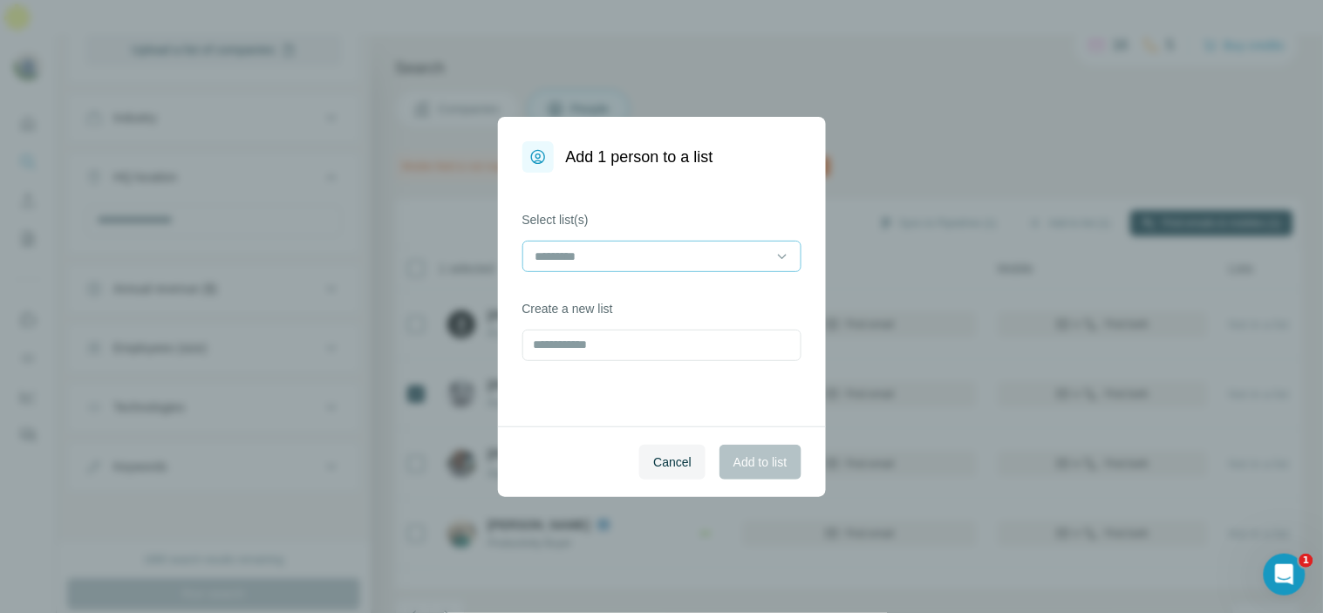
click at [681, 250] on input at bounding box center [651, 256] width 235 height 19
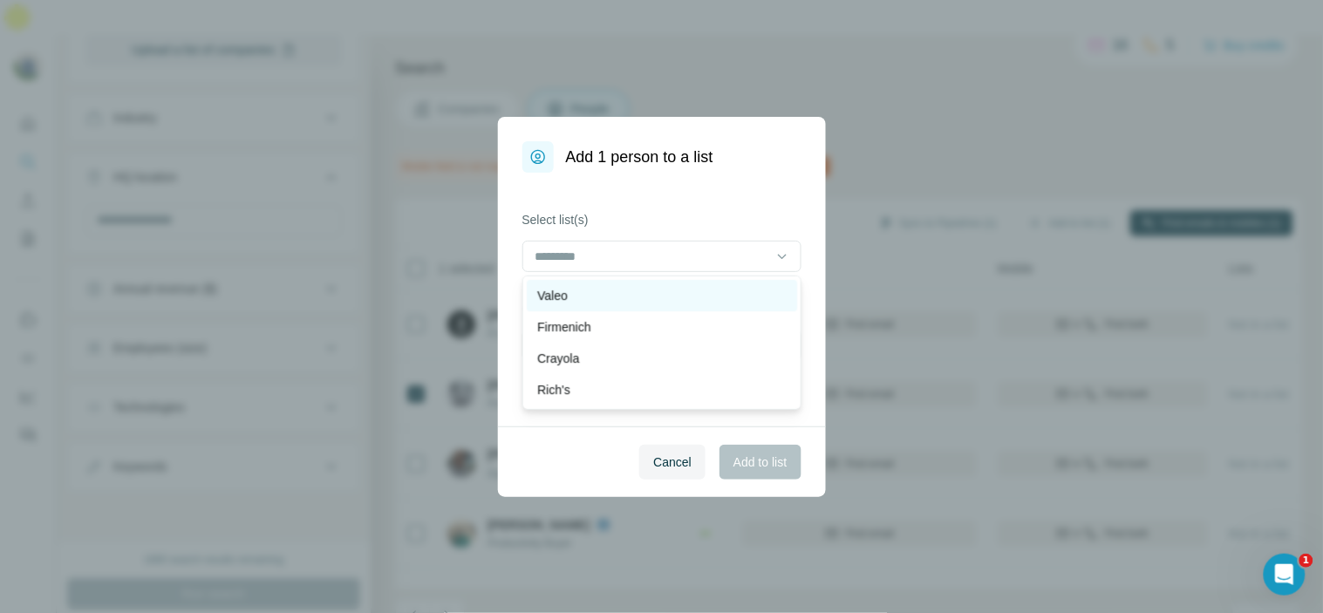
click at [664, 290] on div "Valeo" at bounding box center [661, 295] width 249 height 17
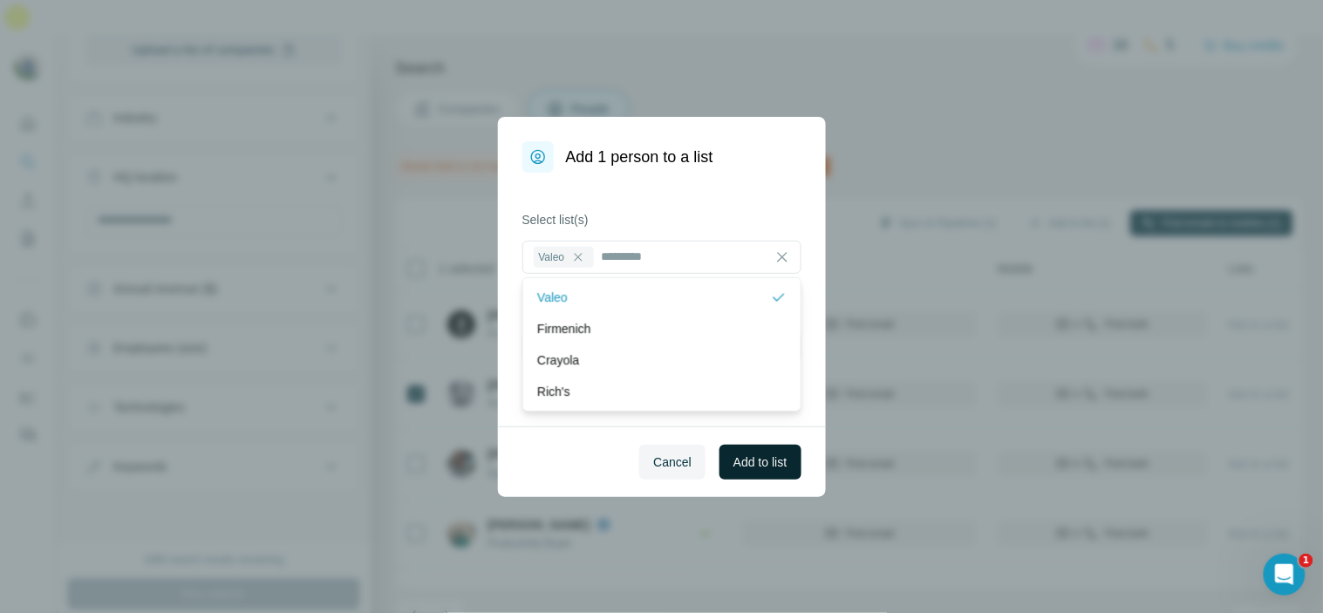
click at [786, 459] on span "Add to list" at bounding box center [760, 462] width 53 height 17
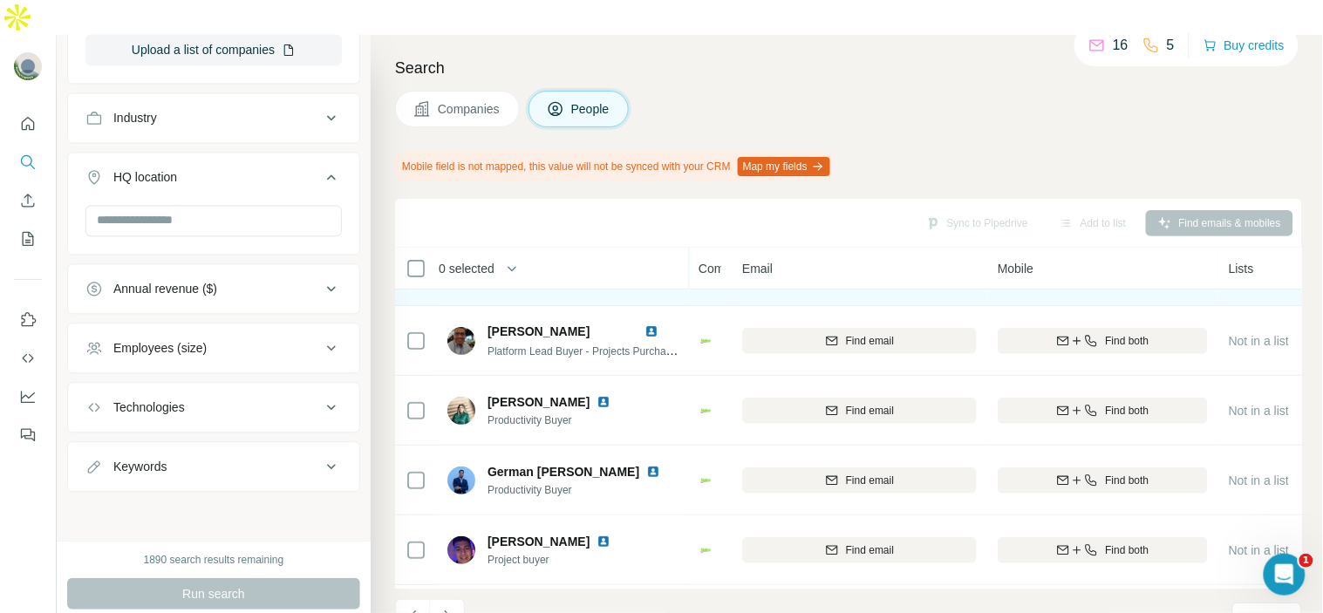
scroll to position [97, 0]
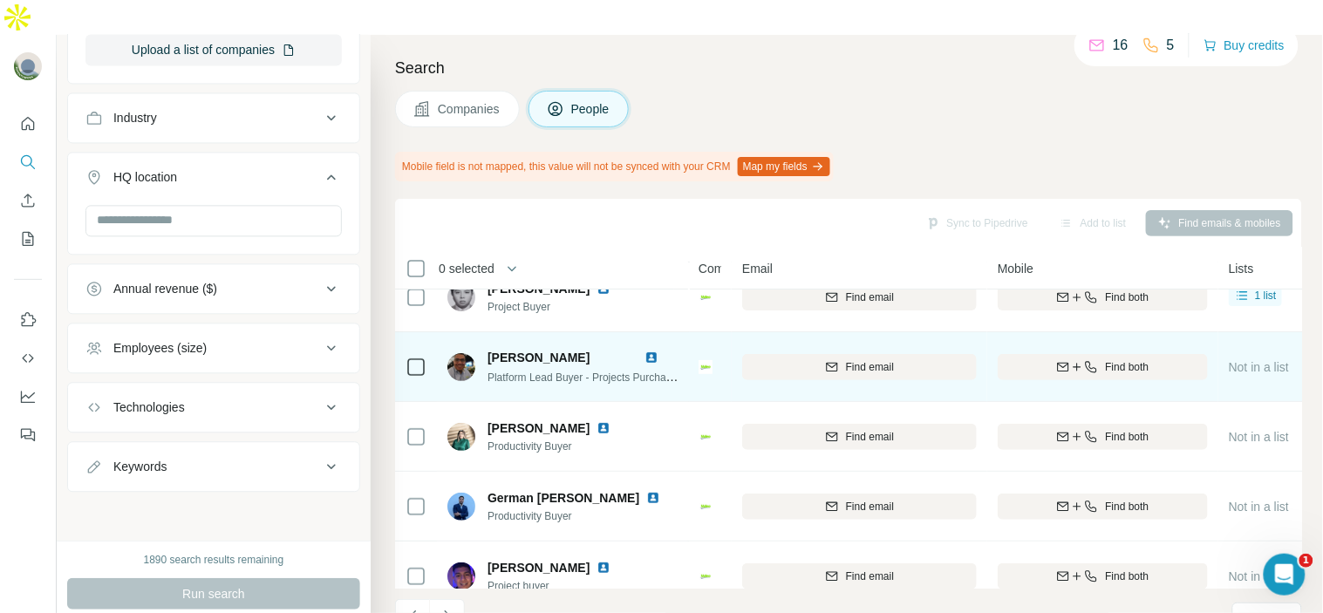
click at [649, 351] on img at bounding box center [652, 358] width 14 height 14
click at [651, 351] on img at bounding box center [652, 358] width 14 height 14
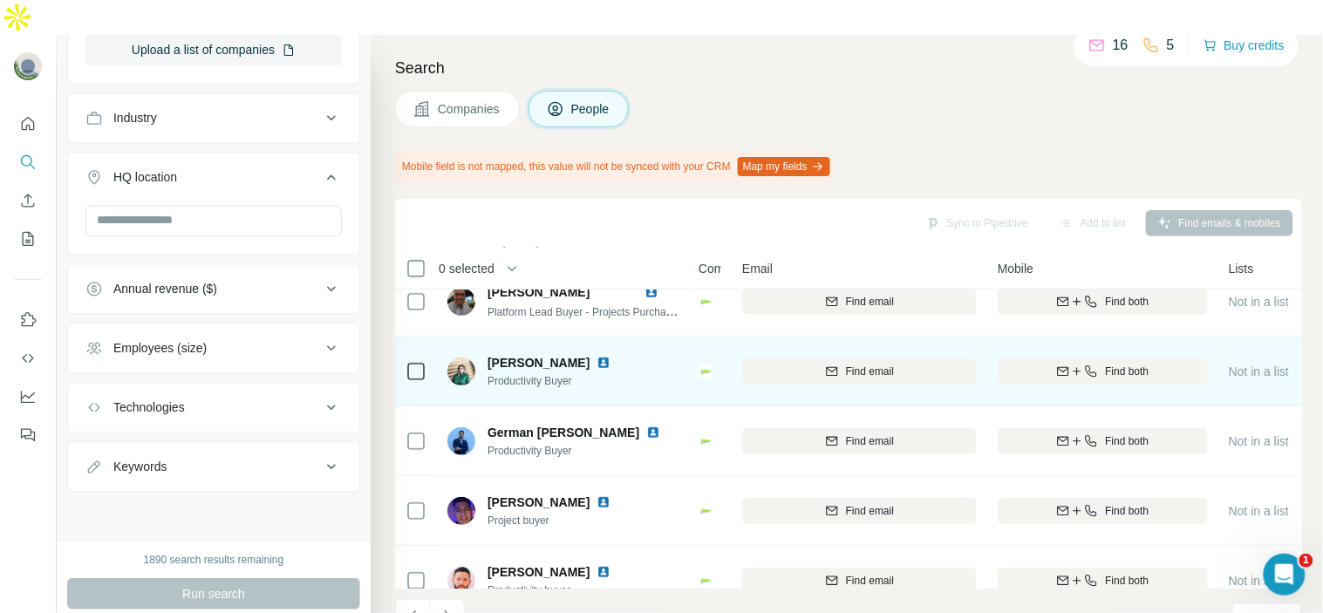
scroll to position [194, 0]
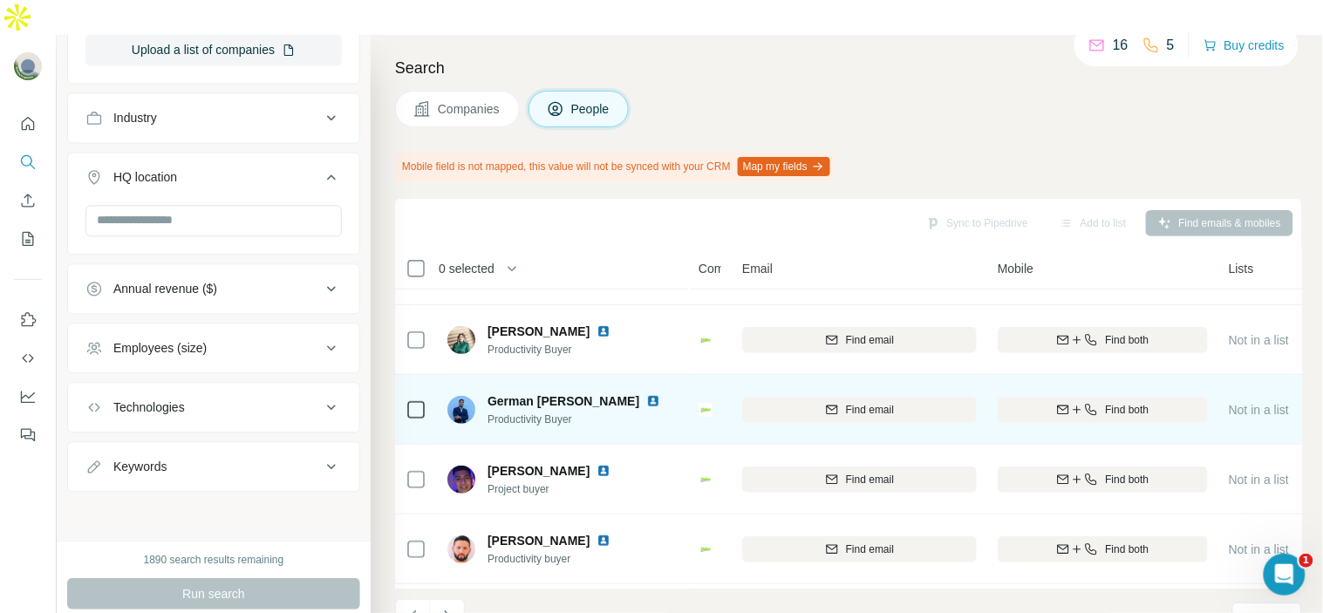
click at [646, 394] on img at bounding box center [653, 401] width 14 height 14
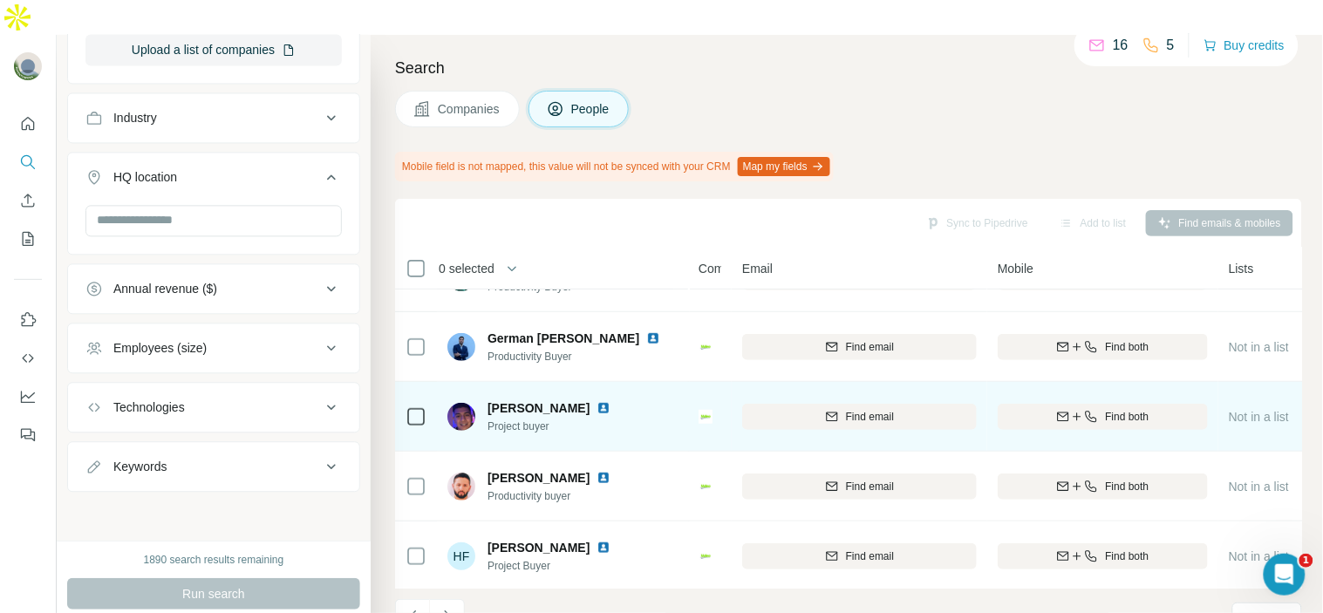
scroll to position [290, 0]
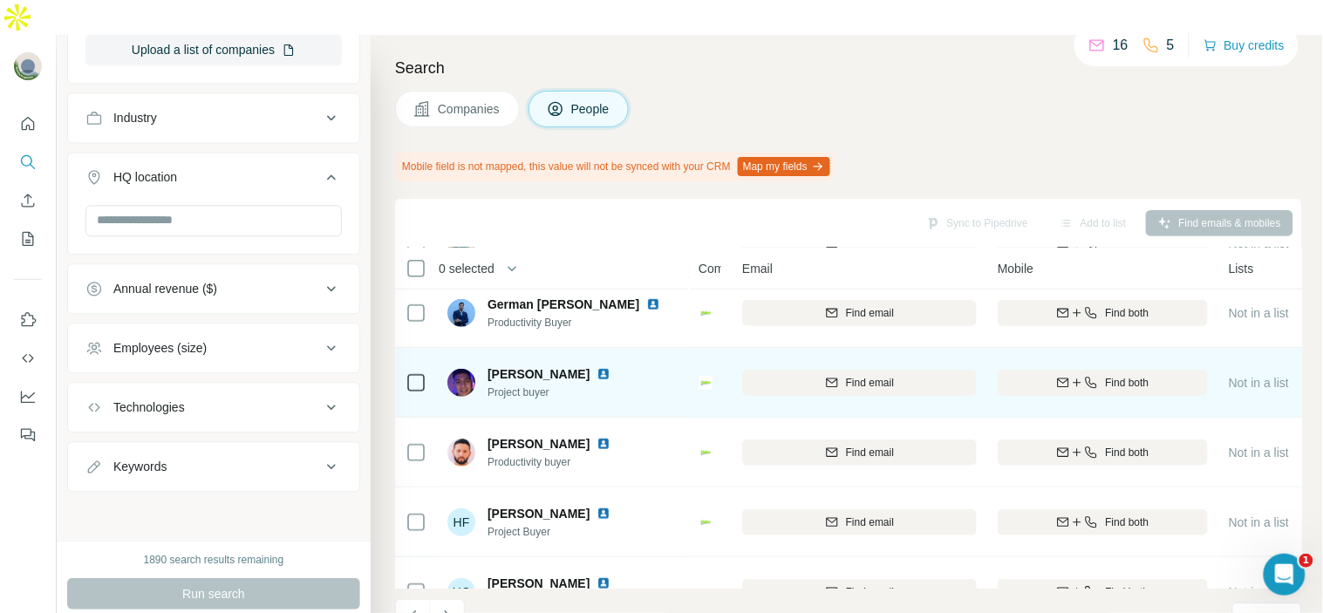
click at [623, 365] on div "[PERSON_NAME]" at bounding box center [560, 373] width 144 height 17
click at [611, 367] on img at bounding box center [604, 374] width 14 height 14
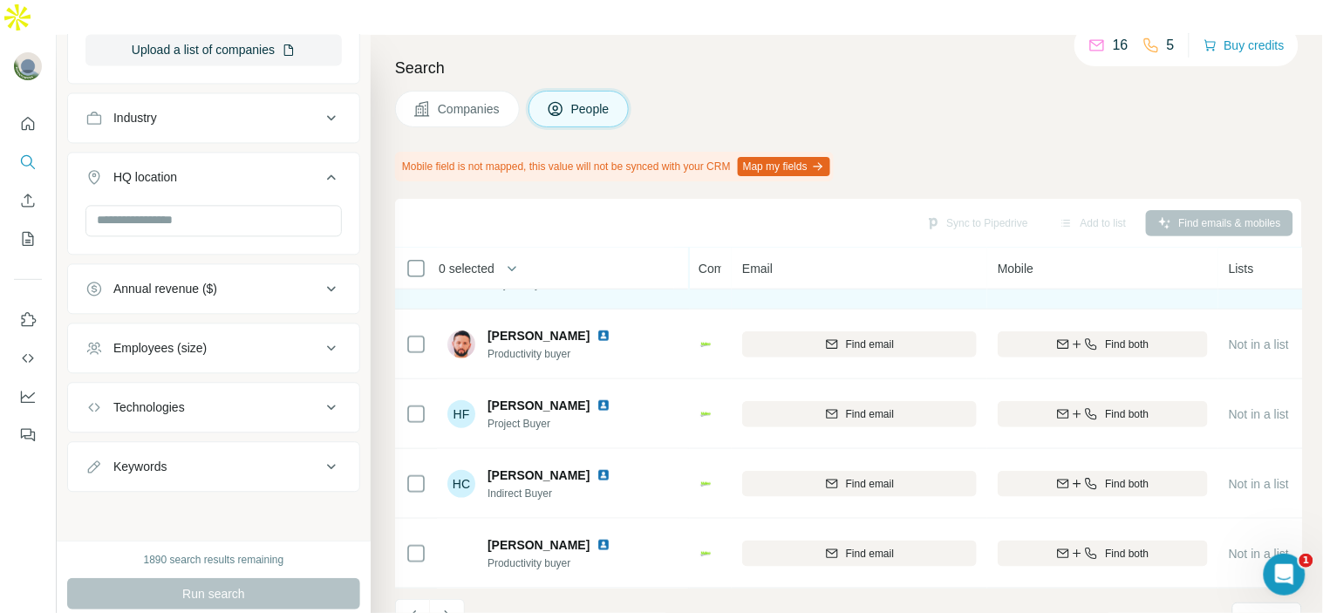
scroll to position [311, 0]
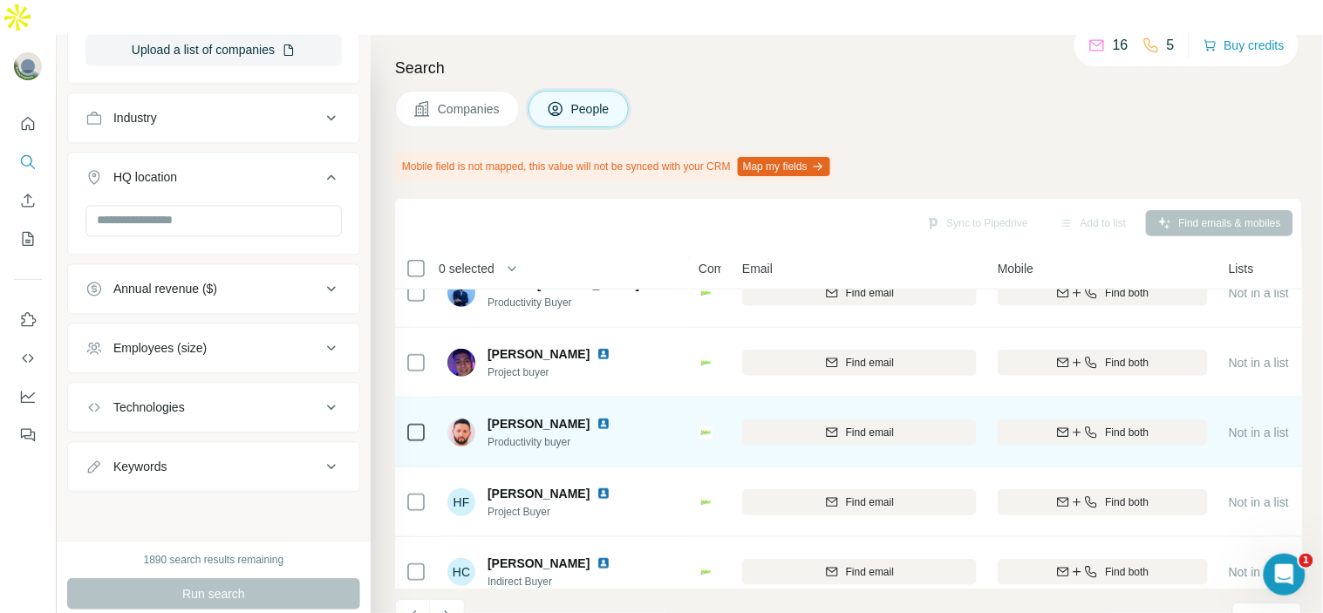
click at [597, 417] on img at bounding box center [604, 424] width 14 height 14
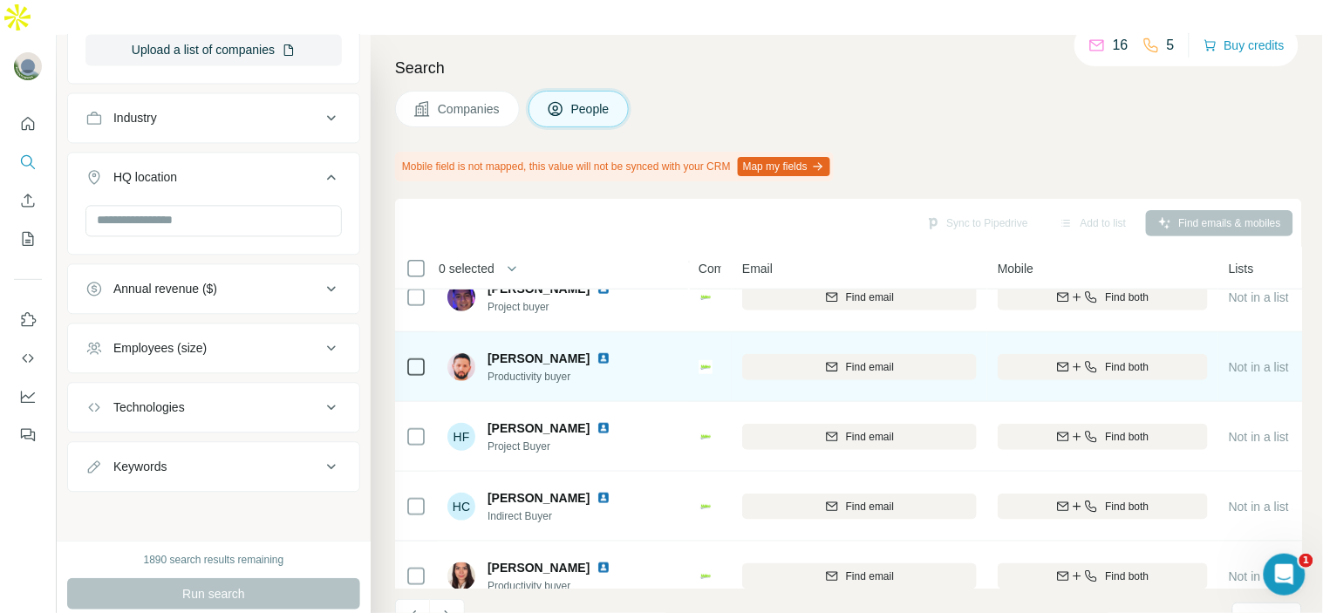
scroll to position [407, 0]
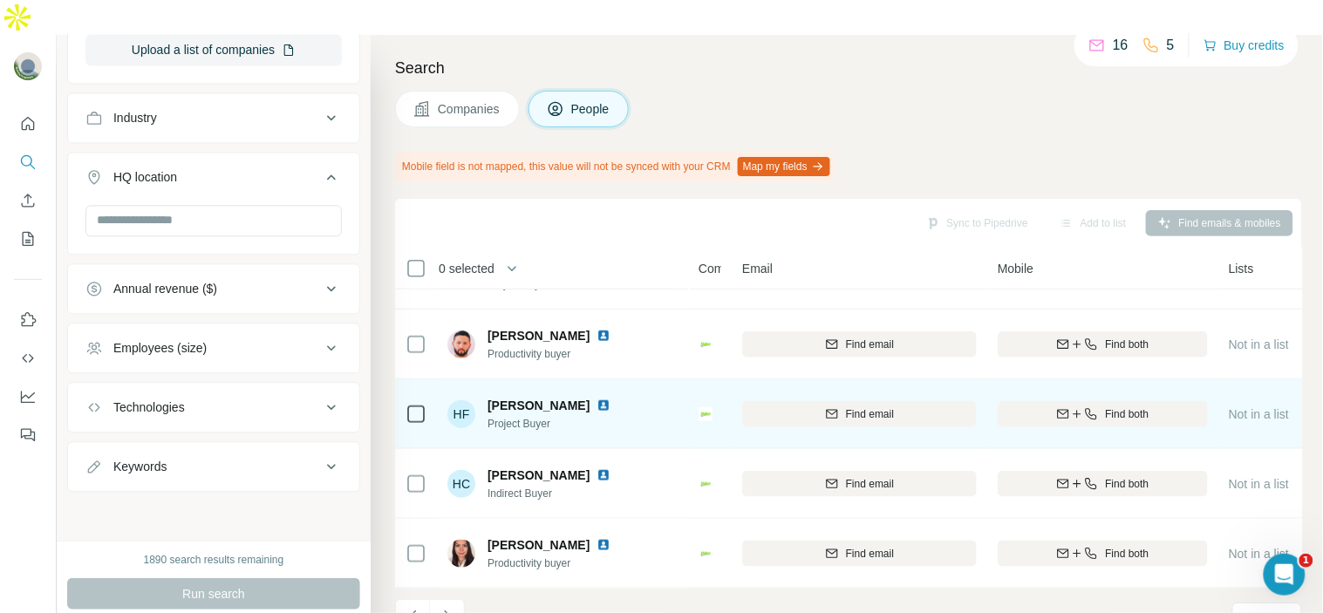
click at [600, 399] on img at bounding box center [604, 406] width 14 height 14
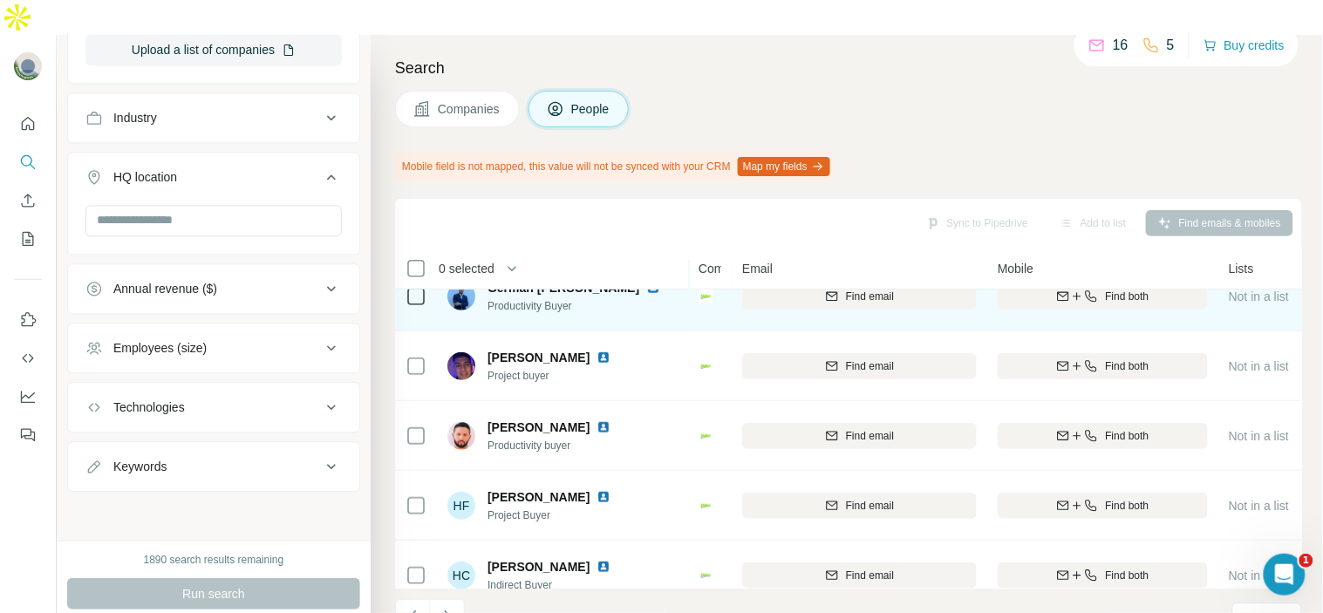
scroll to position [311, 0]
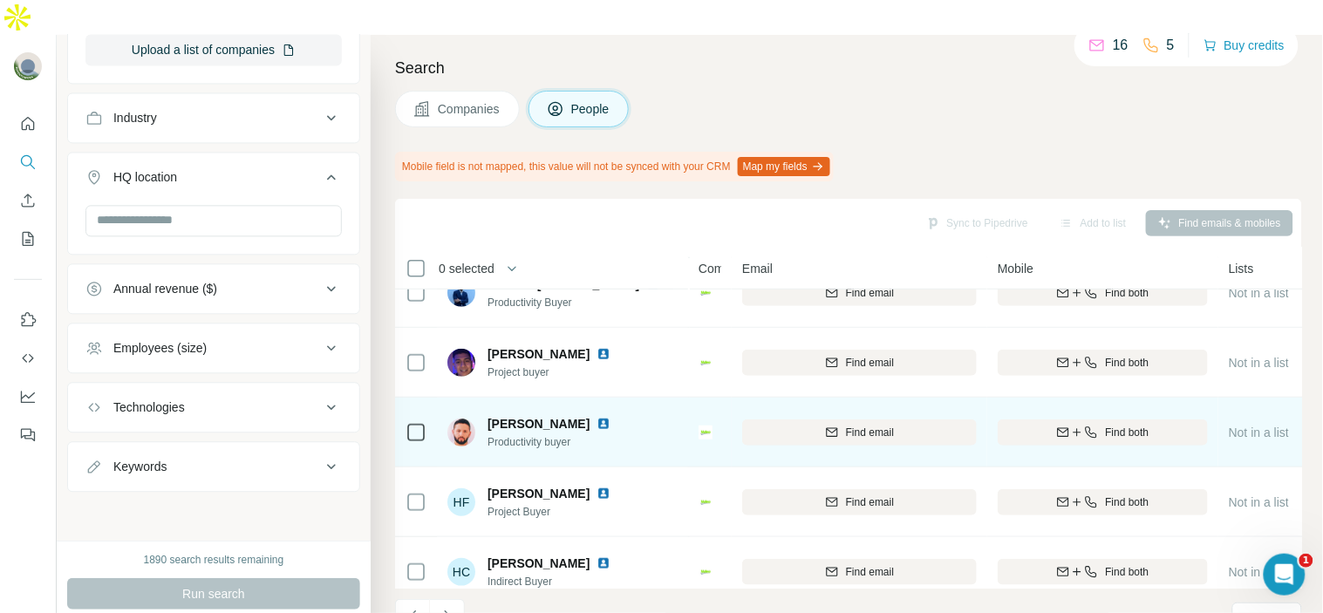
click at [597, 417] on img at bounding box center [604, 424] width 14 height 14
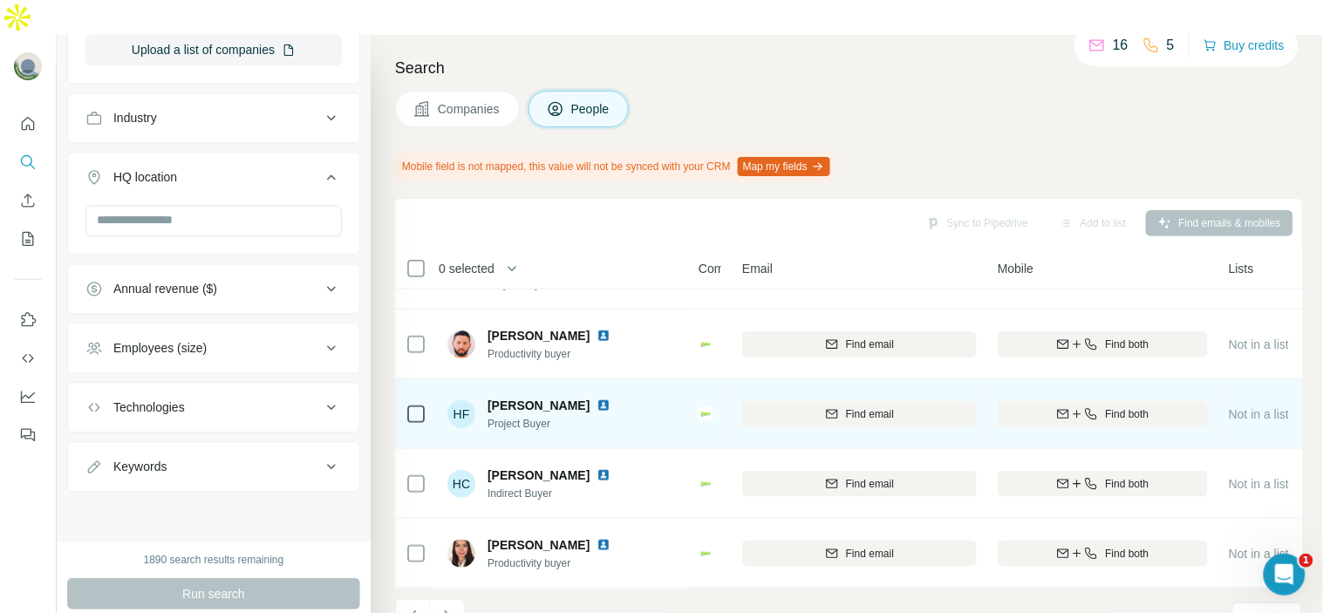
click at [602, 399] on img at bounding box center [604, 406] width 14 height 14
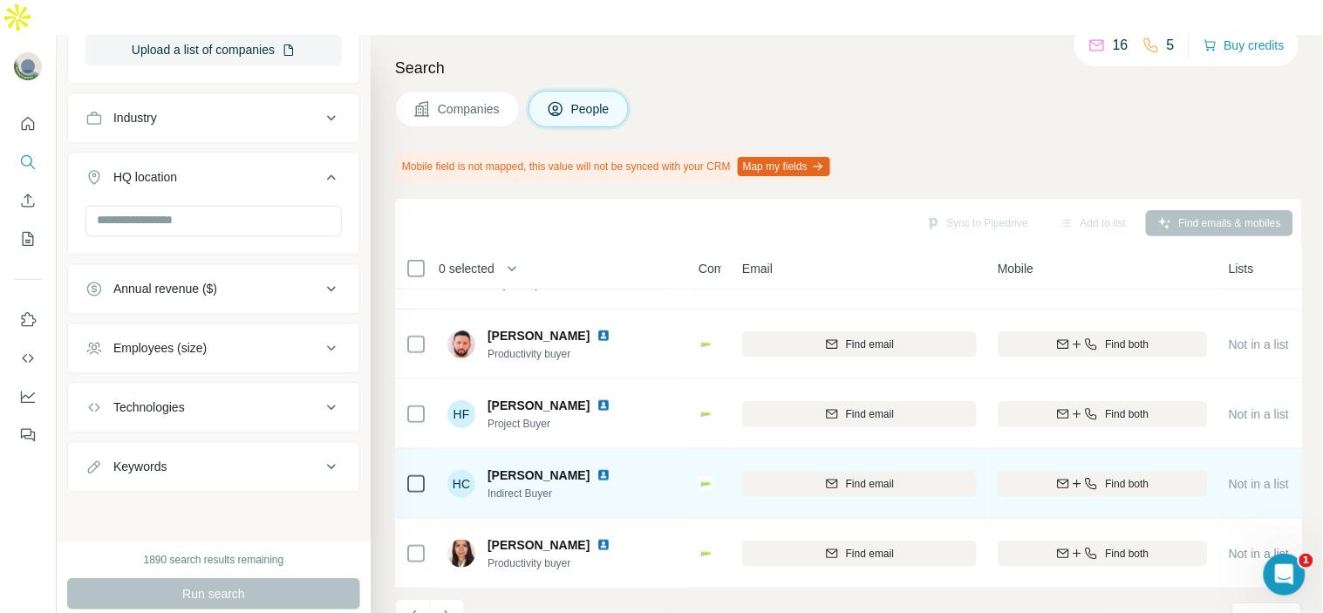
click at [597, 468] on img at bounding box center [604, 475] width 14 height 14
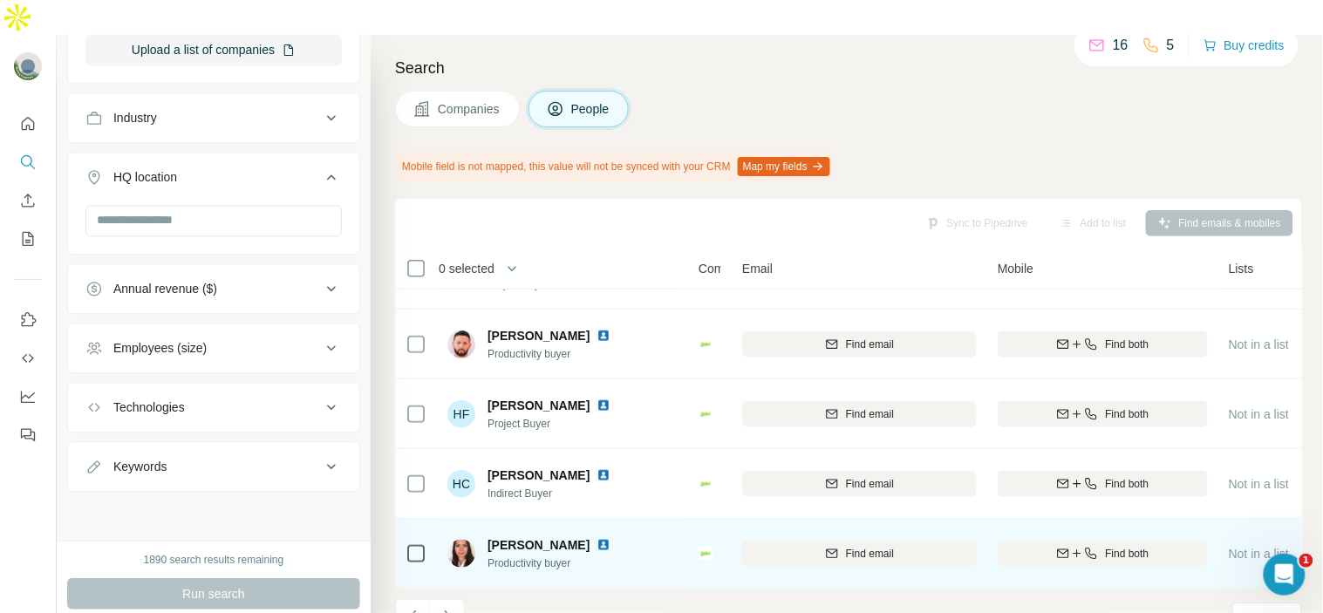
click at [611, 538] on img at bounding box center [604, 545] width 14 height 14
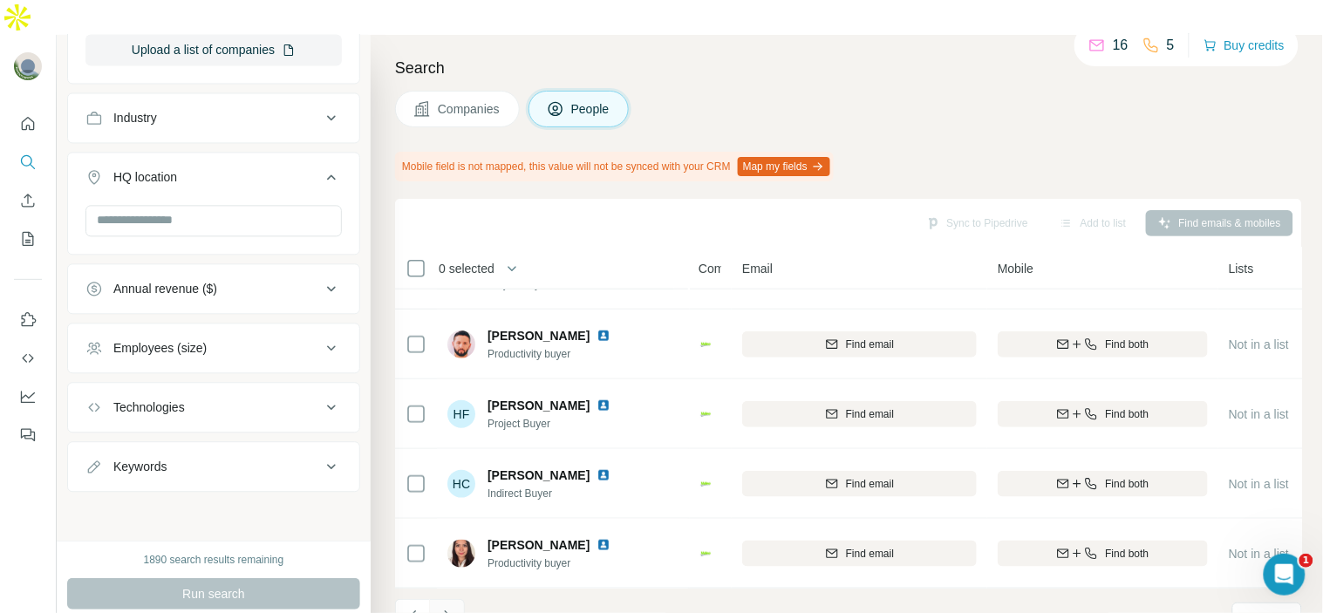
click at [447, 608] on icon "Navigate to next page" at bounding box center [447, 616] width 17 height 17
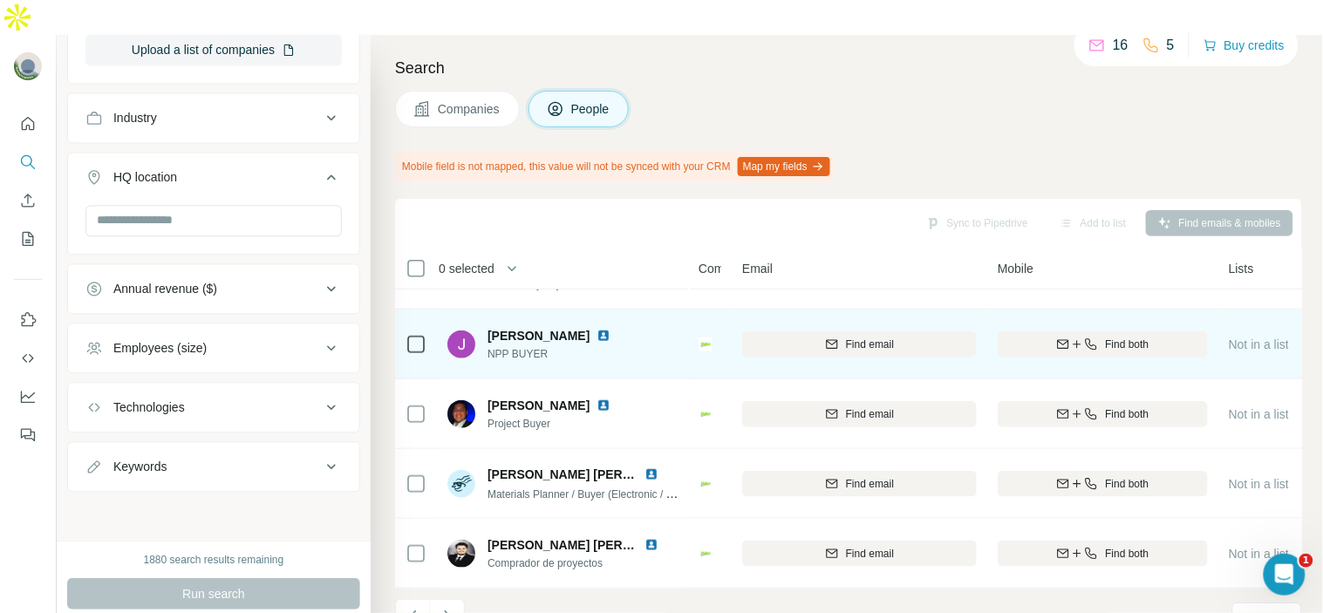
click at [611, 329] on img at bounding box center [604, 336] width 14 height 14
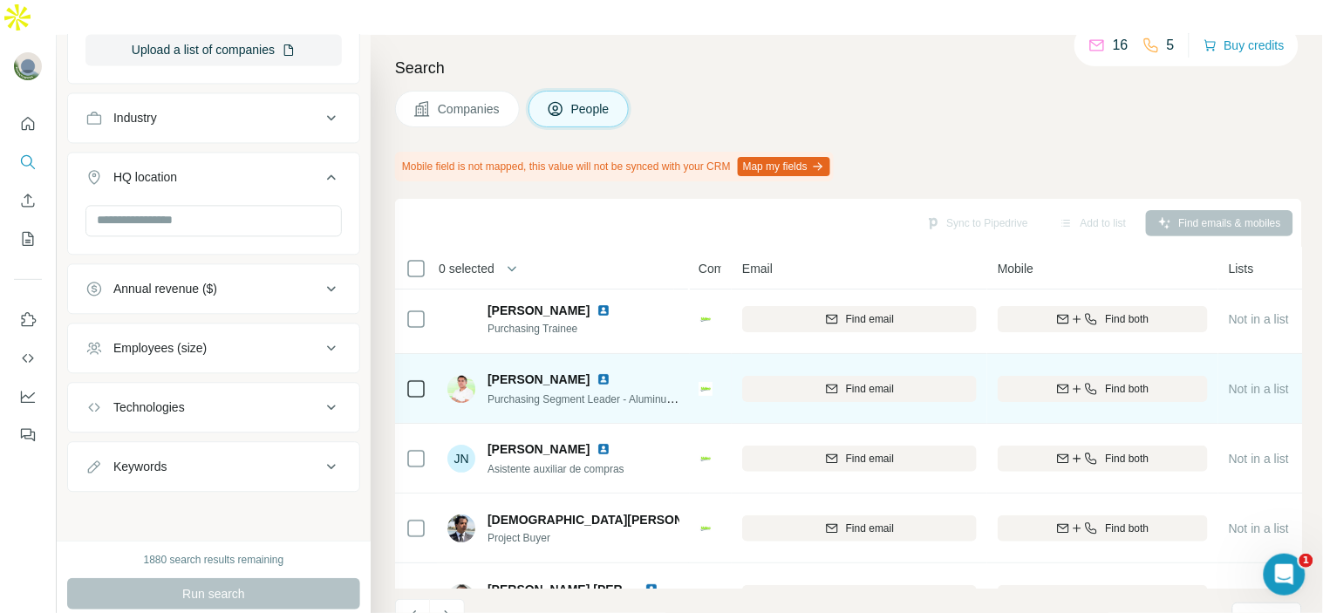
scroll to position [0, 0]
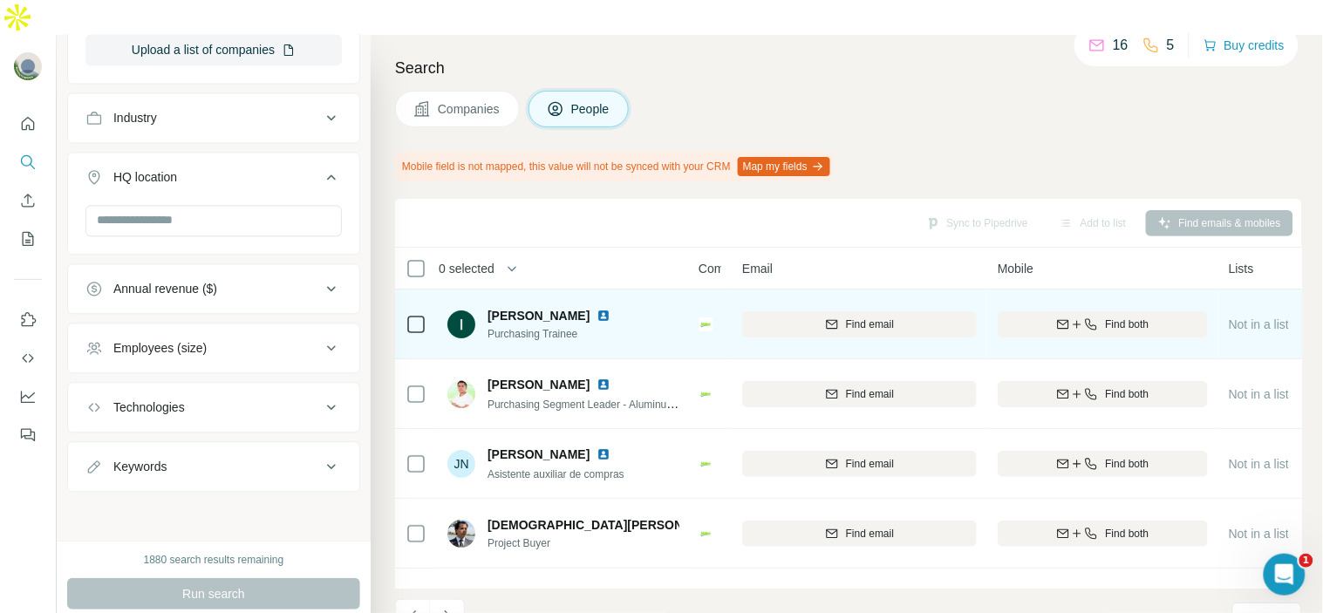
click at [597, 309] on img at bounding box center [604, 316] width 14 height 14
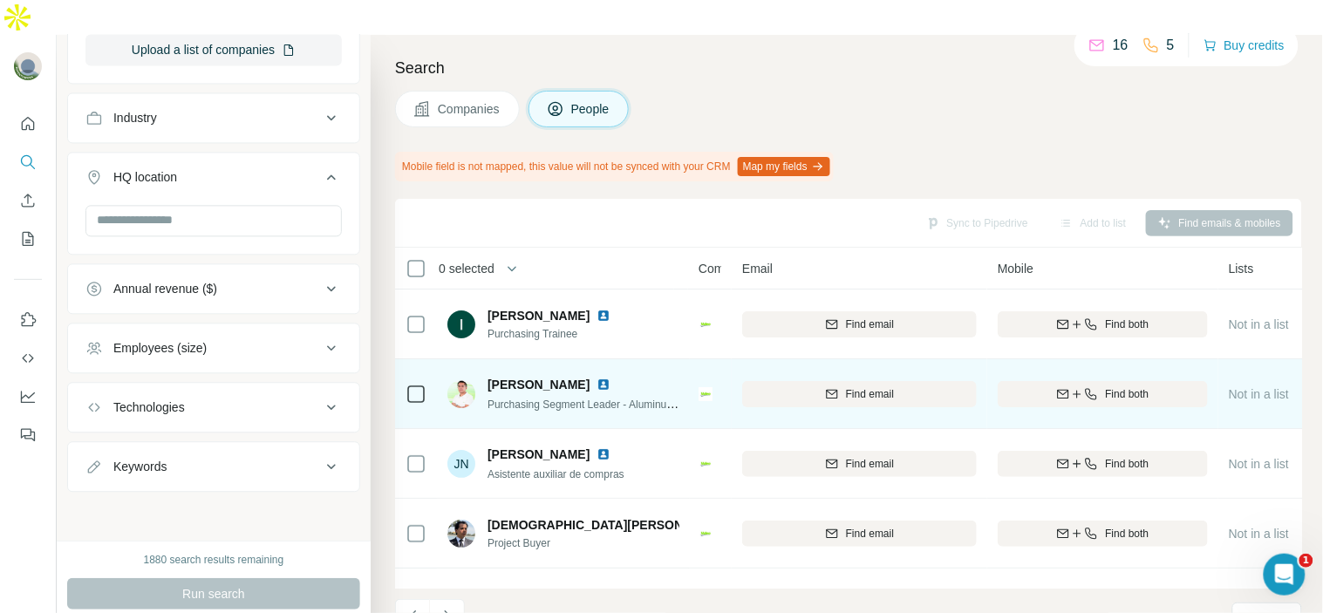
click at [597, 378] on img at bounding box center [604, 385] width 14 height 14
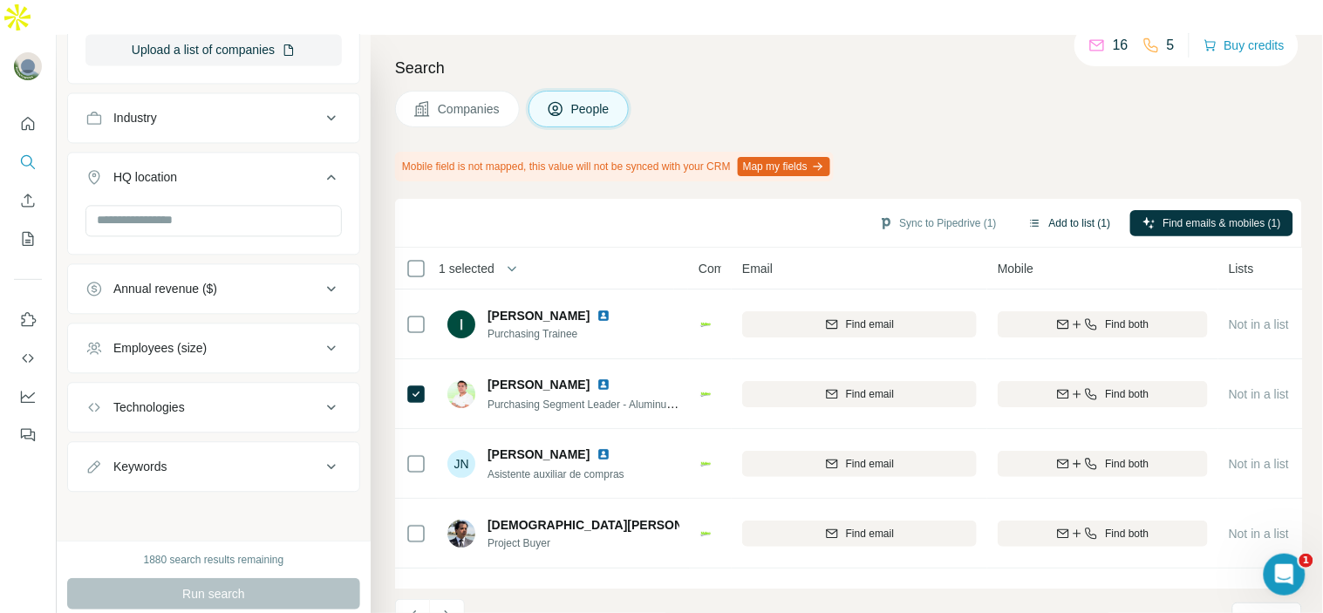
click at [1034, 210] on button "Add to list (1)" at bounding box center [1069, 223] width 107 height 26
click at [1054, 210] on button "Add to list (1)" at bounding box center [1069, 223] width 107 height 26
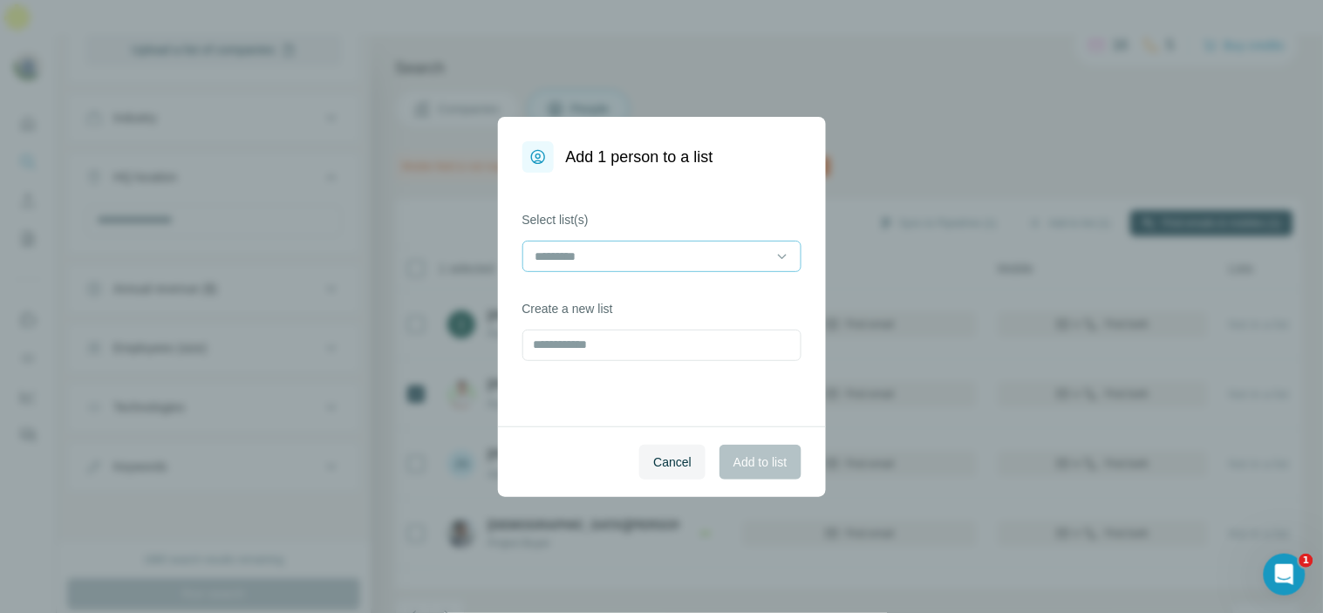
click at [770, 257] on div at bounding box center [661, 256] width 279 height 31
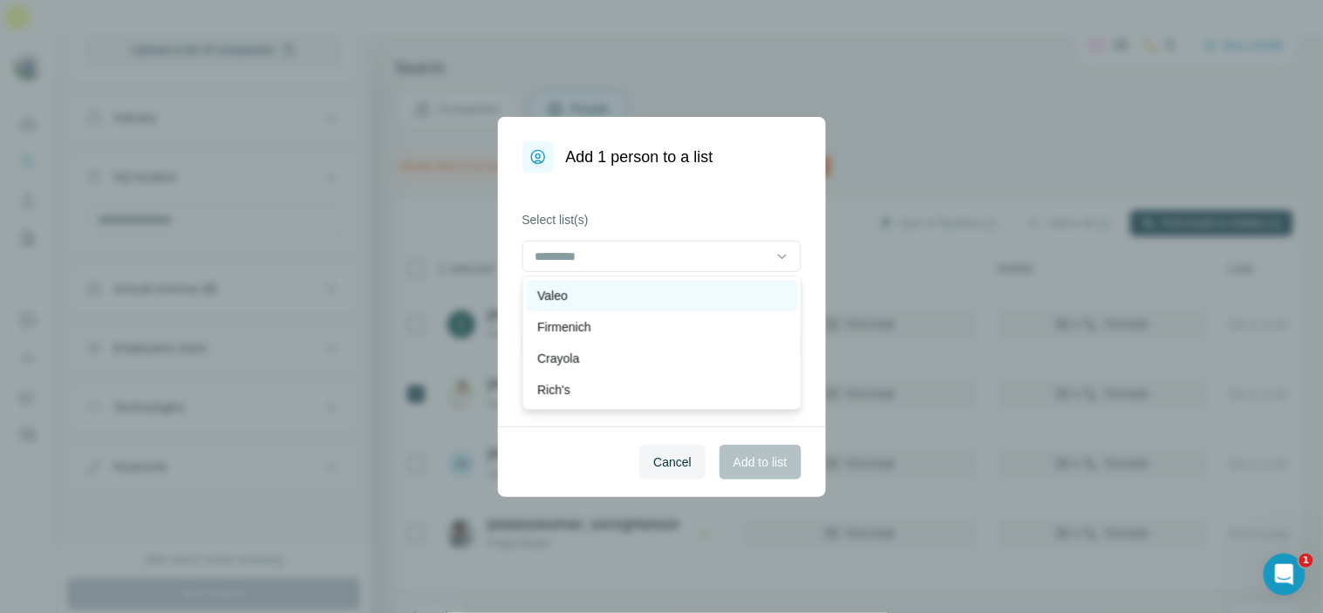
click at [754, 292] on div "Valeo" at bounding box center [661, 295] width 249 height 17
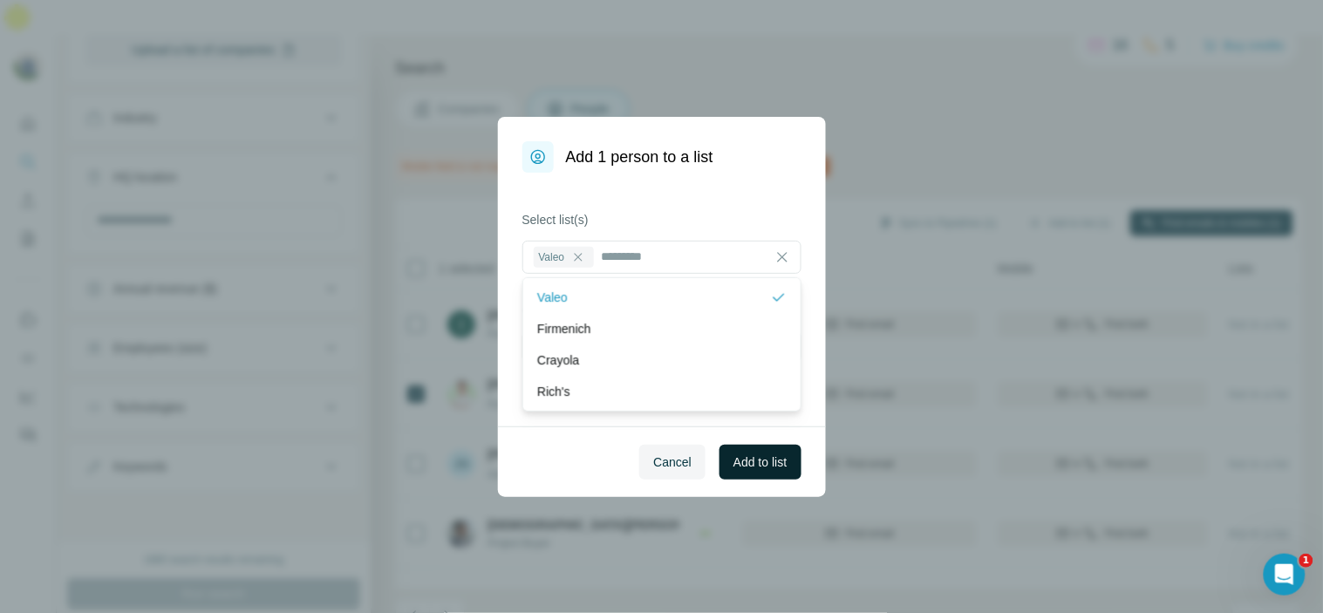
click at [781, 467] on span "Add to list" at bounding box center [760, 462] width 53 height 17
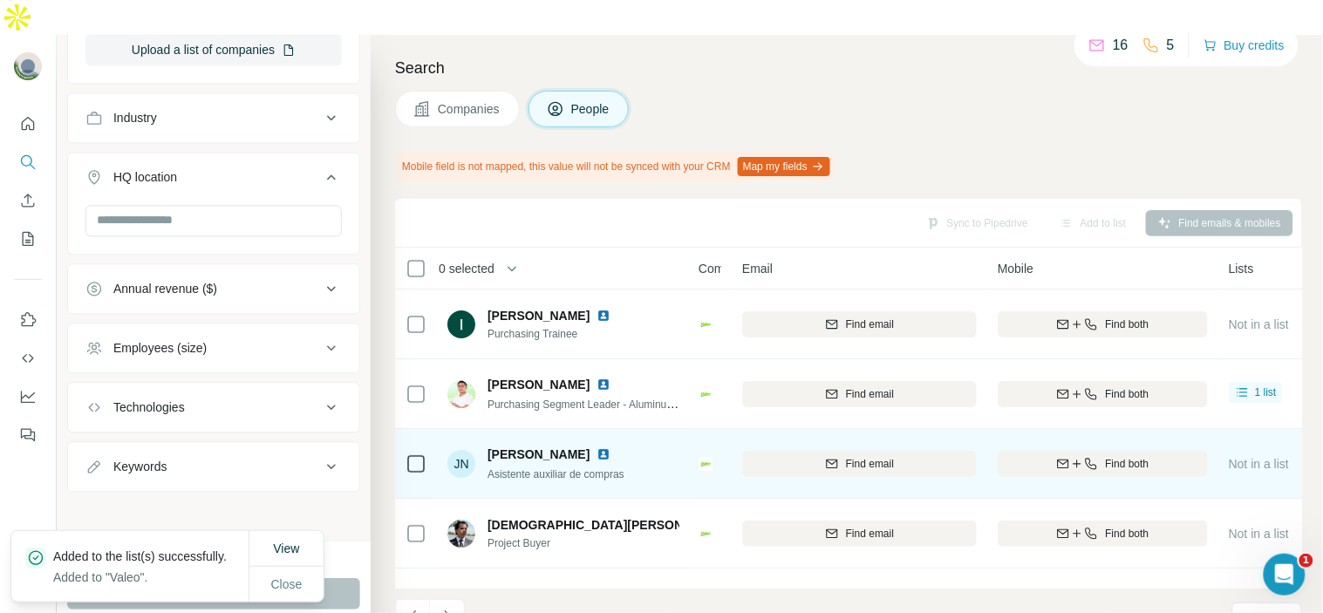
click at [597, 447] on img at bounding box center [604, 454] width 14 height 14
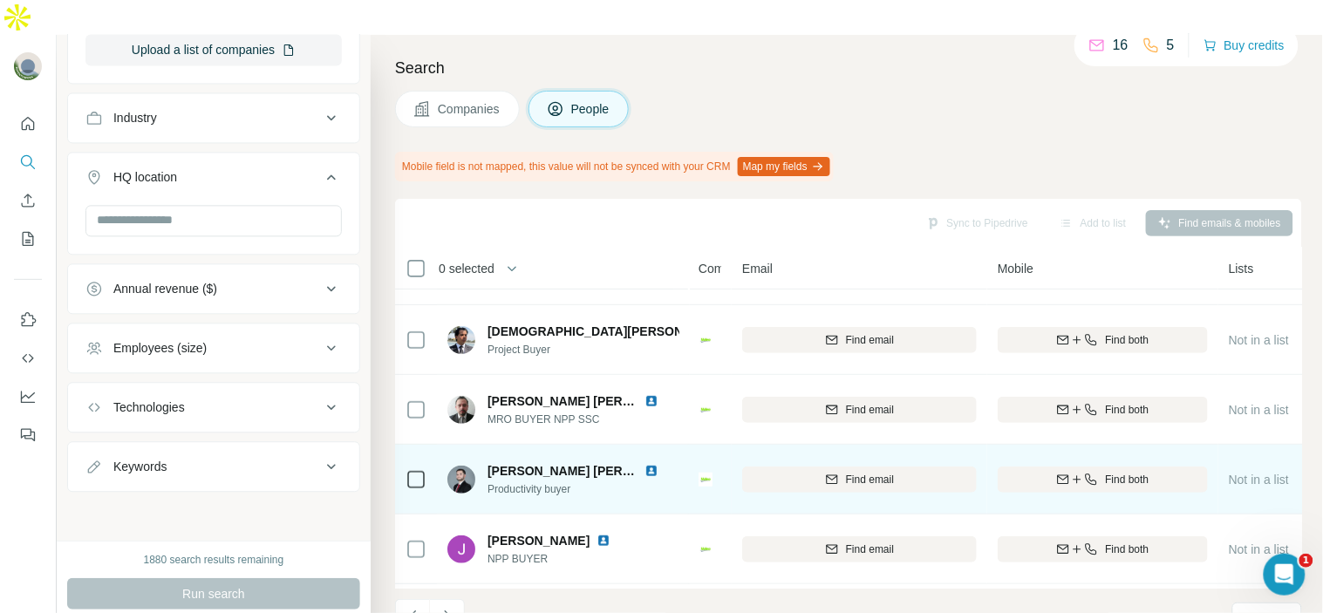
scroll to position [97, 0]
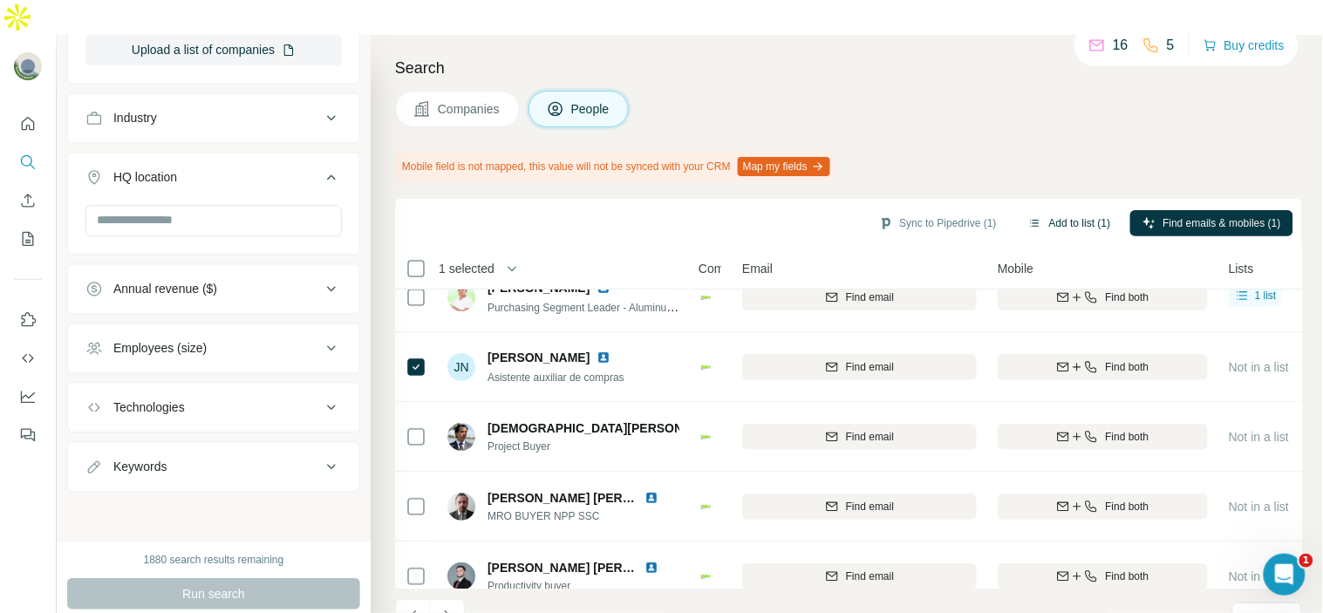
click at [1060, 210] on button "Add to list (1)" at bounding box center [1069, 223] width 107 height 26
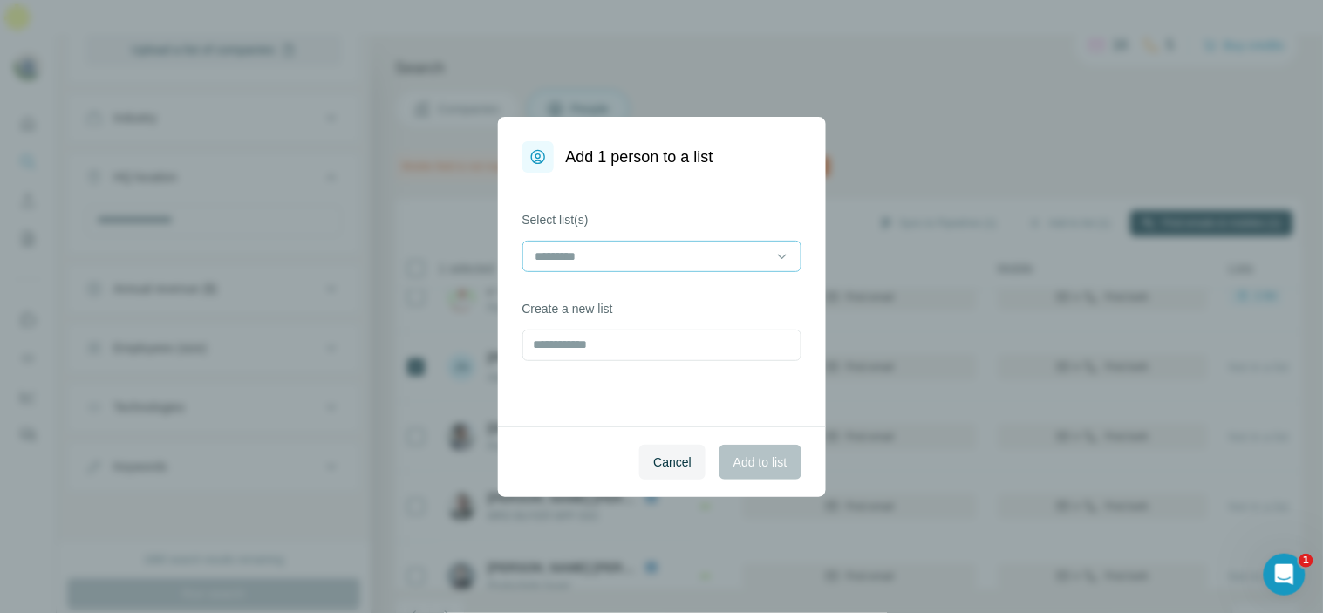
click at [747, 253] on input at bounding box center [651, 256] width 235 height 19
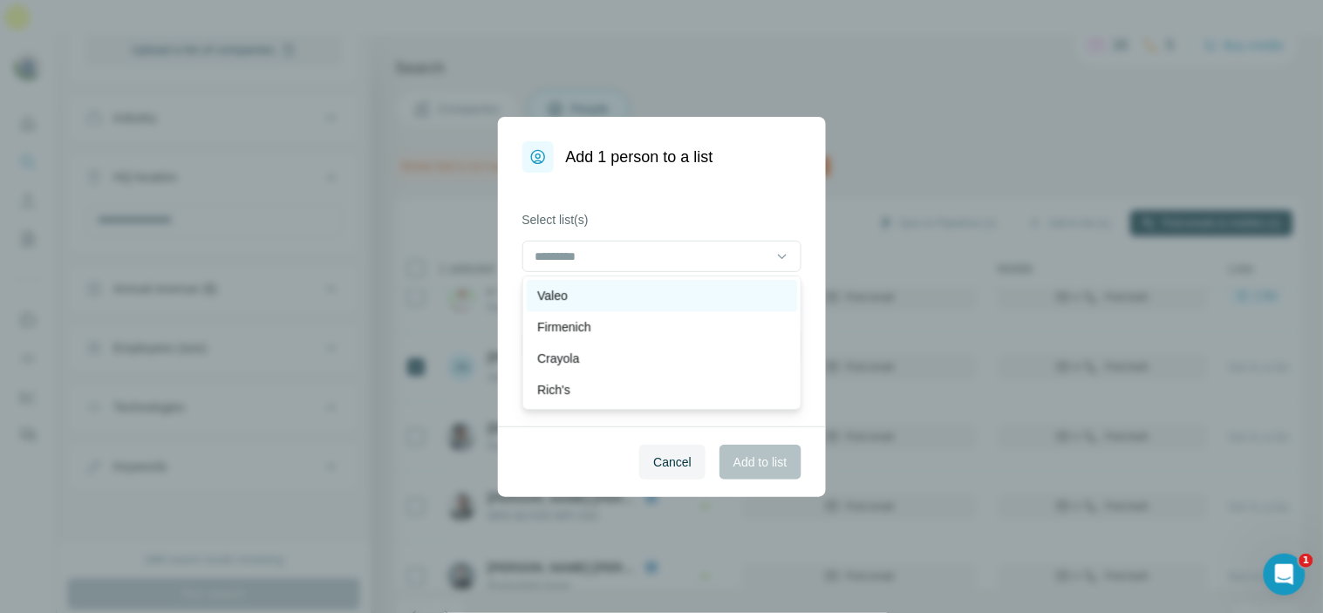
click at [727, 295] on div "Valeo" at bounding box center [661, 295] width 249 height 17
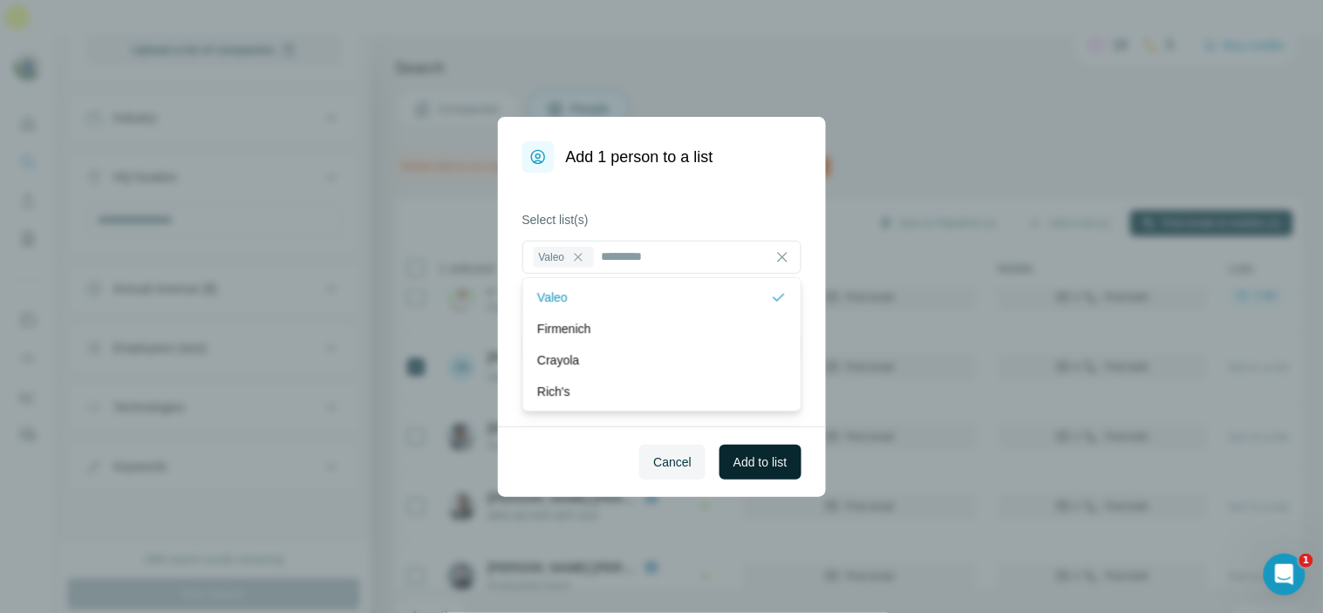
click at [773, 451] on button "Add to list" at bounding box center [760, 462] width 81 height 35
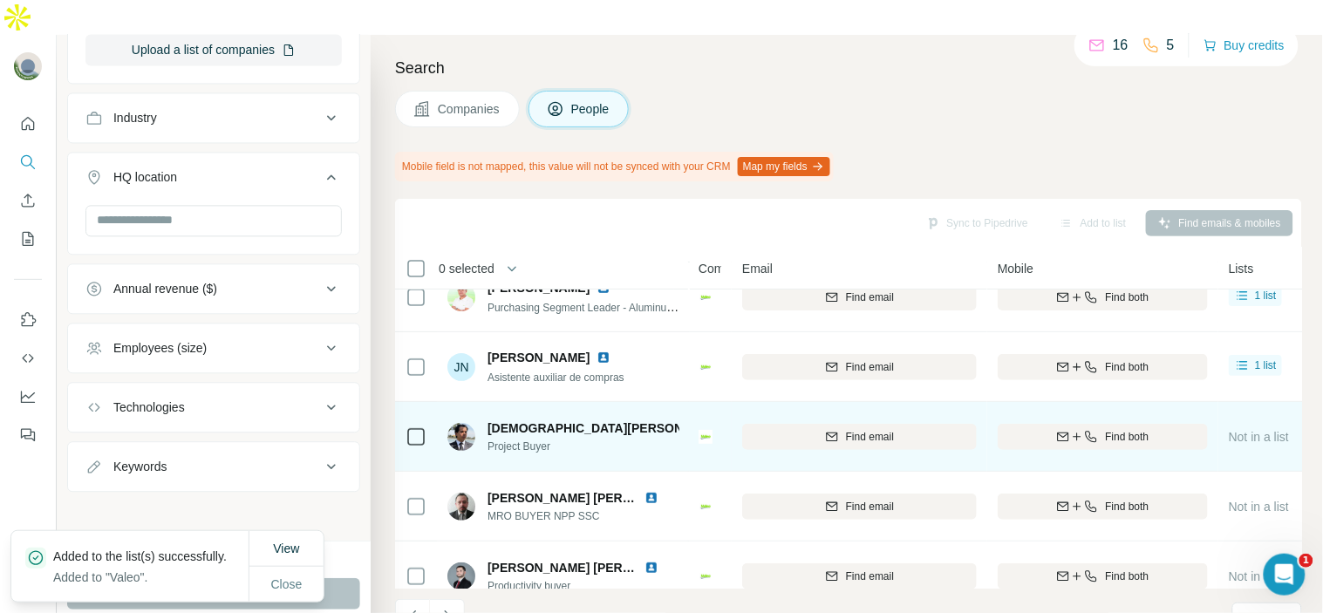
click at [737, 421] on img at bounding box center [744, 428] width 14 height 14
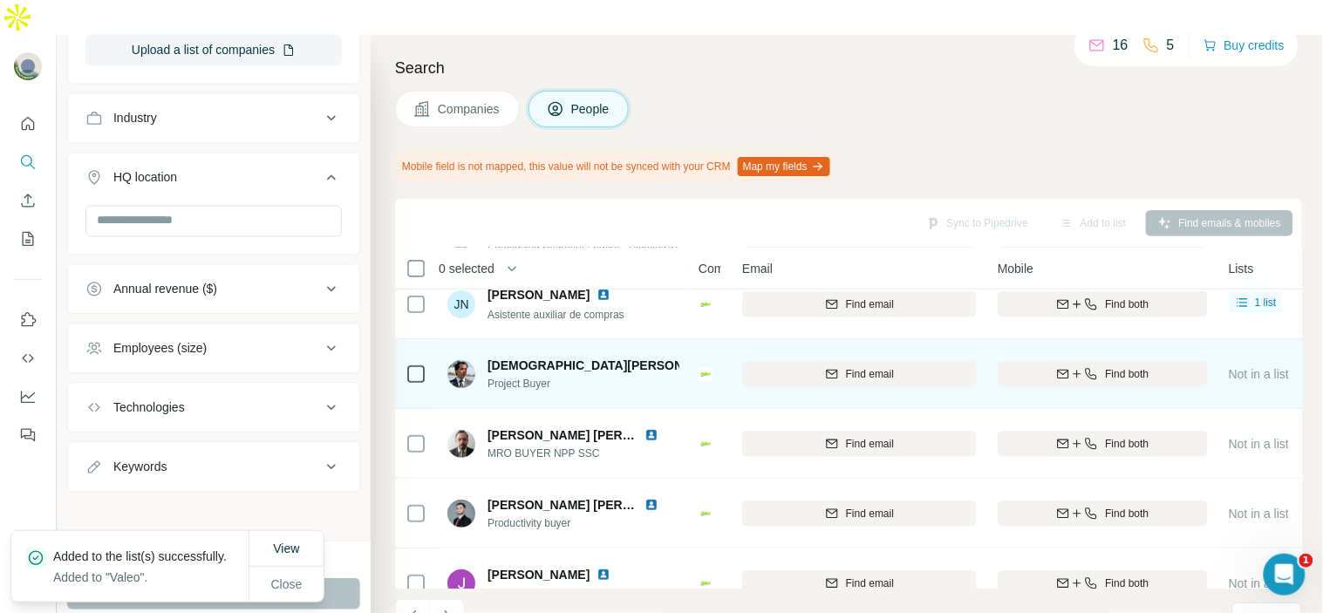
scroll to position [194, 0]
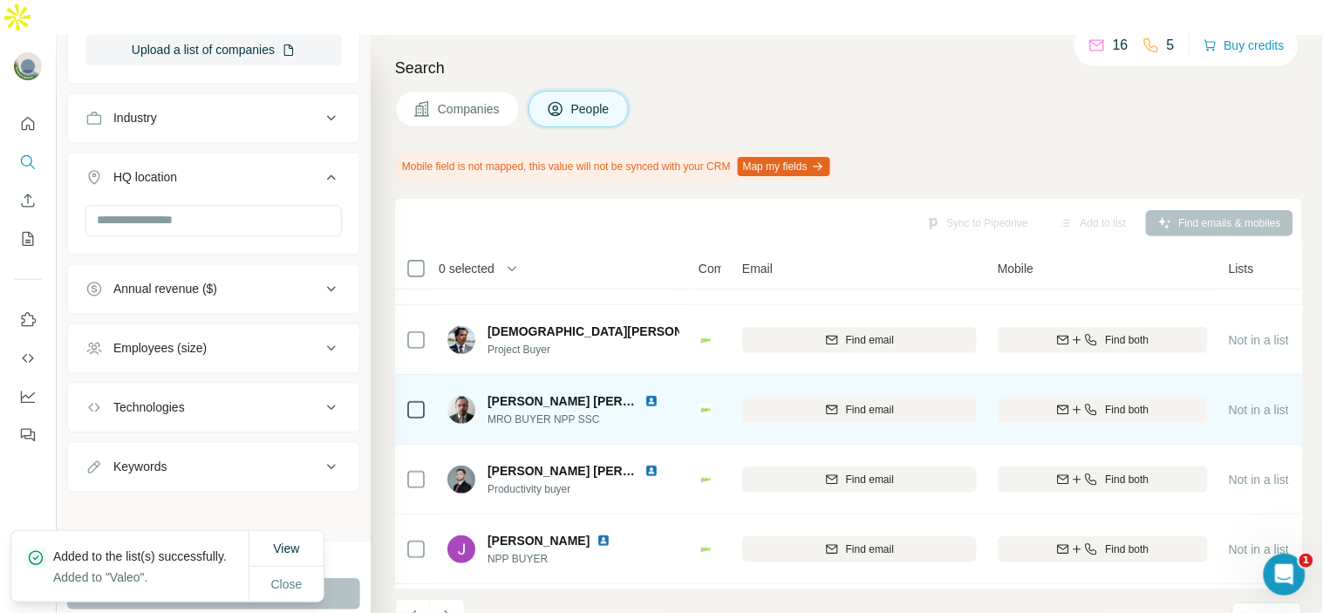
click at [648, 394] on img at bounding box center [652, 401] width 14 height 14
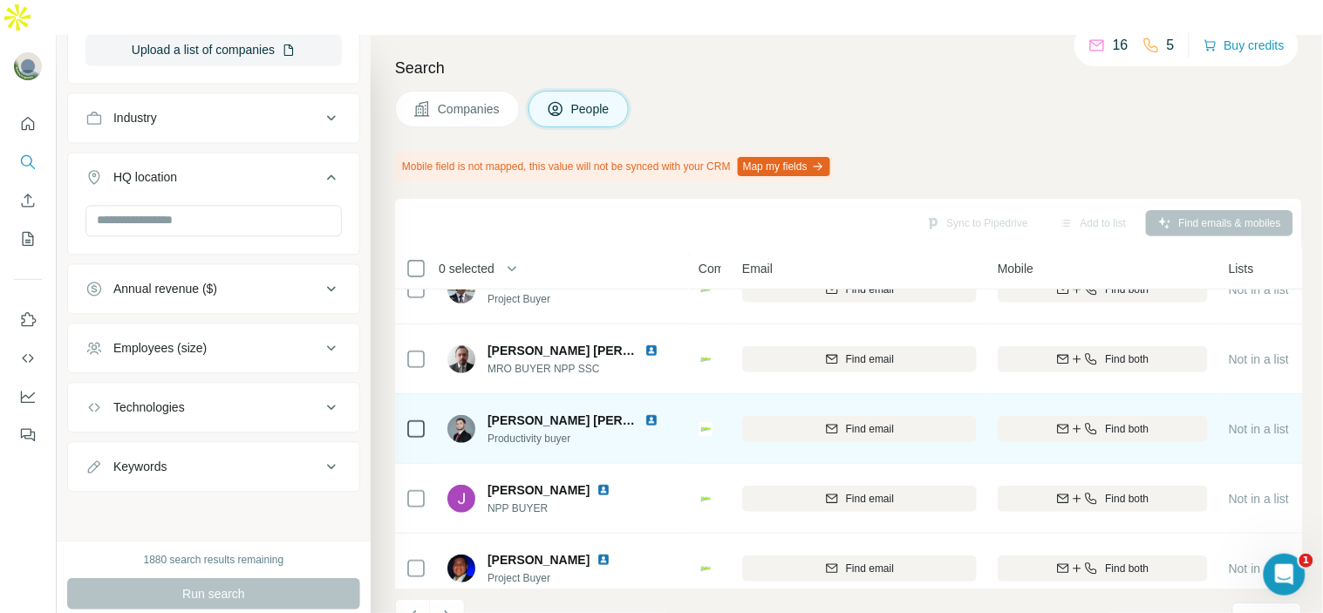
scroll to position [290, 0]
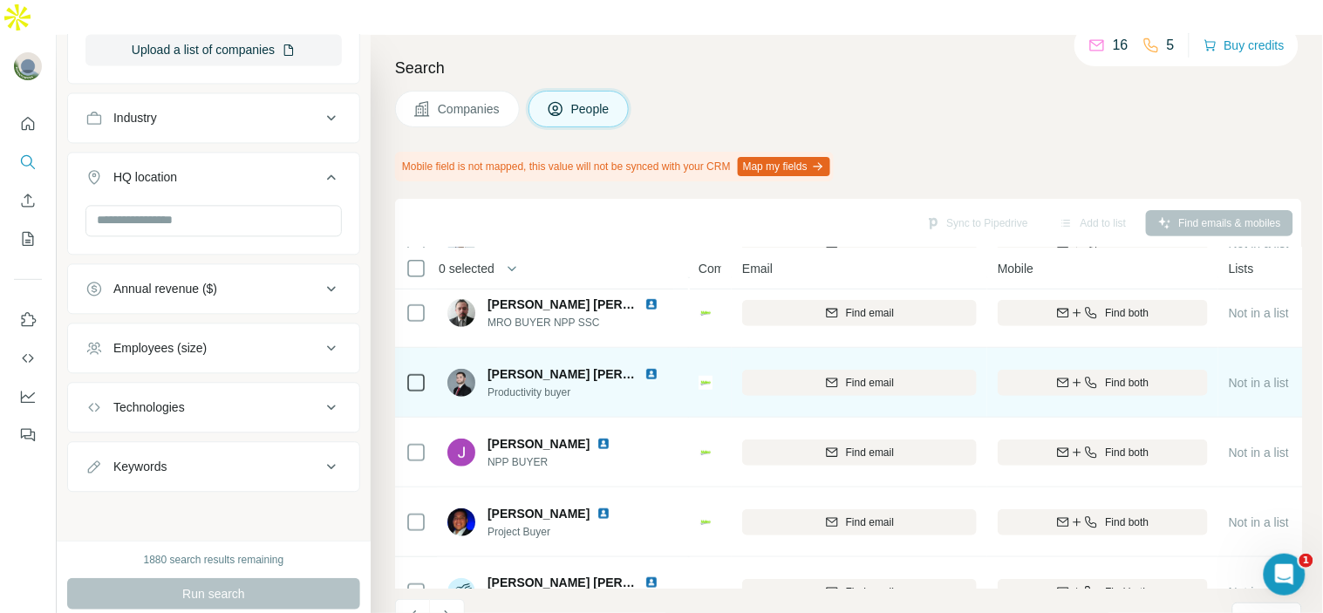
click at [652, 367] on img at bounding box center [652, 374] width 14 height 14
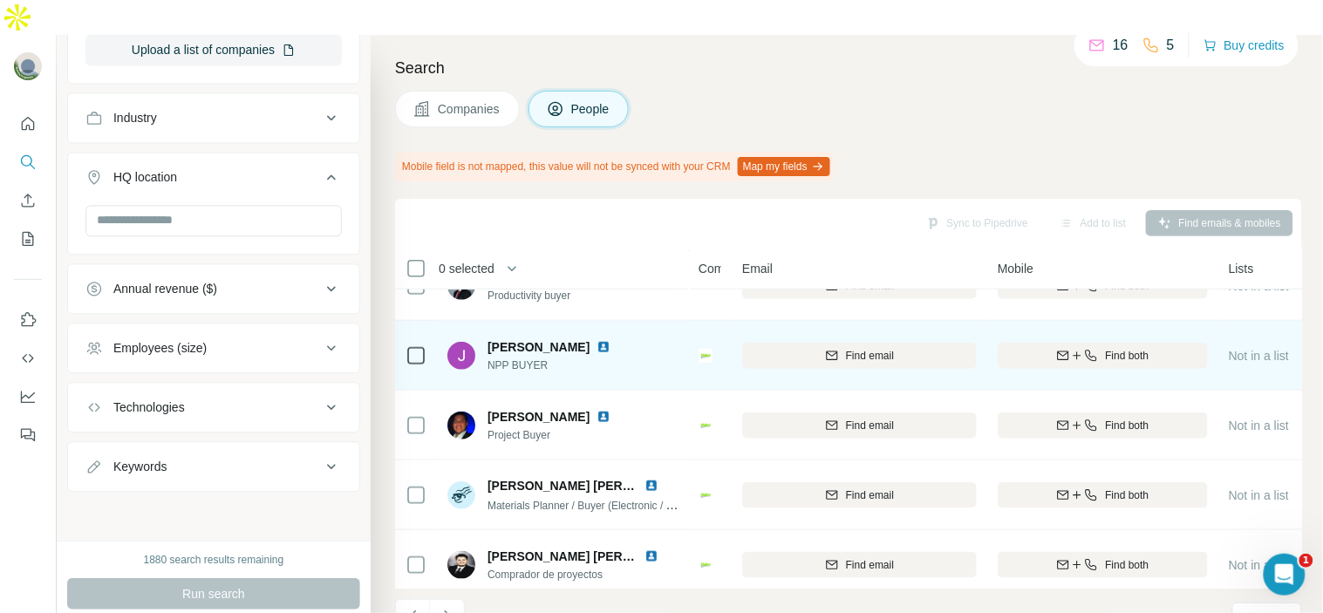
scroll to position [407, 0]
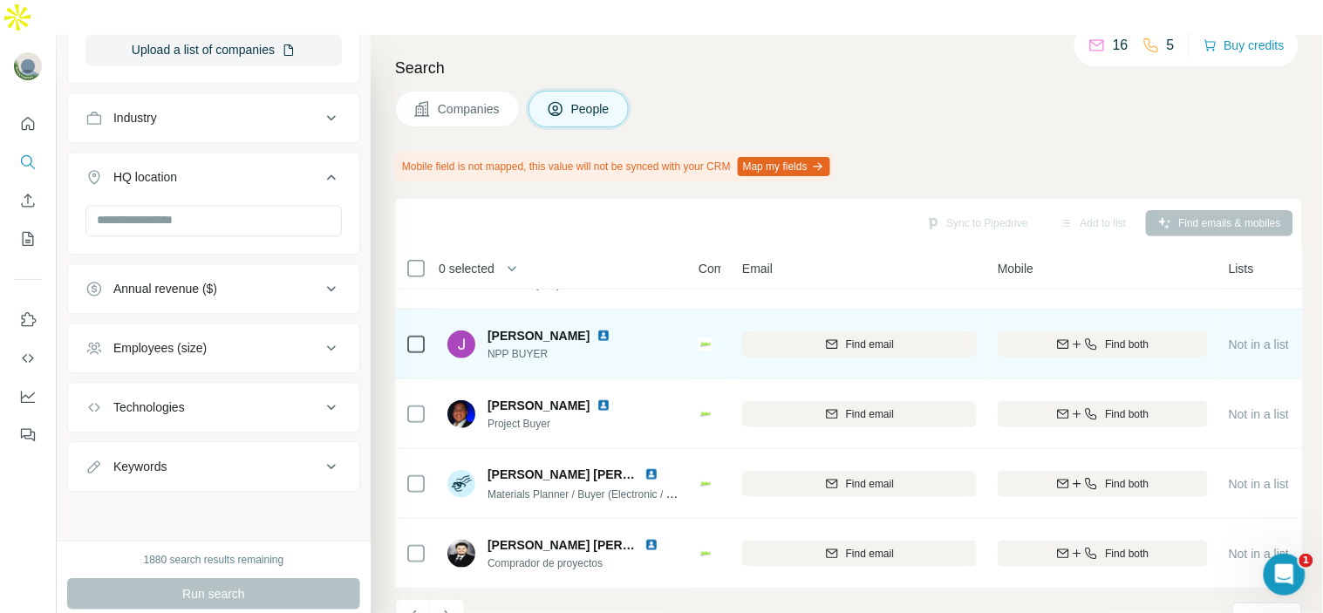
click at [611, 329] on img at bounding box center [604, 336] width 14 height 14
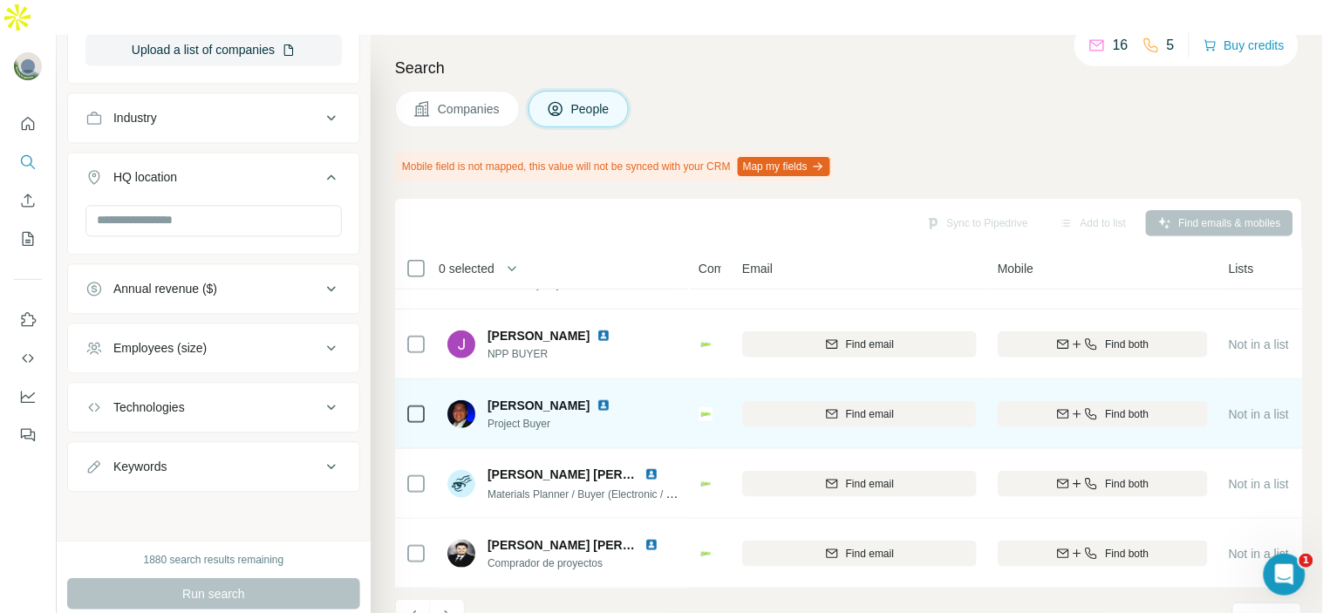
click at [611, 399] on img at bounding box center [604, 406] width 14 height 14
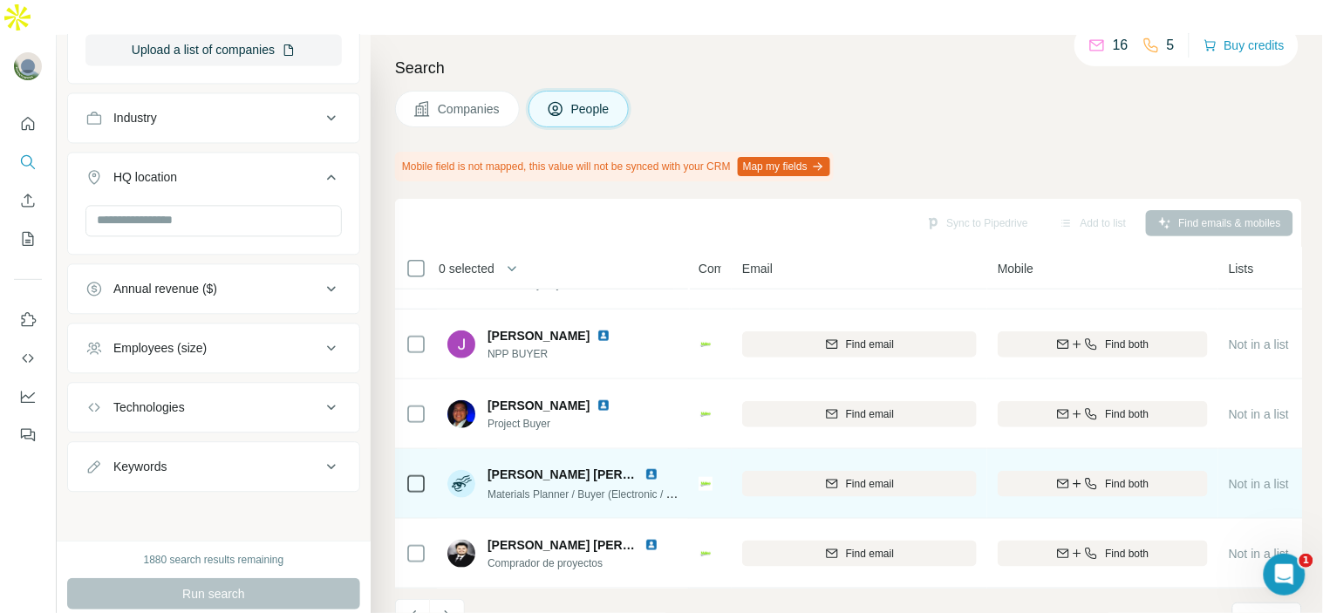
click at [647, 468] on img at bounding box center [652, 475] width 14 height 14
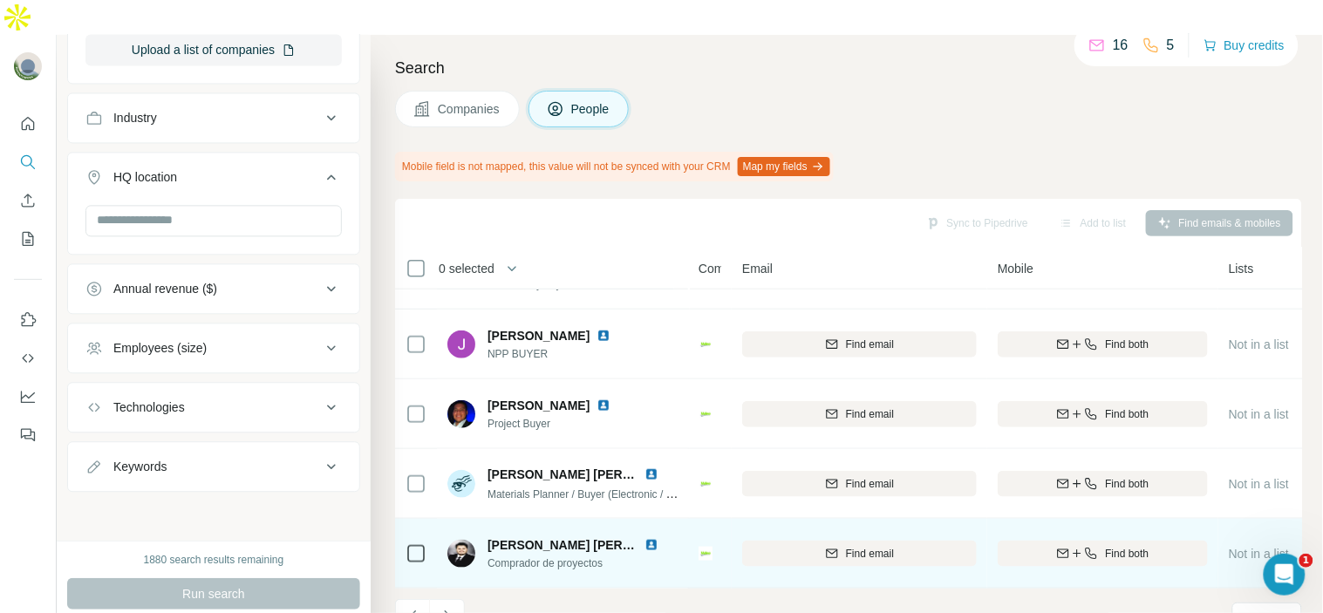
click at [651, 538] on img at bounding box center [652, 545] width 14 height 14
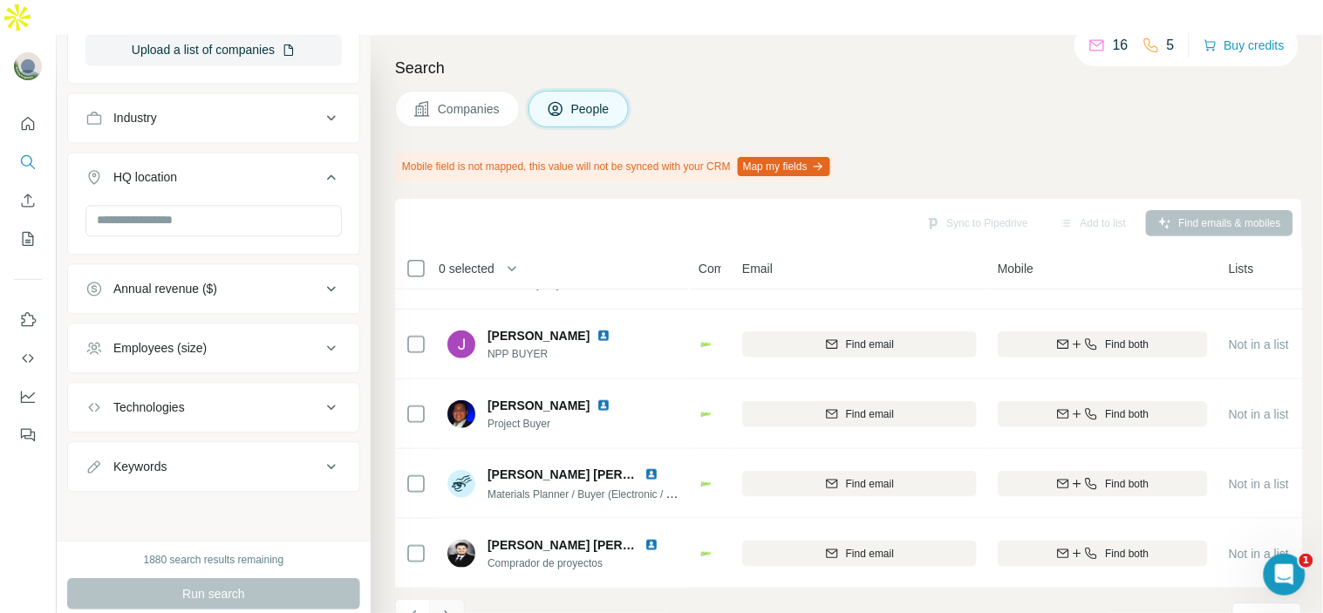
click at [455, 608] on icon "Navigate to next page" at bounding box center [447, 616] width 17 height 17
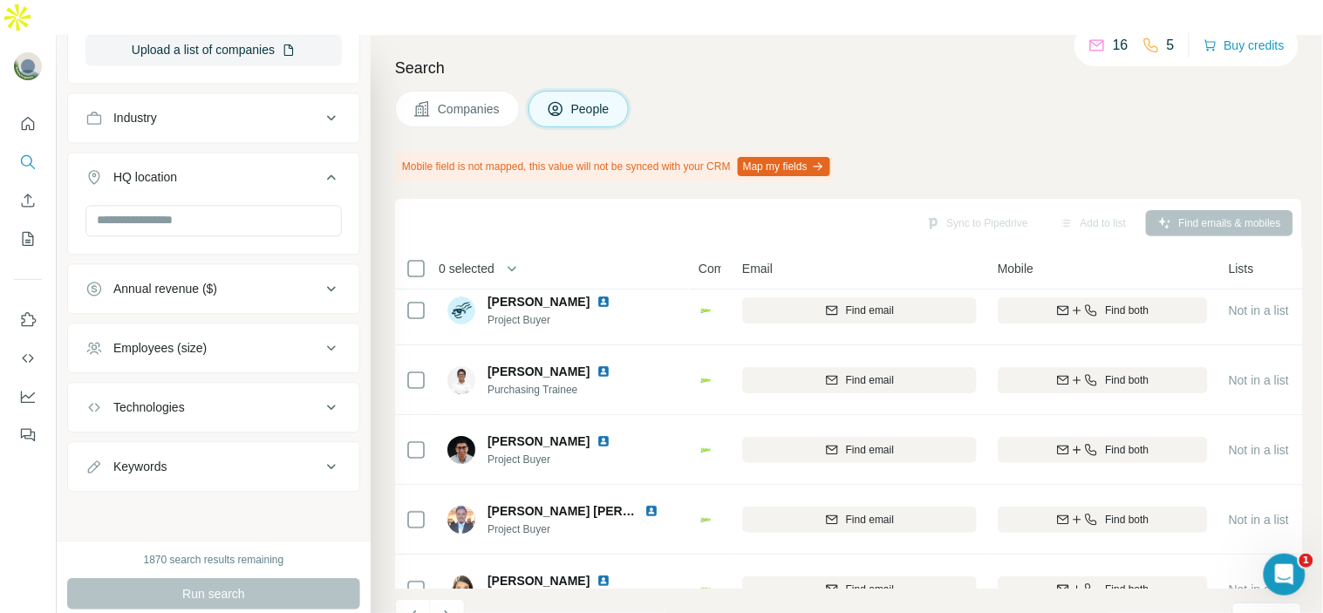
scroll to position [0, 0]
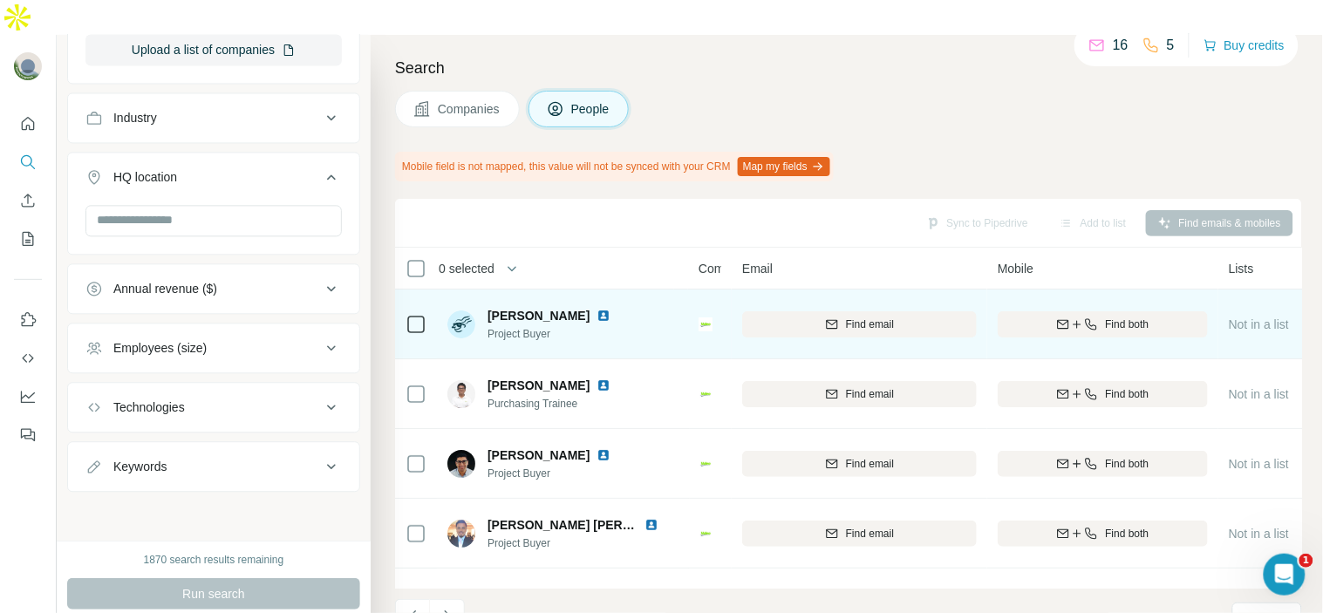
click at [611, 309] on img at bounding box center [604, 316] width 14 height 14
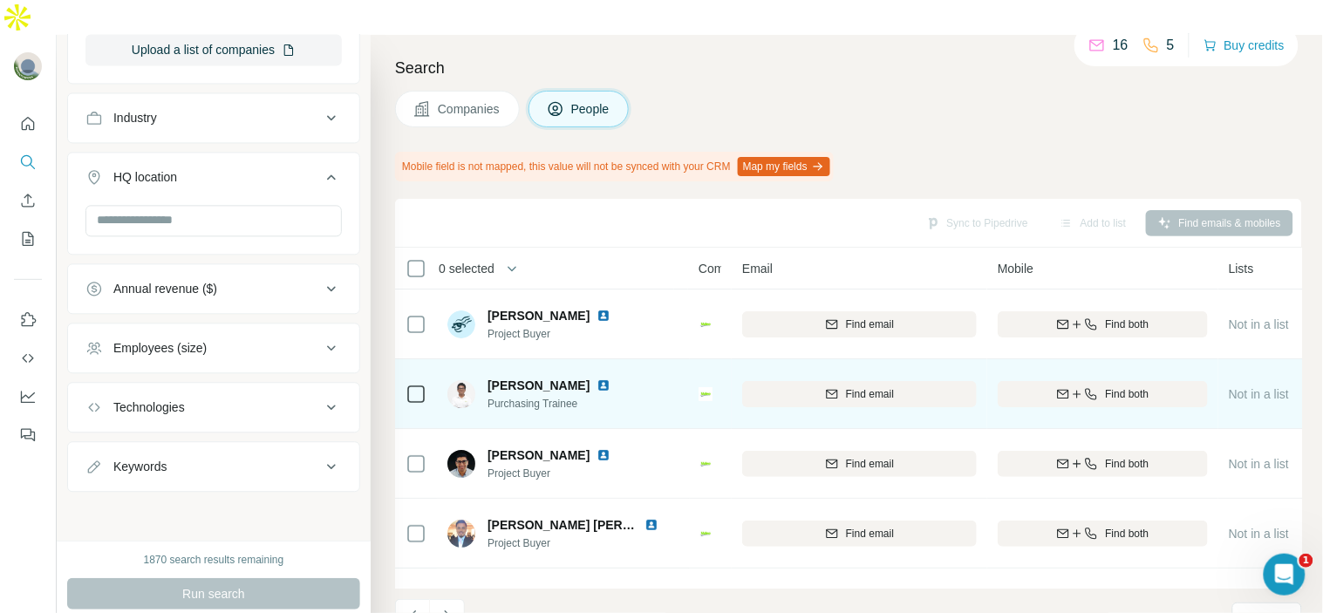
click at [597, 379] on img at bounding box center [604, 386] width 14 height 14
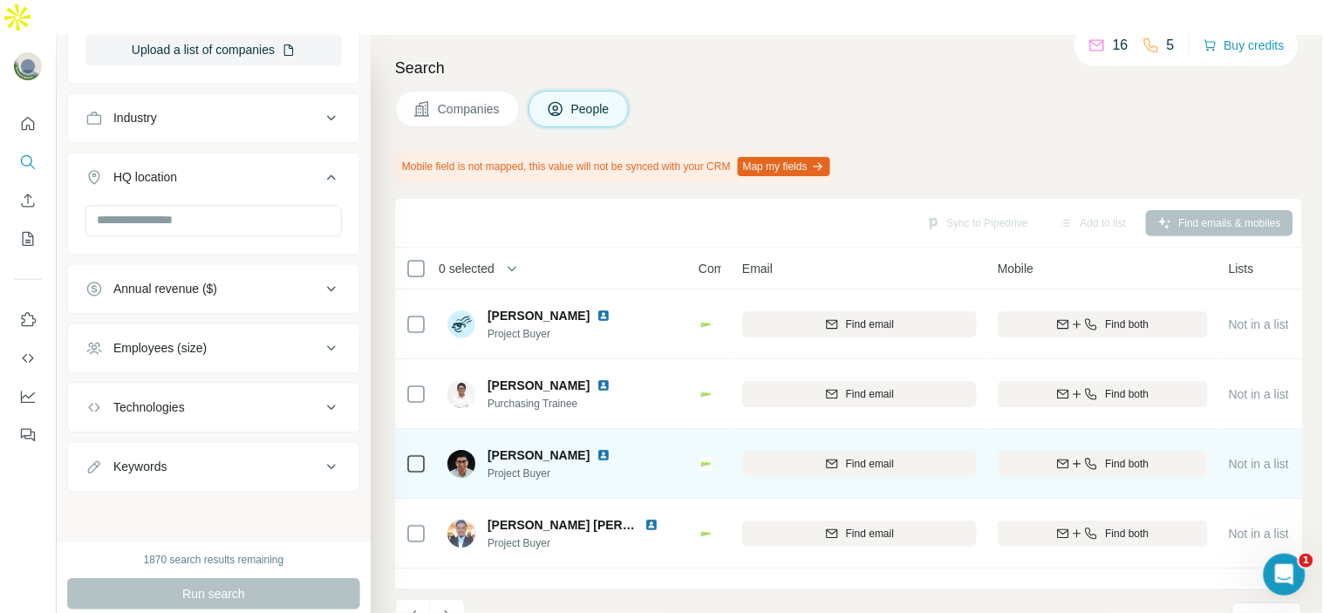
click at [611, 448] on img at bounding box center [604, 455] width 14 height 14
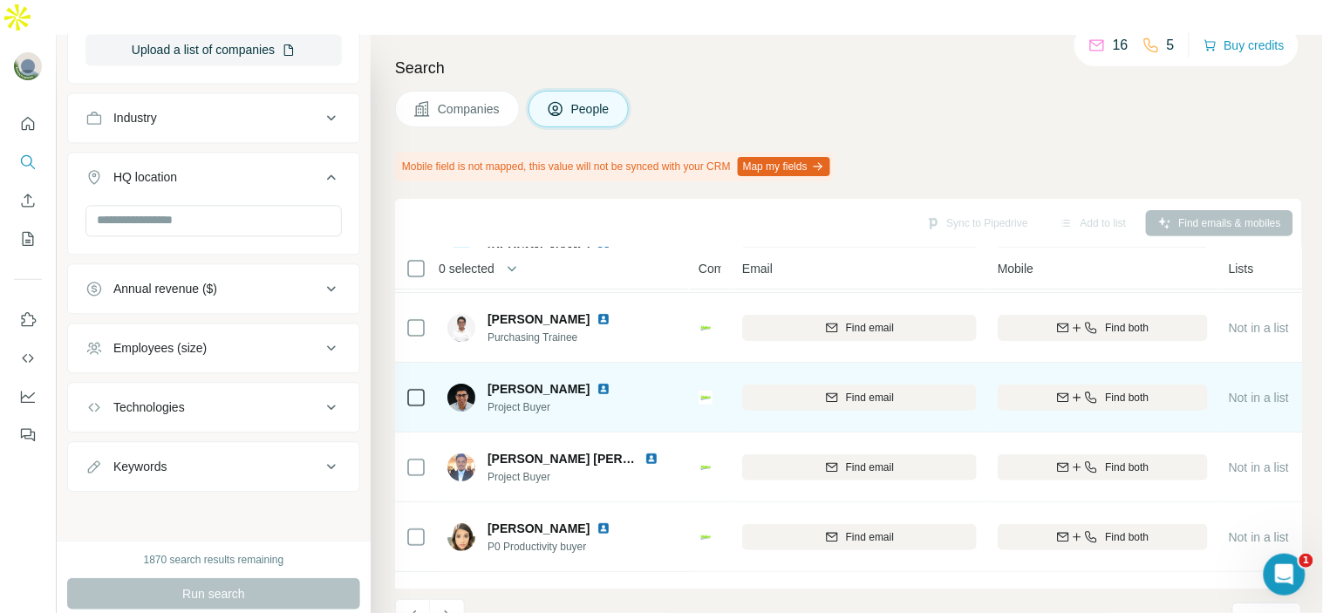
scroll to position [97, 0]
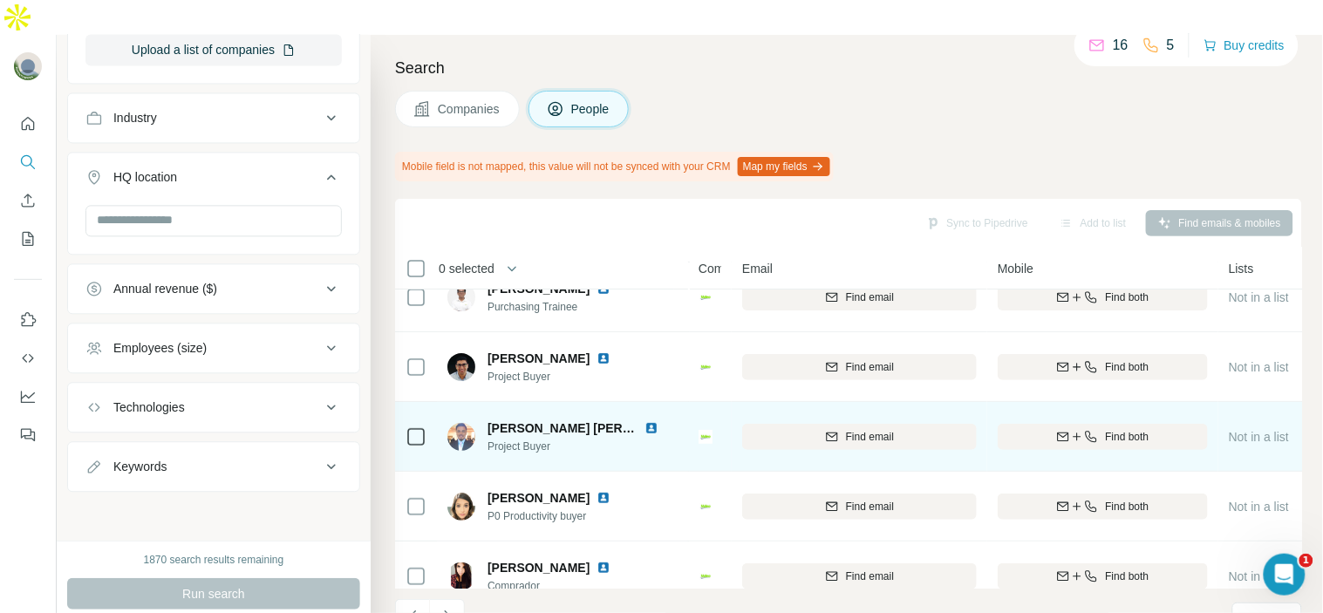
click at [654, 421] on img at bounding box center [652, 428] width 14 height 14
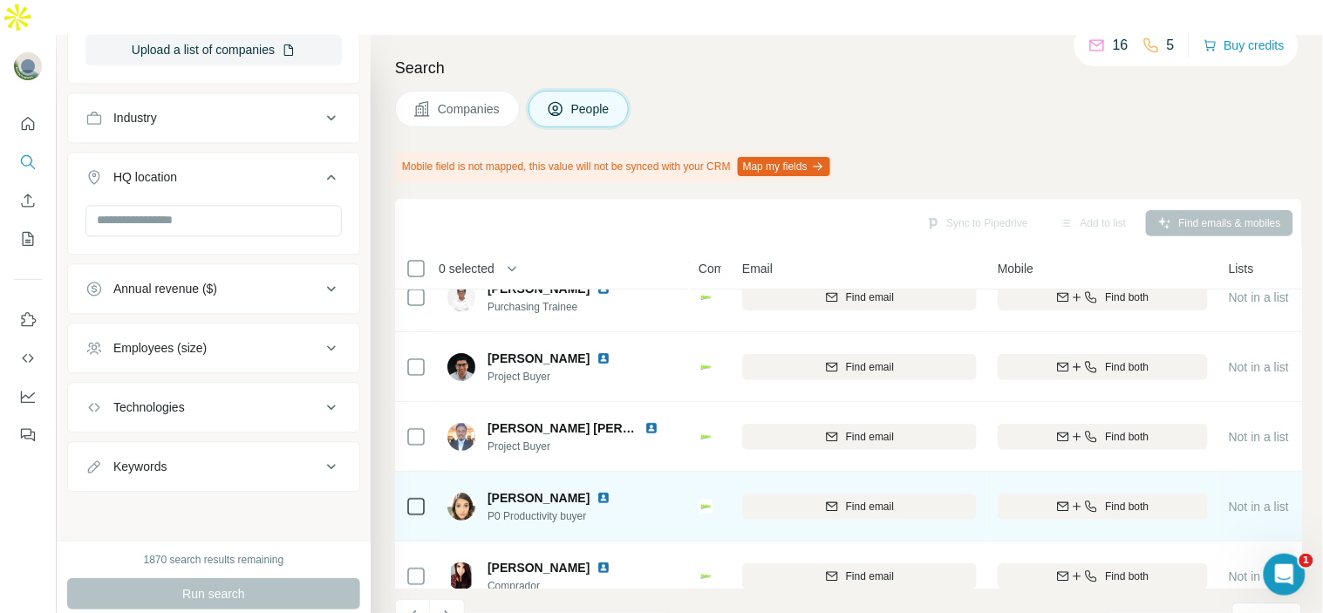
click at [597, 491] on img at bounding box center [604, 498] width 14 height 14
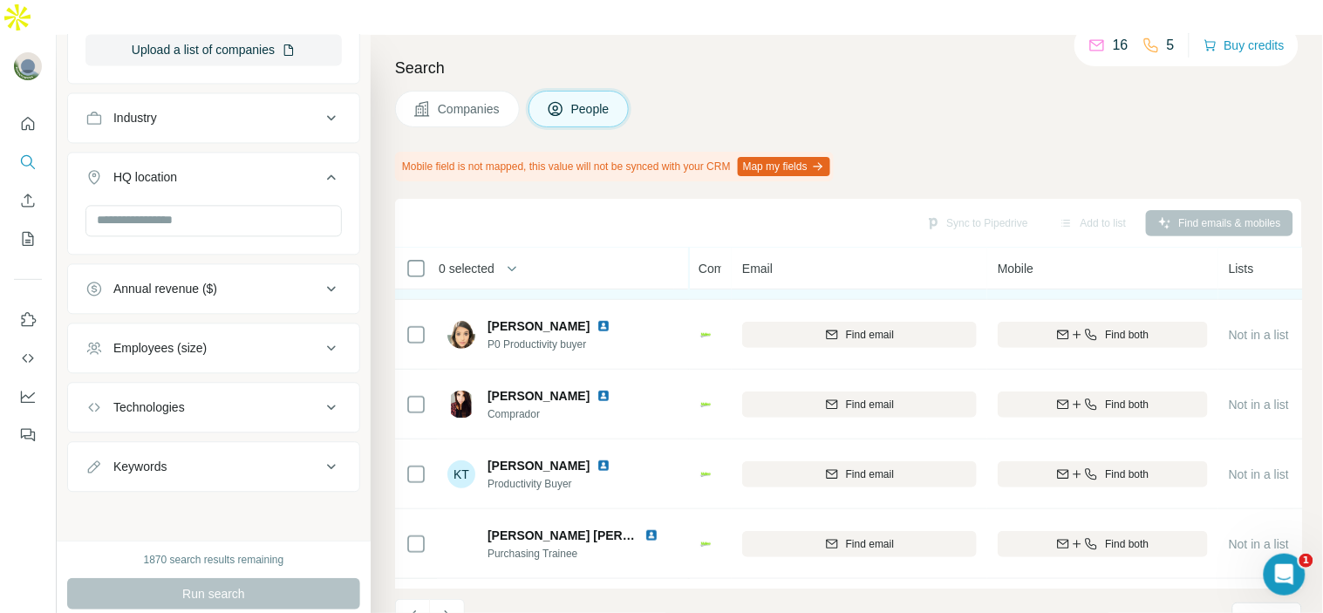
scroll to position [290, 0]
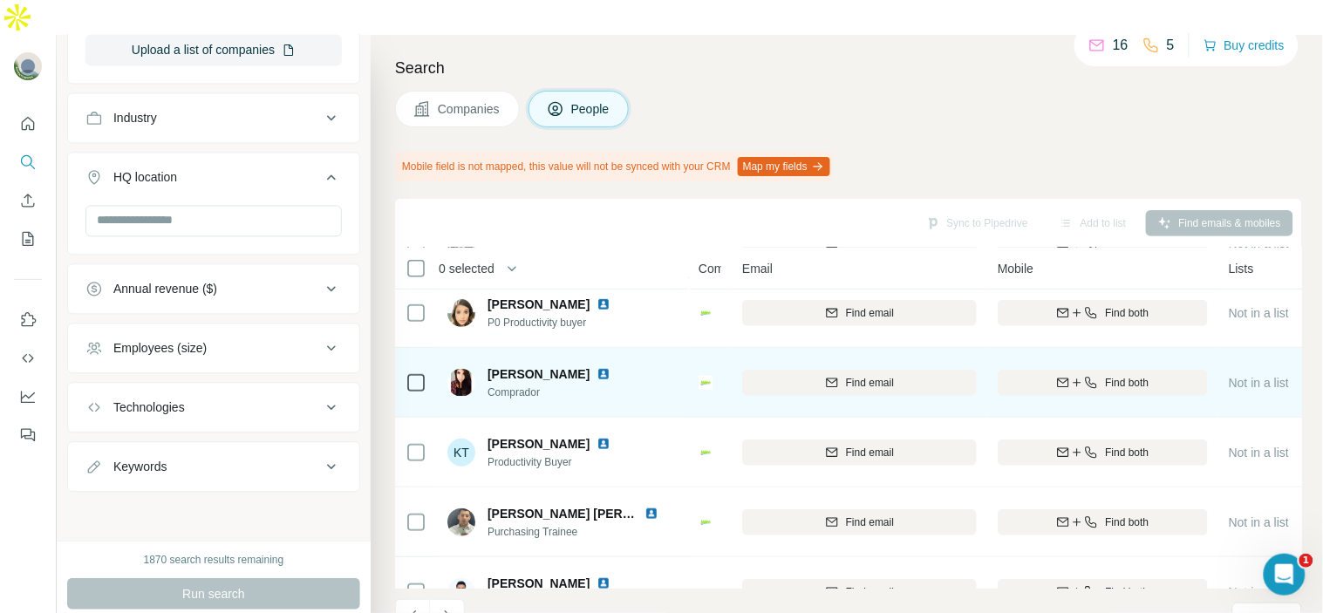
click at [611, 367] on img at bounding box center [604, 374] width 14 height 14
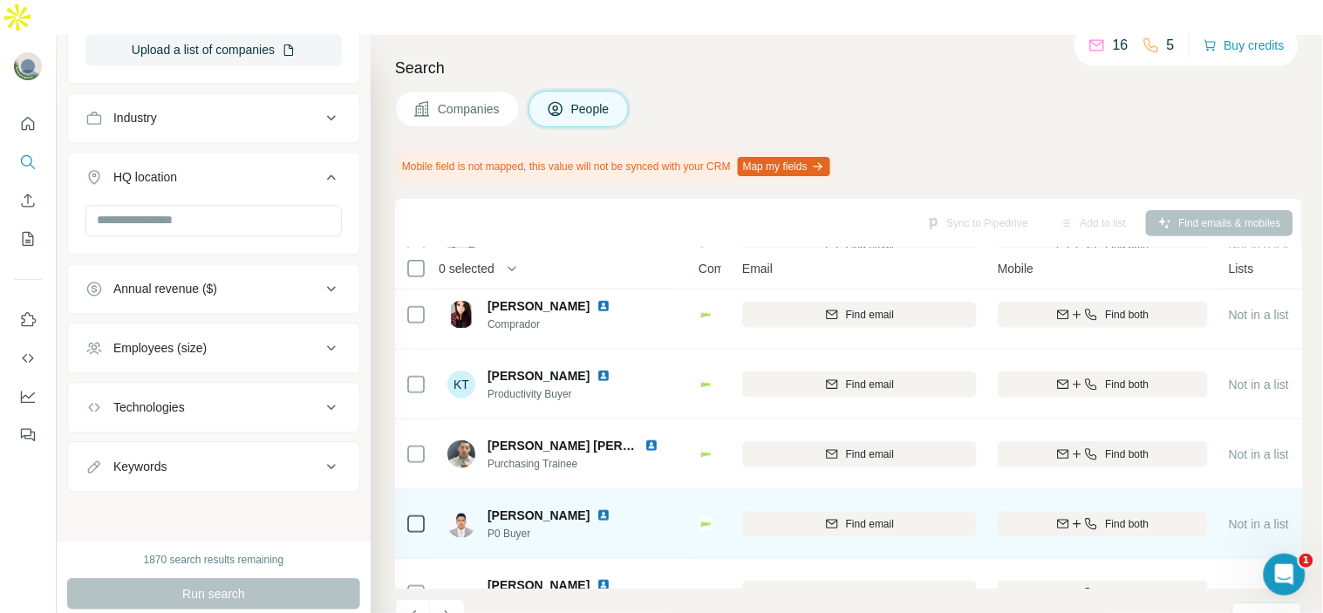
scroll to position [387, 0]
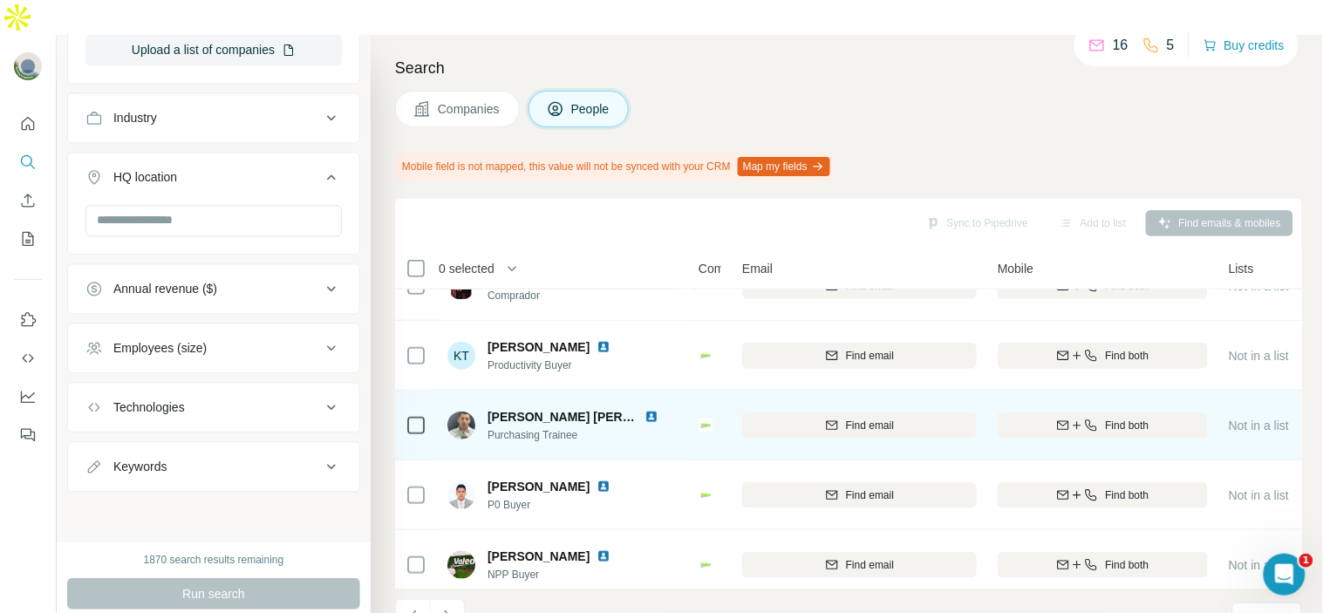
click at [650, 410] on img at bounding box center [652, 417] width 14 height 14
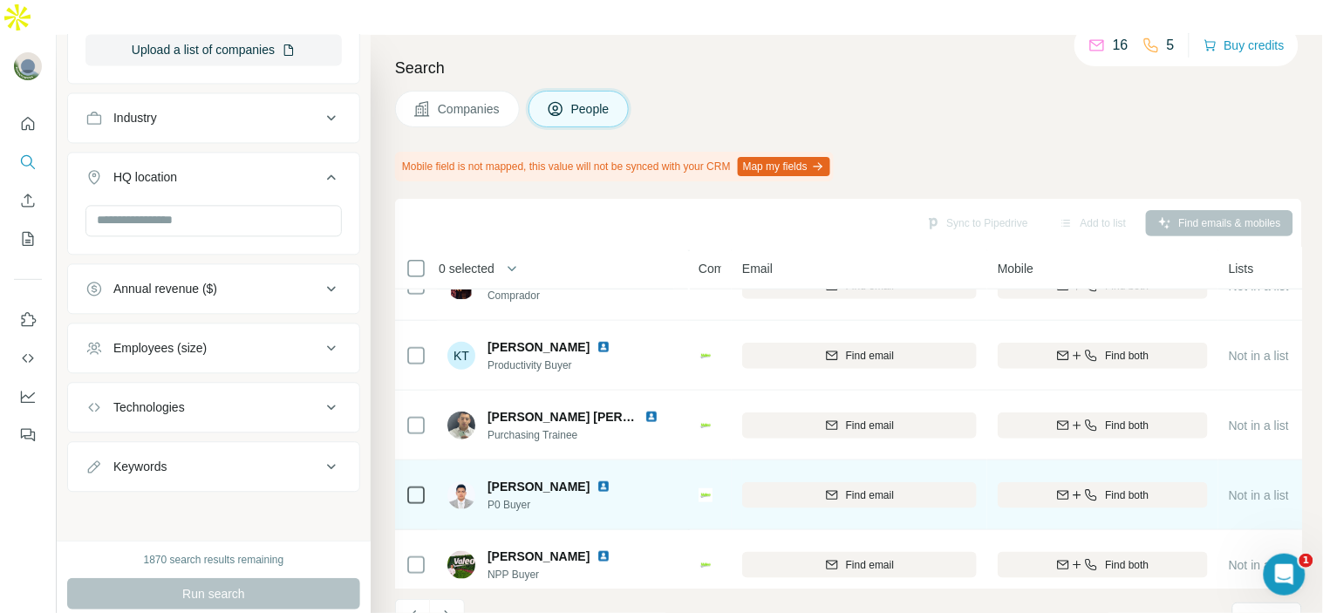
click at [597, 480] on img at bounding box center [604, 487] width 14 height 14
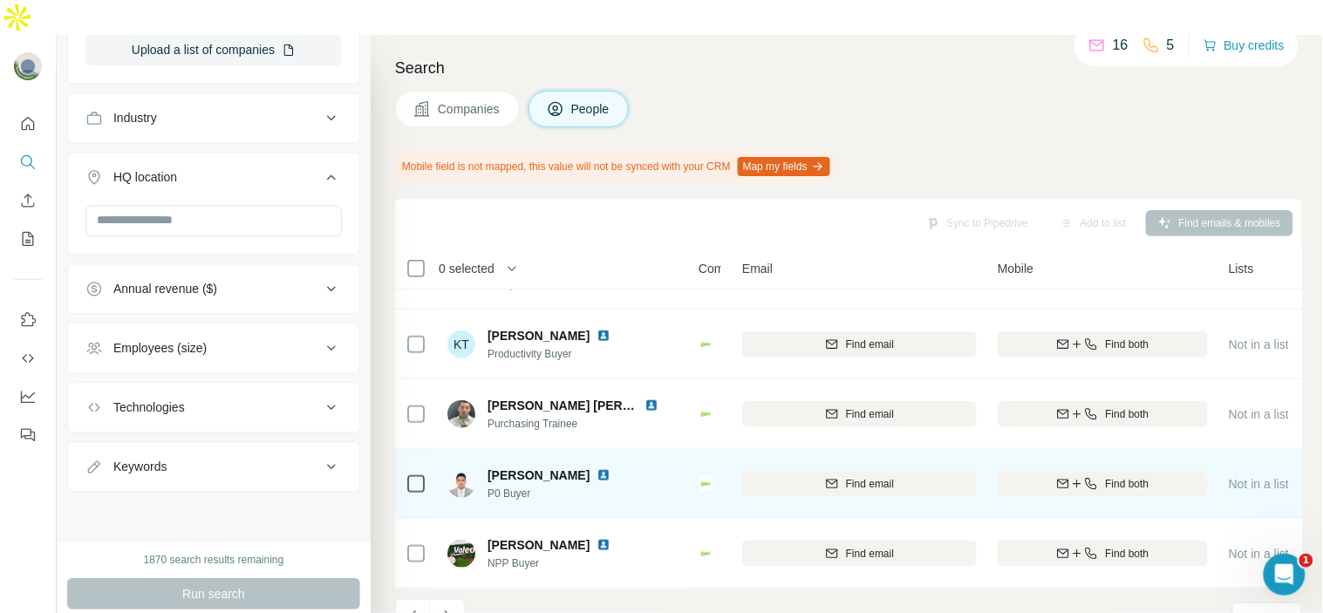
scroll to position [407, 0]
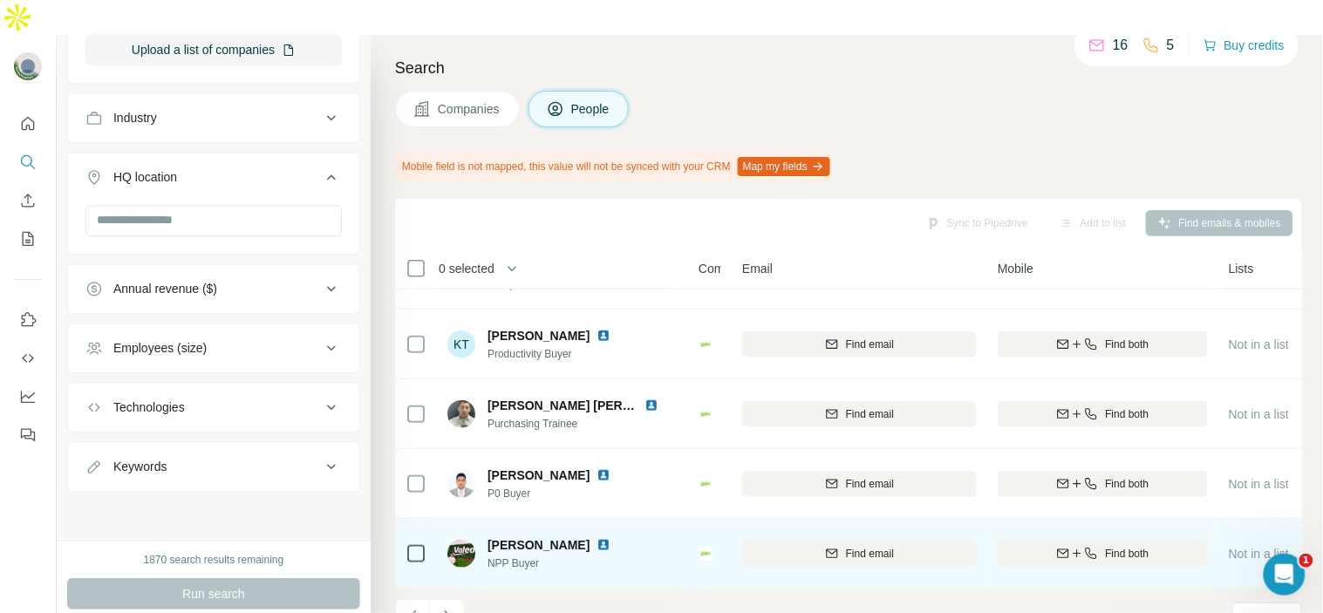
click at [597, 538] on img at bounding box center [604, 545] width 14 height 14
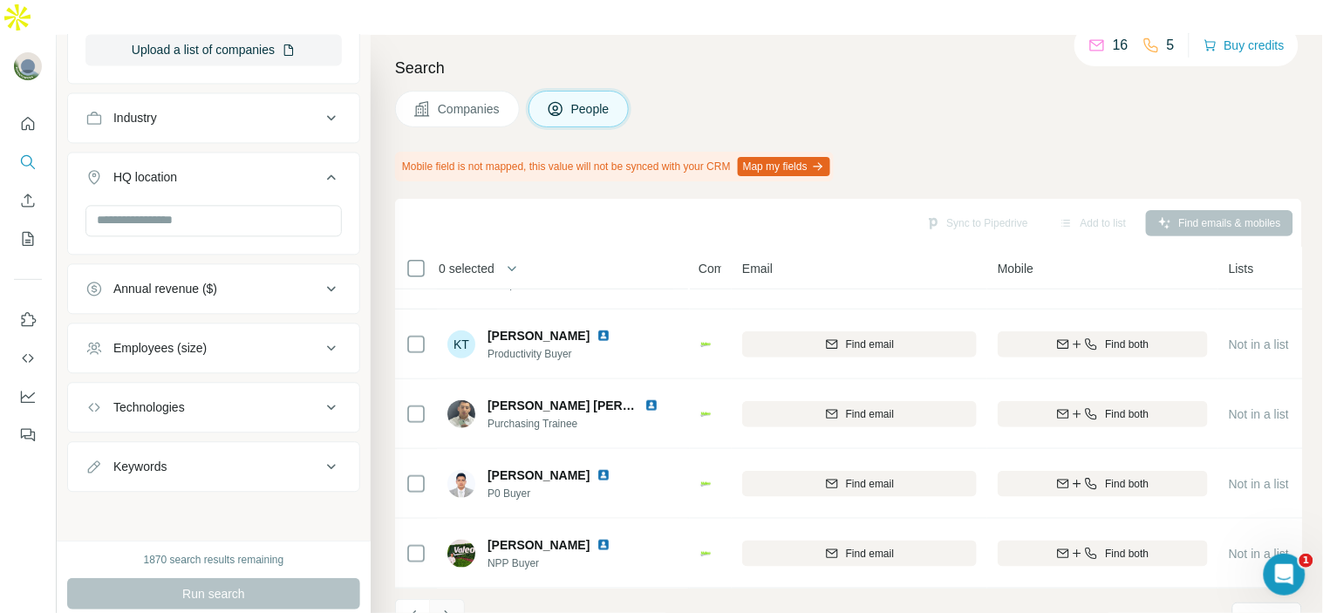
click at [449, 608] on icon "Navigate to next page" at bounding box center [447, 616] width 17 height 17
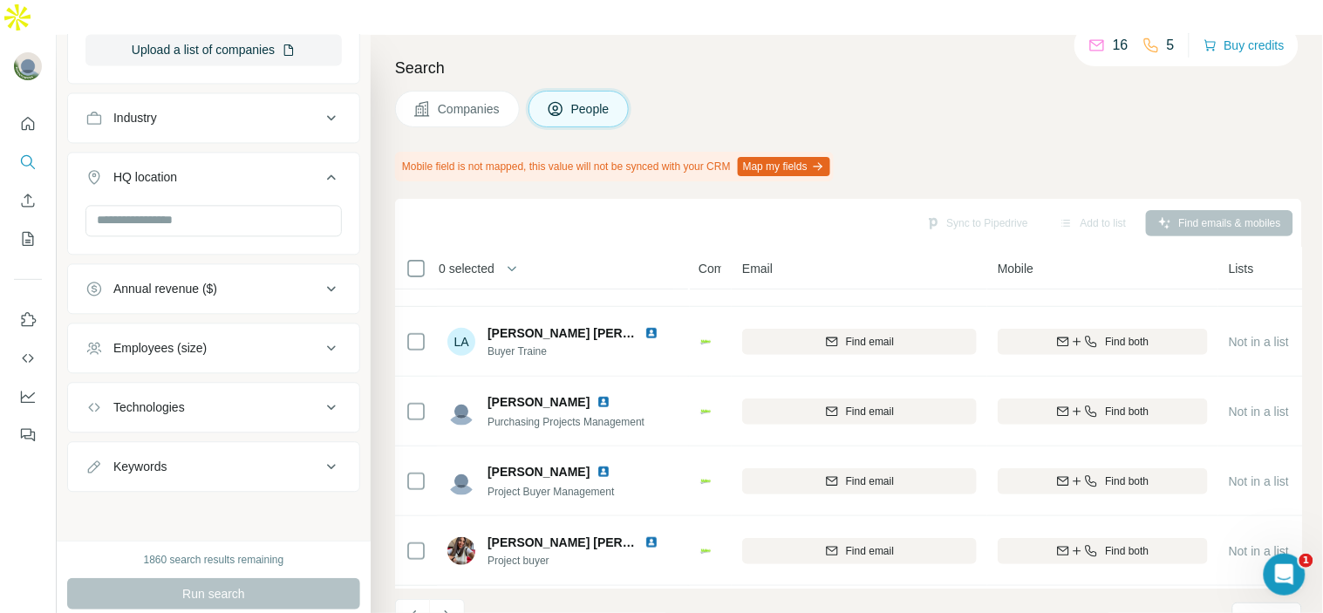
scroll to position [0, 0]
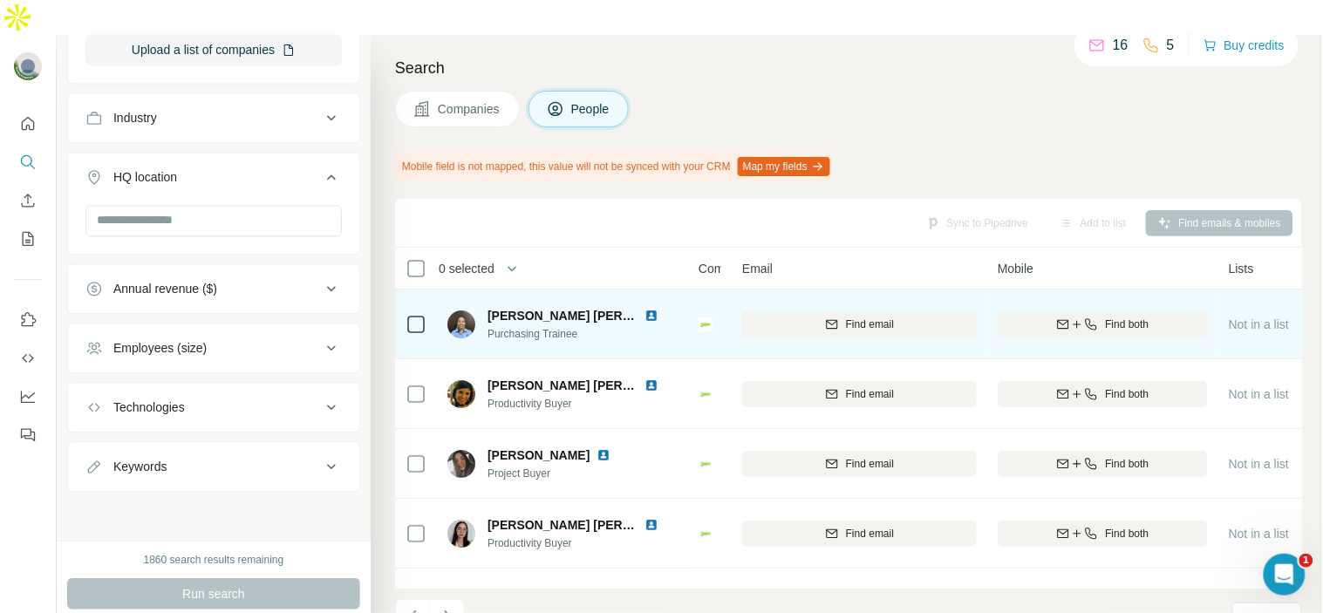
click at [646, 309] on img at bounding box center [652, 316] width 14 height 14
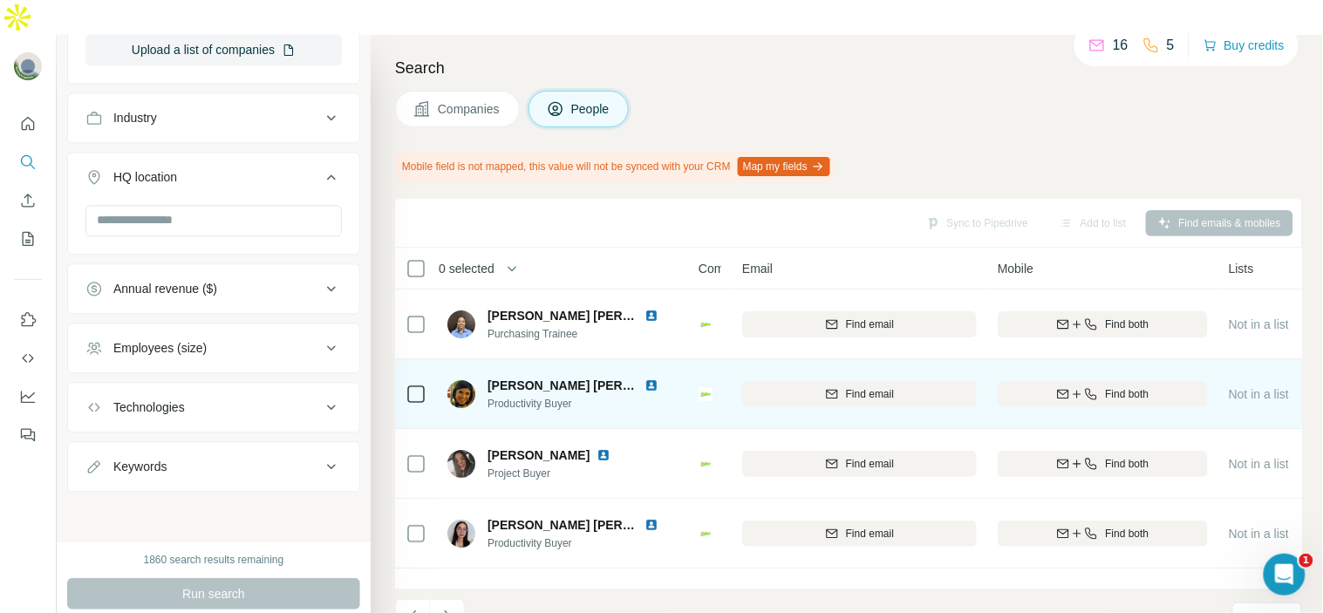
click at [649, 379] on img at bounding box center [652, 386] width 14 height 14
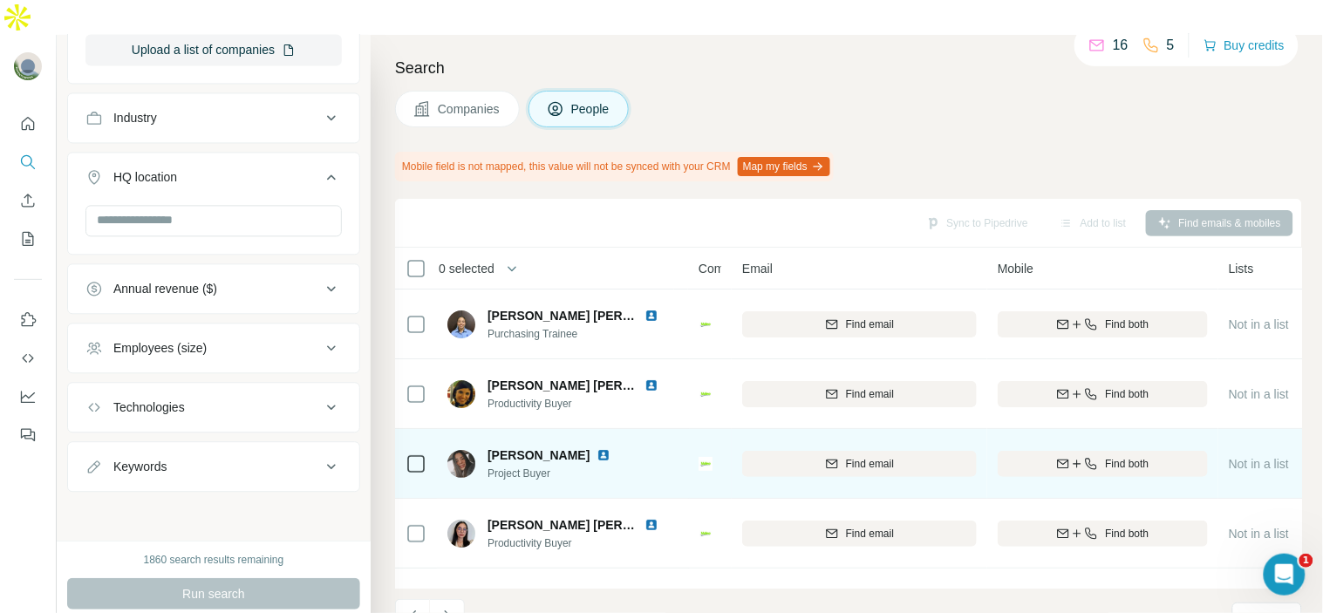
click at [597, 448] on img at bounding box center [604, 455] width 14 height 14
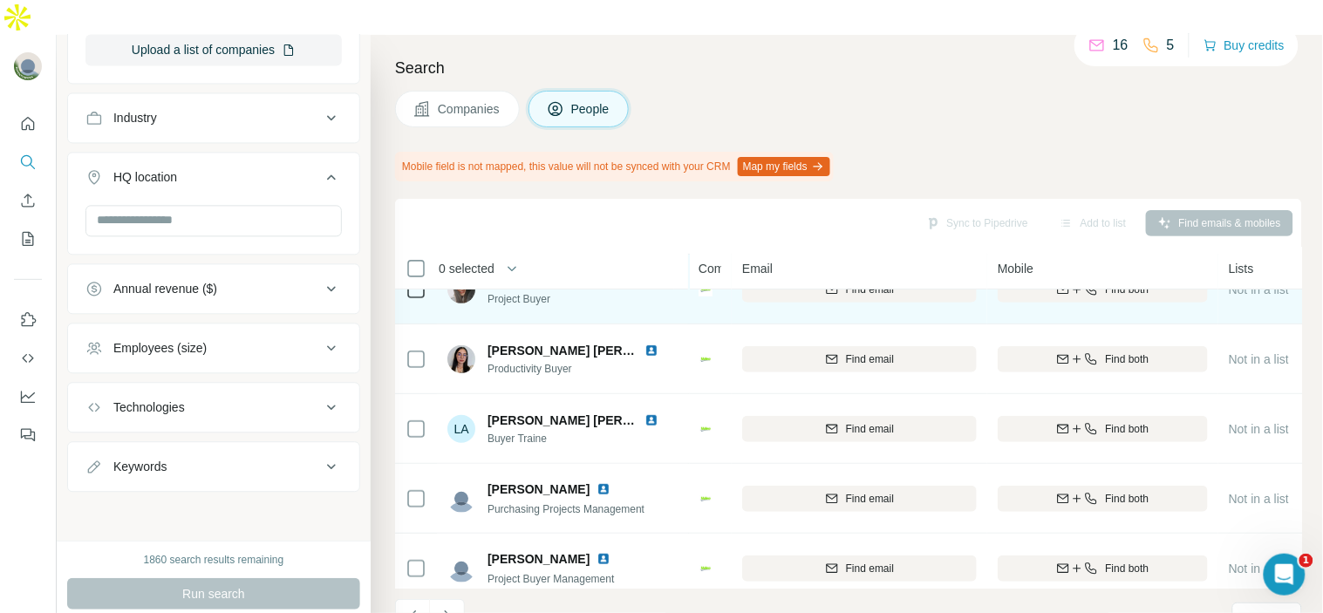
scroll to position [194, 0]
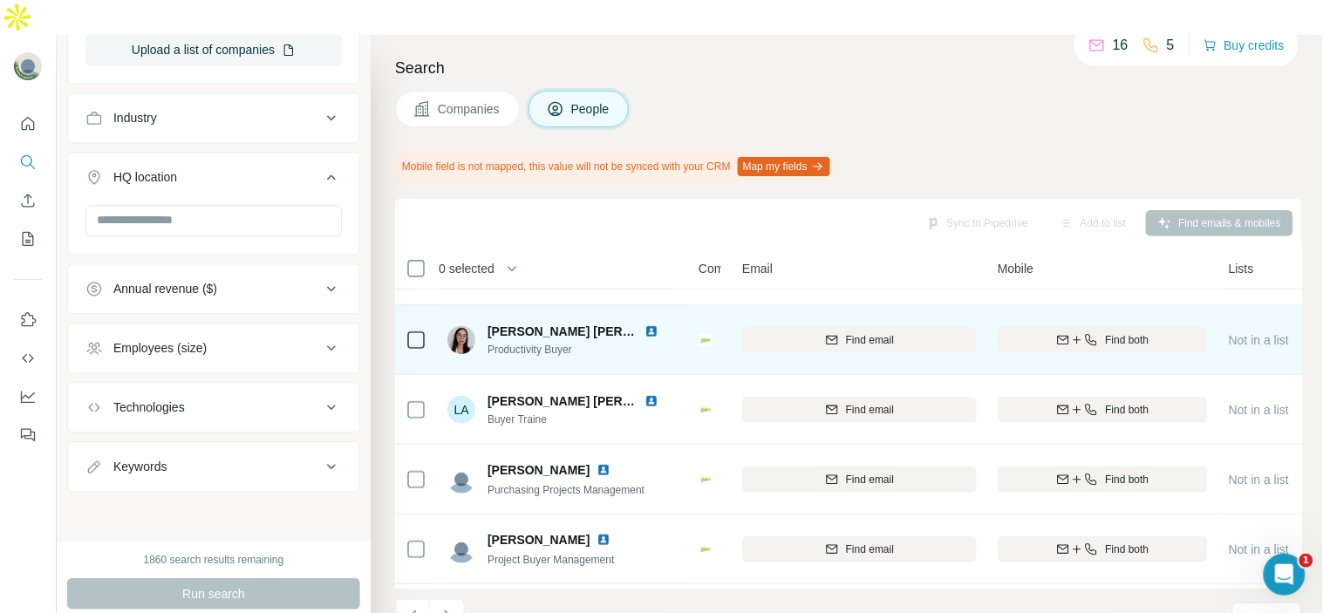
click at [649, 324] on img at bounding box center [652, 331] width 14 height 14
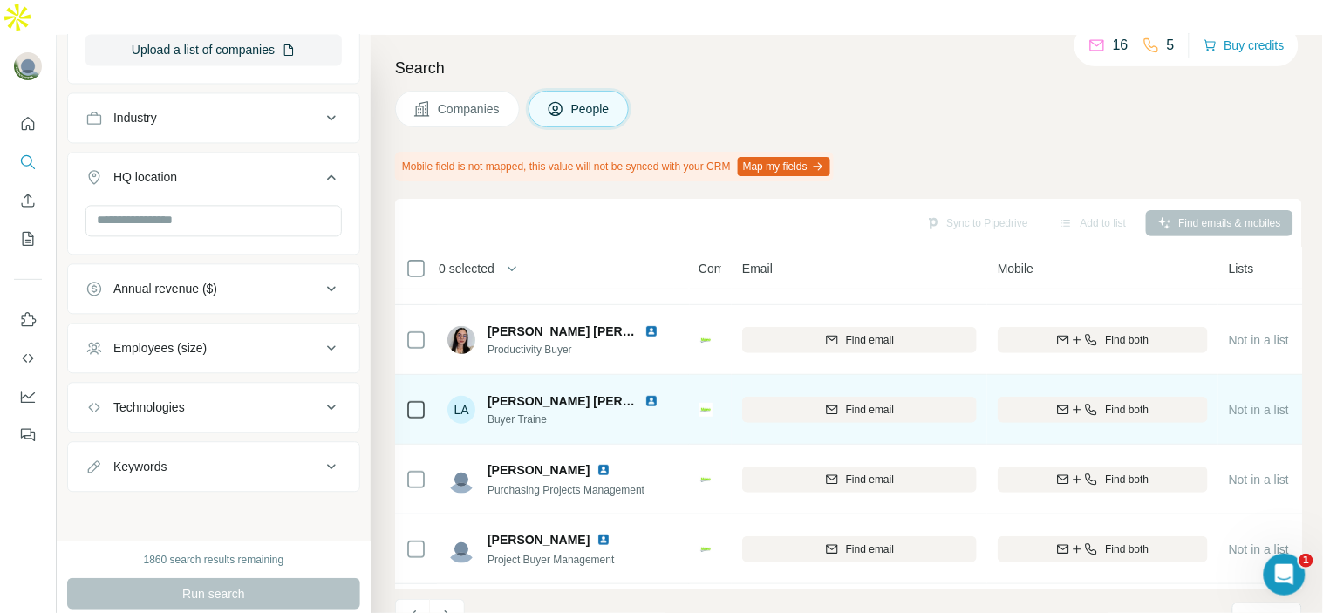
click at [652, 394] on img at bounding box center [652, 401] width 14 height 14
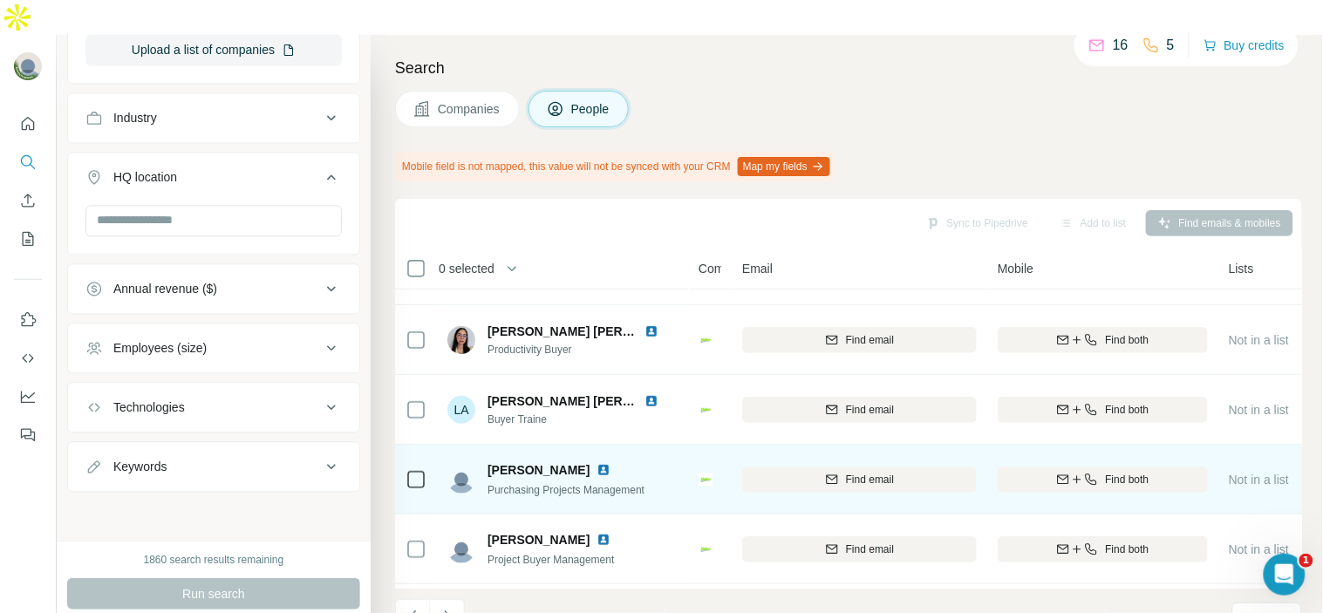
click at [597, 463] on img at bounding box center [604, 470] width 14 height 14
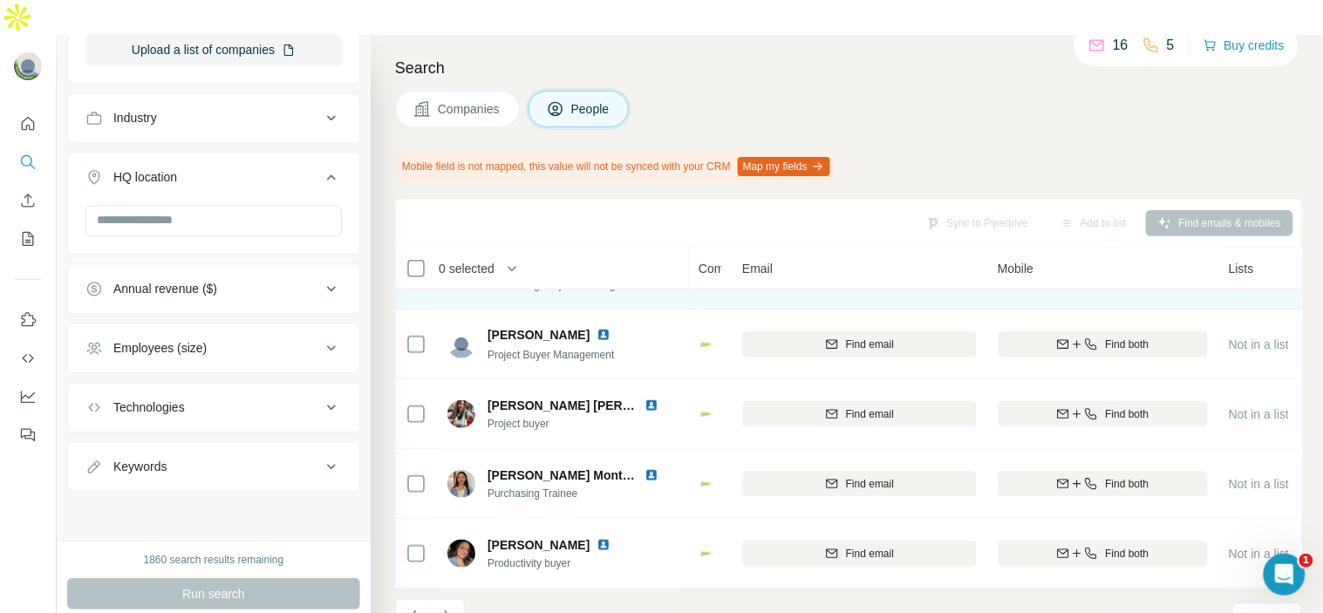
scroll to position [407, 0]
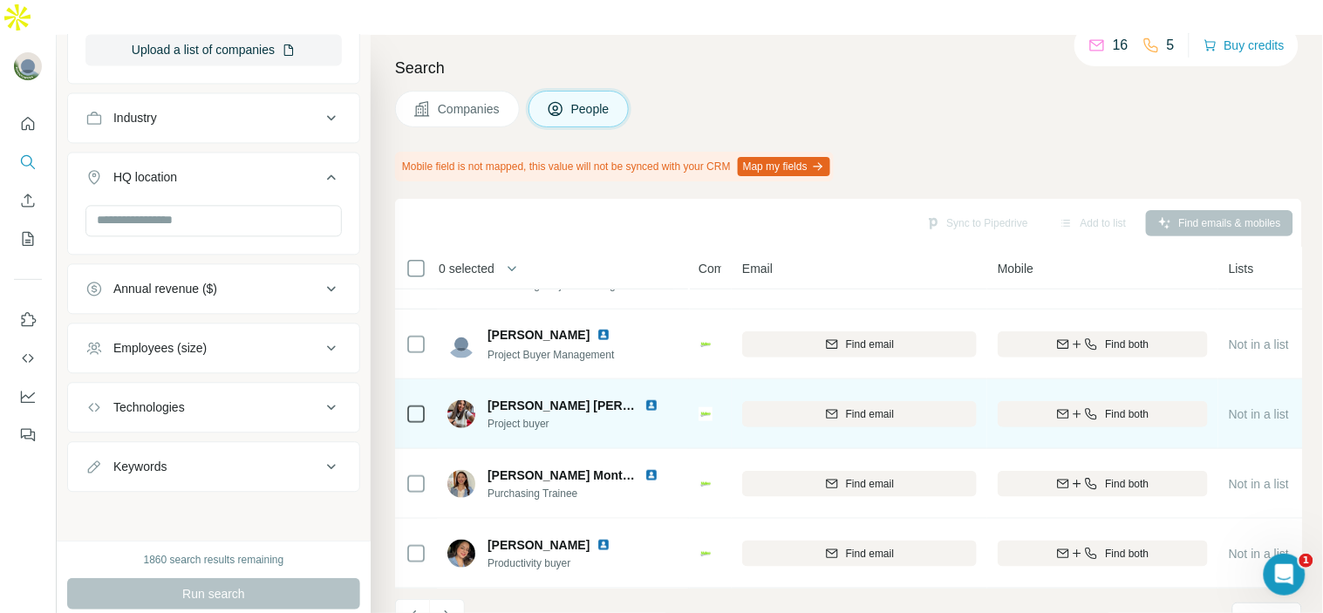
click at [652, 399] on img at bounding box center [652, 406] width 14 height 14
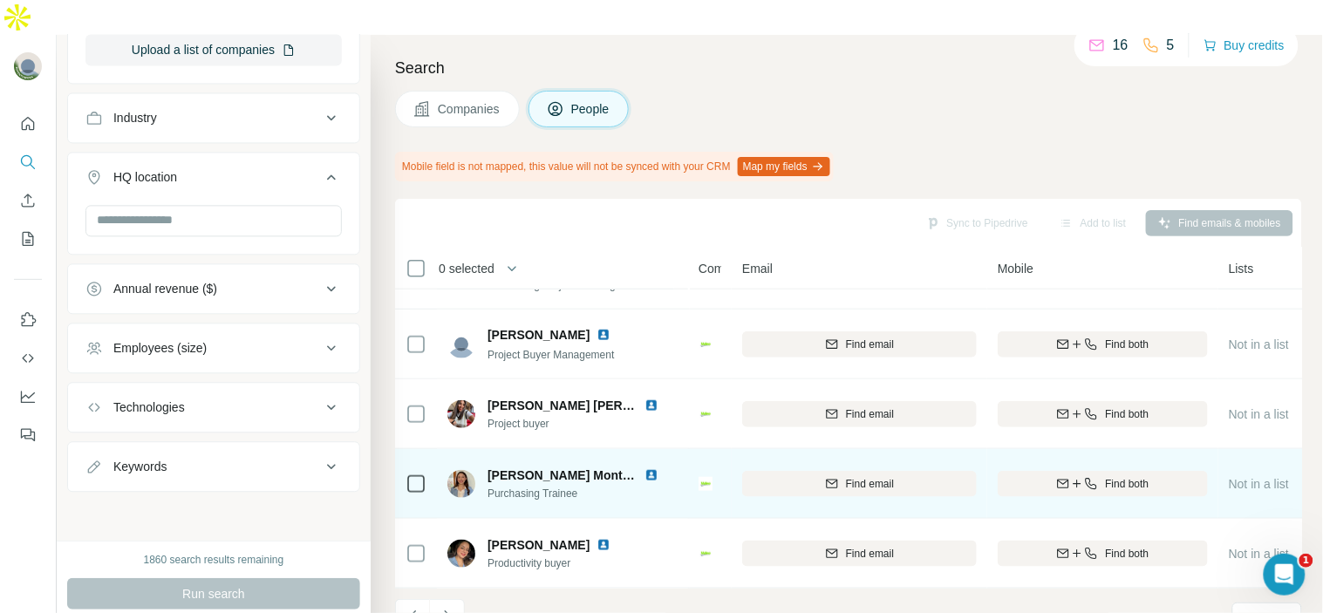
click at [649, 468] on img at bounding box center [652, 475] width 14 height 14
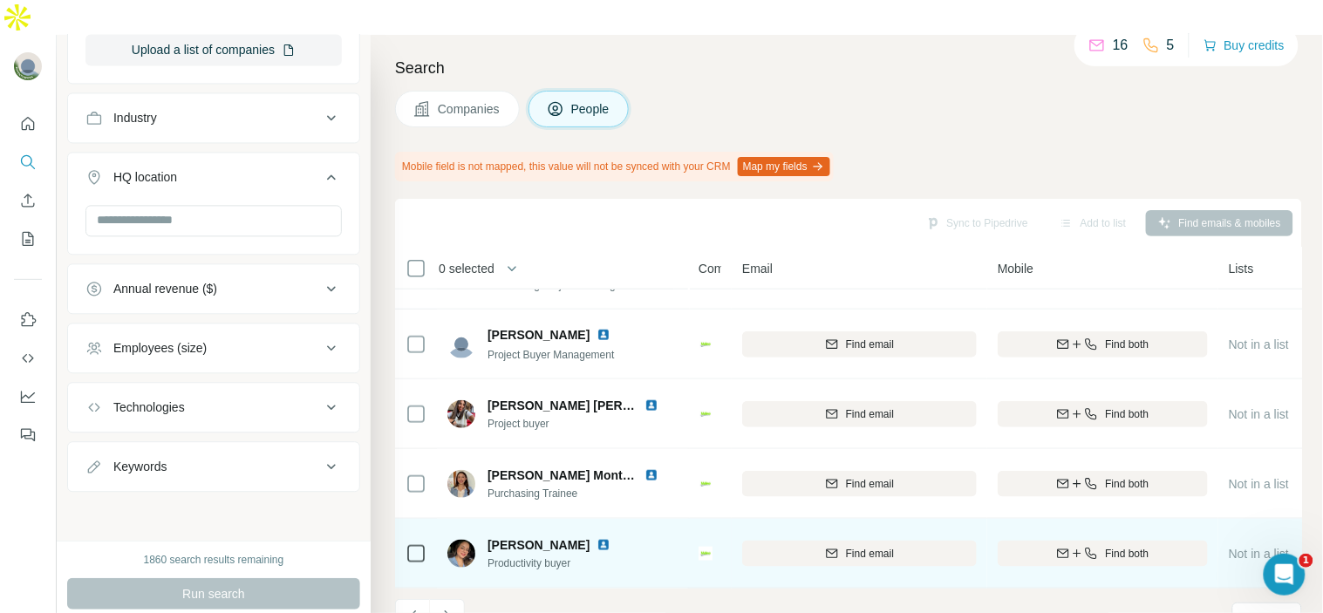
click at [611, 538] on img at bounding box center [604, 545] width 14 height 14
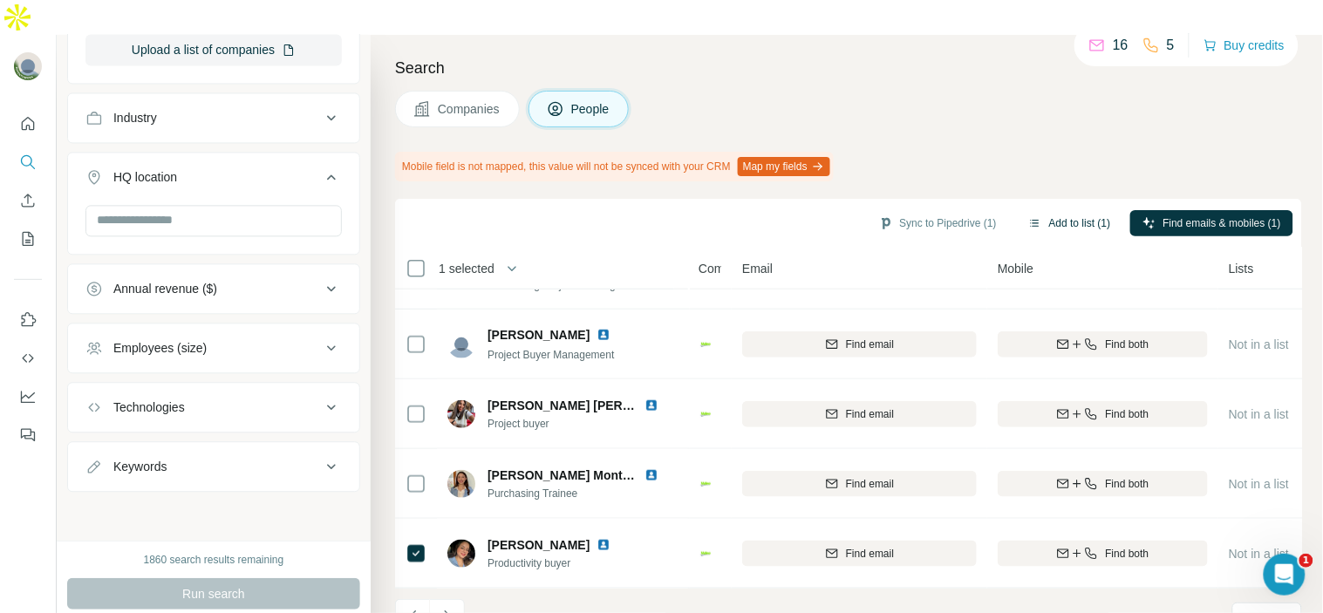
click at [1059, 210] on button "Add to list (1)" at bounding box center [1069, 223] width 107 height 26
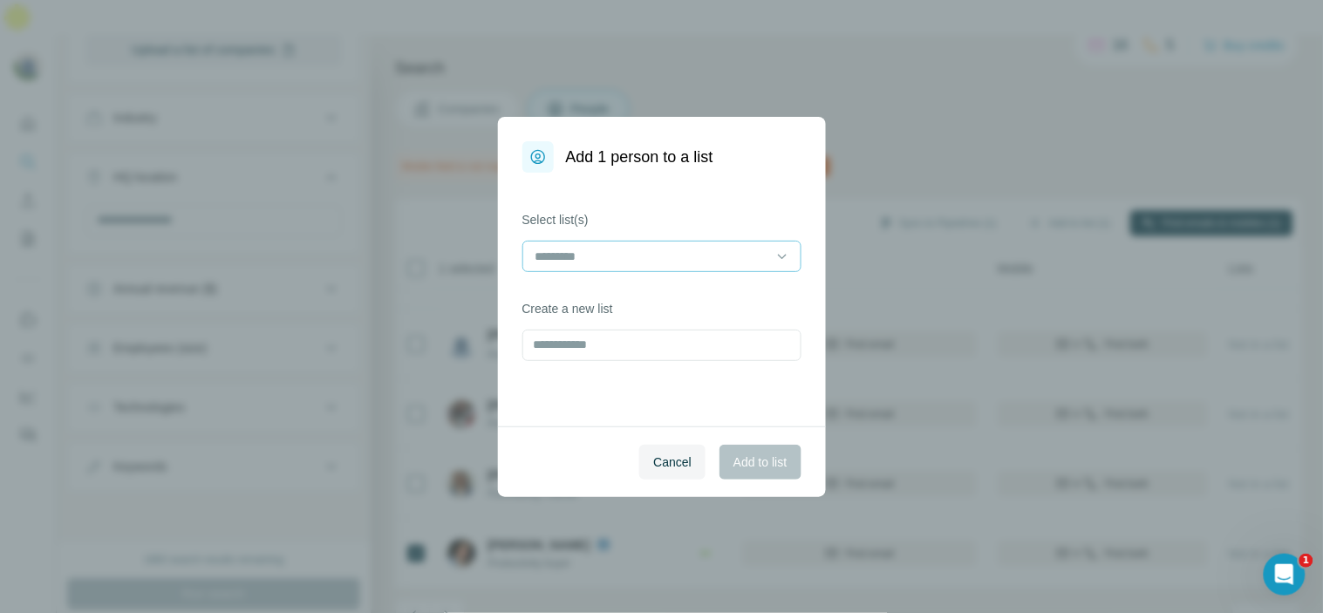
click at [678, 271] on div at bounding box center [661, 256] width 279 height 31
click at [679, 262] on input at bounding box center [651, 256] width 235 height 19
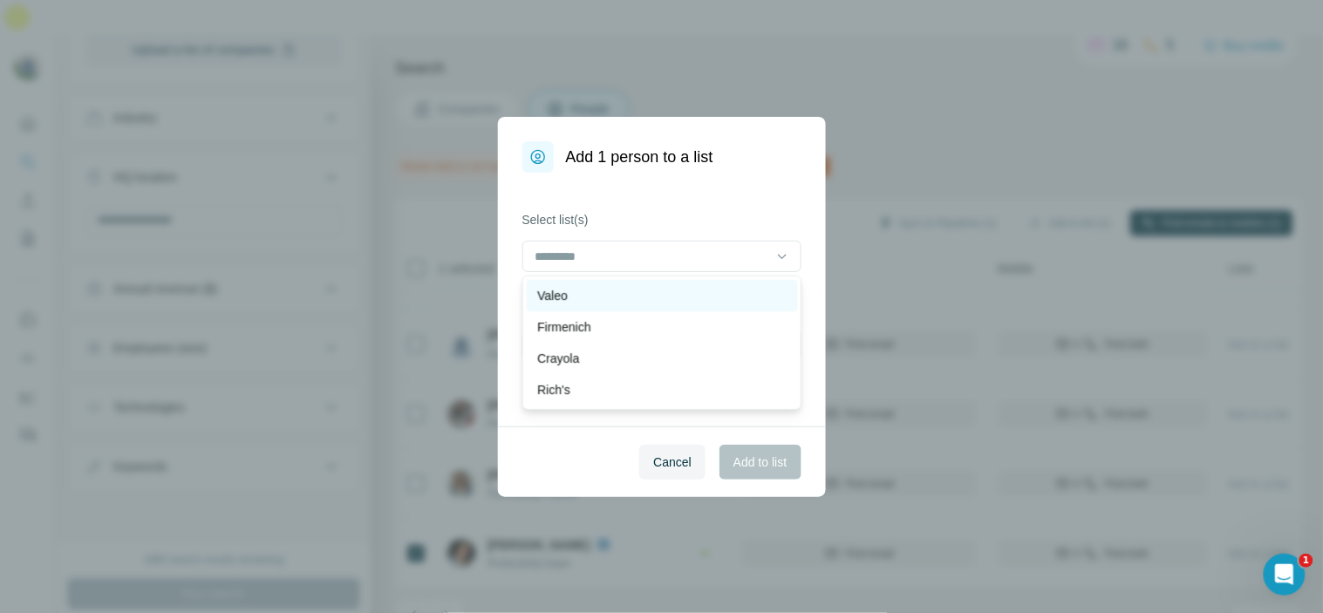
click at [669, 298] on div "Valeo" at bounding box center [661, 295] width 249 height 17
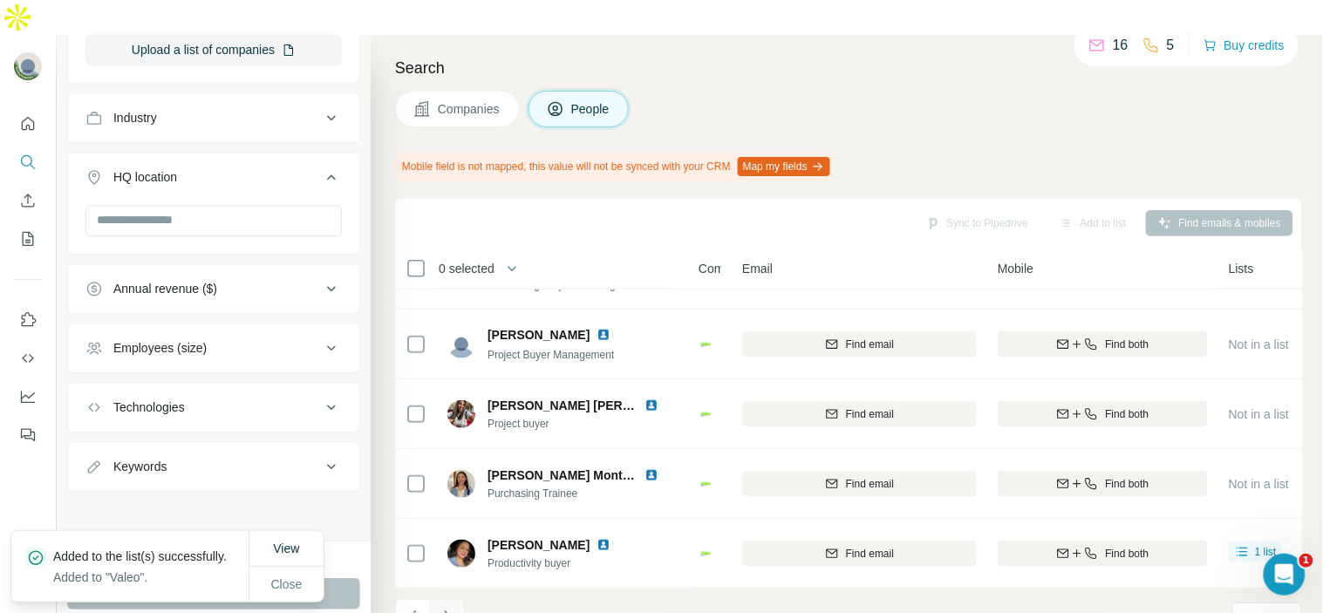
click at [440, 608] on icon "Navigate to next page" at bounding box center [447, 616] width 17 height 17
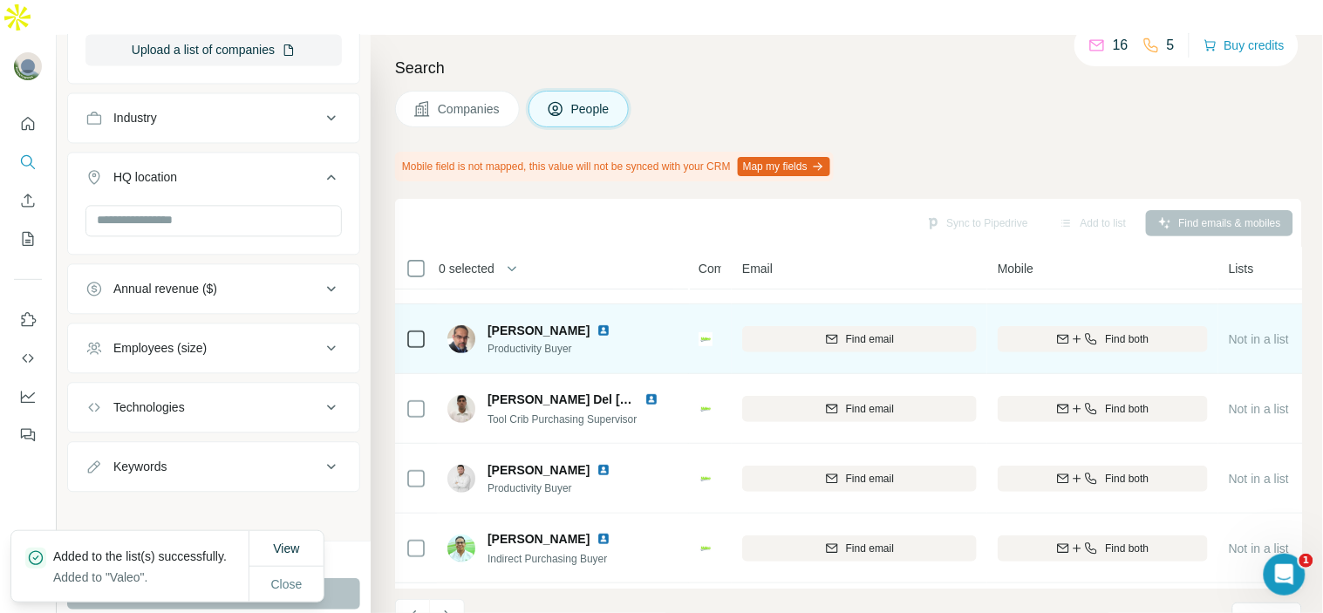
scroll to position [0, 0]
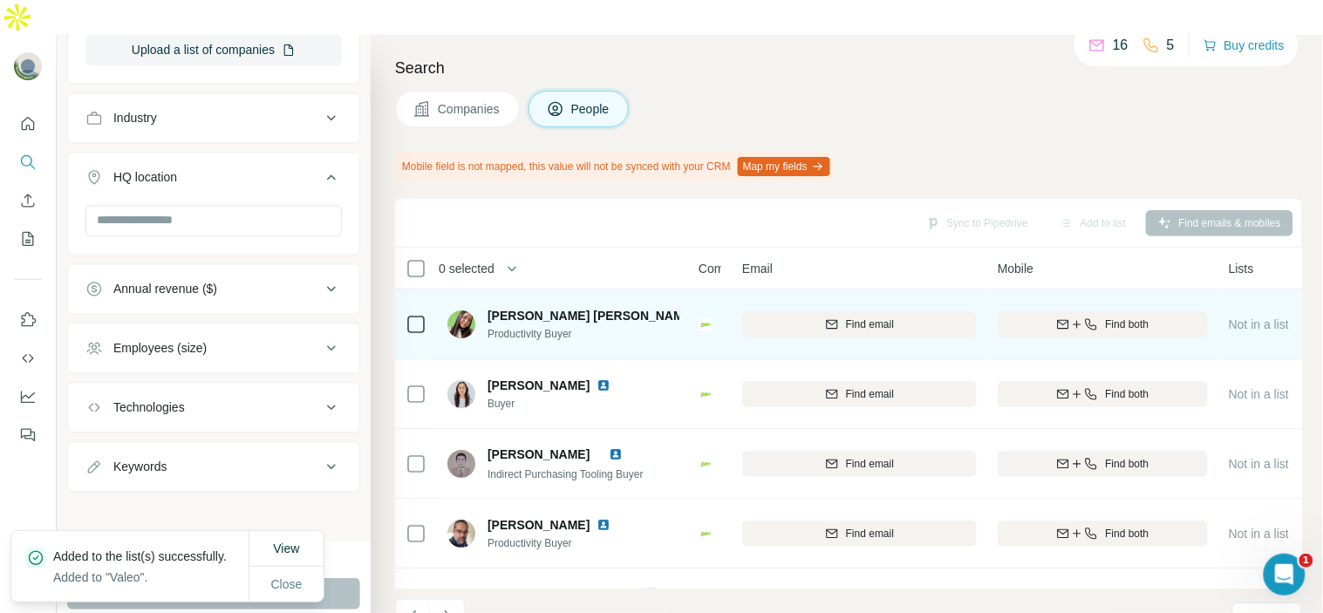
click at [703, 309] on img at bounding box center [710, 316] width 14 height 14
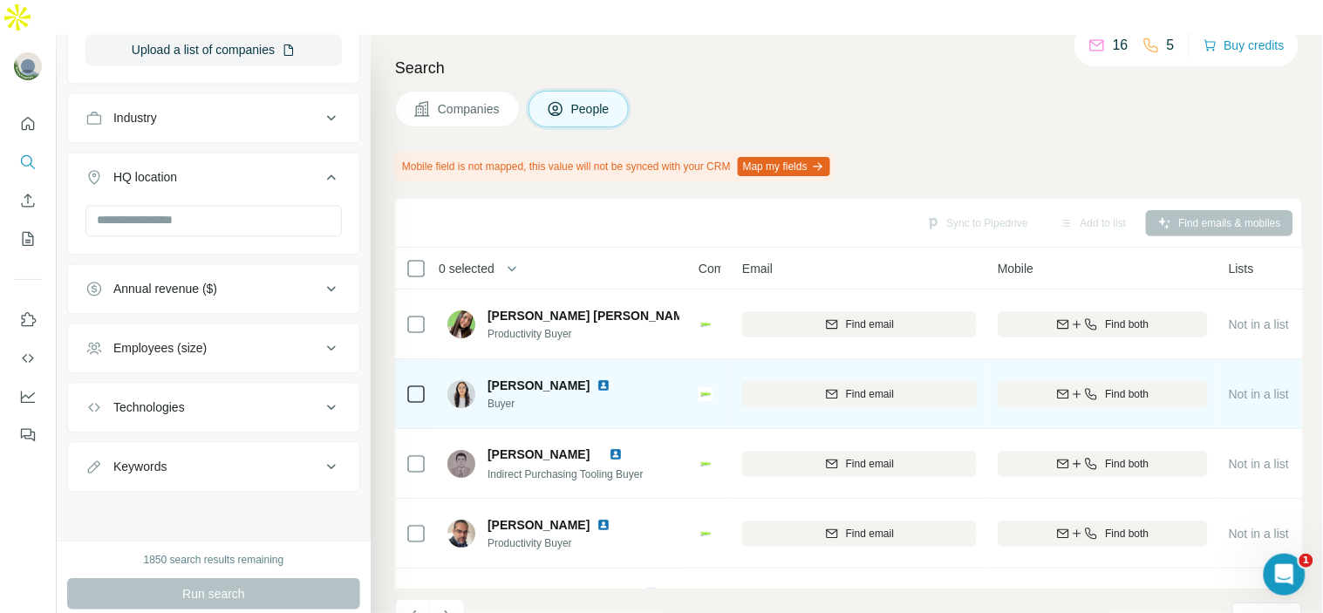
click at [597, 379] on img at bounding box center [604, 386] width 14 height 14
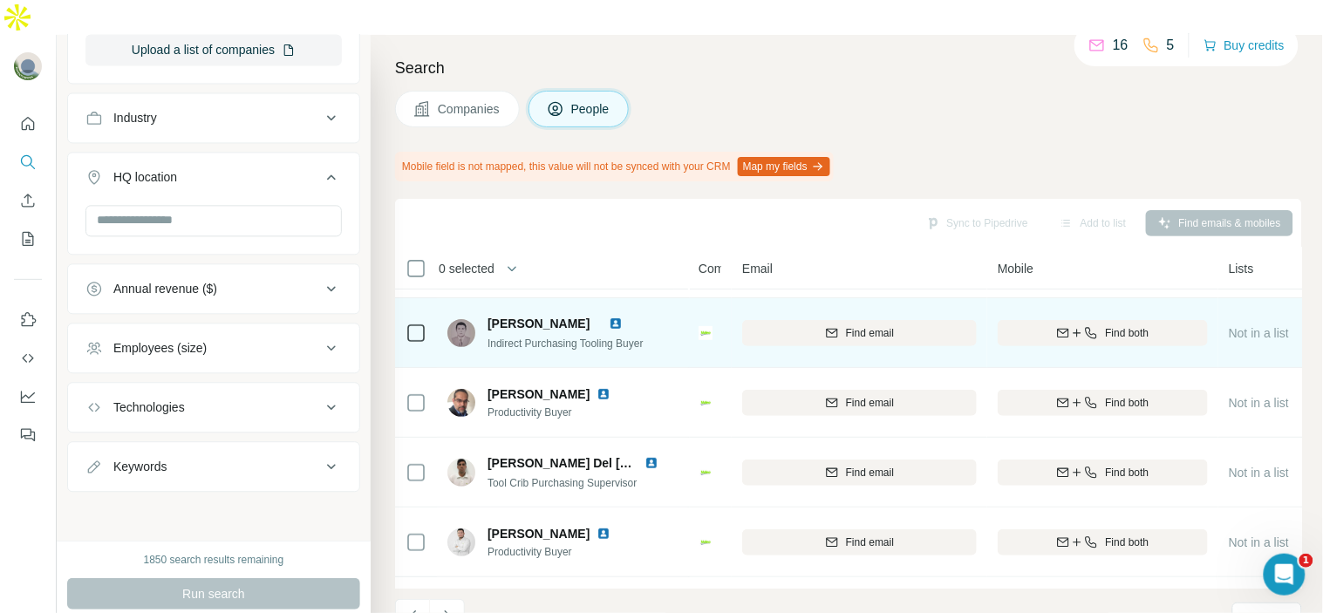
scroll to position [97, 0]
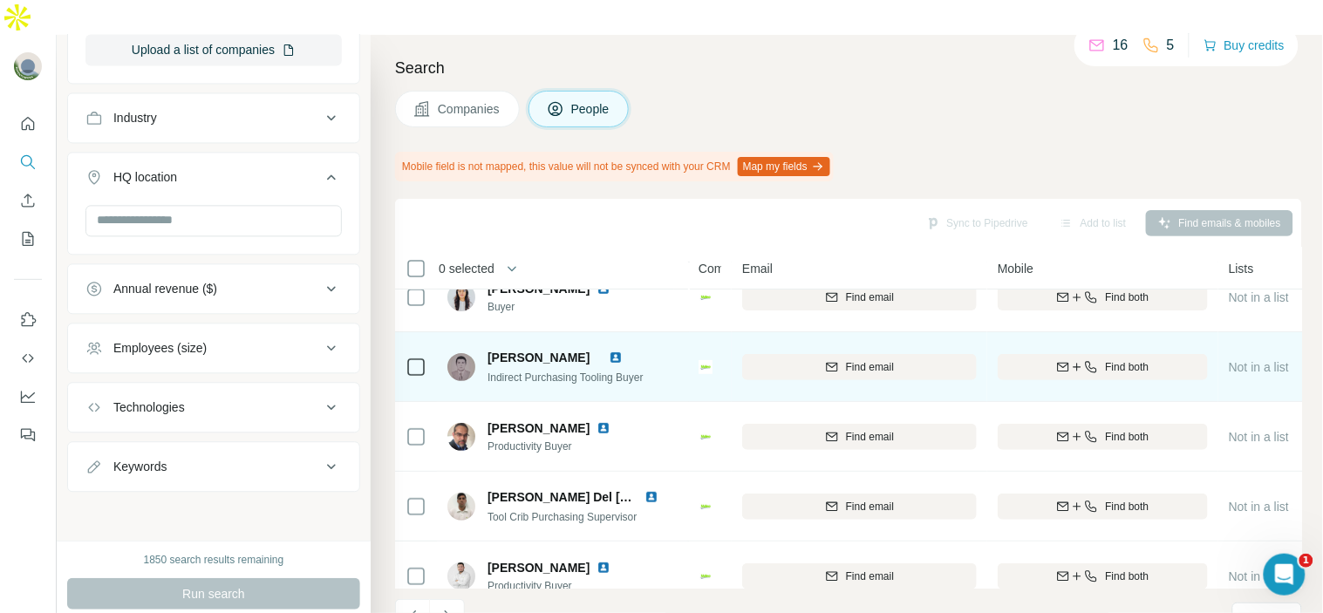
click at [623, 351] on img at bounding box center [616, 358] width 14 height 14
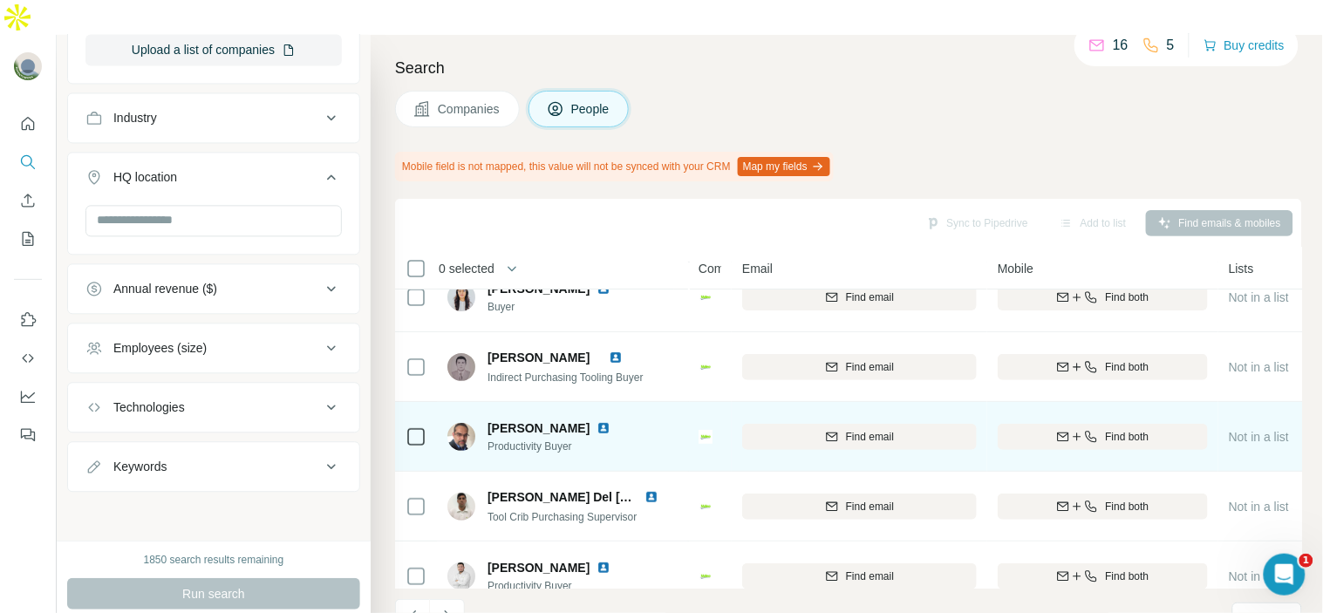
click at [597, 421] on img at bounding box center [604, 428] width 14 height 14
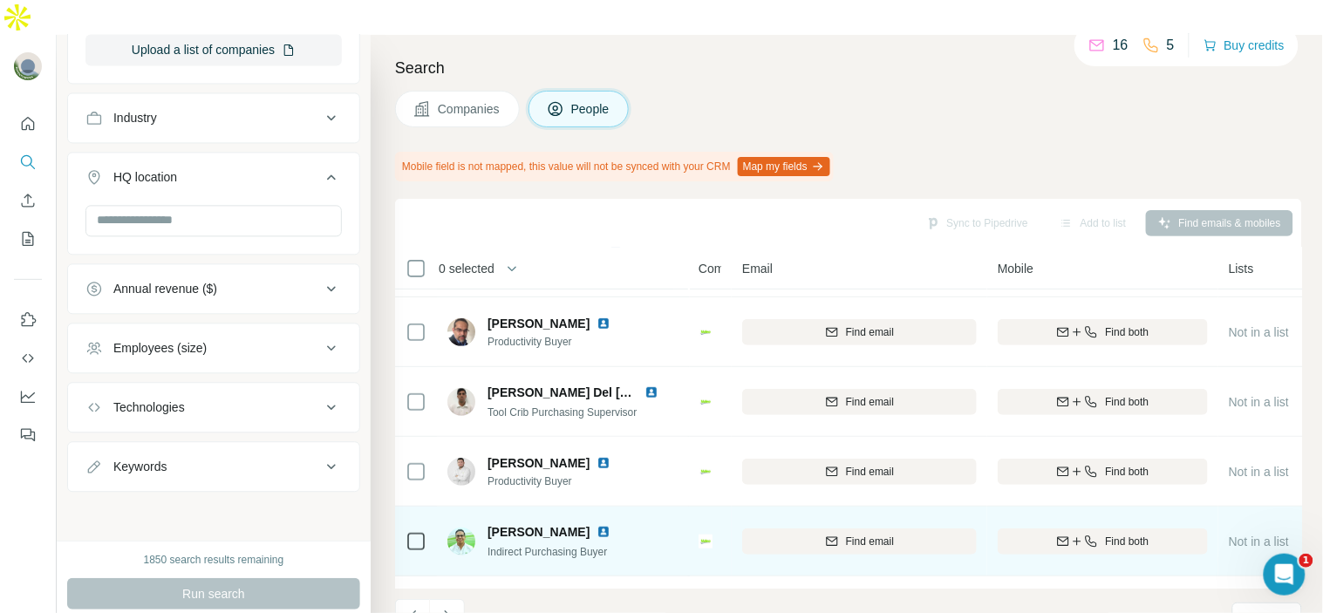
scroll to position [194, 0]
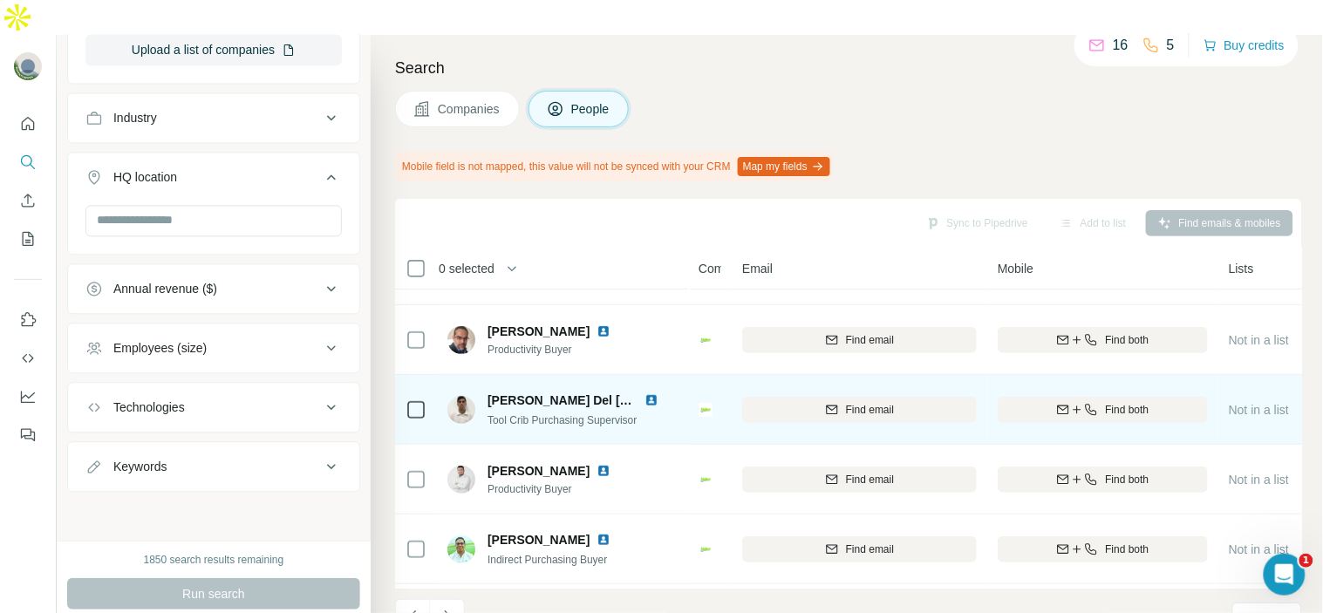
click at [652, 393] on img at bounding box center [652, 400] width 14 height 14
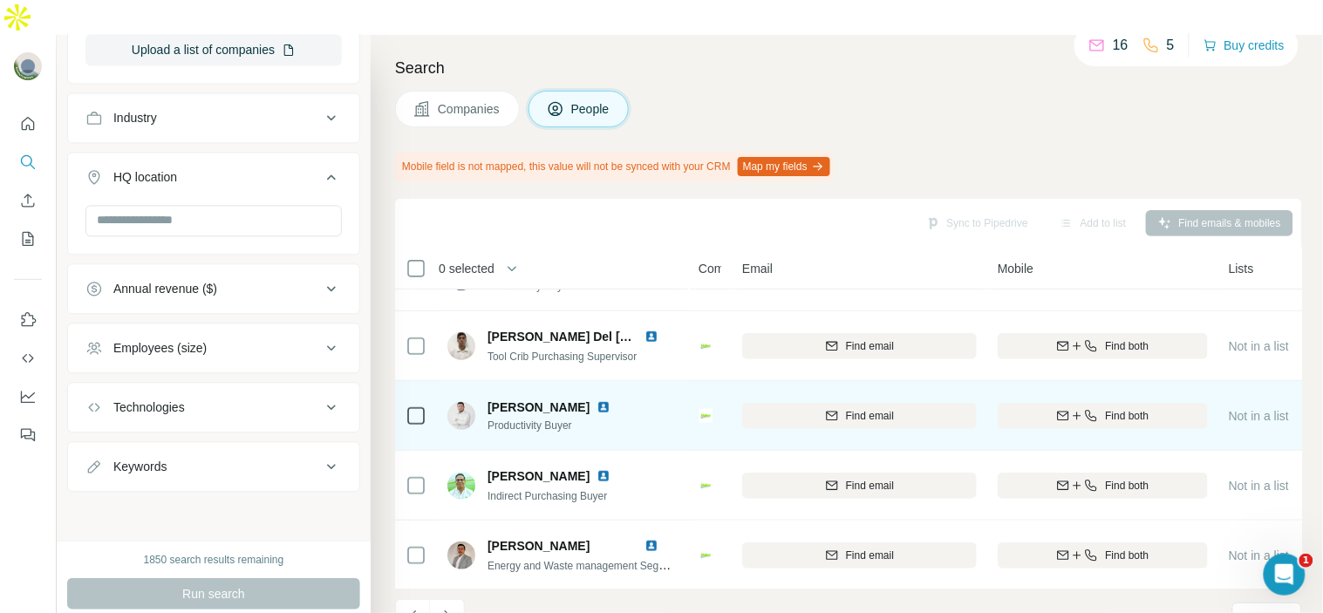
scroll to position [290, 0]
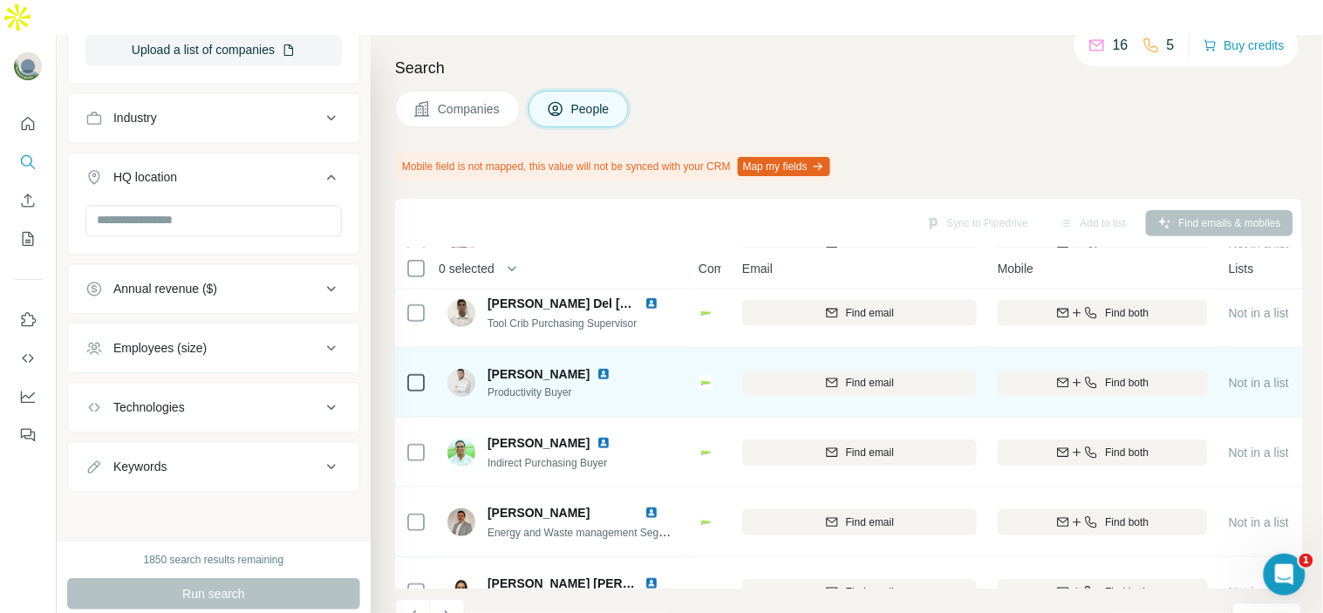
click at [611, 367] on img at bounding box center [604, 374] width 14 height 14
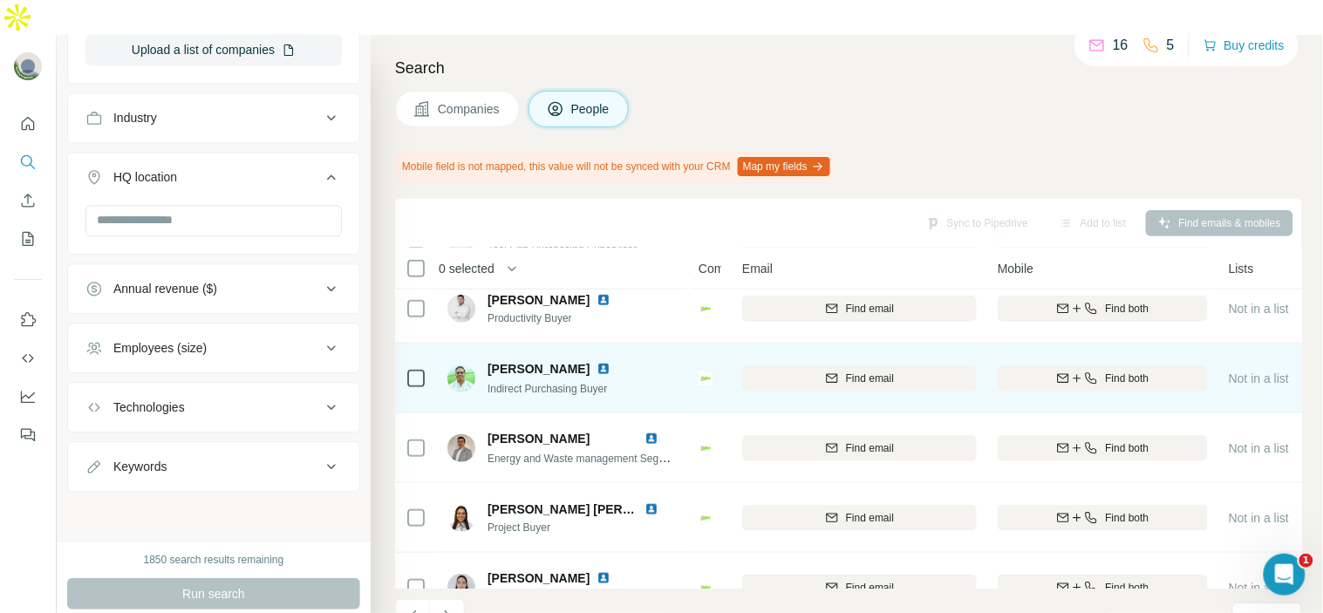
scroll to position [387, 0]
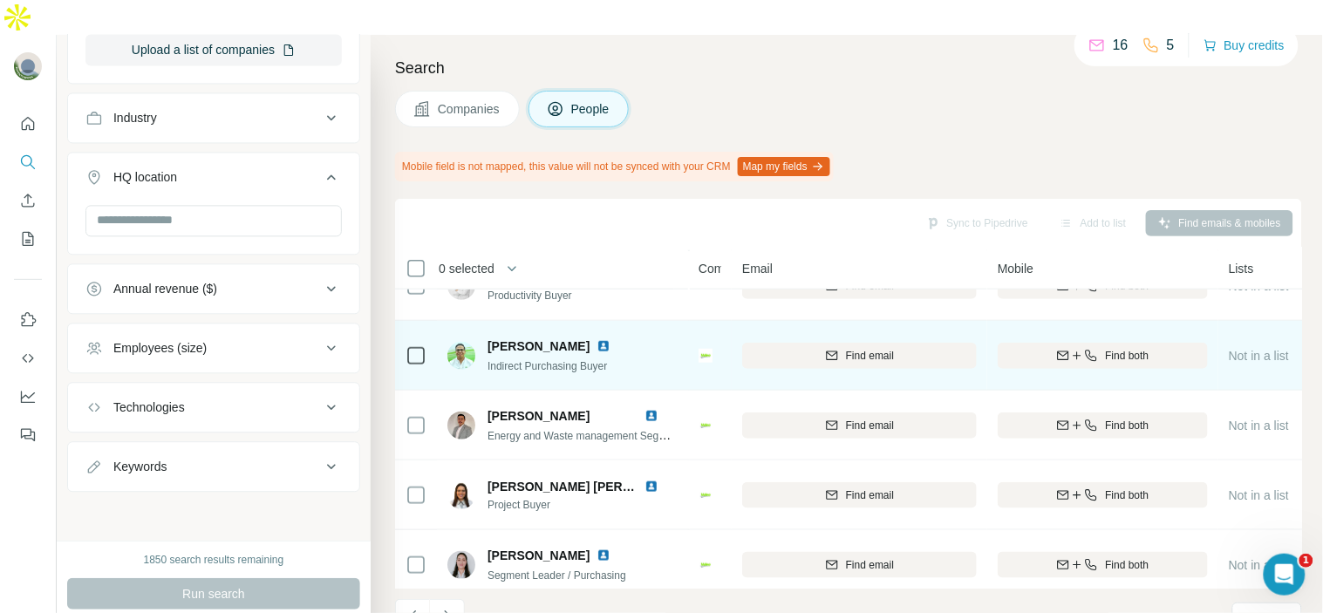
click at [611, 339] on img at bounding box center [604, 346] width 14 height 14
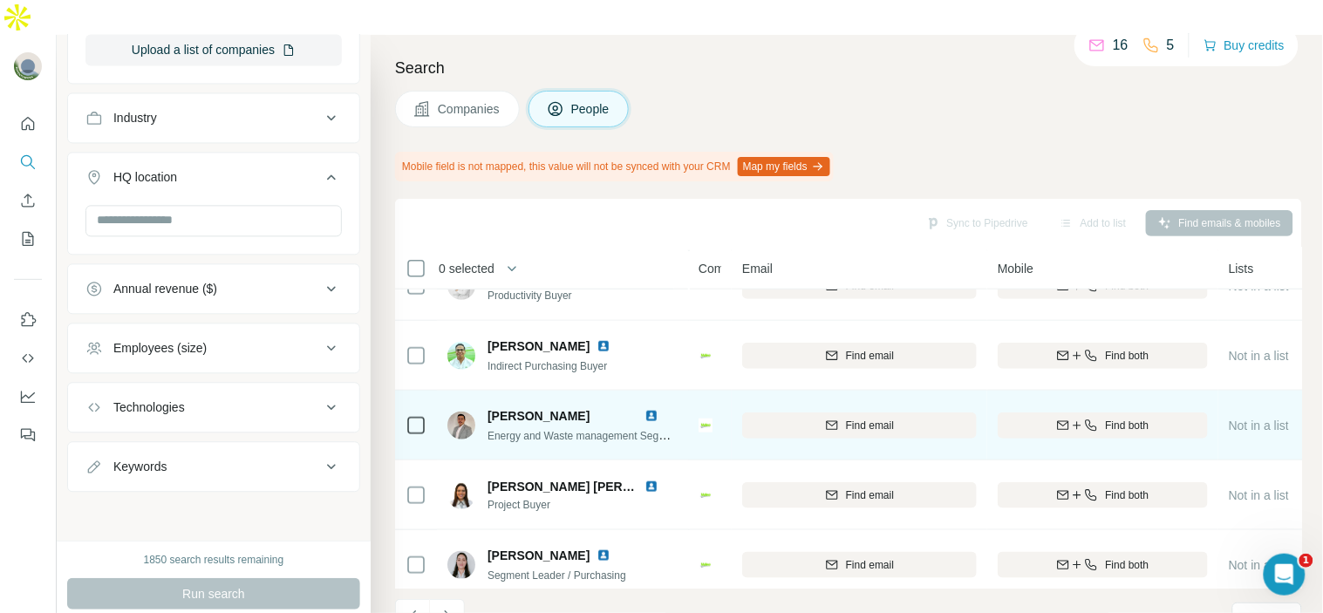
click at [649, 409] on img at bounding box center [652, 416] width 14 height 14
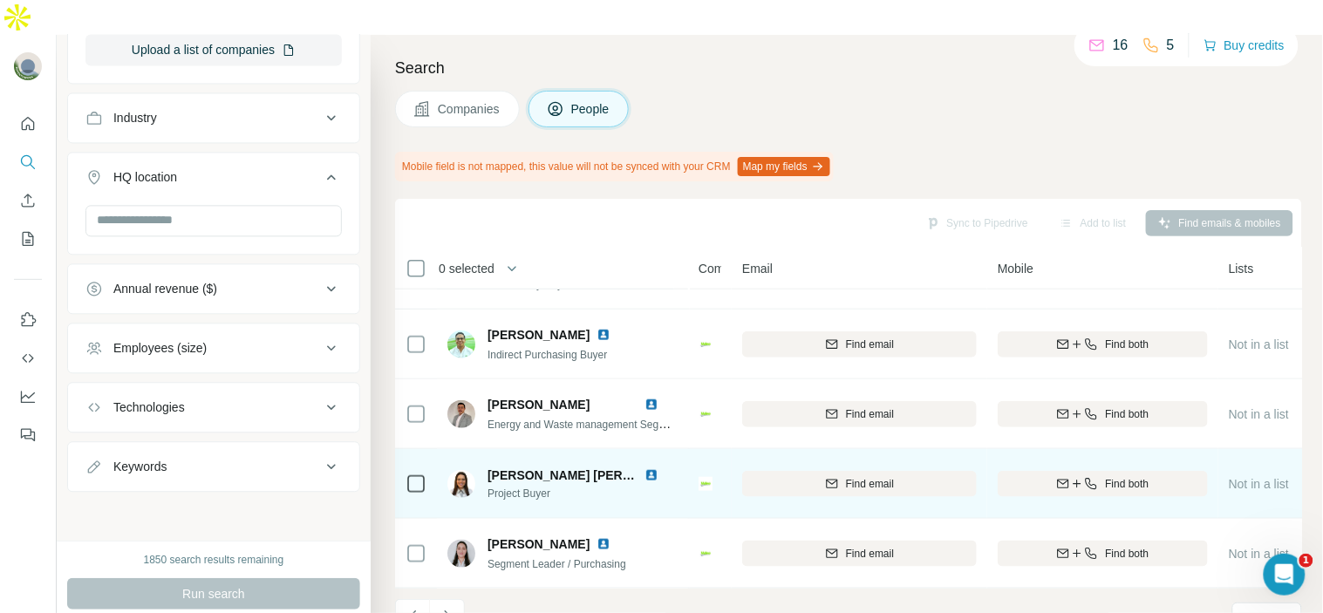
click at [649, 468] on img at bounding box center [652, 475] width 14 height 14
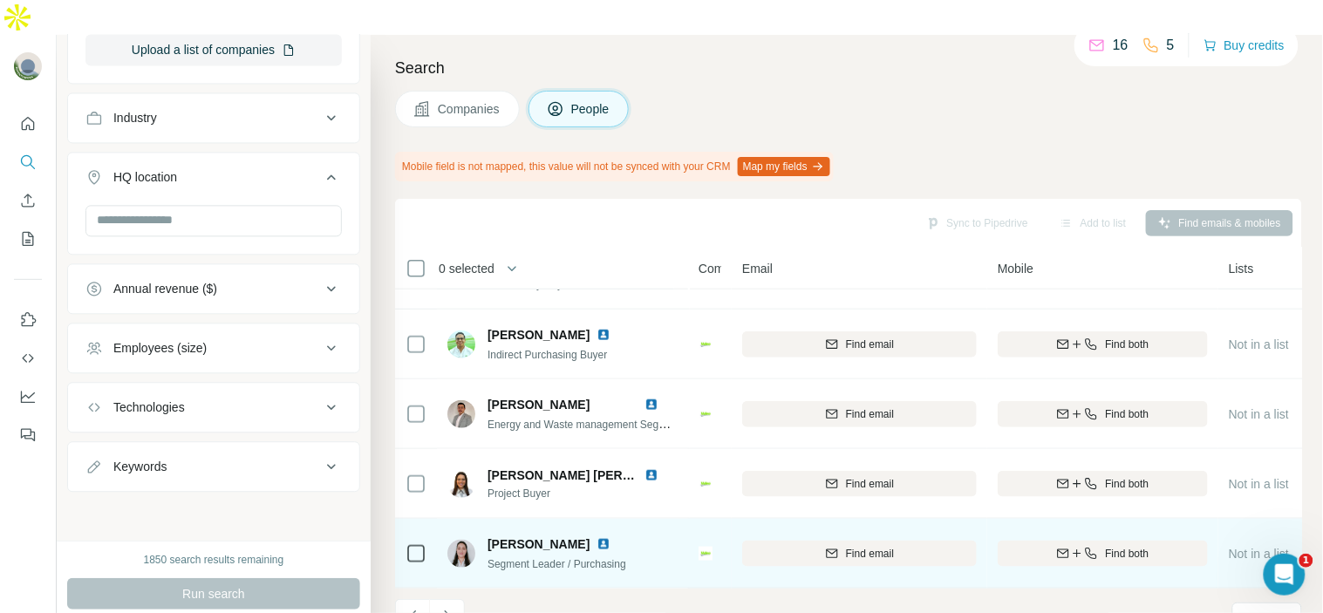
click at [597, 537] on img at bounding box center [604, 544] width 14 height 14
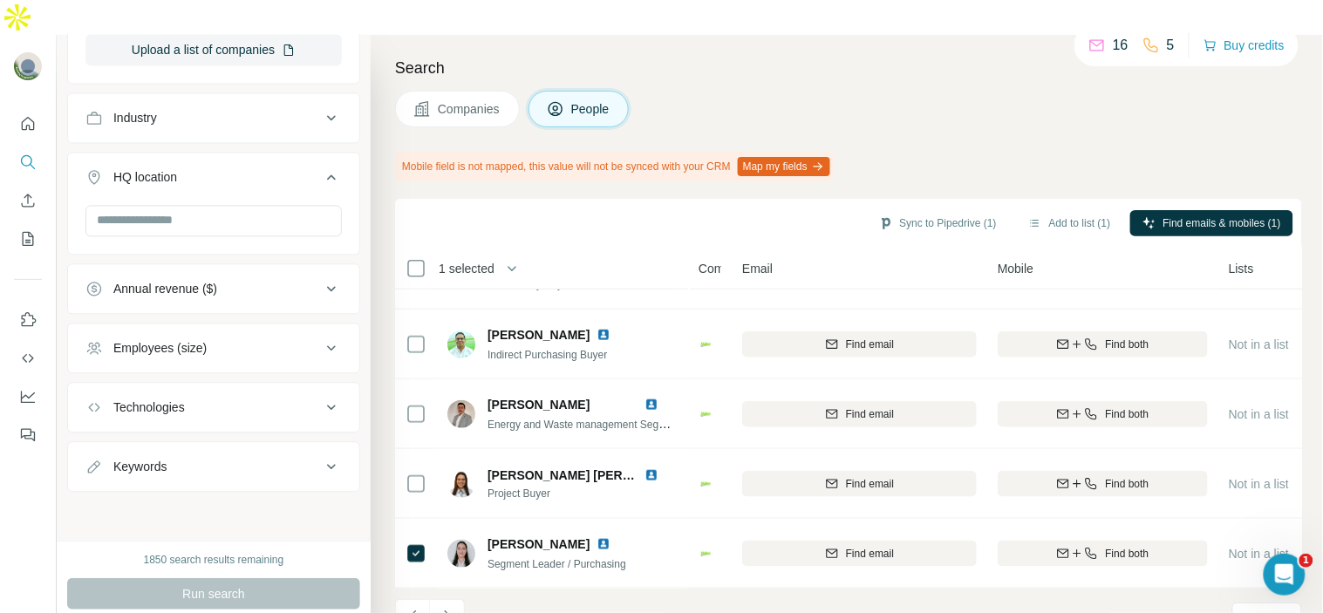
click at [1069, 208] on div "Sync to Pipedrive (1) Add to list (1) Find emails & mobiles (1)" at bounding box center [849, 223] width 890 height 31
click at [1074, 210] on button "Add to list (1)" at bounding box center [1069, 223] width 107 height 26
click at [1070, 210] on button "Add to list (1)" at bounding box center [1069, 223] width 107 height 26
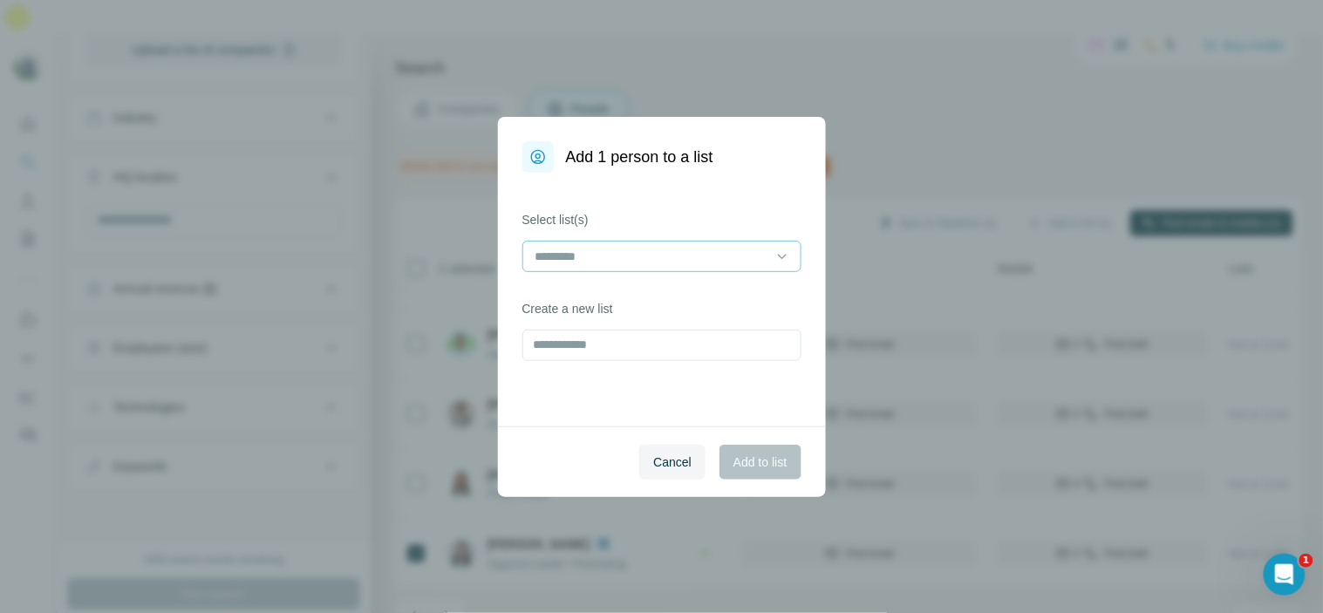
click at [706, 251] on input at bounding box center [651, 256] width 235 height 19
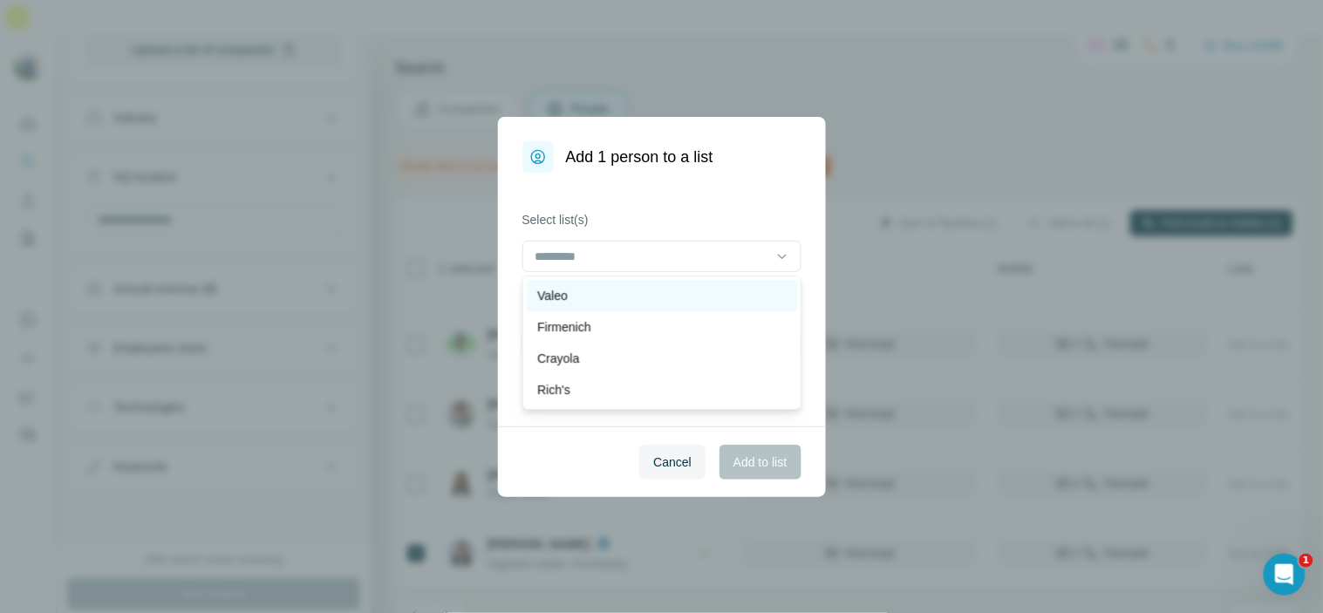
click at [696, 290] on div "Valeo" at bounding box center [661, 295] width 249 height 17
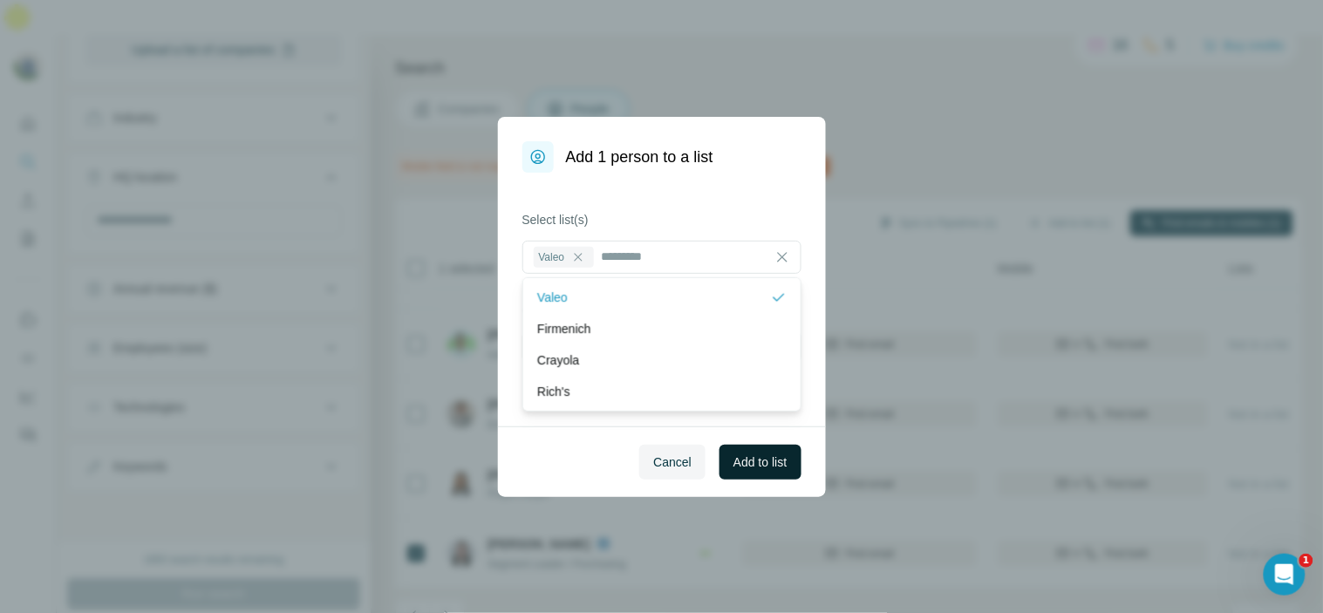
click at [755, 478] on button "Add to list" at bounding box center [760, 462] width 81 height 35
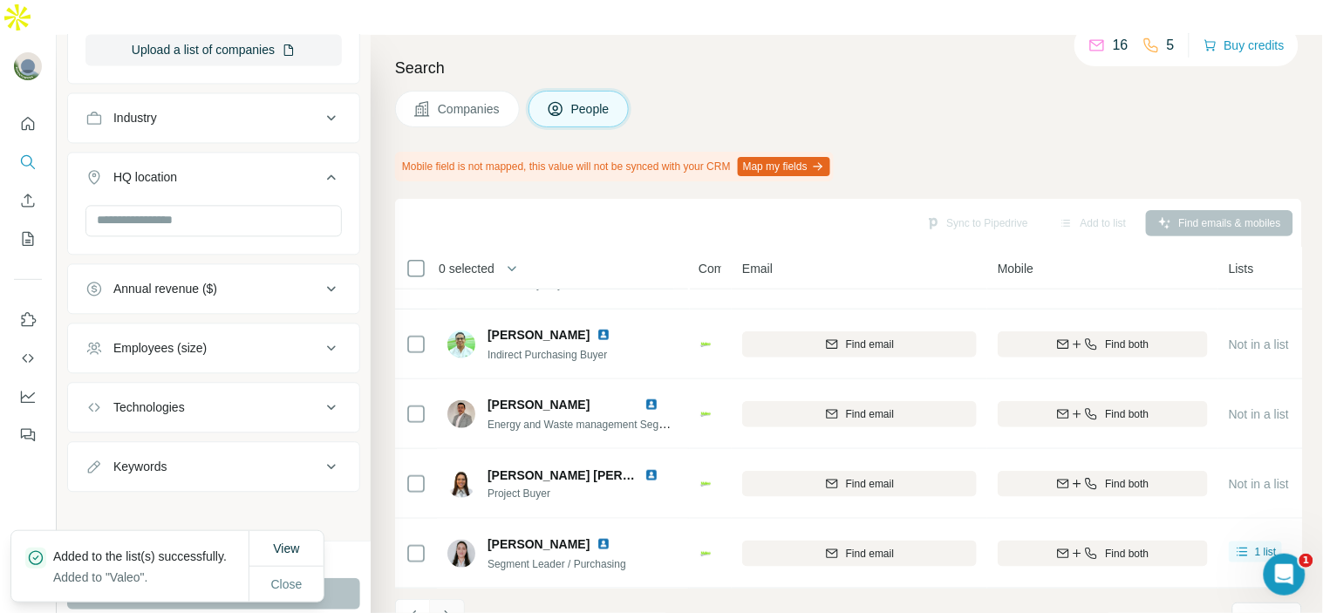
click at [449, 608] on icon "Navigate to next page" at bounding box center [447, 616] width 17 height 17
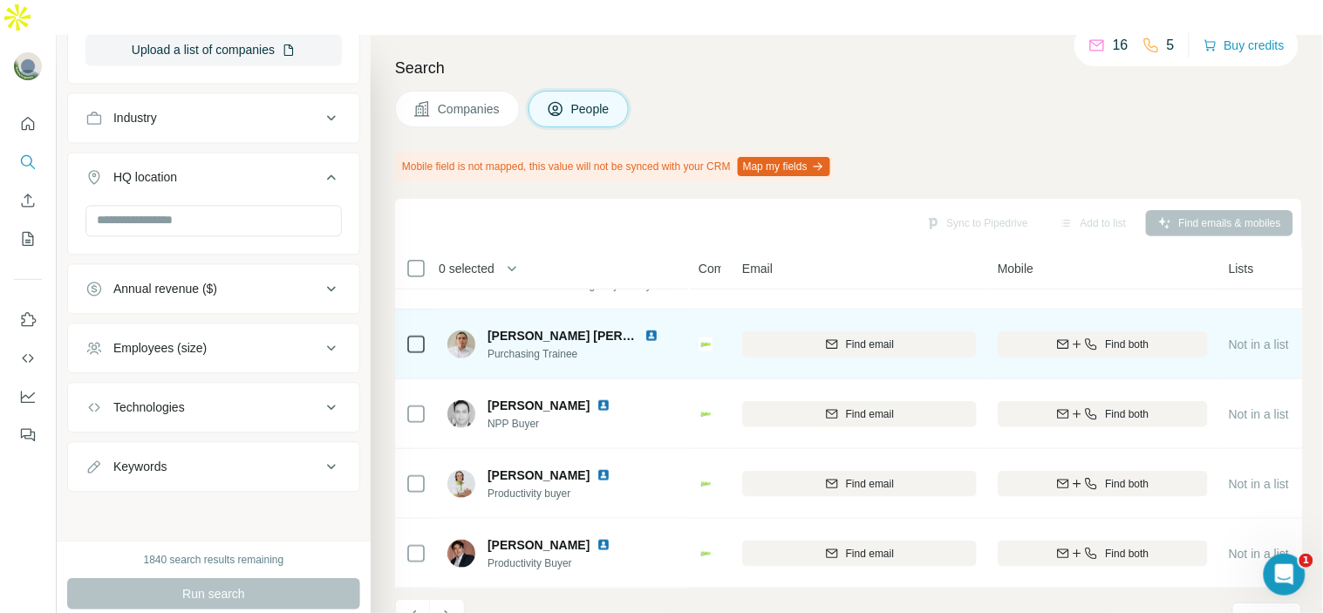
click at [650, 329] on img at bounding box center [652, 336] width 14 height 14
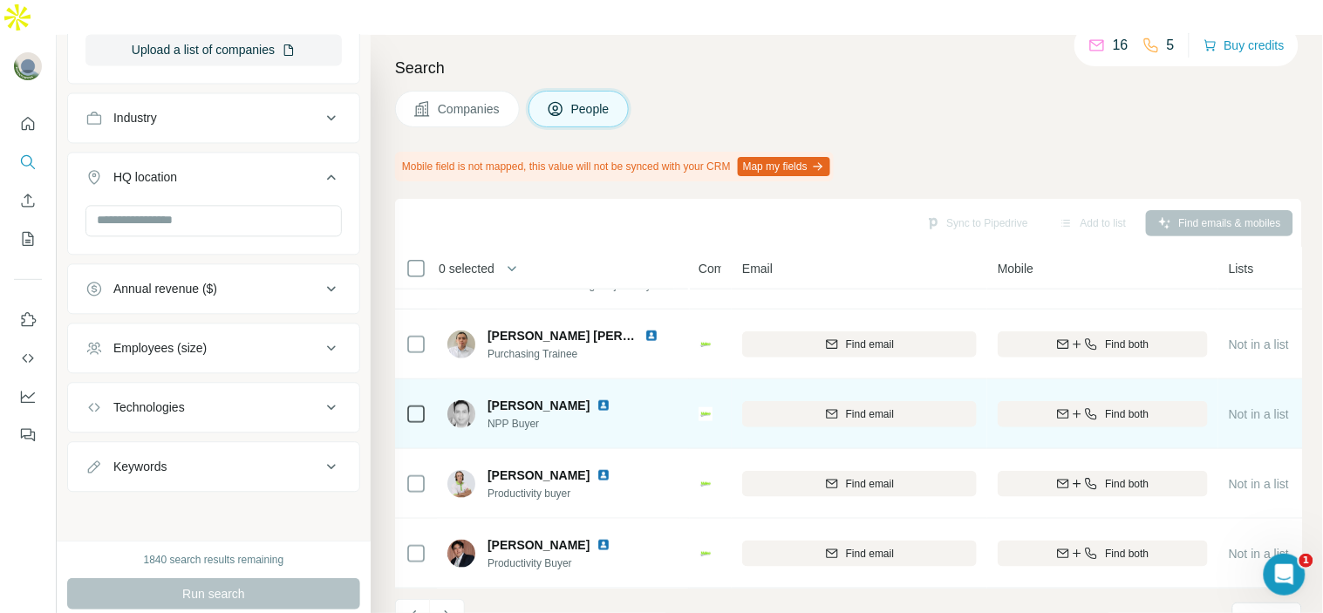
click at [597, 399] on img at bounding box center [604, 406] width 14 height 14
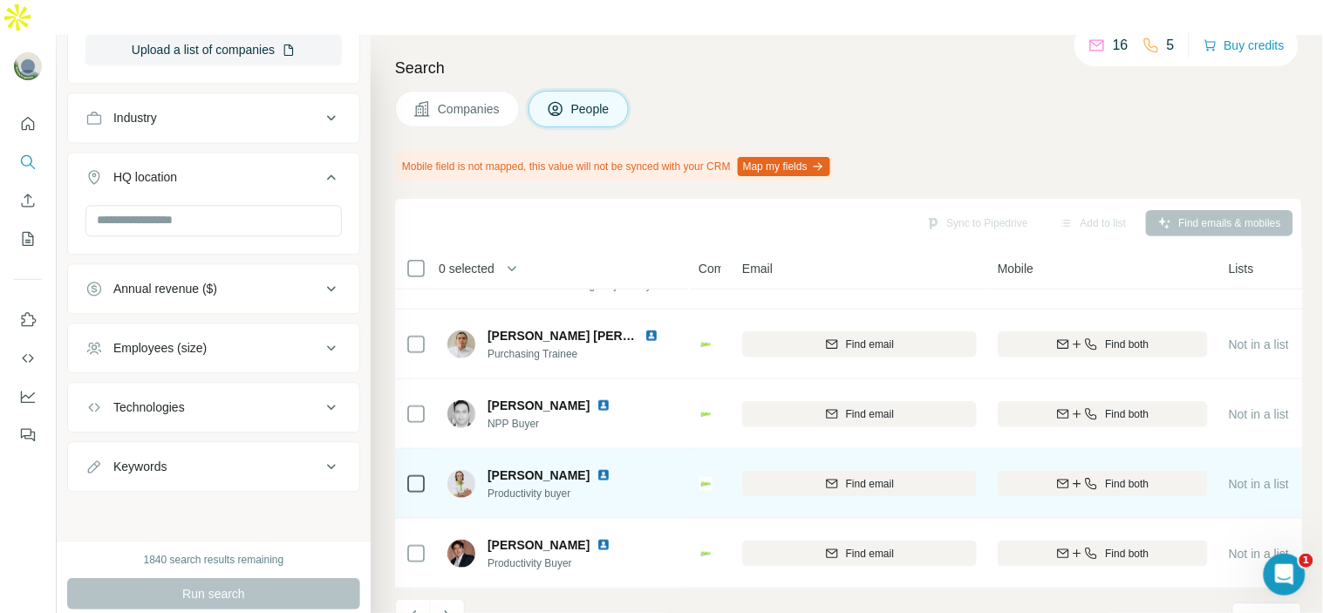
click at [597, 468] on img at bounding box center [604, 475] width 14 height 14
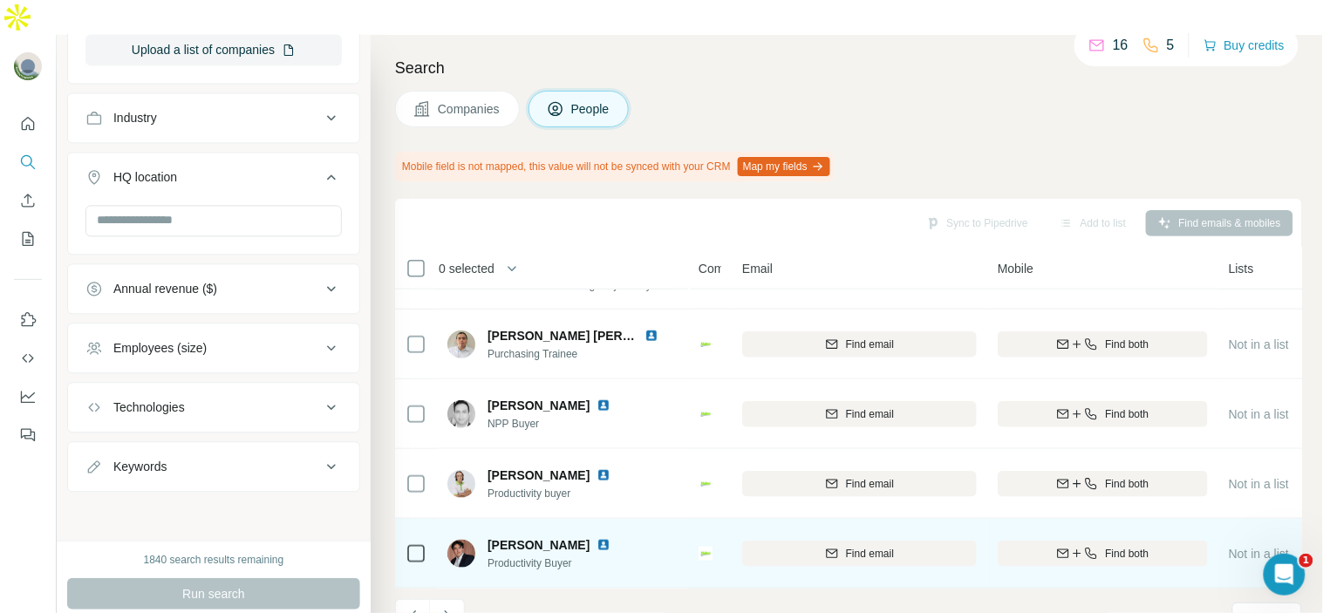
click at [611, 538] on img at bounding box center [604, 545] width 14 height 14
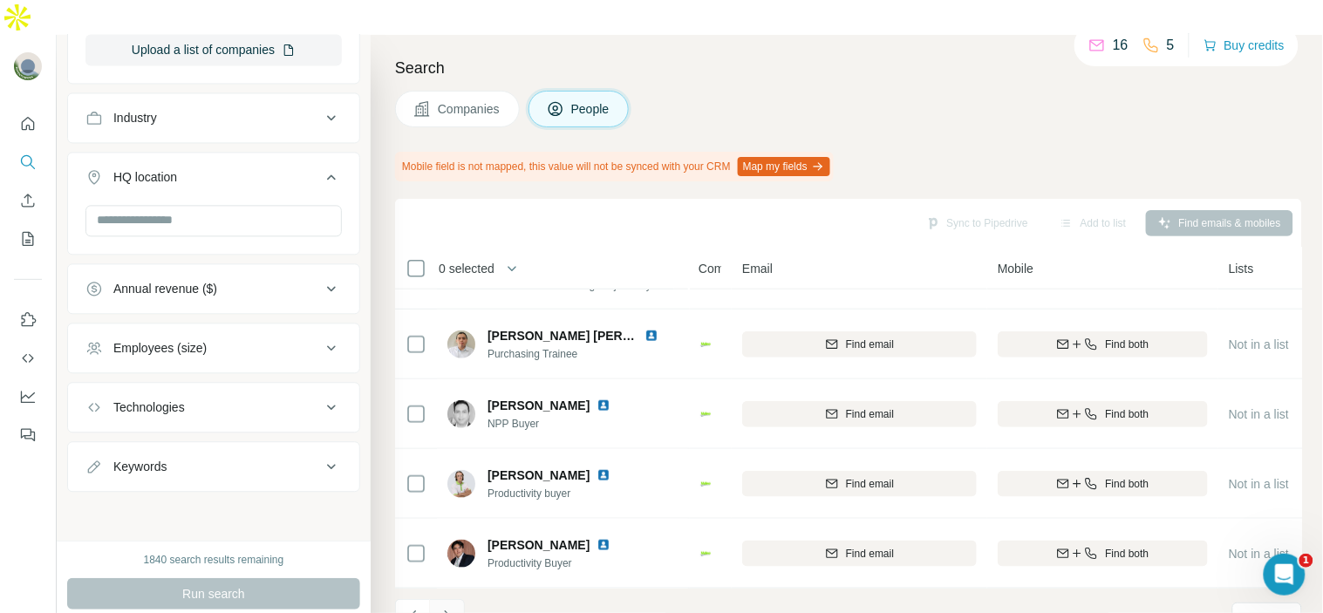
click at [449, 608] on icon "Navigate to next page" at bounding box center [447, 616] width 17 height 17
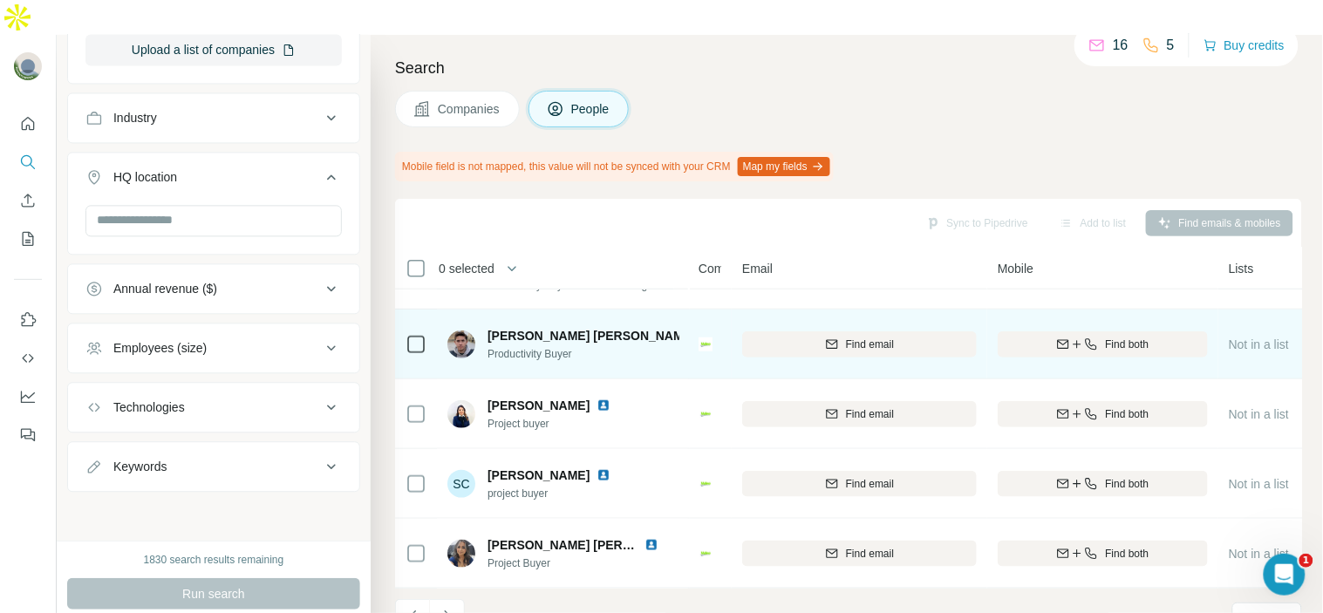
click at [703, 329] on img at bounding box center [710, 336] width 14 height 14
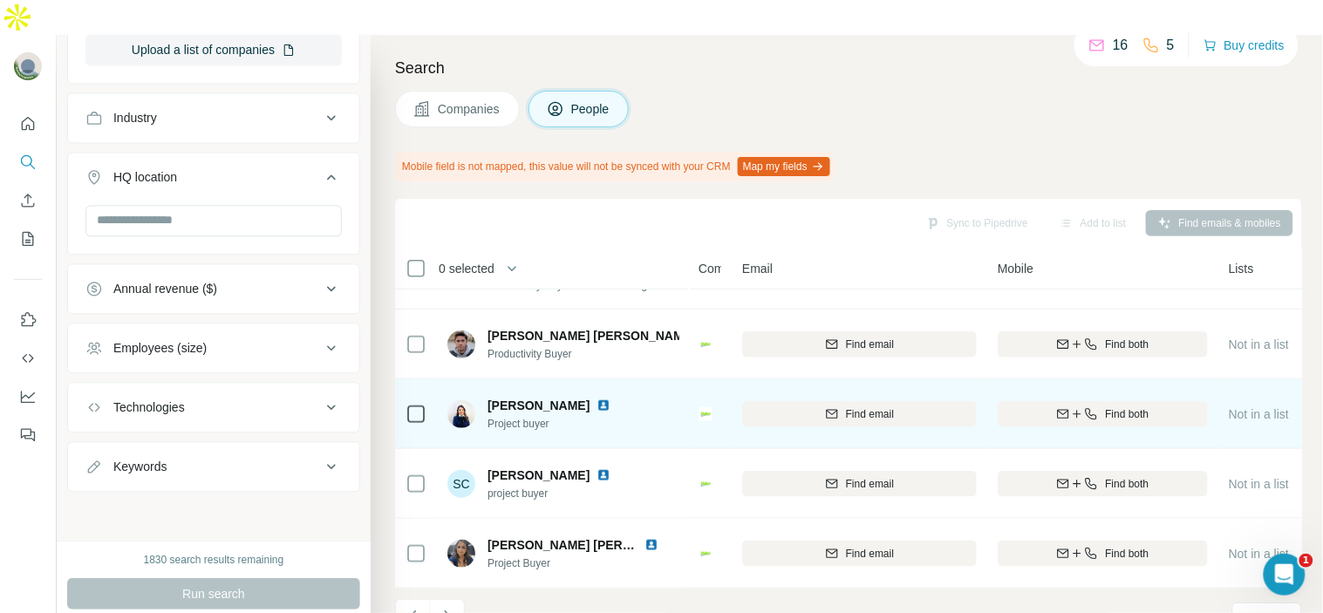
click at [597, 399] on img at bounding box center [604, 406] width 14 height 14
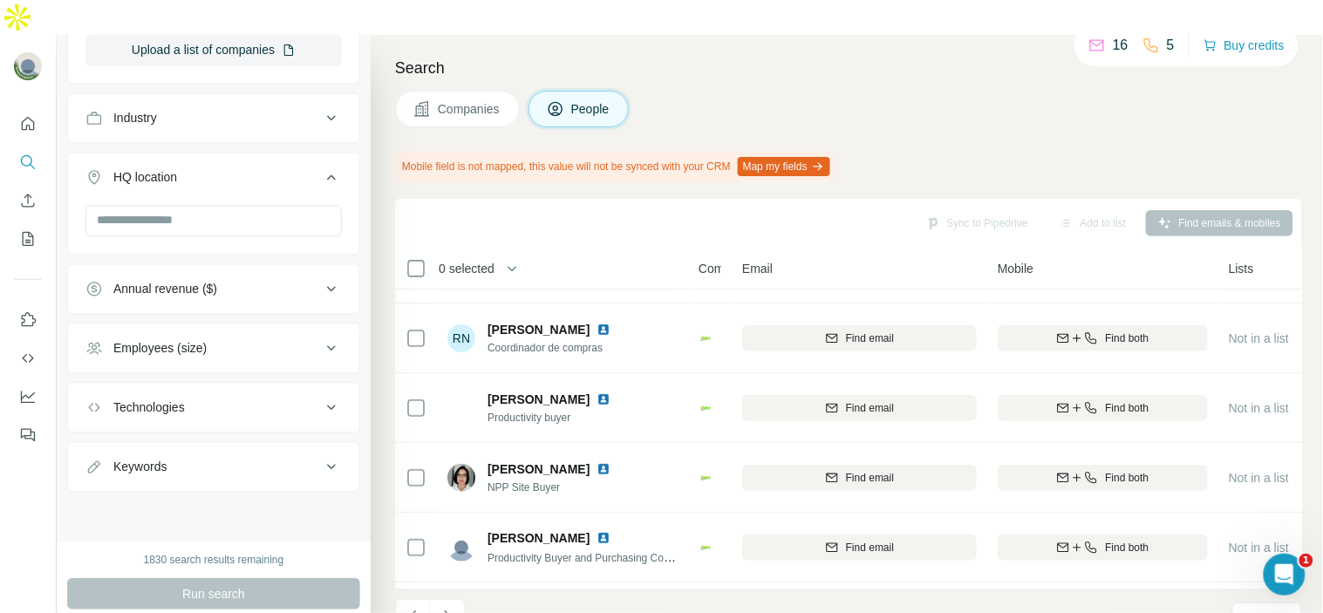
scroll to position [0, 0]
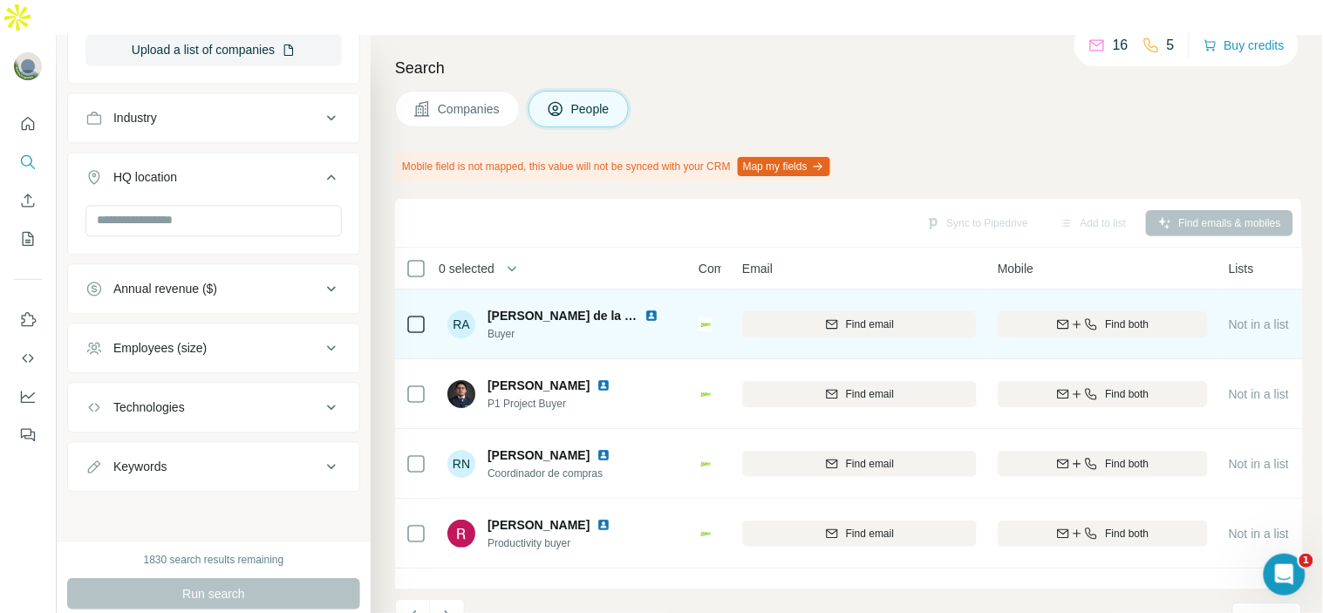
click at [645, 309] on img at bounding box center [652, 316] width 14 height 14
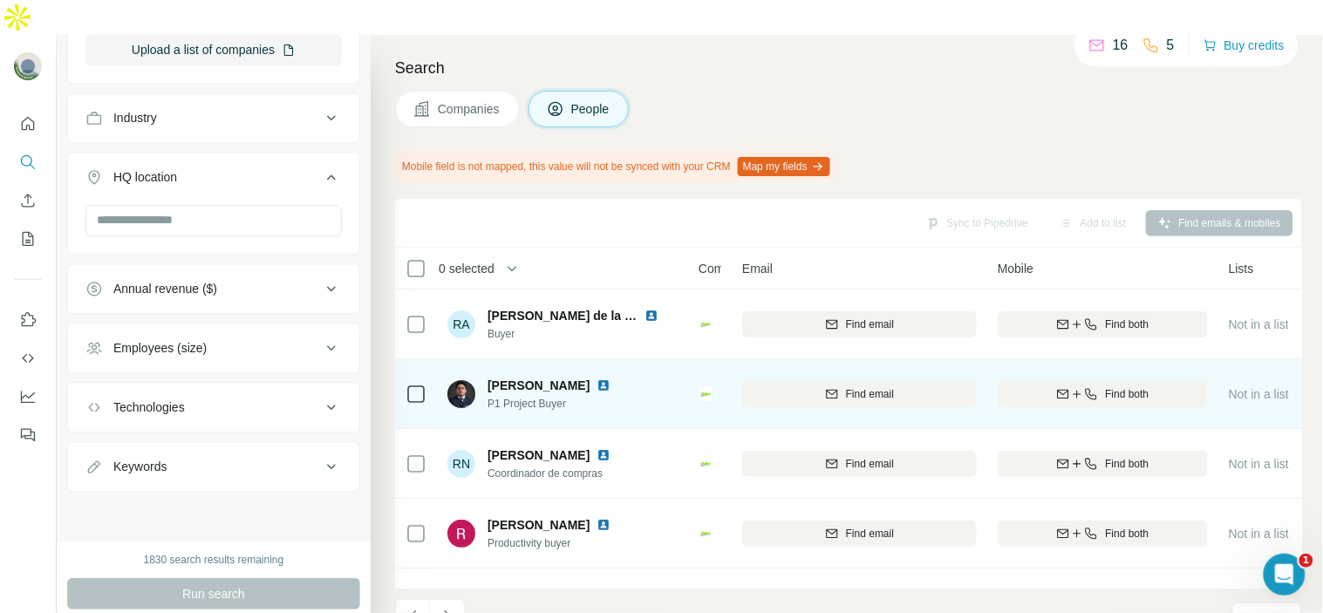
click at [597, 379] on img at bounding box center [604, 386] width 14 height 14
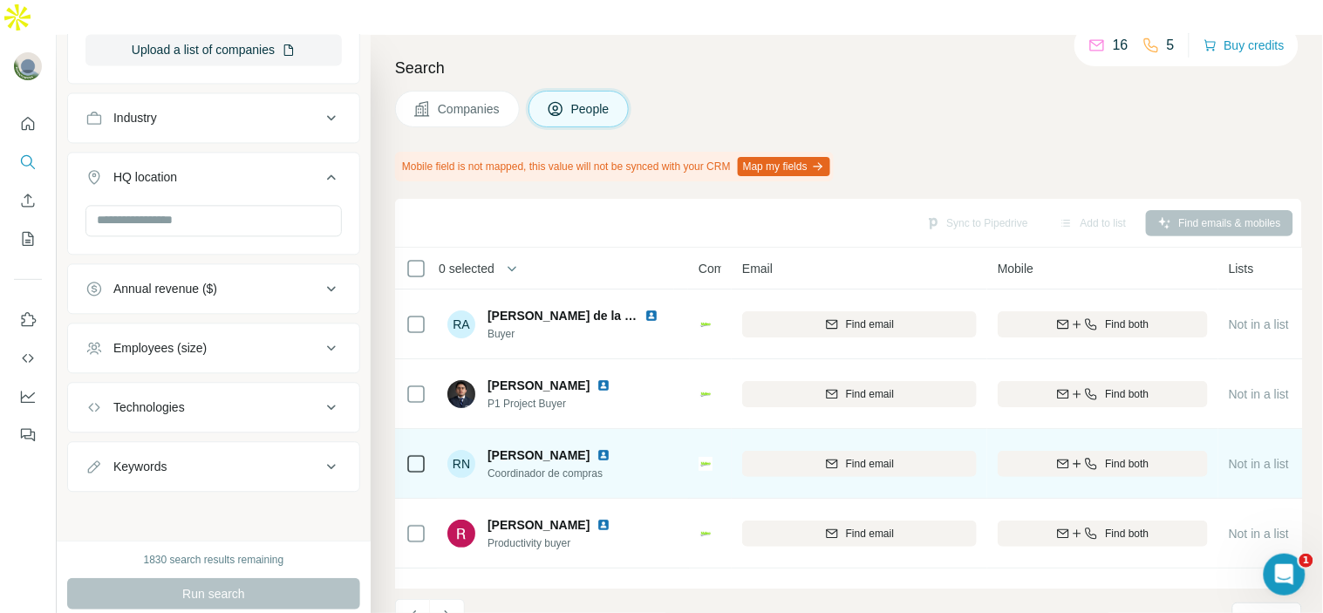
click at [602, 448] on img at bounding box center [604, 455] width 14 height 14
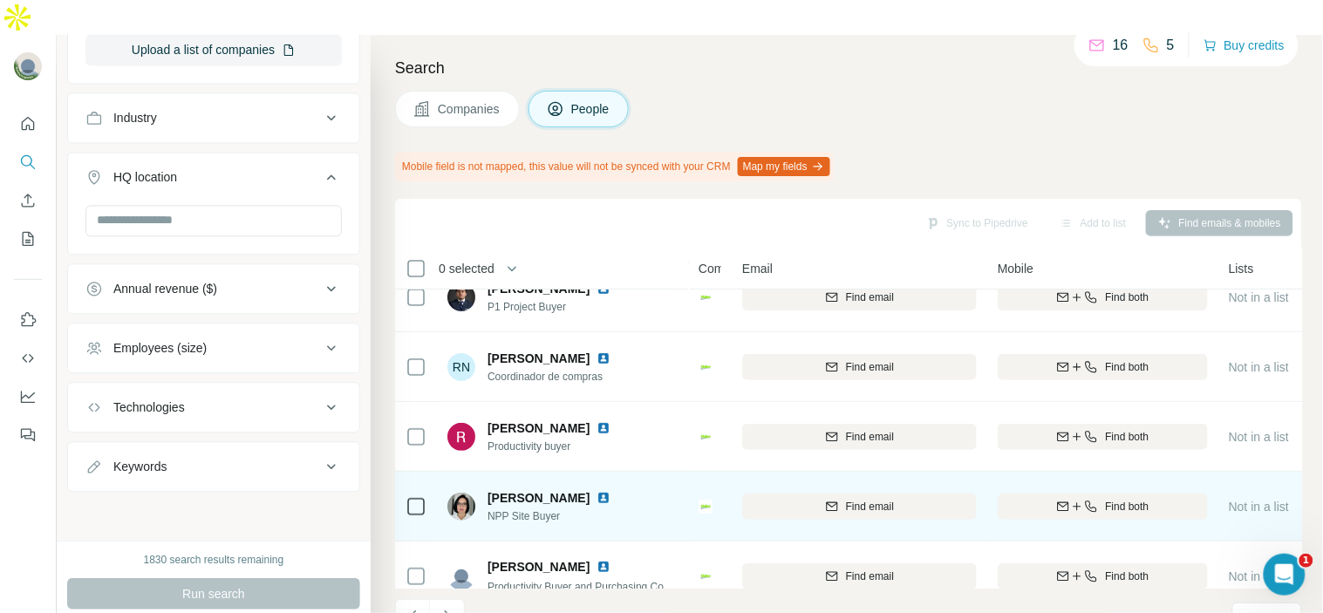
scroll to position [194, 0]
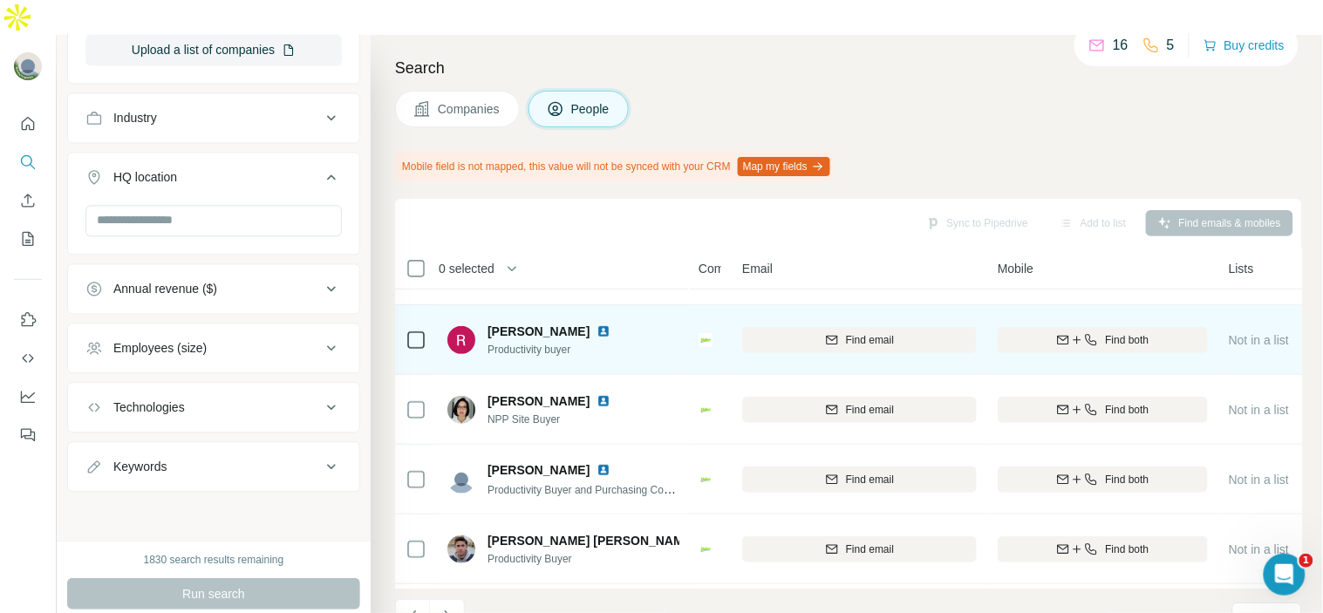
click at [597, 324] on img at bounding box center [604, 331] width 14 height 14
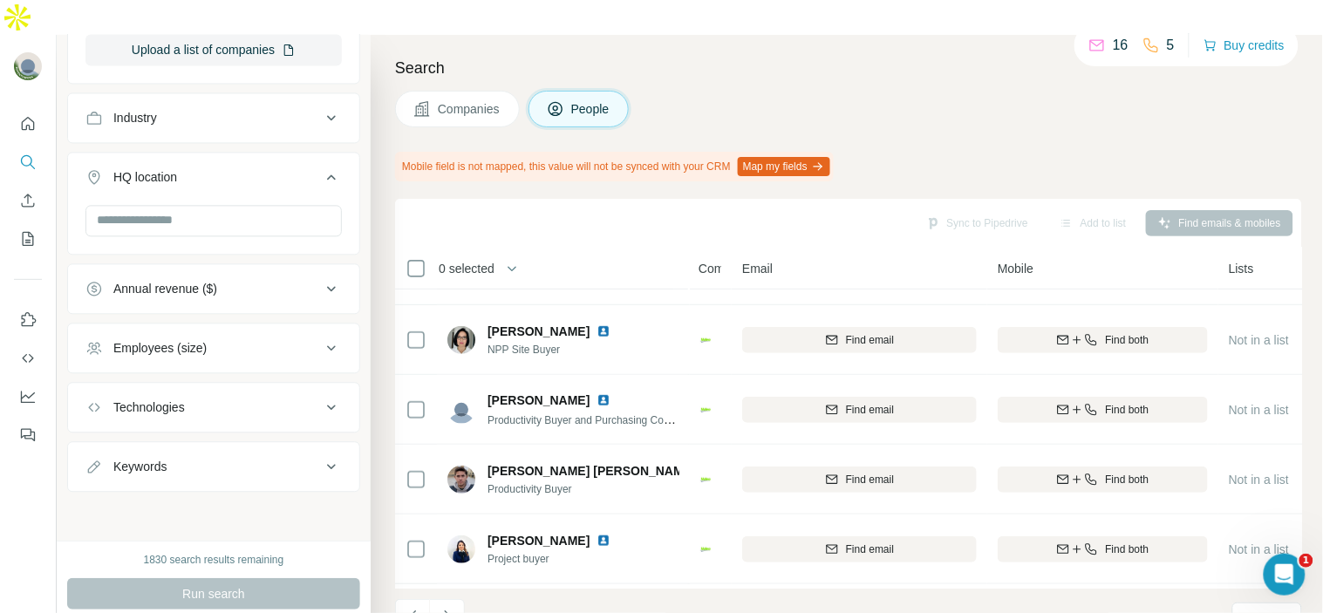
scroll to position [266, 0]
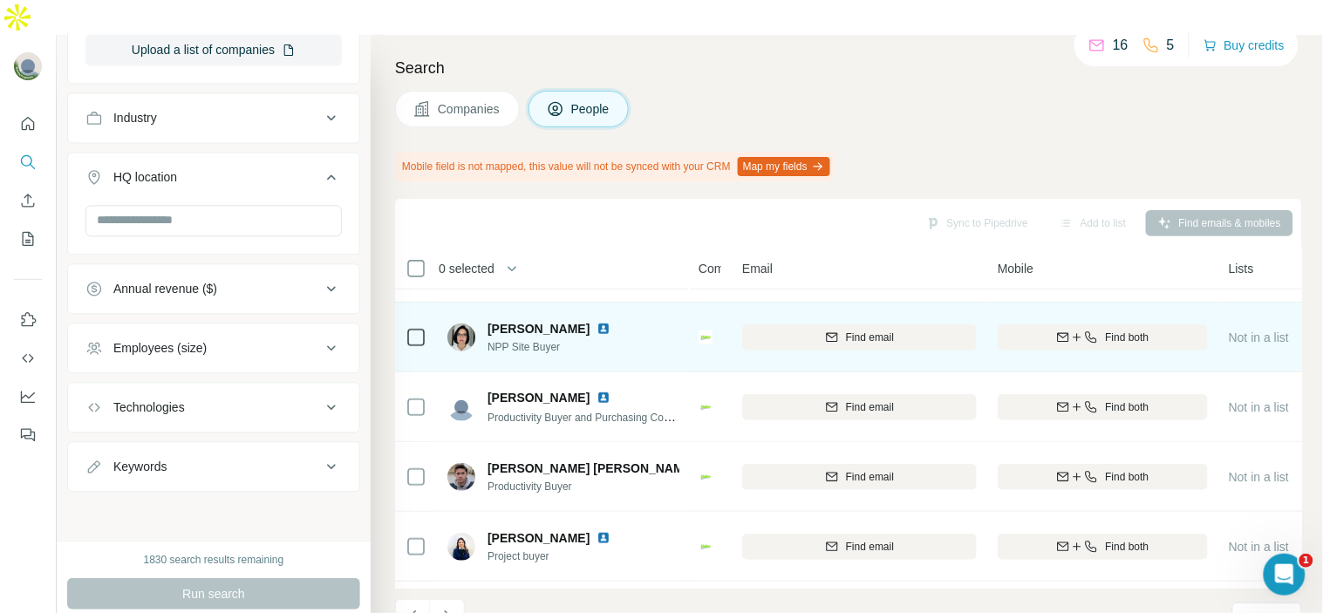
click at [597, 322] on img at bounding box center [604, 329] width 14 height 14
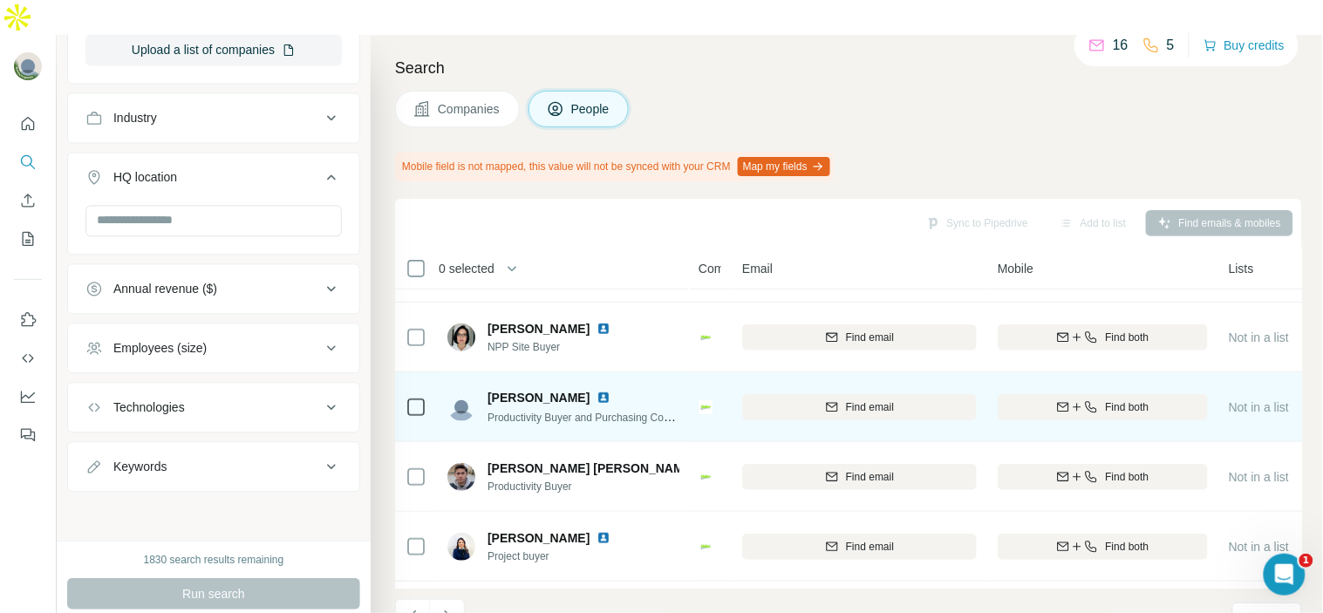
click at [603, 391] on img at bounding box center [604, 398] width 14 height 14
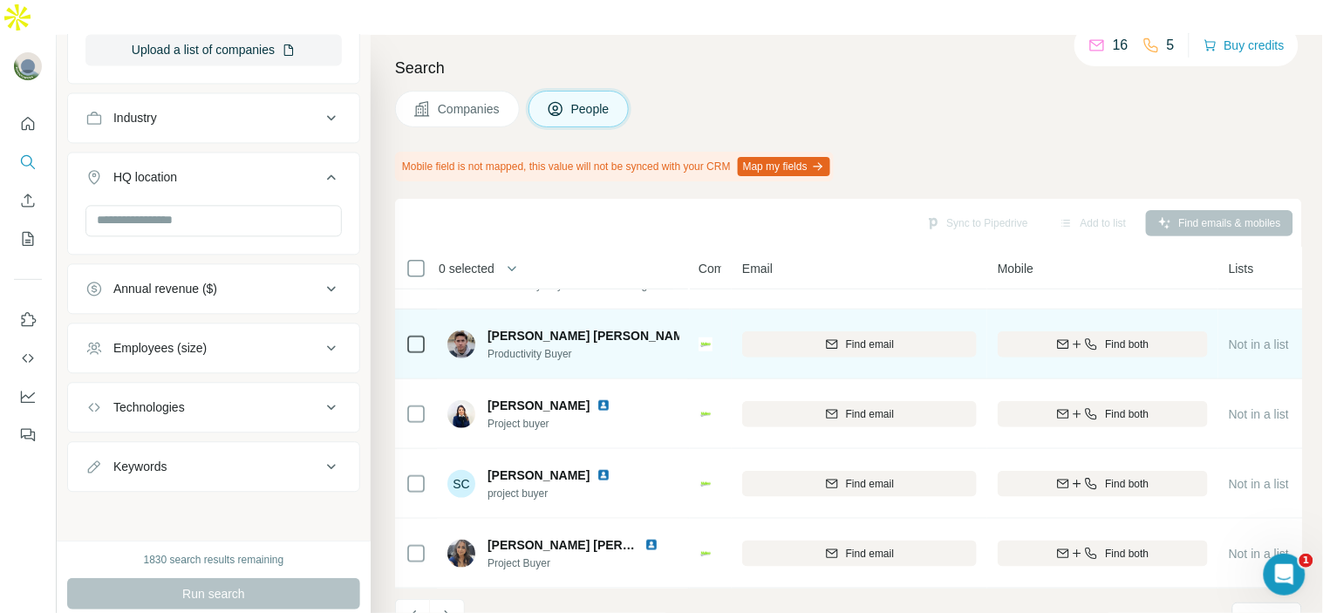
scroll to position [407, 0]
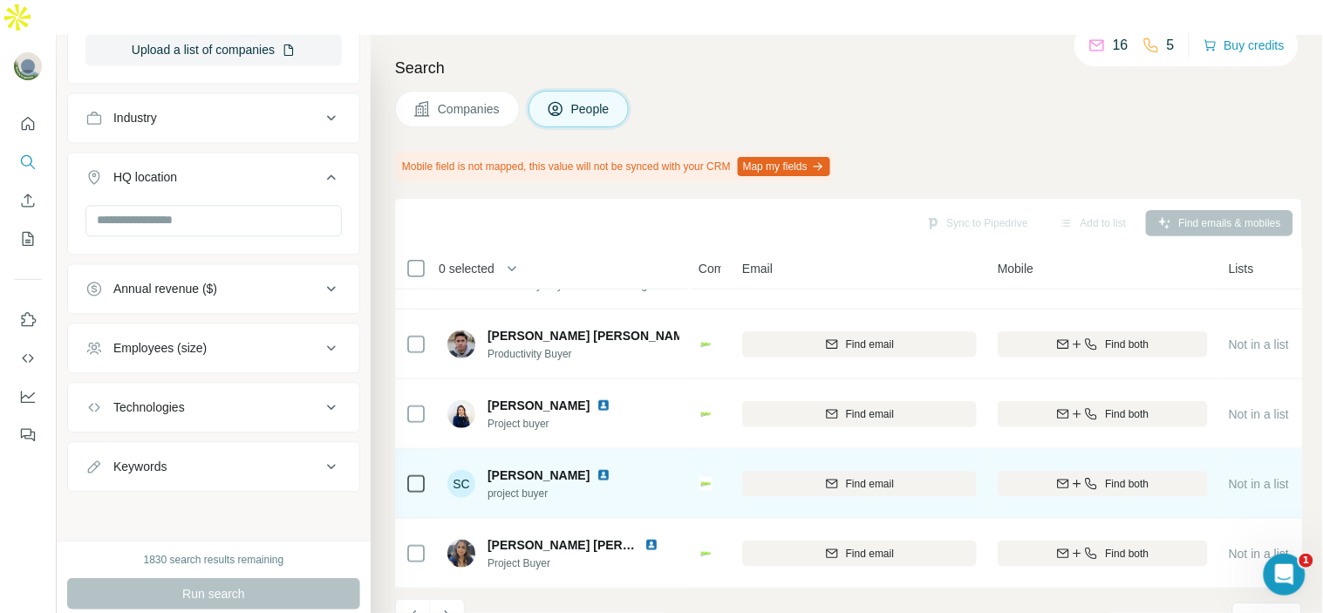
click at [611, 468] on img at bounding box center [604, 475] width 14 height 14
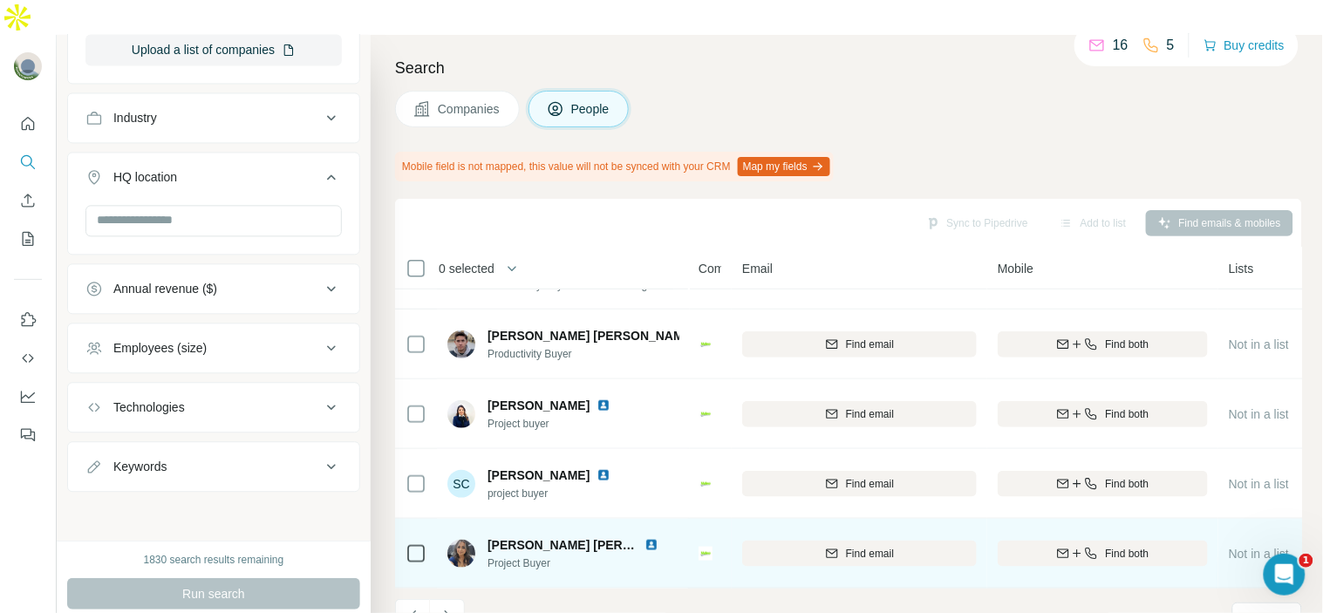
click at [647, 538] on img at bounding box center [652, 545] width 14 height 14
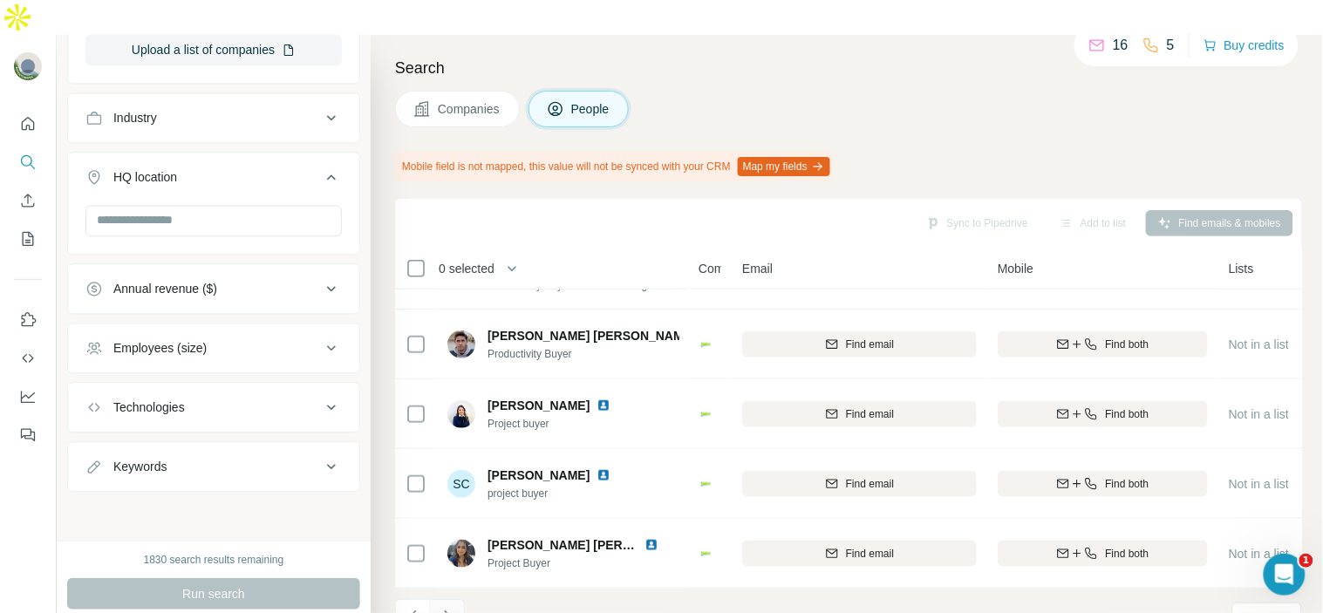
click at [449, 608] on icon "Navigate to next page" at bounding box center [447, 616] width 17 height 17
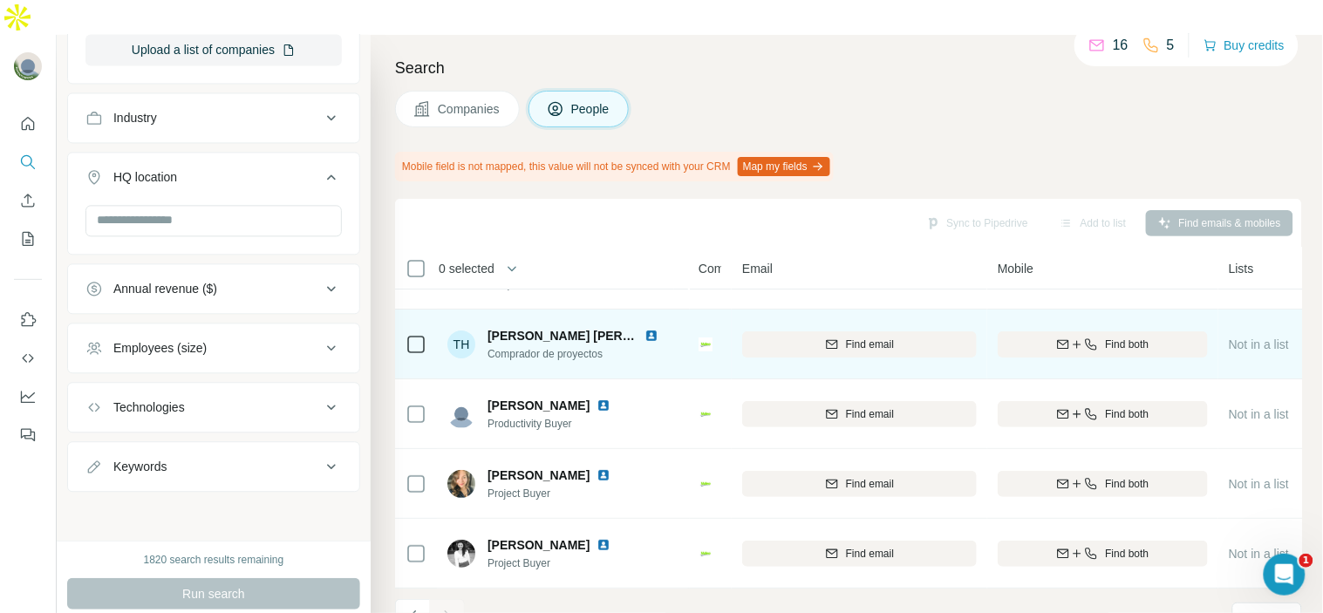
click at [650, 329] on img at bounding box center [652, 336] width 14 height 14
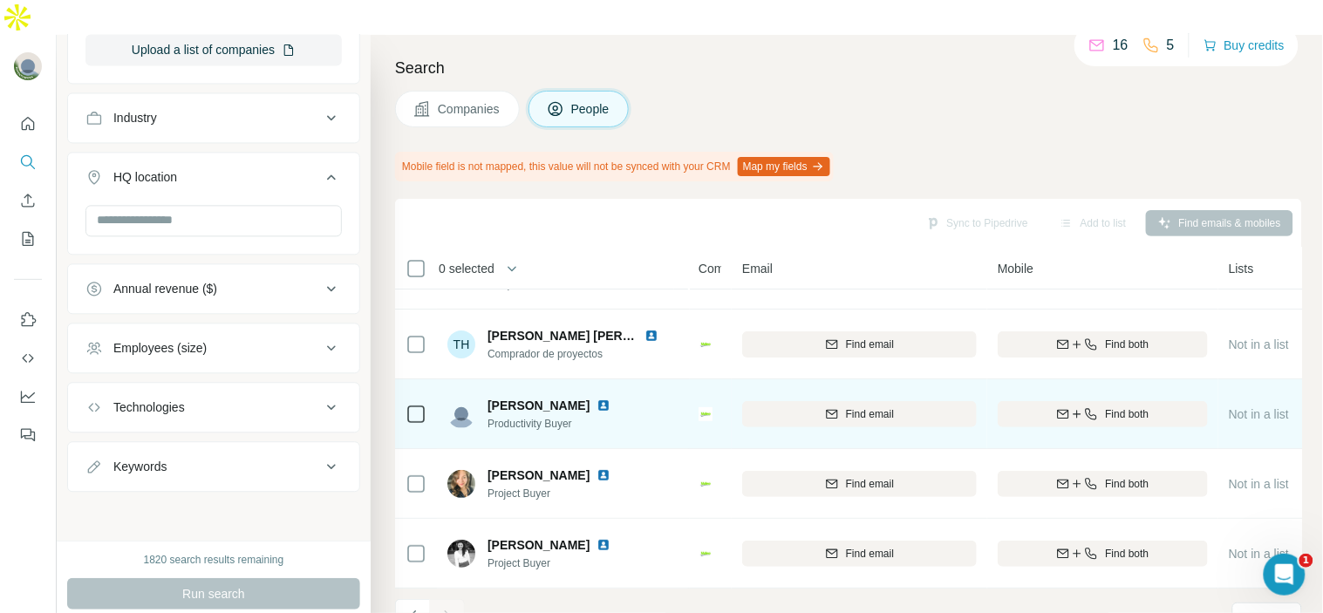
click at [611, 399] on img at bounding box center [604, 406] width 14 height 14
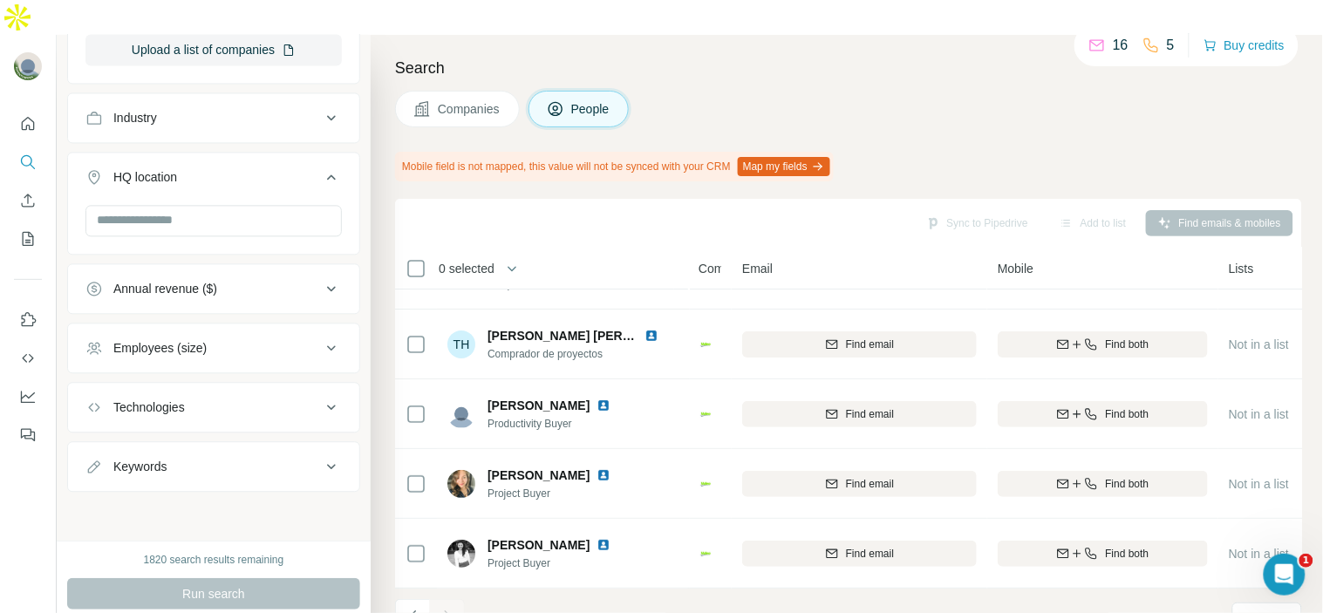
scroll to position [0, 0]
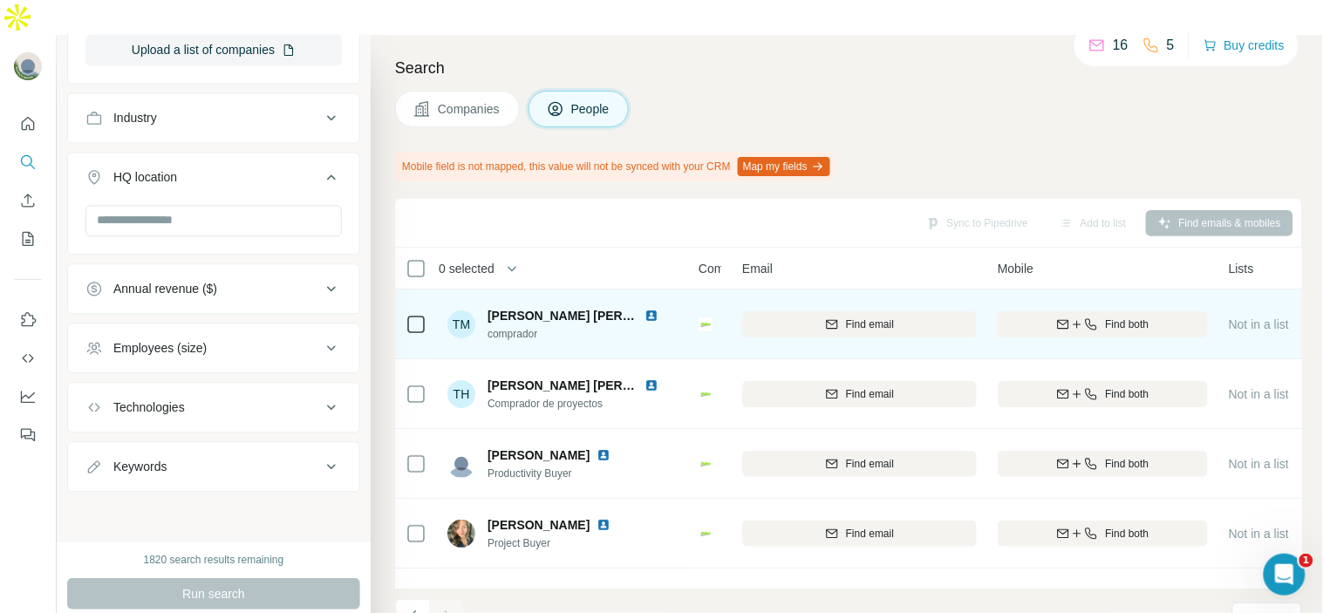
click at [655, 309] on img at bounding box center [652, 316] width 14 height 14
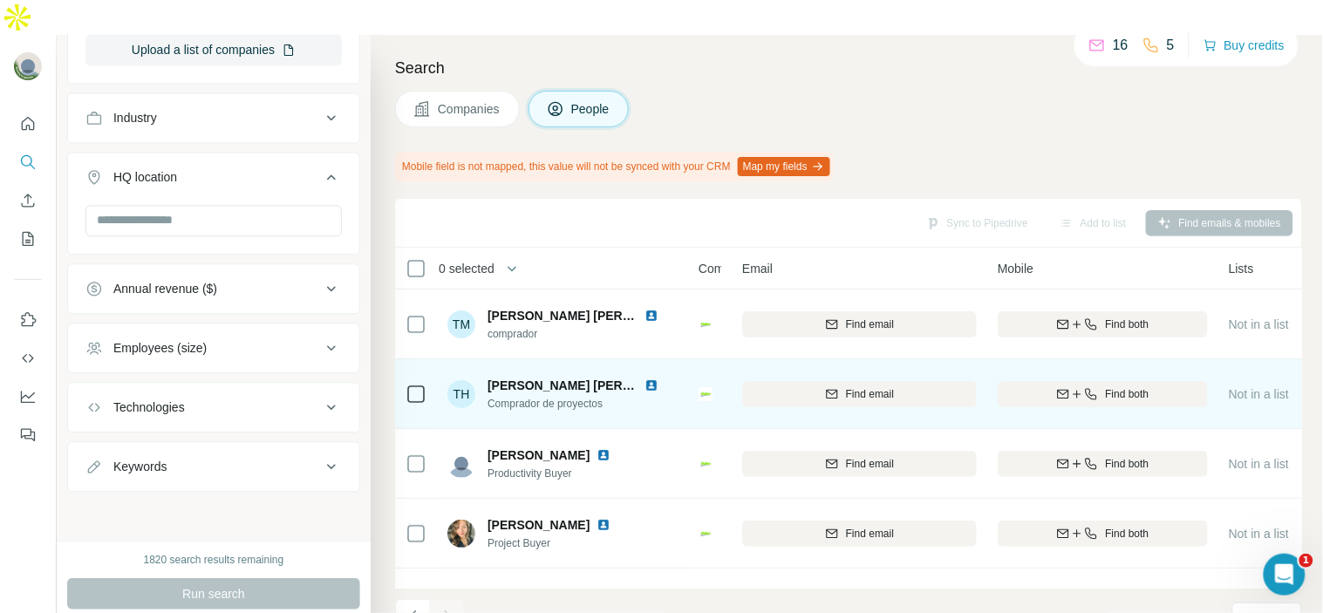
click at [649, 379] on img at bounding box center [652, 386] width 14 height 14
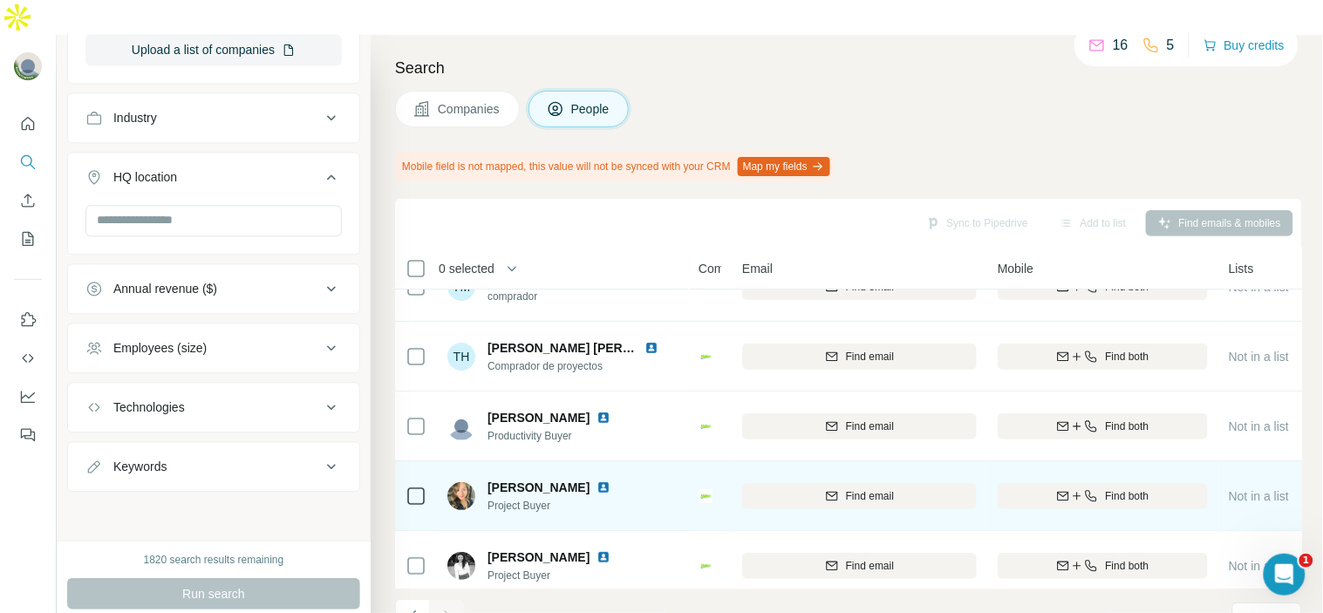
scroll to position [58, 0]
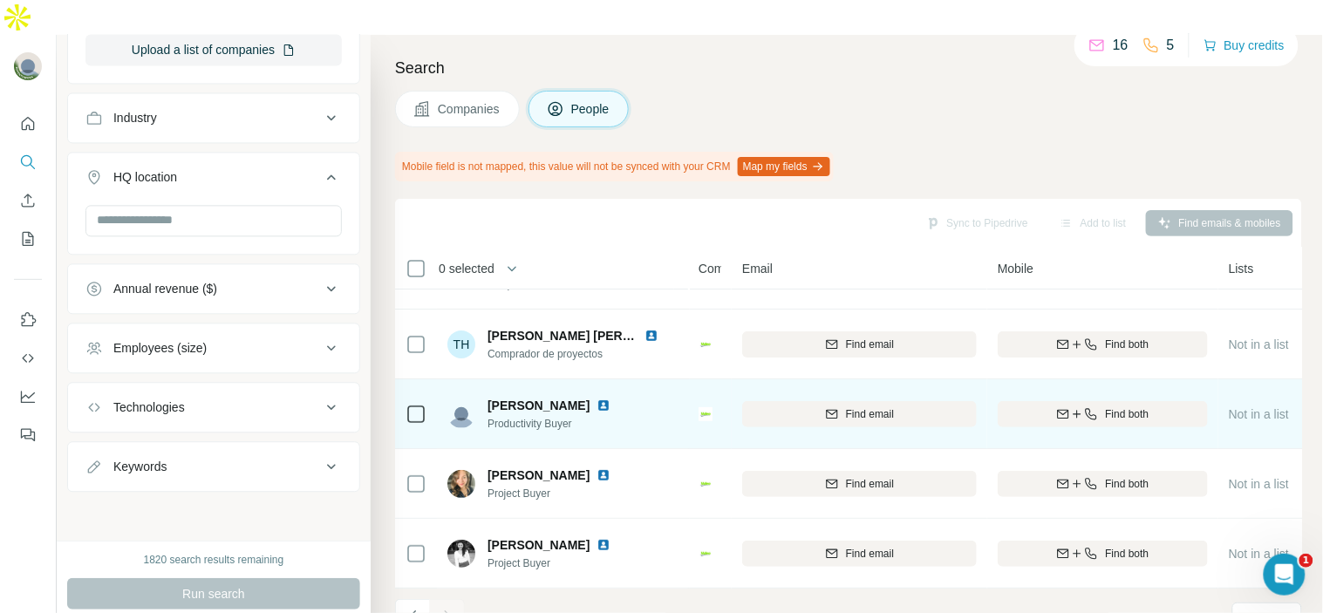
click at [611, 399] on img at bounding box center [604, 406] width 14 height 14
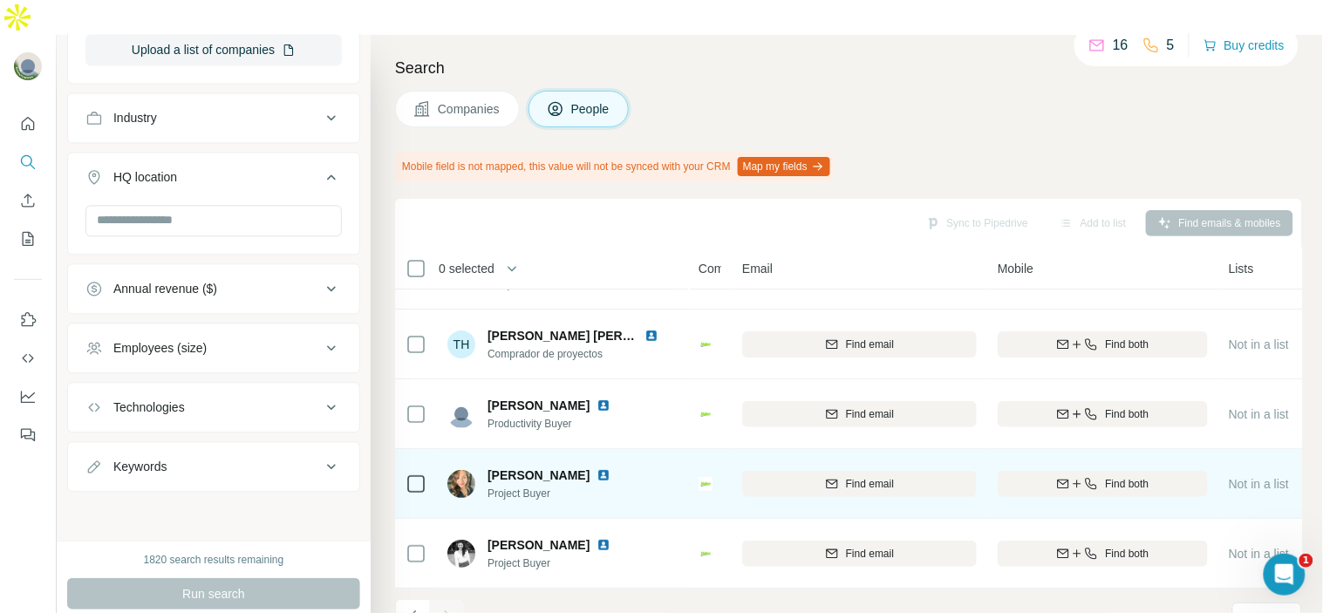
click at [597, 468] on img at bounding box center [604, 475] width 14 height 14
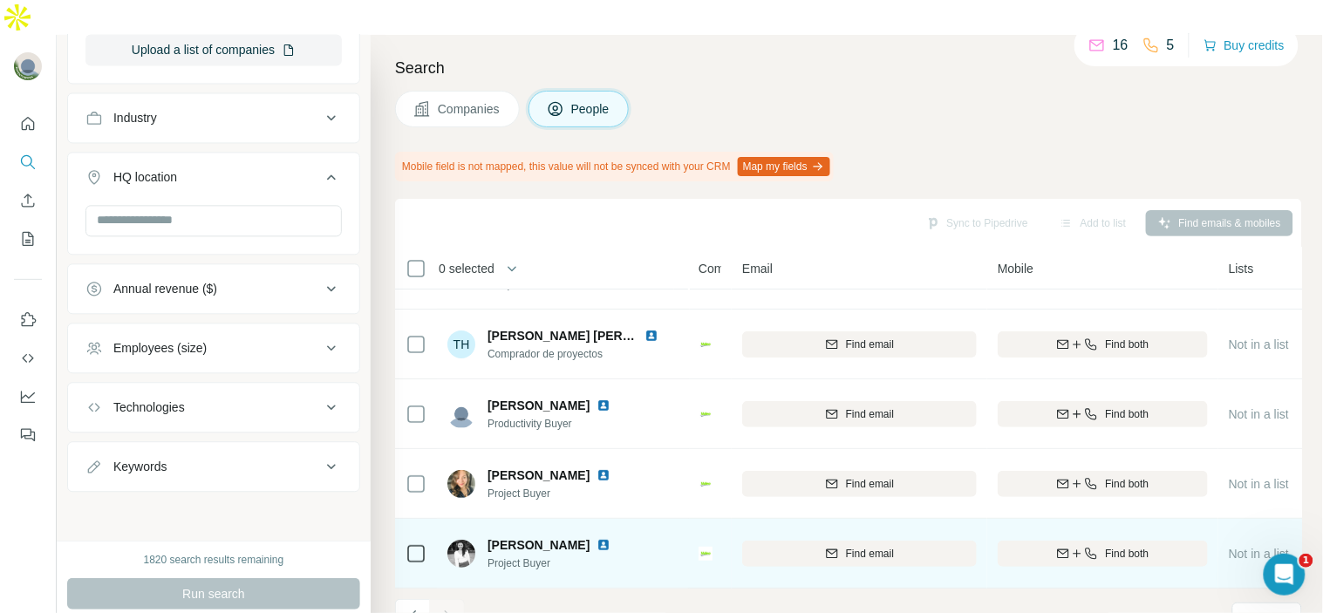
click at [606, 538] on img at bounding box center [604, 545] width 14 height 14
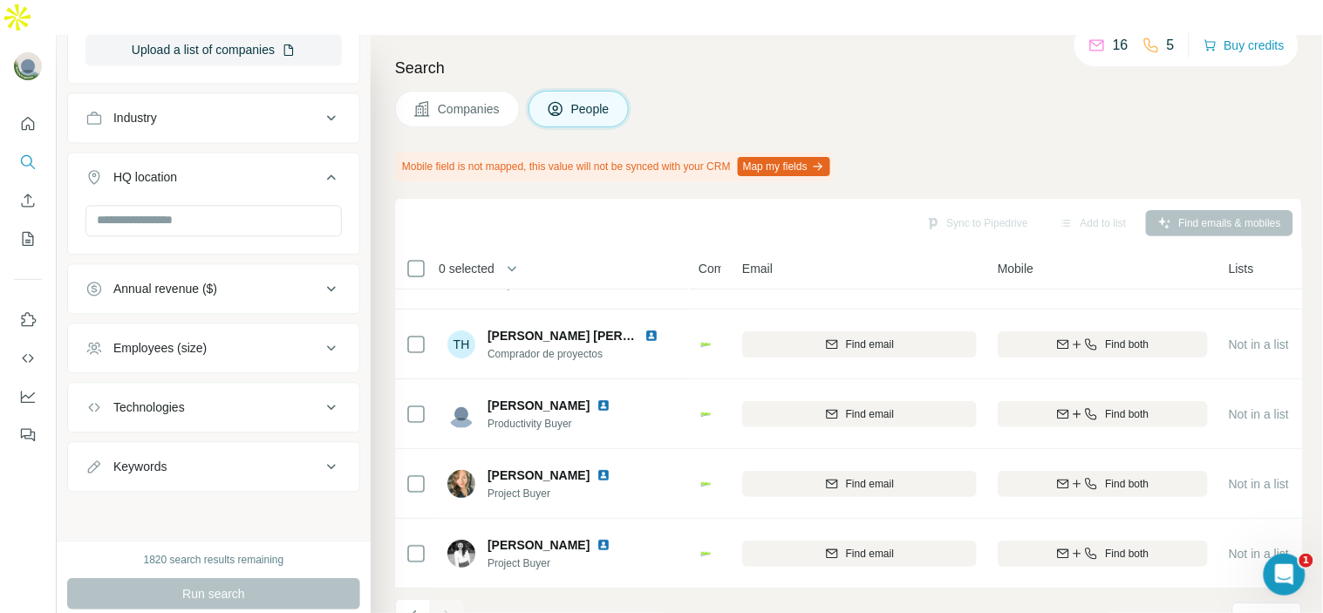
click at [448, 599] on div at bounding box center [447, 616] width 35 height 35
click at [37, 223] on button "My lists" at bounding box center [28, 238] width 28 height 31
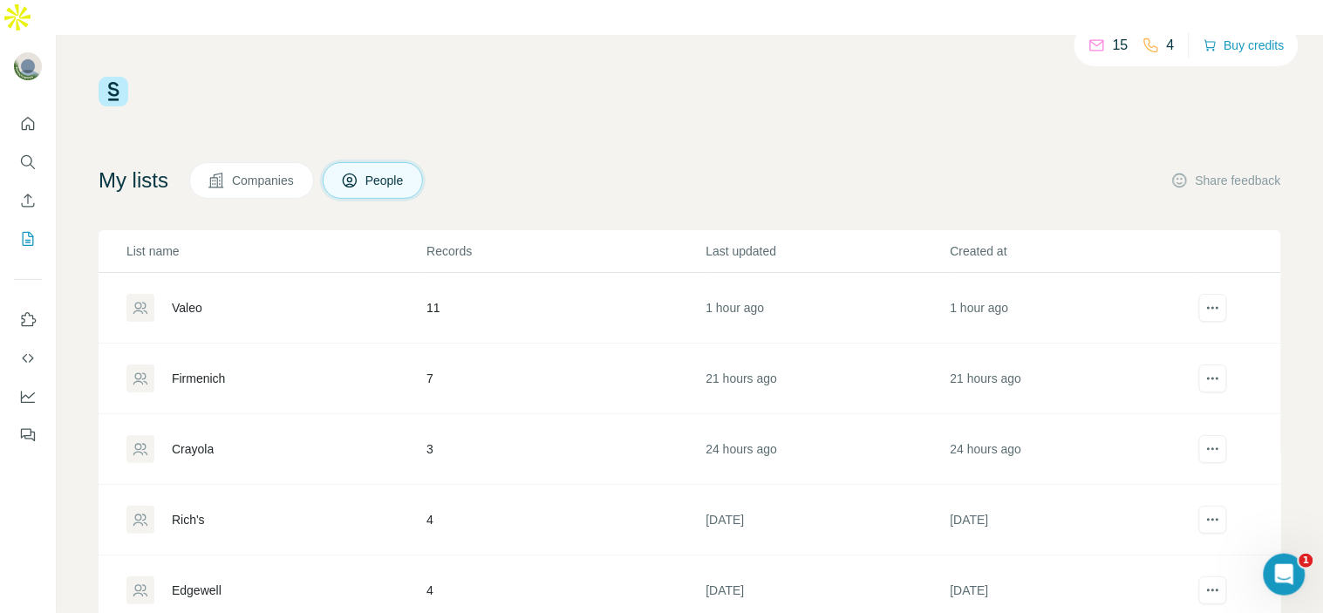
click at [264, 273] on td "Valeo" at bounding box center [262, 308] width 327 height 71
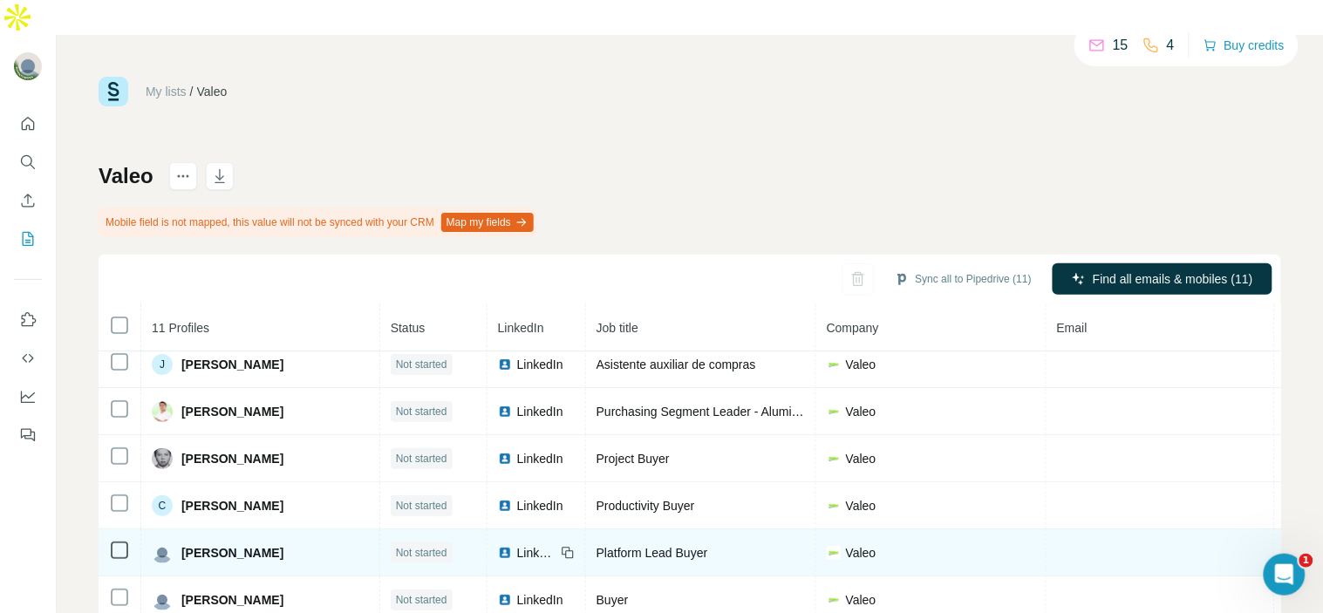
scroll to position [159, 0]
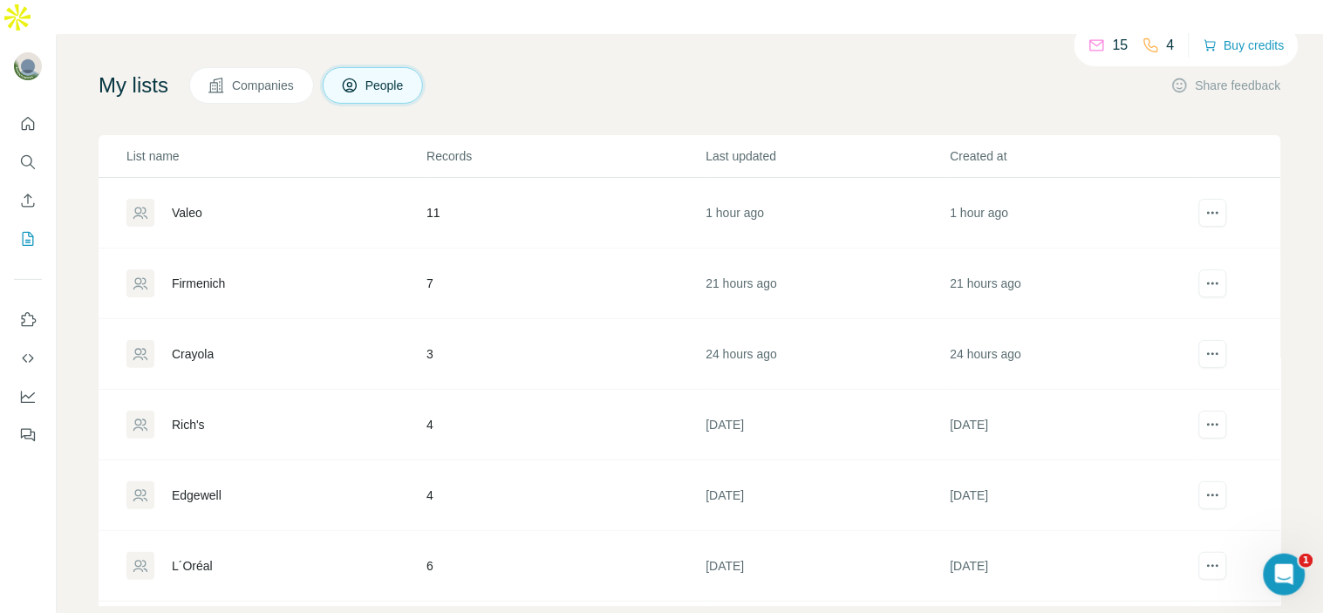
scroll to position [94, 0]
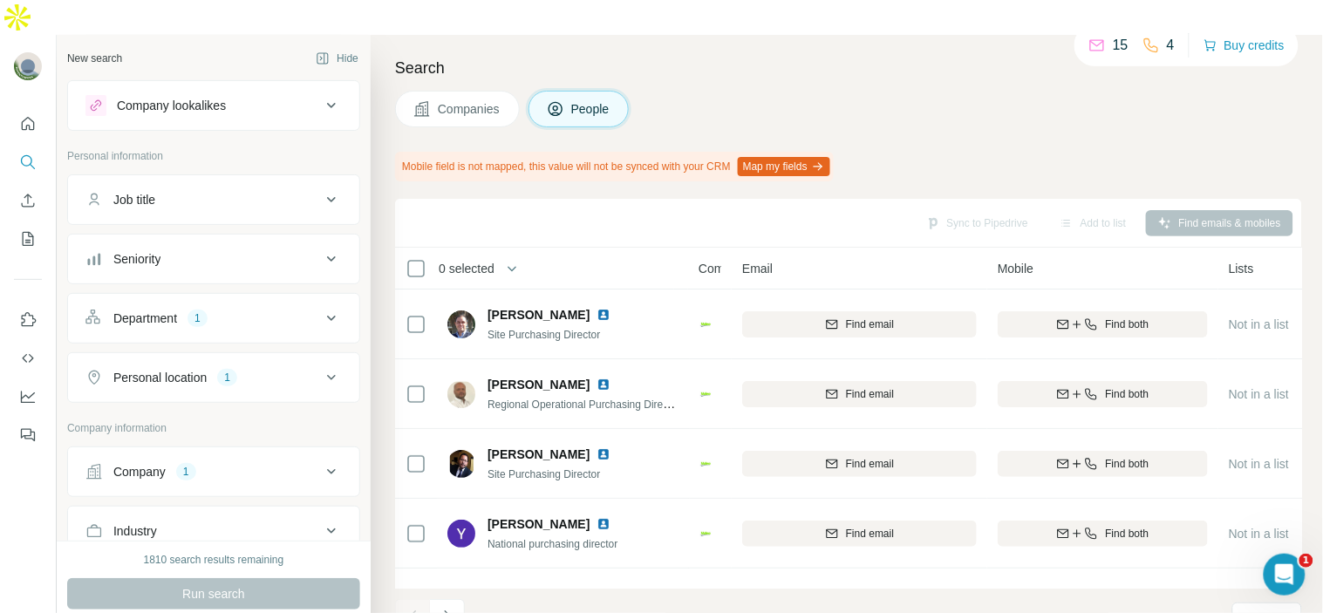
click at [258, 191] on div "Job title" at bounding box center [202, 199] width 235 height 17
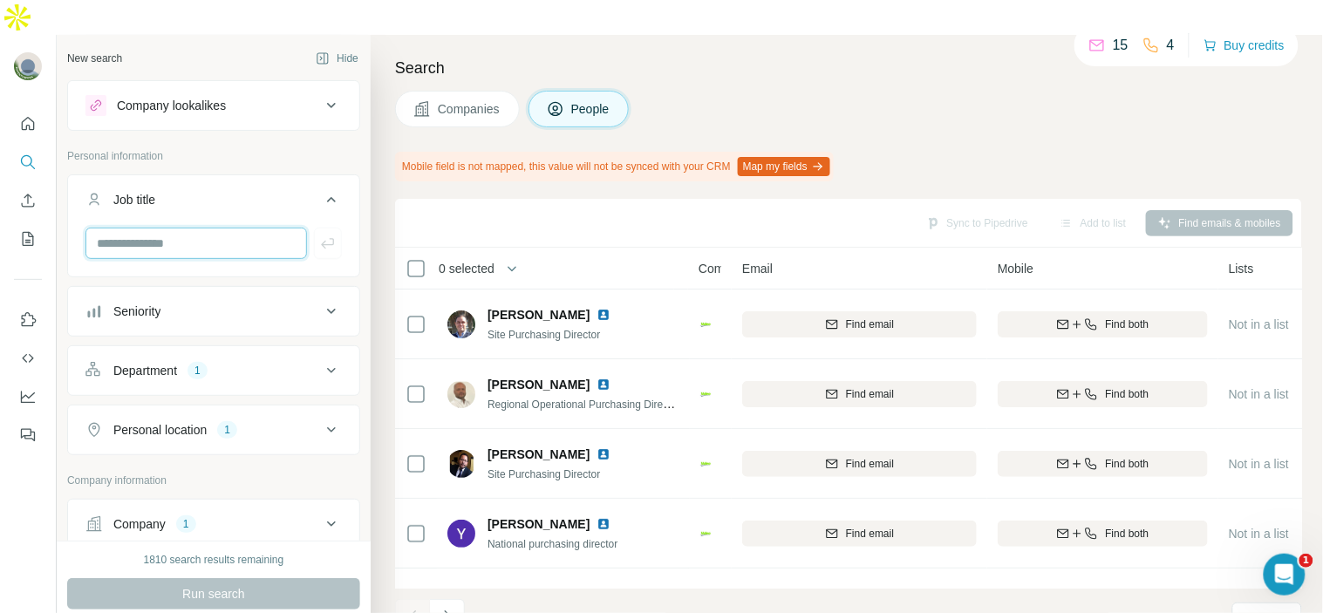
click at [222, 228] on input "text" at bounding box center [196, 243] width 222 height 31
paste input "**********"
type input "**********"
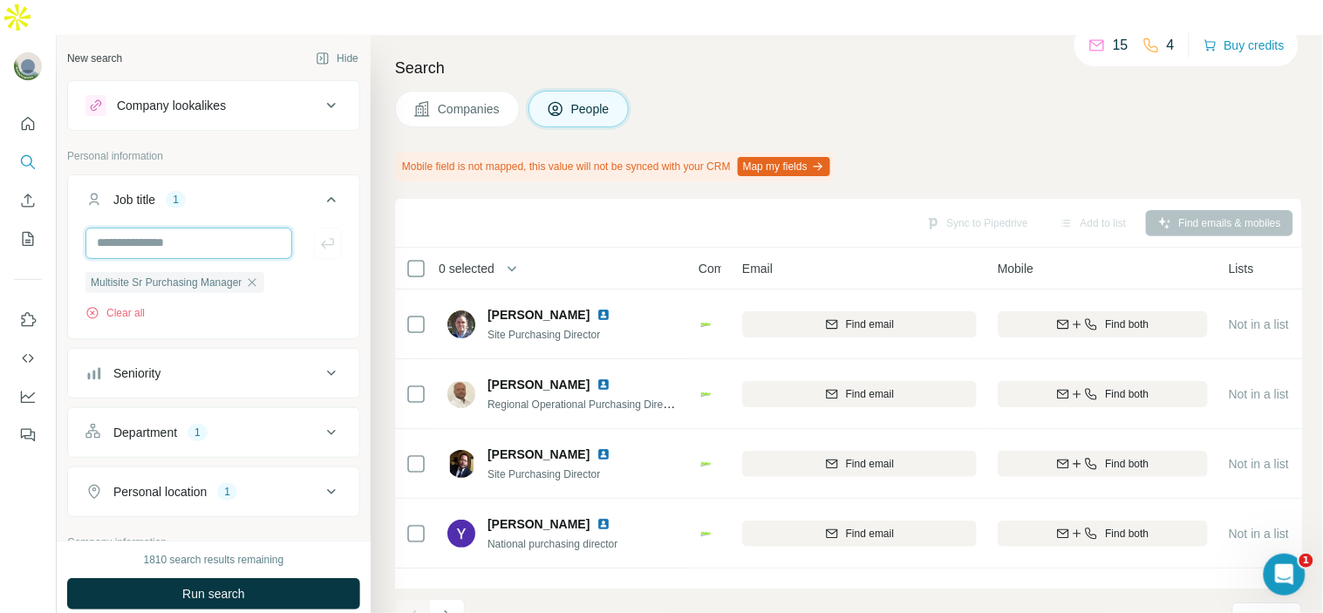
scroll to position [0, 0]
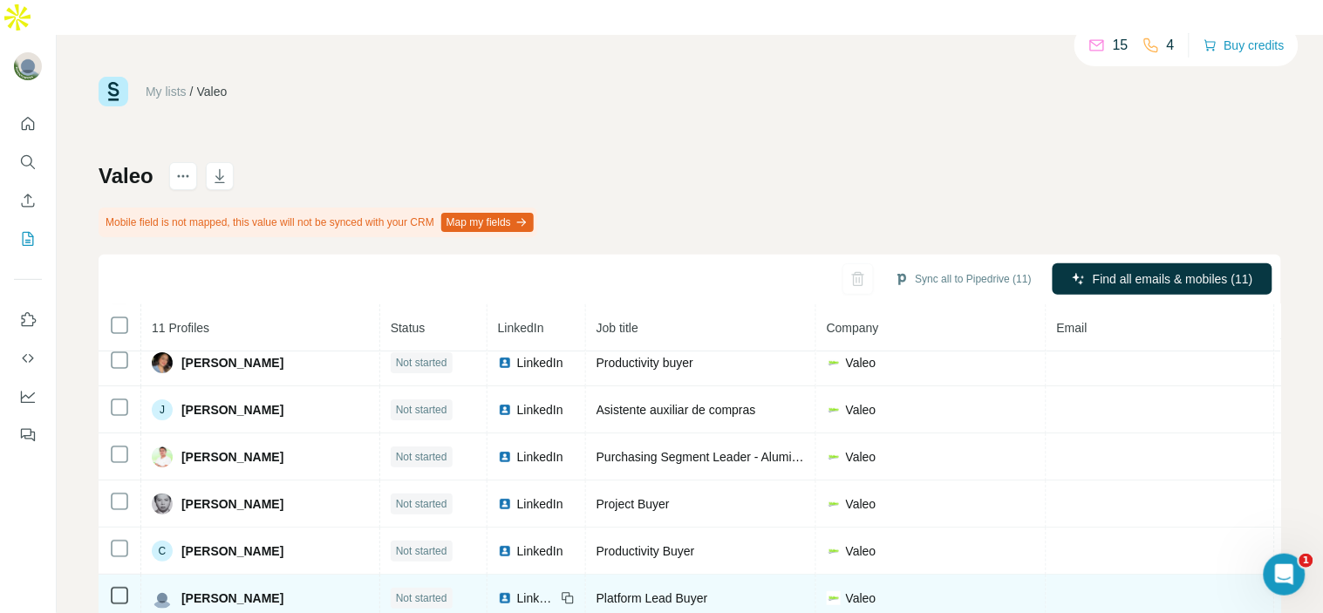
scroll to position [120, 0]
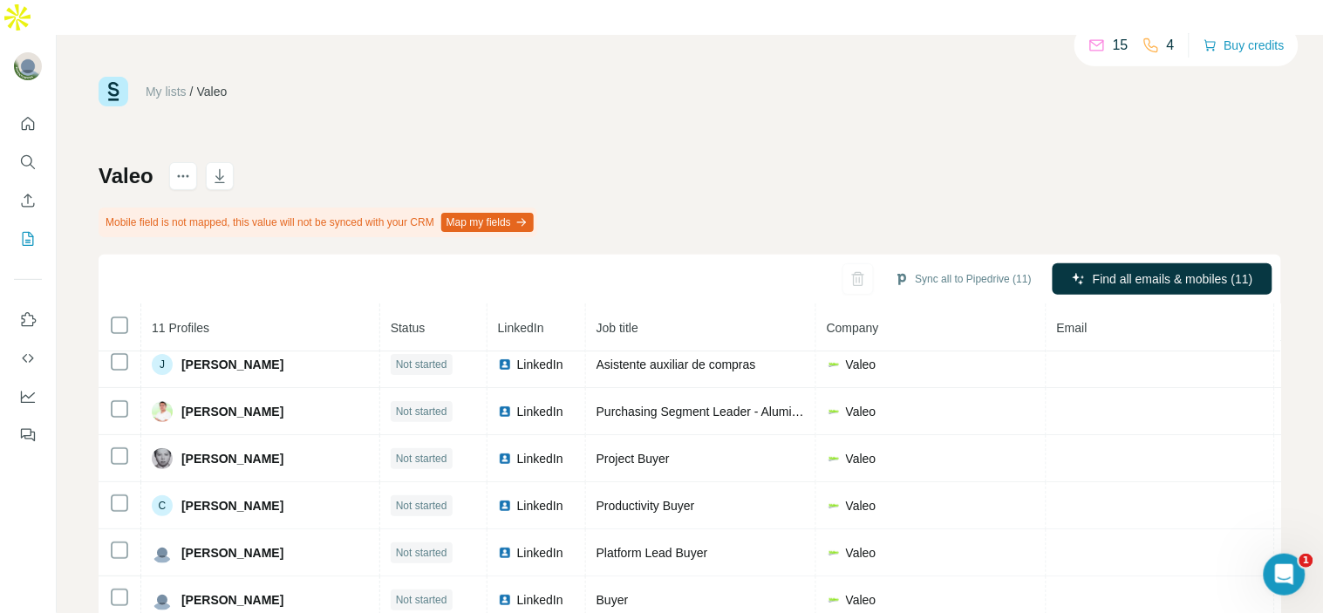
drag, startPoint x: 730, startPoint y: 594, endPoint x: 532, endPoint y: 608, distance: 198.5
copy span "Multisite Sr Purchasing Manager"
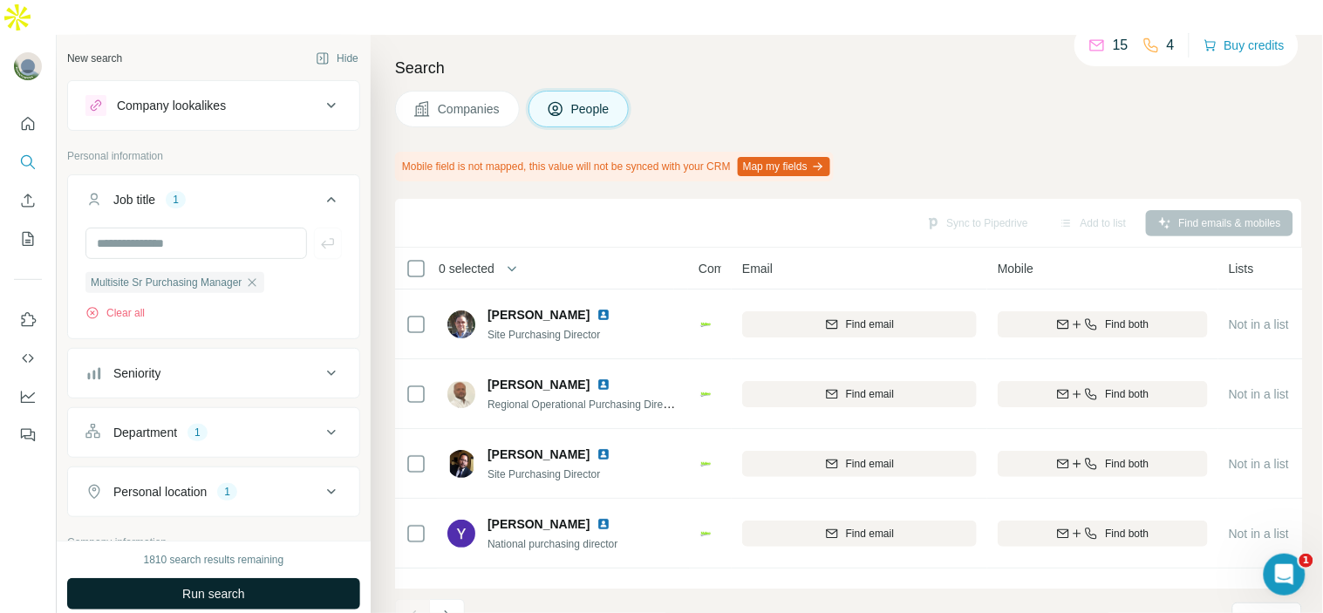
click at [220, 578] on button "Run search" at bounding box center [213, 593] width 293 height 31
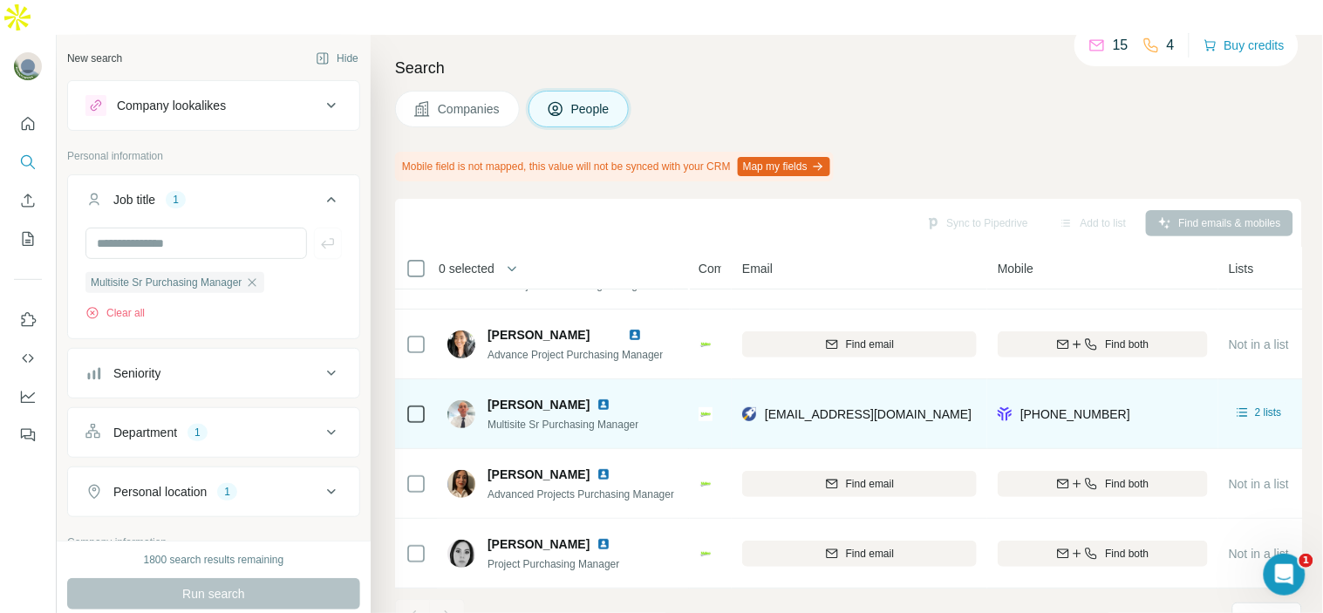
scroll to position [128, 0]
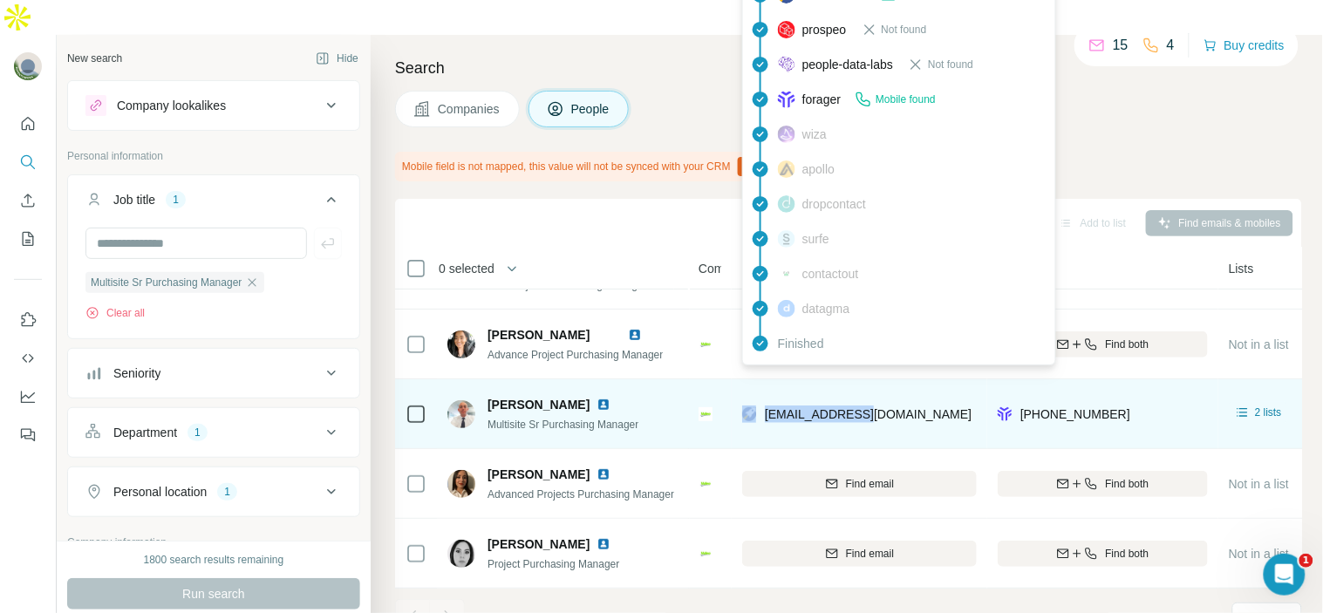
drag, startPoint x: 877, startPoint y: 363, endPoint x: 754, endPoint y: 377, distance: 122.9
click at [754, 390] on div "[EMAIL_ADDRESS][DOMAIN_NAME]" at bounding box center [859, 414] width 235 height 48
copy div "[EMAIL_ADDRESS][DOMAIN_NAME]"
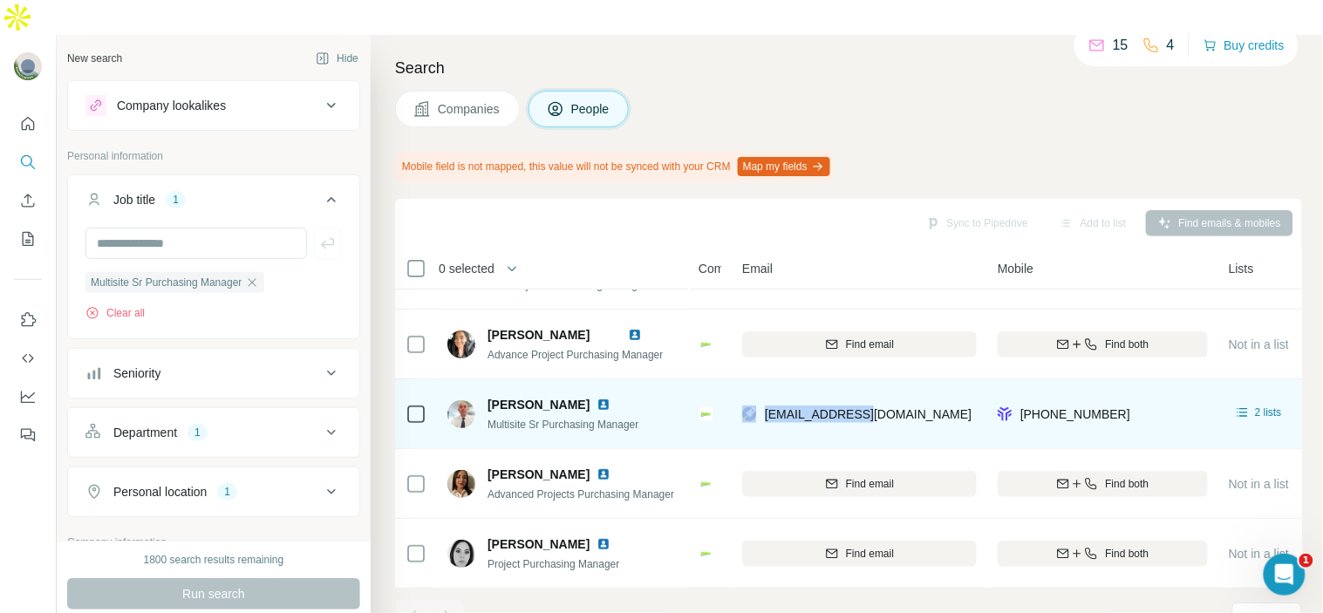
click at [874, 390] on div "[EMAIL_ADDRESS][DOMAIN_NAME]" at bounding box center [859, 414] width 235 height 48
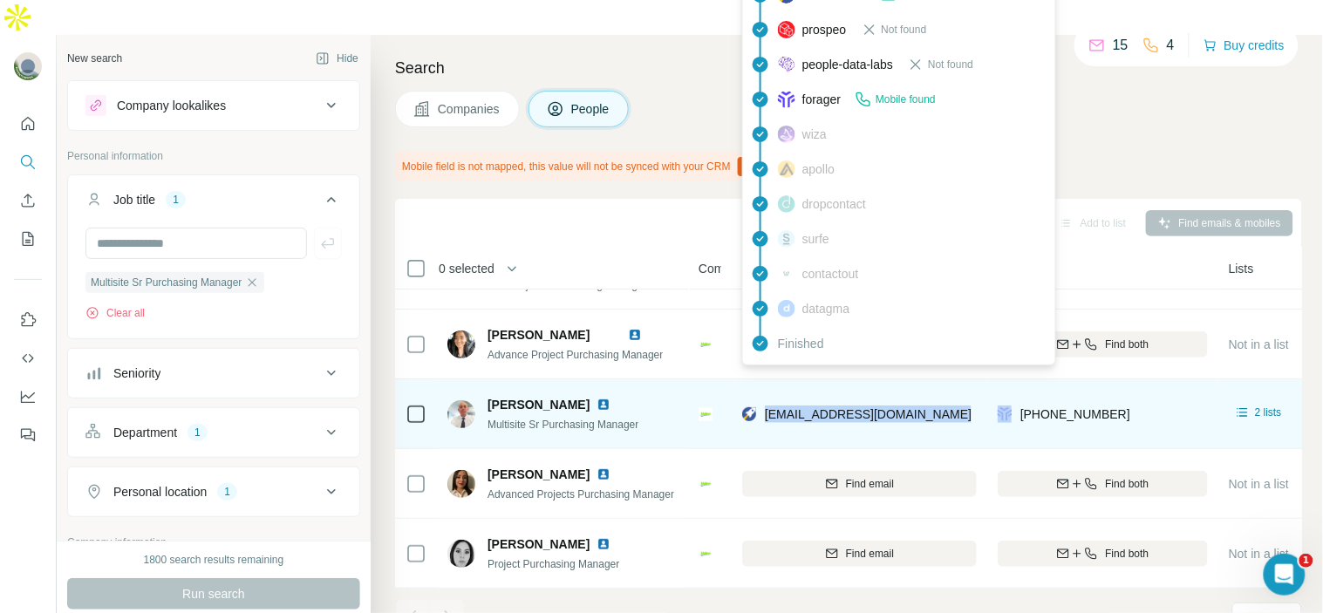
drag, startPoint x: 875, startPoint y: 365, endPoint x: 770, endPoint y: 372, distance: 104.9
click at [770, 390] on div "[EMAIL_ADDRESS][DOMAIN_NAME]" at bounding box center [859, 414] width 235 height 48
